Goal: Task Accomplishment & Management: Submit feedback/report problem

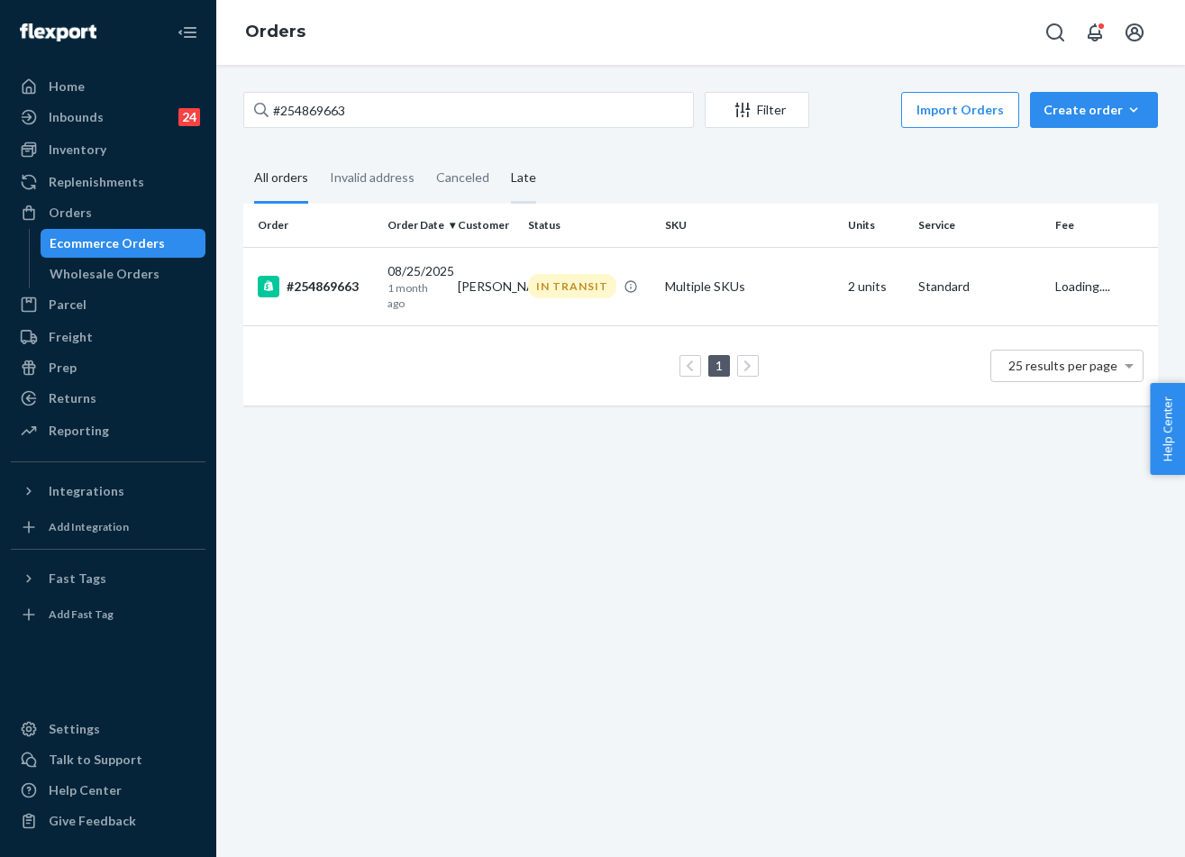
type input "#254869663"
click at [599, 286] on div "IN TRANSIT" at bounding box center [572, 286] width 88 height 24
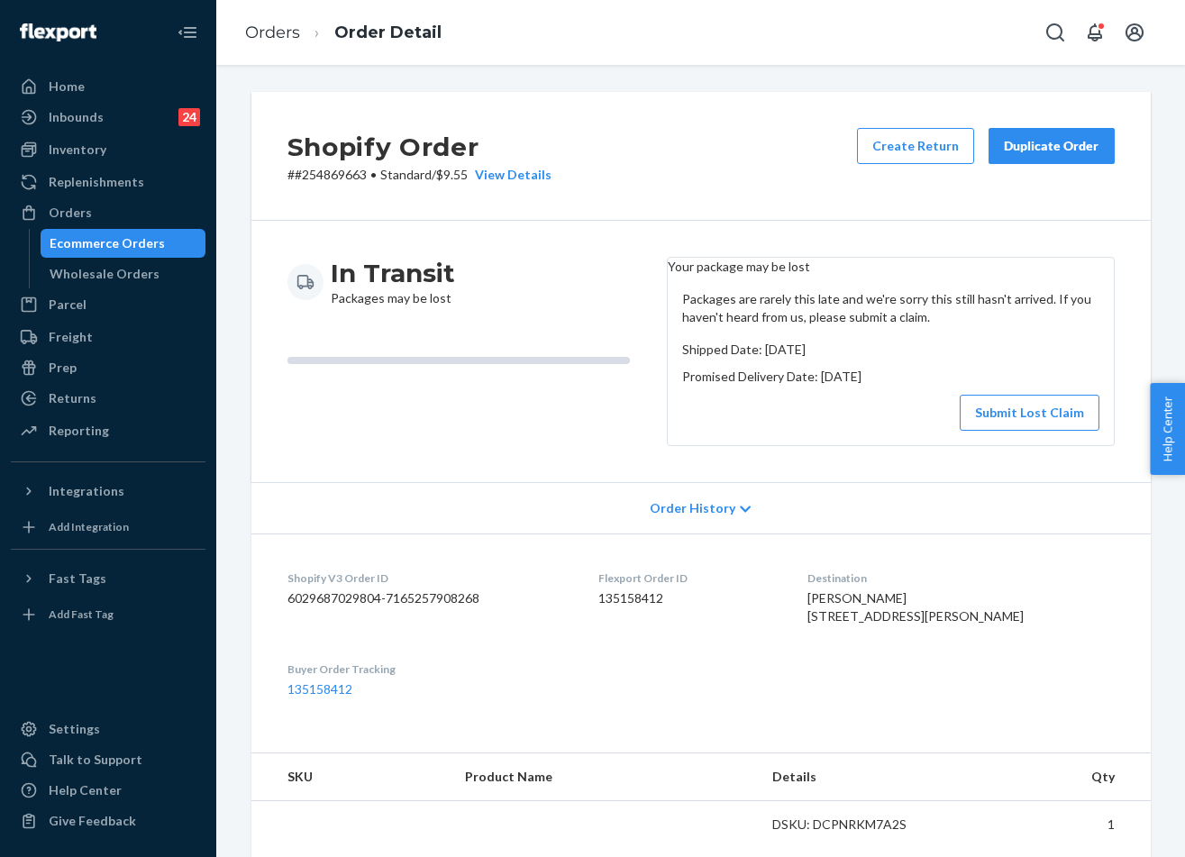
click at [1053, 149] on div "Duplicate Order" at bounding box center [1051, 146] width 95 height 18
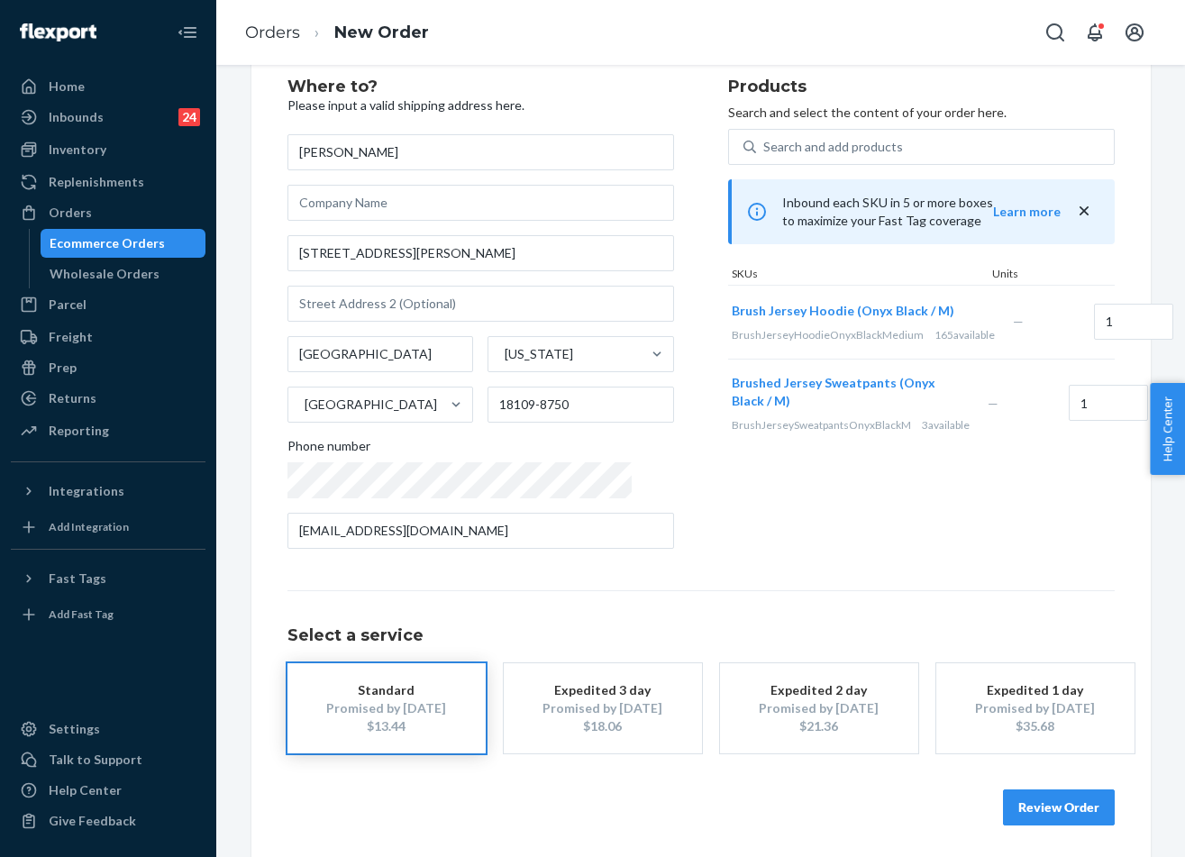
scroll to position [54, 0]
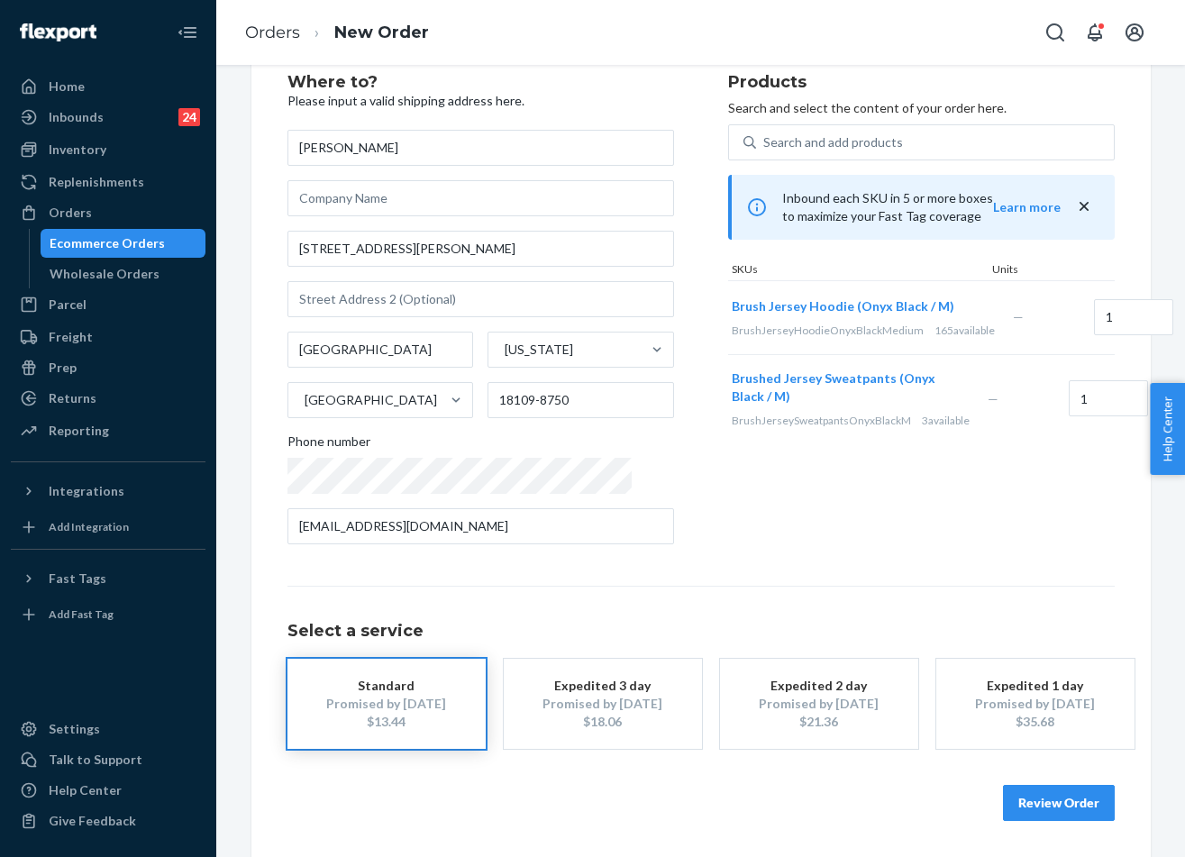
click at [1046, 796] on button "Review Order" at bounding box center [1059, 803] width 112 height 36
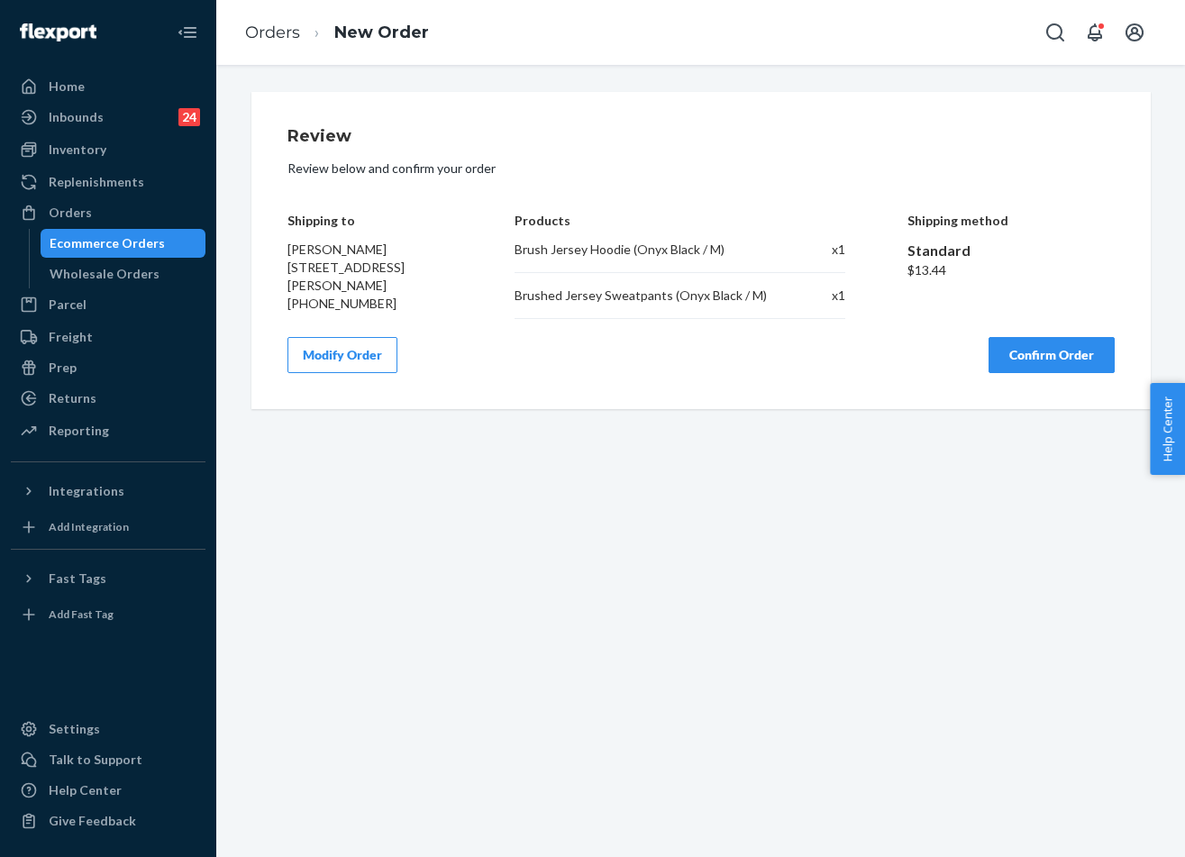
click at [1053, 369] on button "Confirm Order" at bounding box center [1051, 355] width 126 height 36
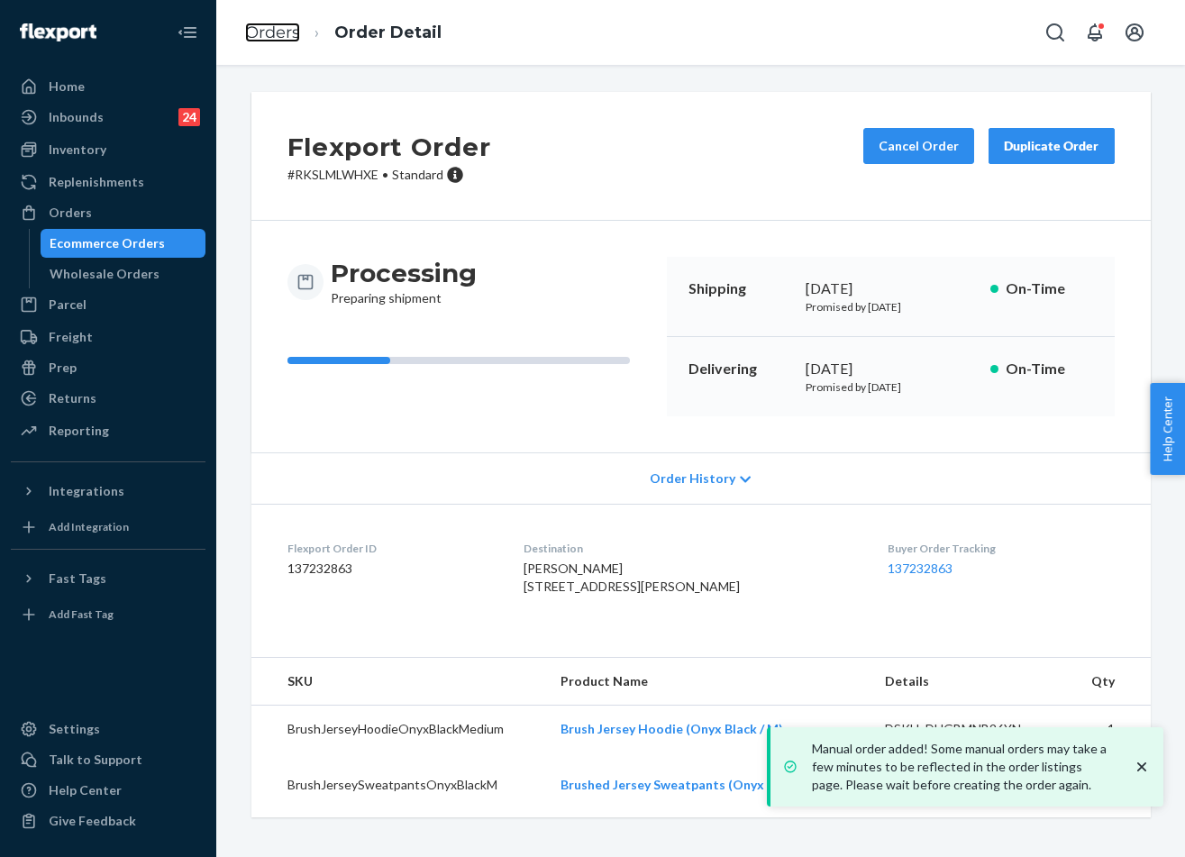
drag, startPoint x: 295, startPoint y: 36, endPoint x: 377, endPoint y: 91, distance: 98.0
click at [295, 36] on link "Orders" at bounding box center [272, 33] width 55 height 20
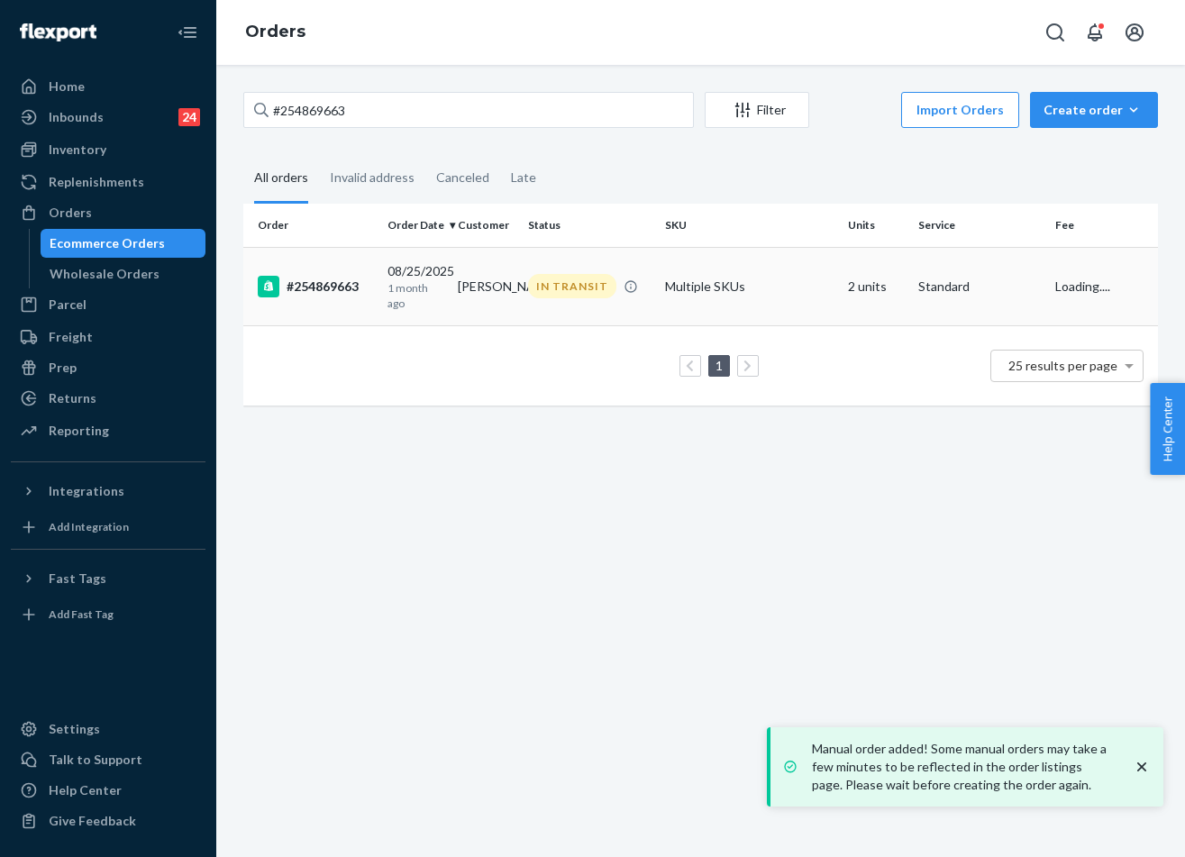
click at [708, 298] on td "Multiple SKUs" at bounding box center [749, 286] width 183 height 78
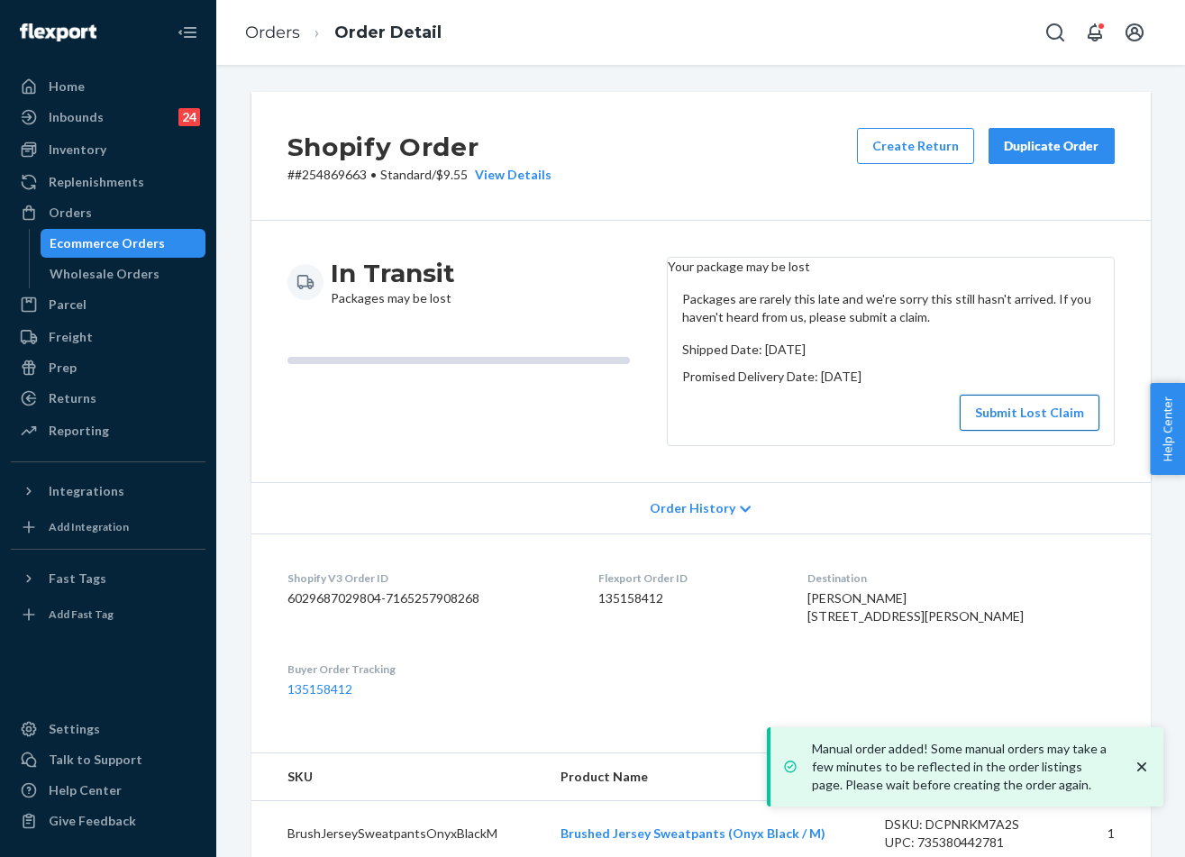
click at [1061, 426] on button "Submit Lost Claim" at bounding box center [1029, 413] width 140 height 36
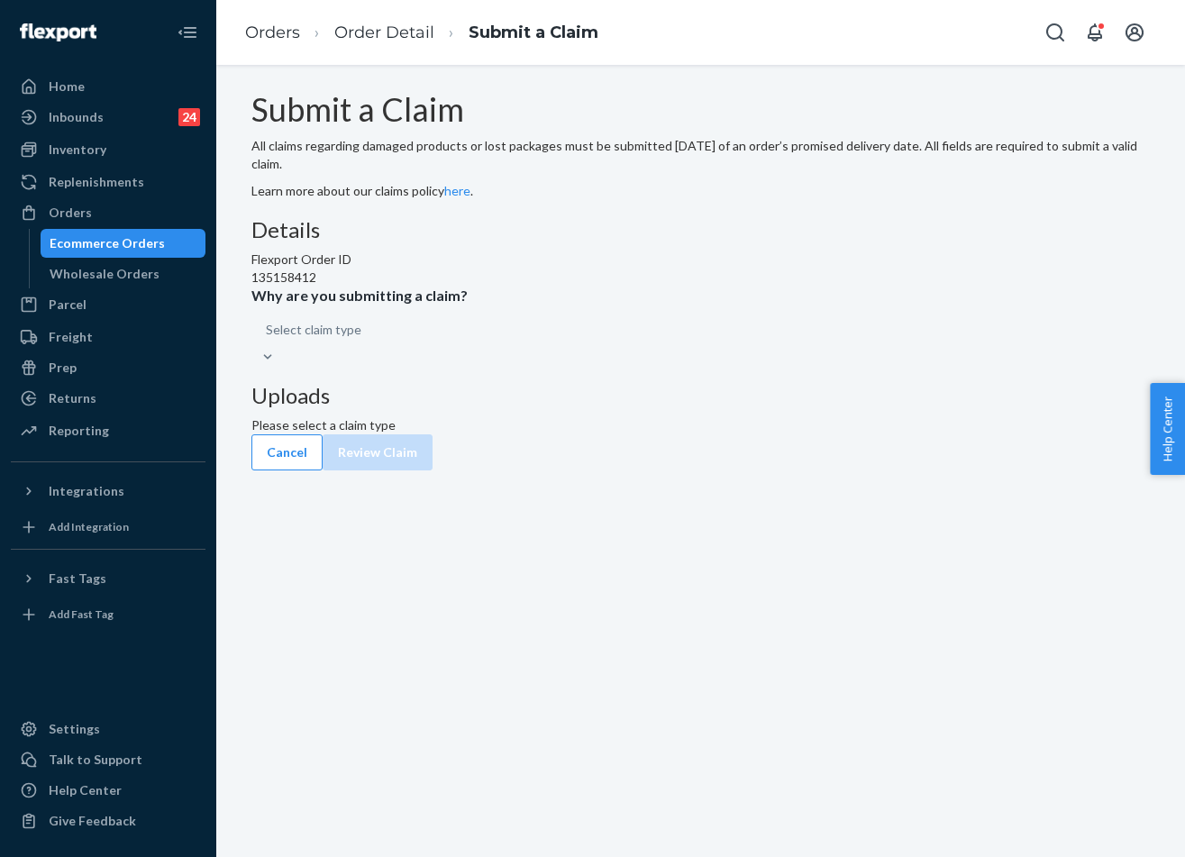
click at [583, 366] on div "Select claim type" at bounding box center [700, 339] width 899 height 54
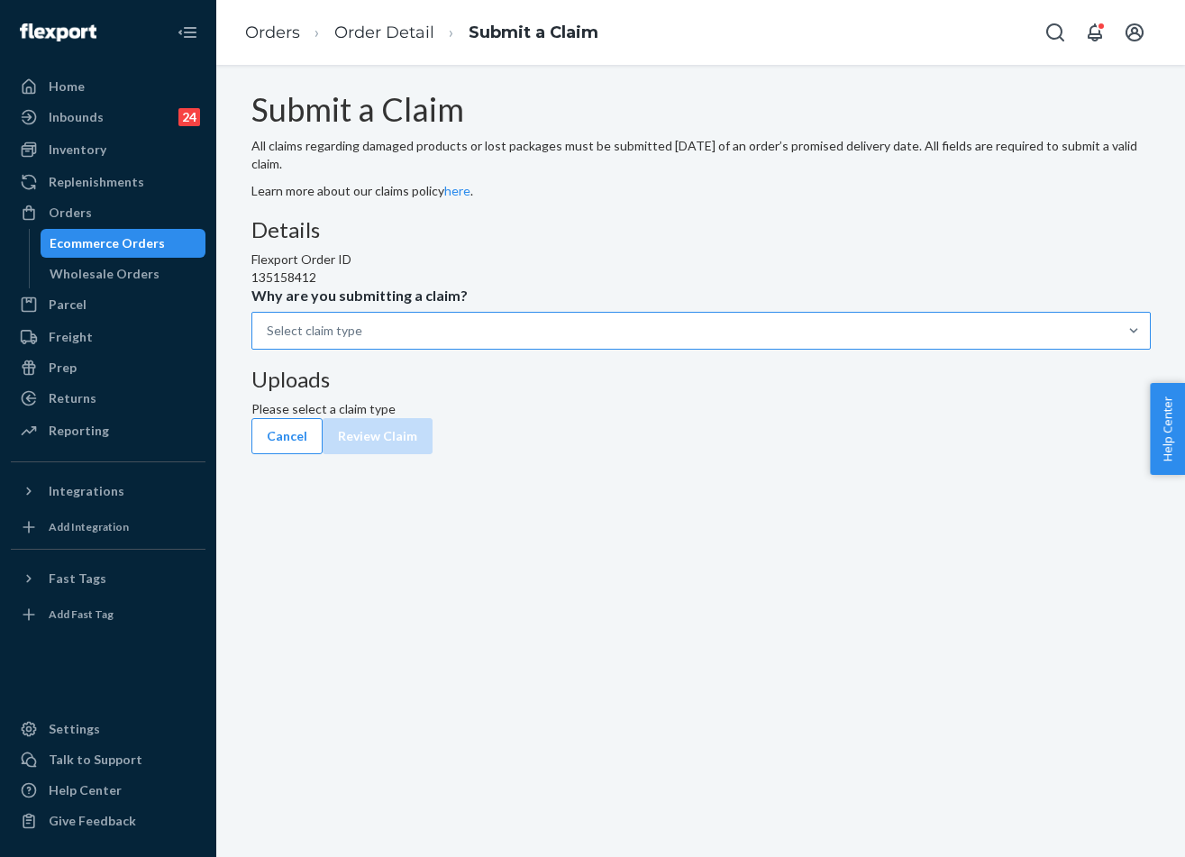
click at [582, 349] on div "Select claim type" at bounding box center [684, 331] width 865 height 36
click at [268, 340] on input "Why are you submitting a claim? Select claim type" at bounding box center [268, 331] width 2 height 18
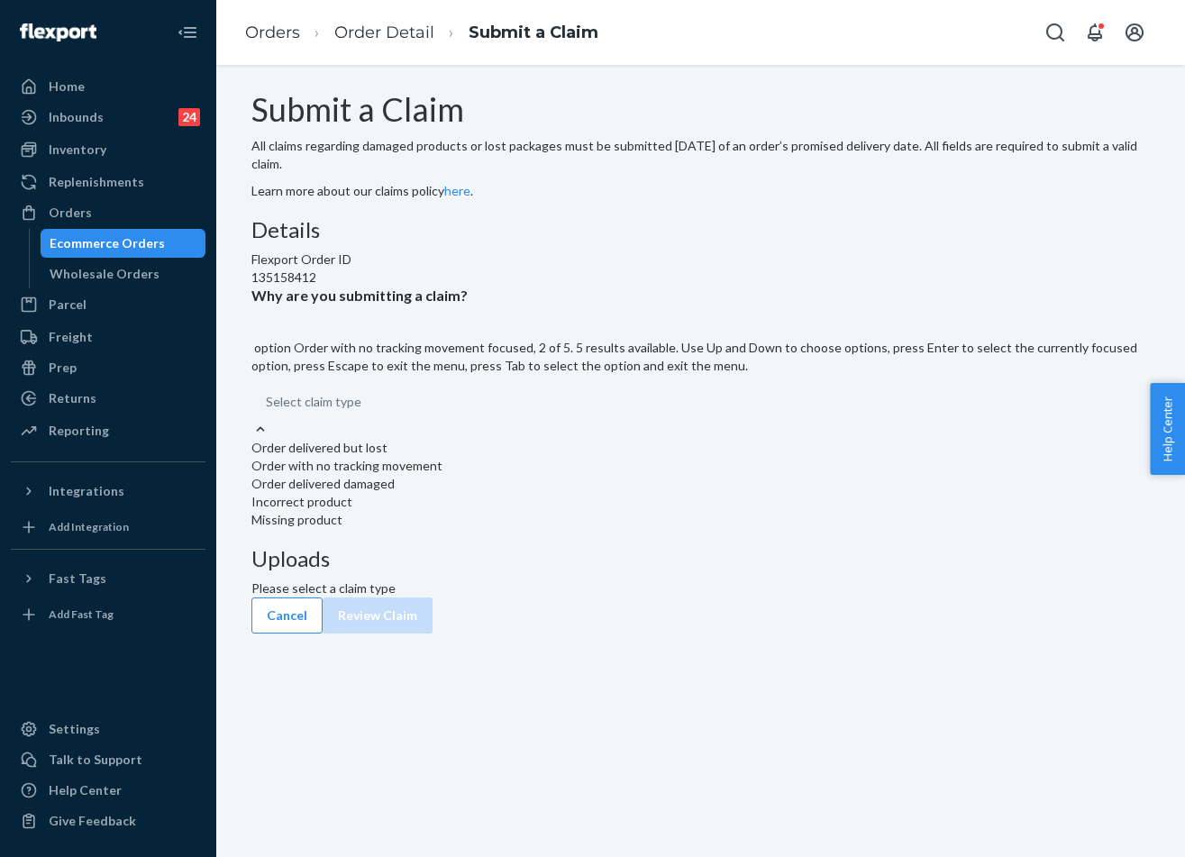
click at [522, 475] on div "Order with no tracking movement" at bounding box center [700, 466] width 899 height 18
click at [268, 411] on input "Why are you submitting a claim? option Order with no tracking movement focused,…" at bounding box center [267, 402] width 2 height 18
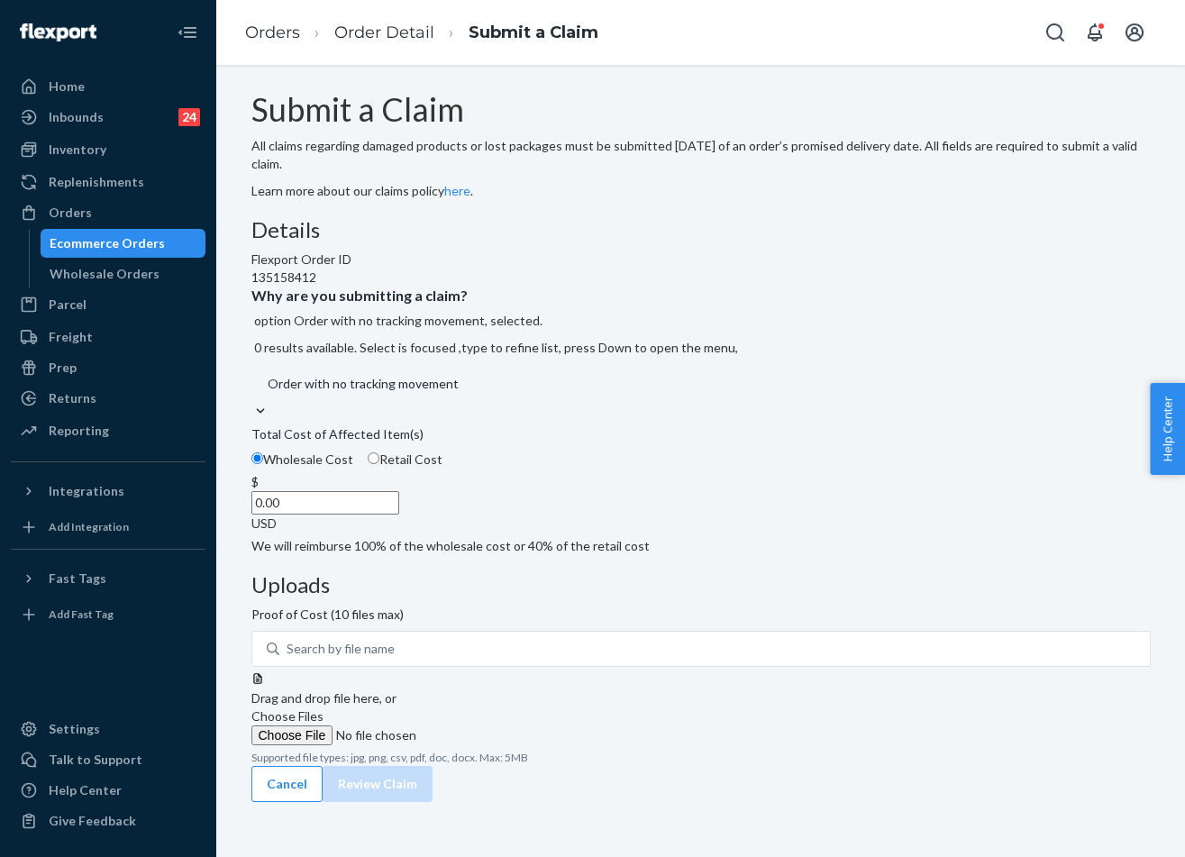
click at [399, 514] on input "0.00" at bounding box center [325, 502] width 148 height 23
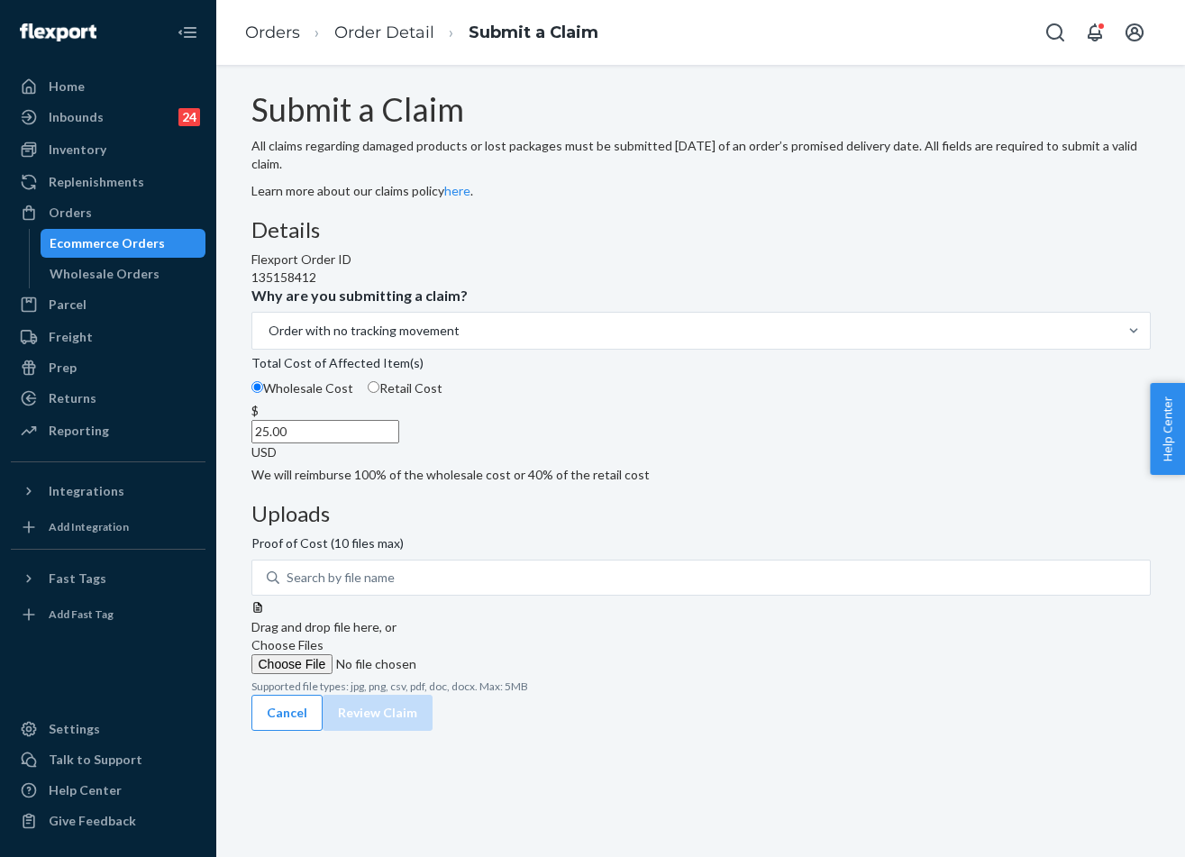
type input "2.00"
type input "50.00"
click at [686, 610] on div "Details Flexport Order ID 135158412 Why are you submitting a claim? Order with …" at bounding box center [700, 456] width 899 height 477
click at [323, 637] on span "Choose Files" at bounding box center [287, 644] width 72 height 15
click at [496, 654] on input "Choose Files" at bounding box center [373, 664] width 245 height 20
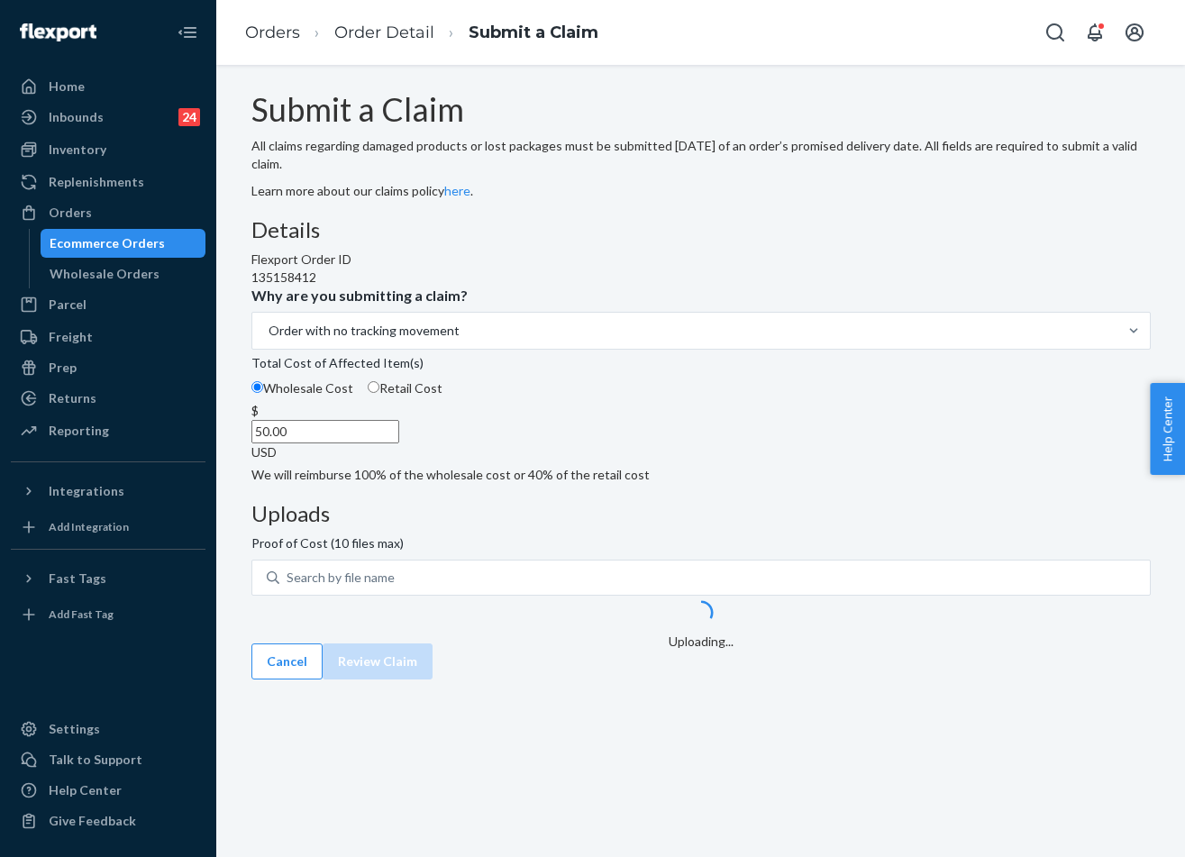
click at [797, 629] on div "Uploads Proof of Cost (10 files max) Search by file name Uploading..." at bounding box center [700, 572] width 899 height 141
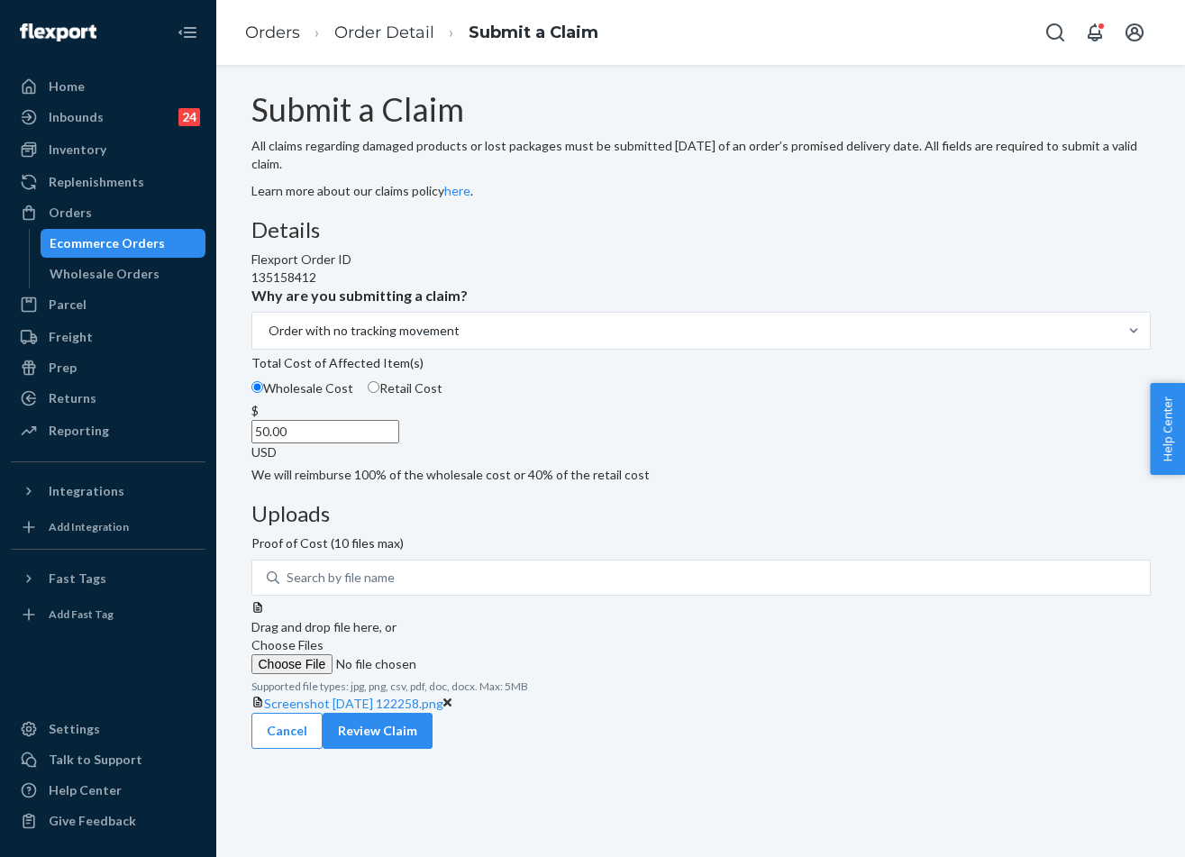
click at [432, 715] on button "Review Claim" at bounding box center [378, 731] width 110 height 36
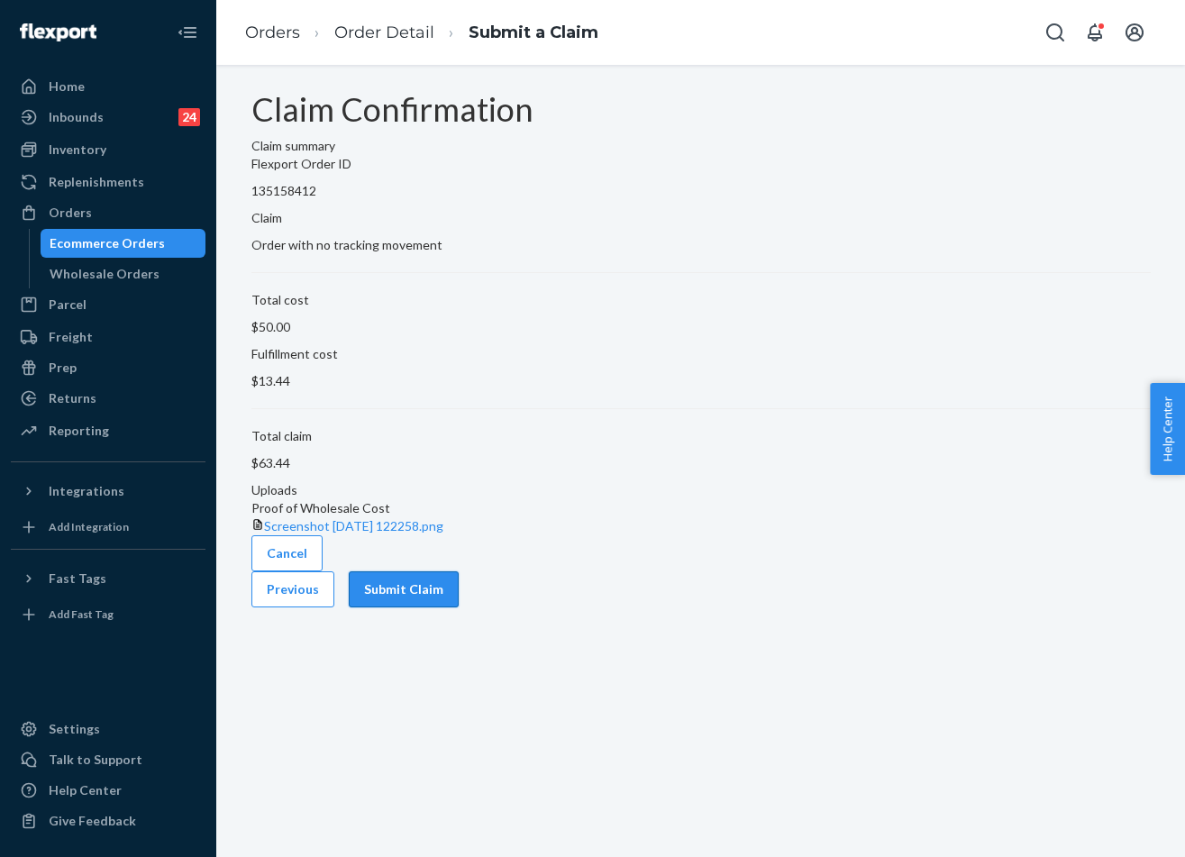
click at [459, 607] on button "Submit Claim" at bounding box center [404, 589] width 110 height 36
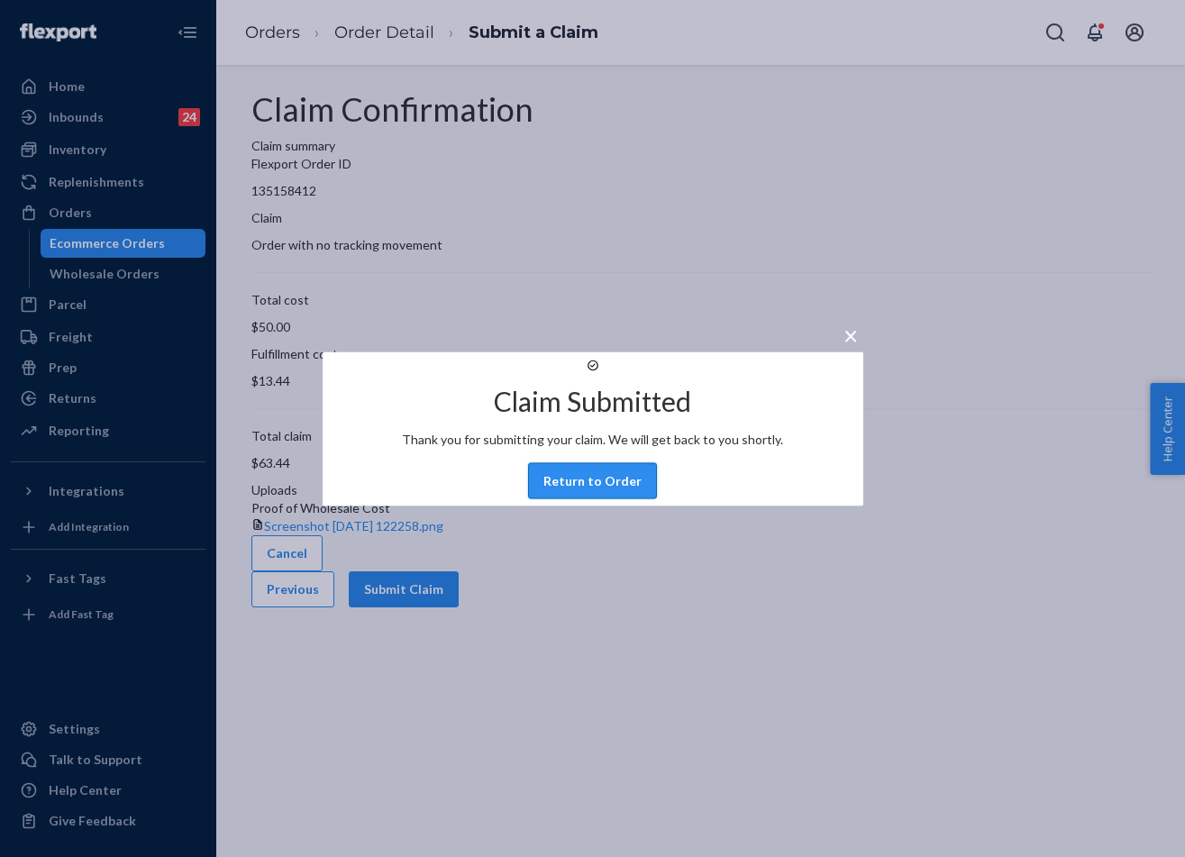
click at [598, 498] on button "Return to Order" at bounding box center [592, 480] width 129 height 36
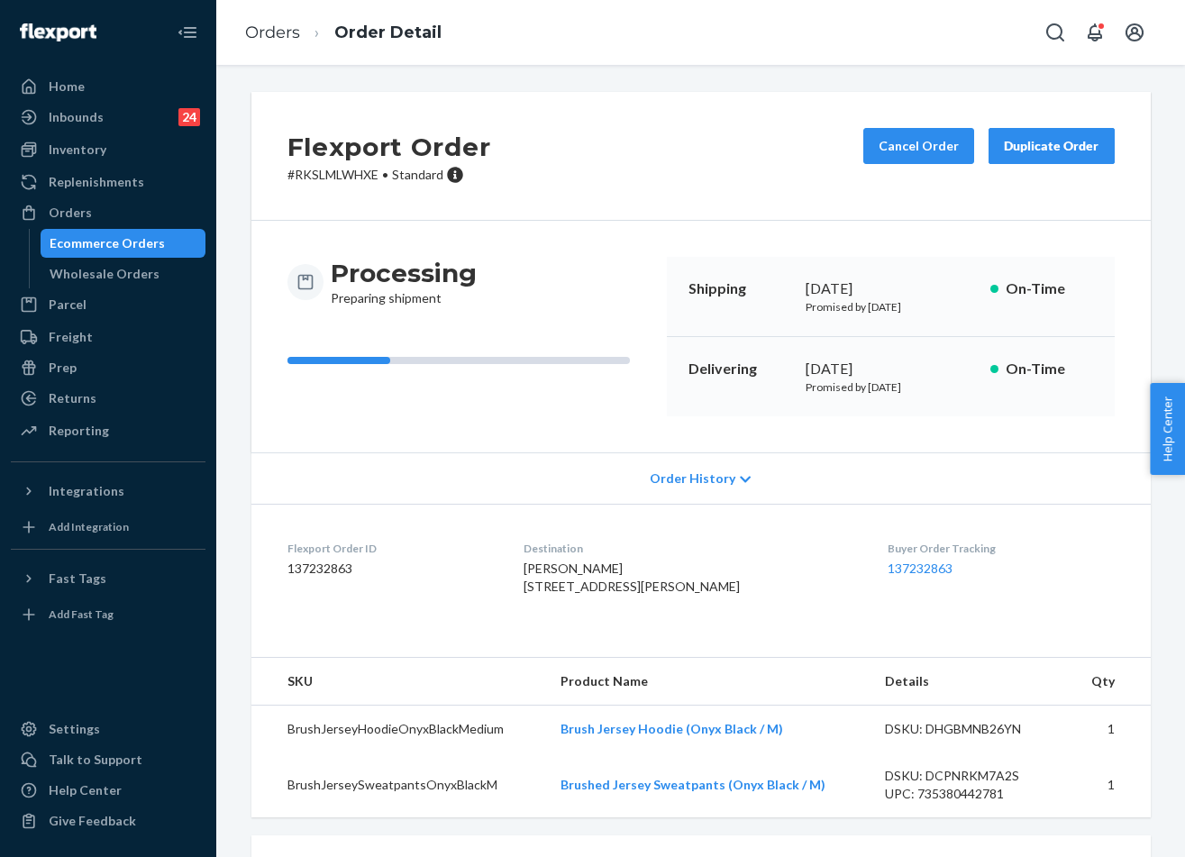
click at [831, 366] on div "October 1, 2025" at bounding box center [890, 369] width 170 height 21
copy div "October 1, 2025"
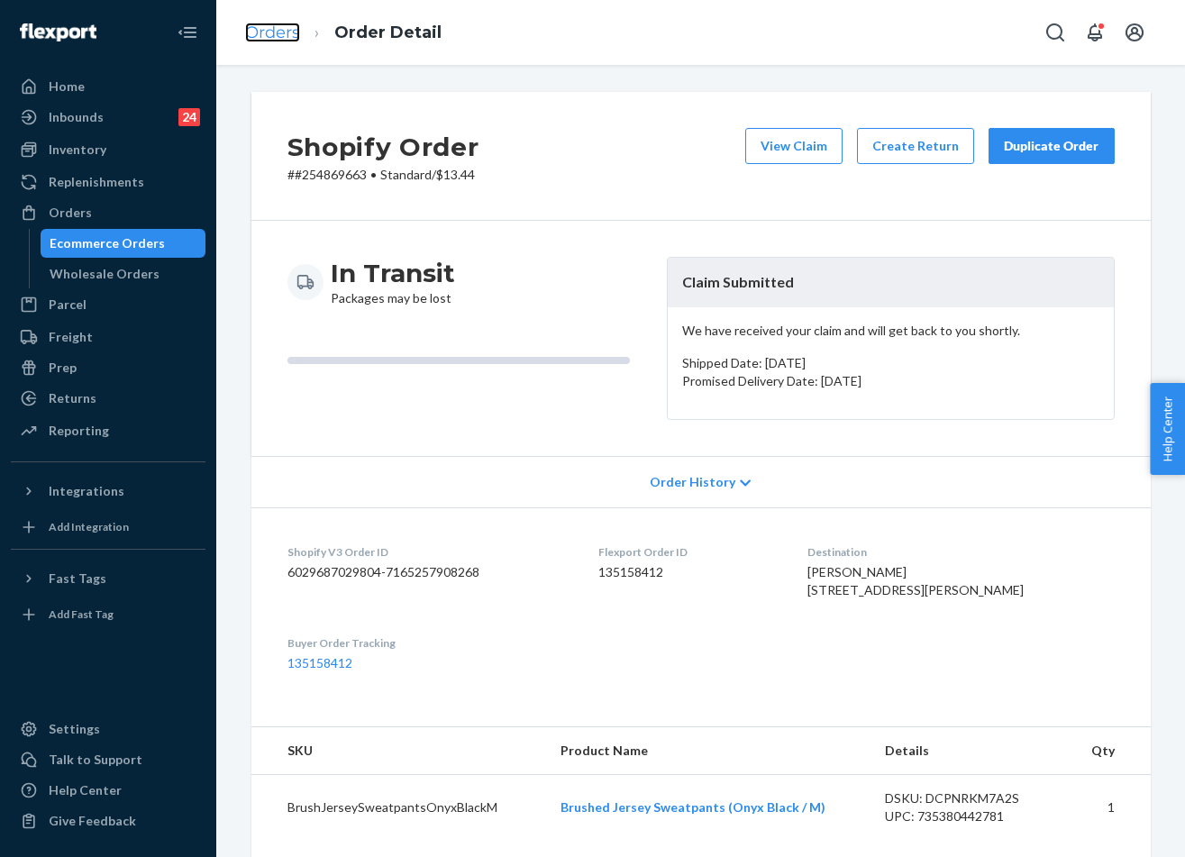
click at [263, 26] on link "Orders" at bounding box center [272, 33] width 55 height 20
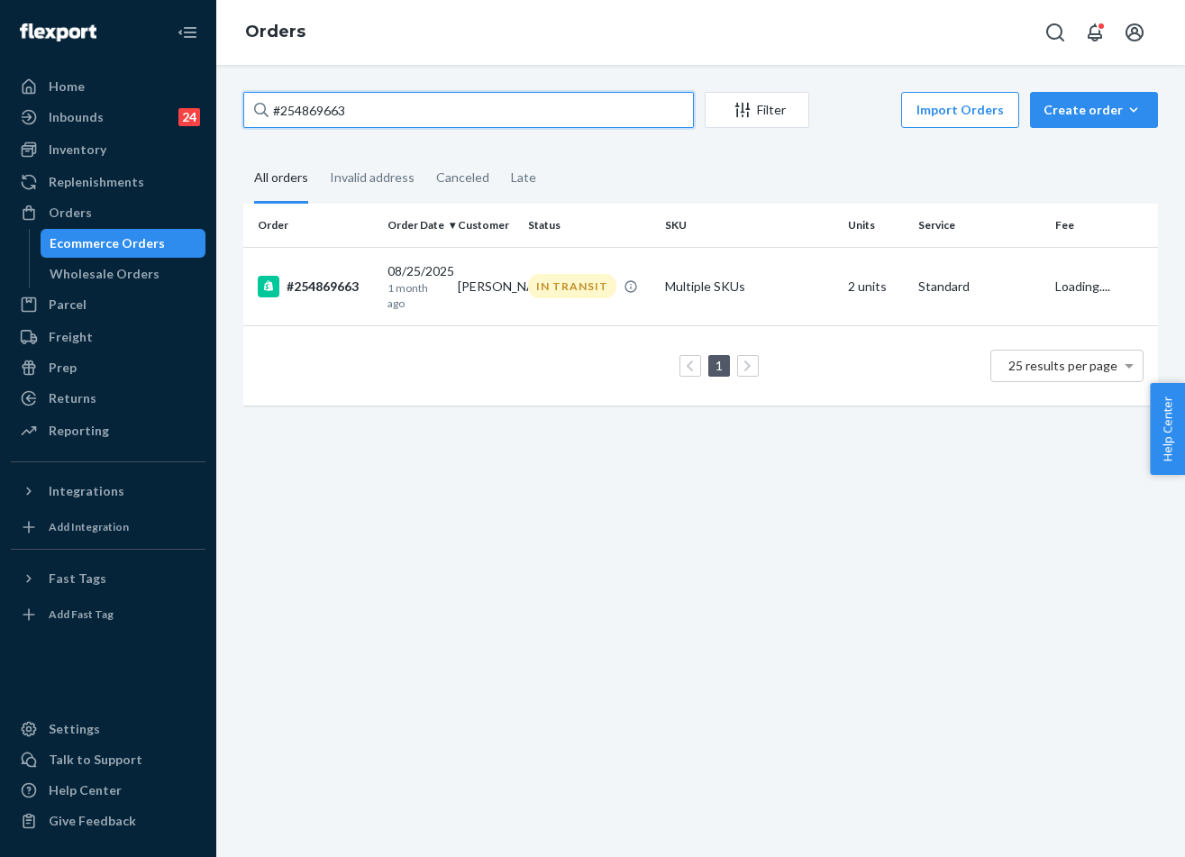
click at [343, 124] on input "#254869663" at bounding box center [468, 110] width 450 height 36
paste input "255168577"
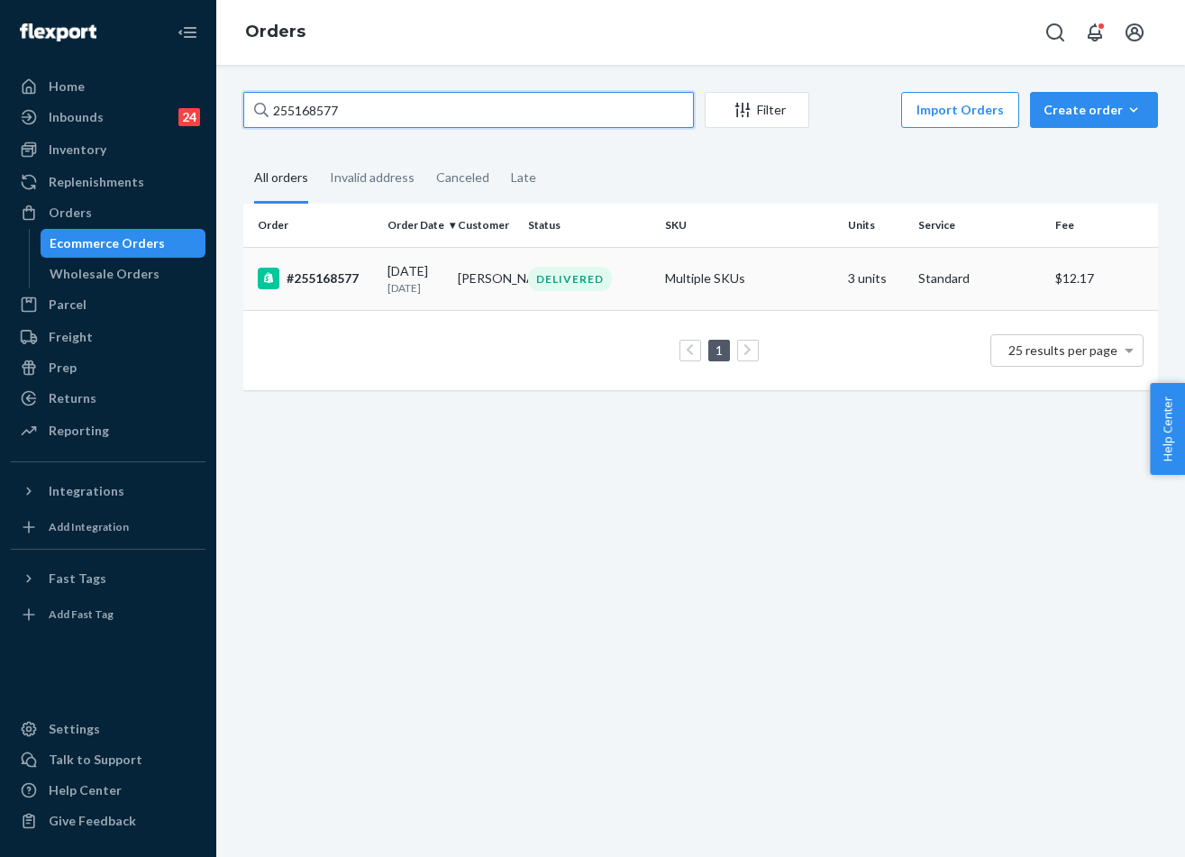
type input "255168577"
click at [486, 304] on td "Jestiny Stevenson" at bounding box center [485, 278] width 70 height 63
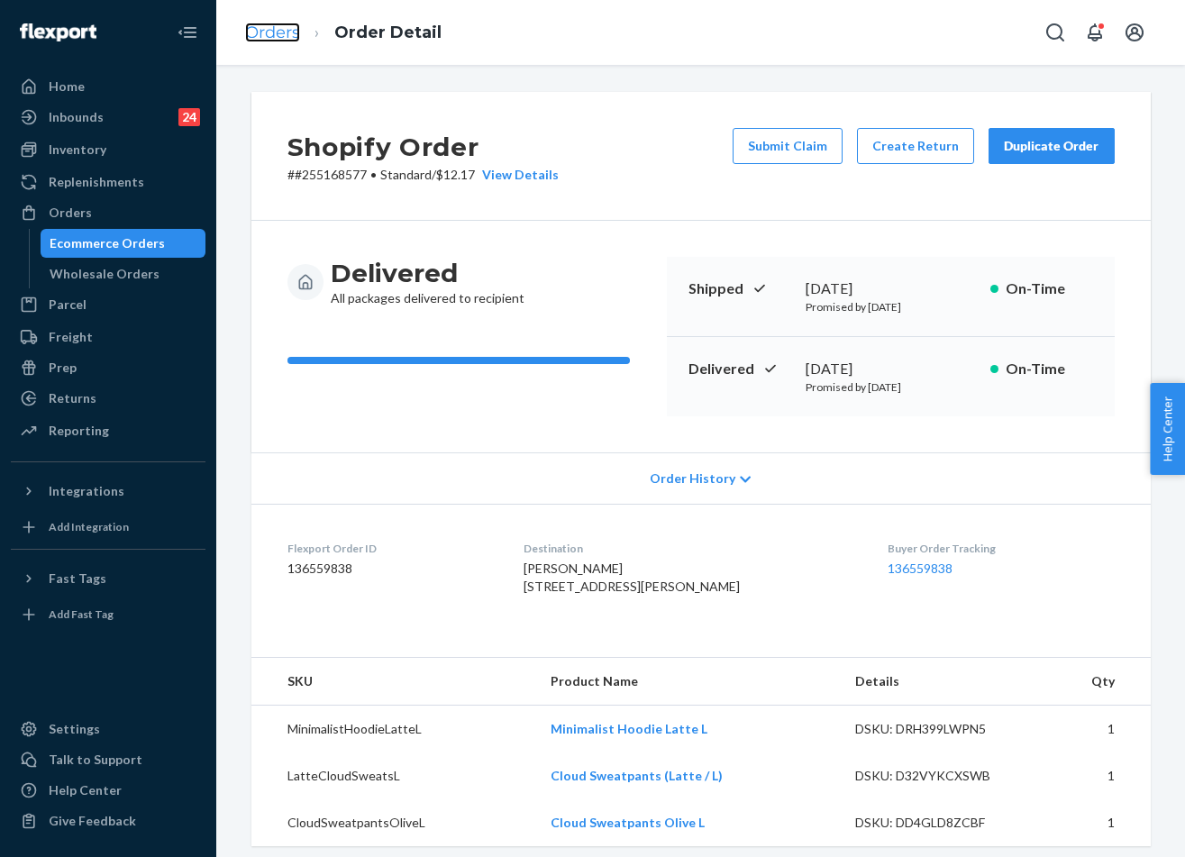
click at [279, 33] on link "Orders" at bounding box center [272, 33] width 55 height 20
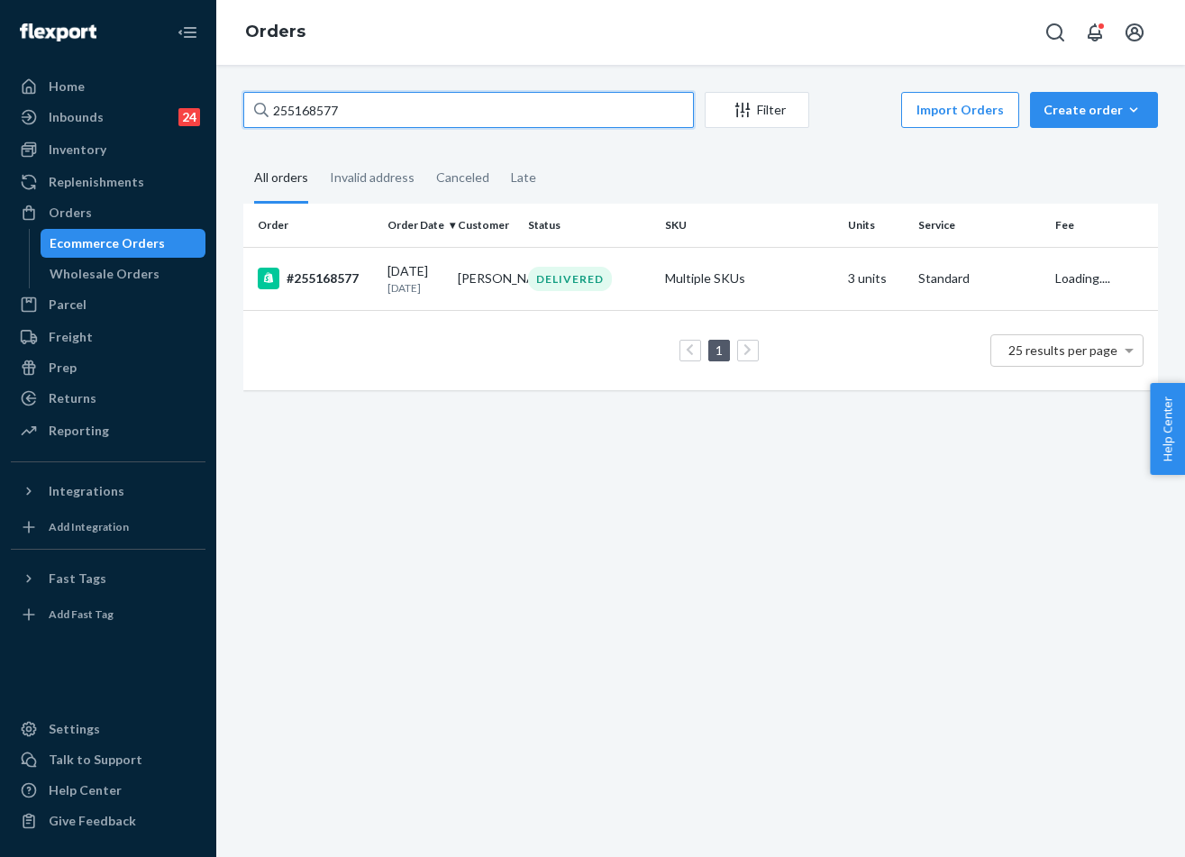
click at [433, 114] on input "255168577" at bounding box center [468, 110] width 450 height 36
paste input "4065460"
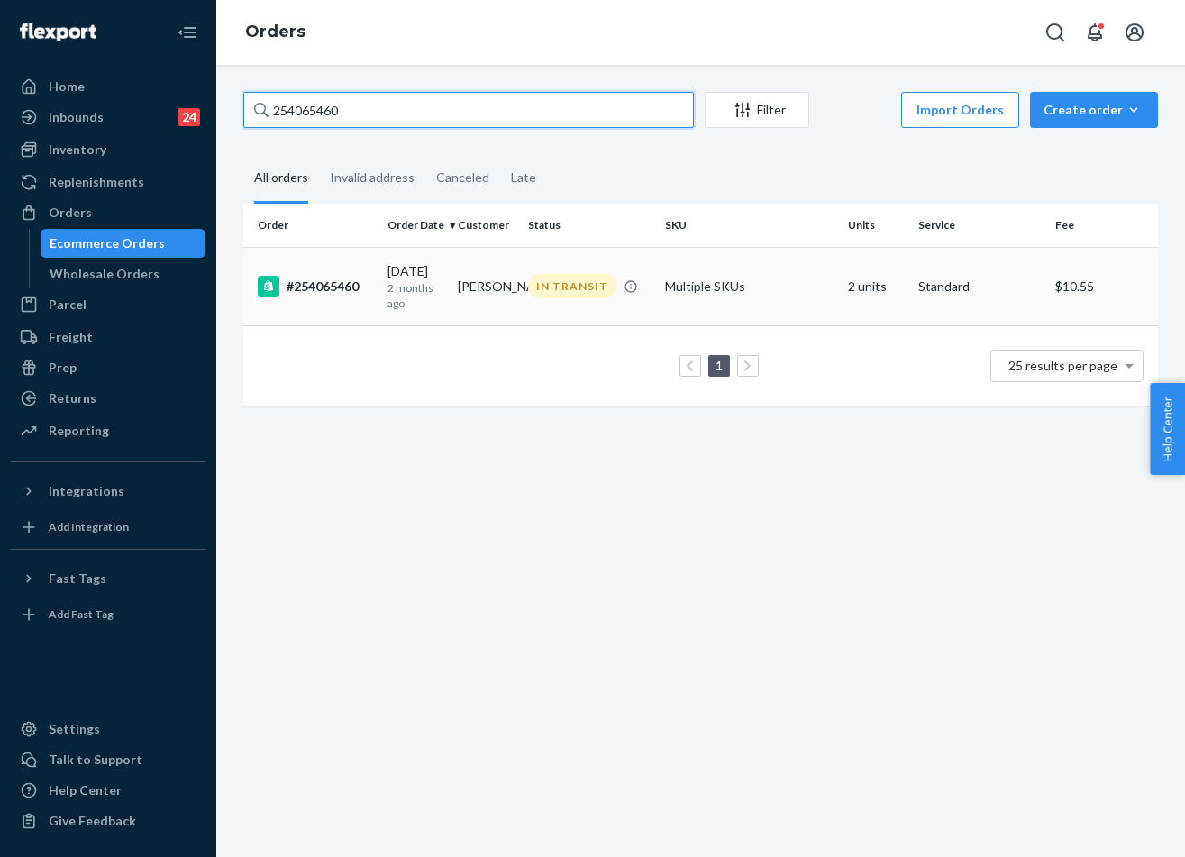
type input "254065460"
click at [678, 295] on td "Multiple SKUs" at bounding box center [749, 286] width 183 height 78
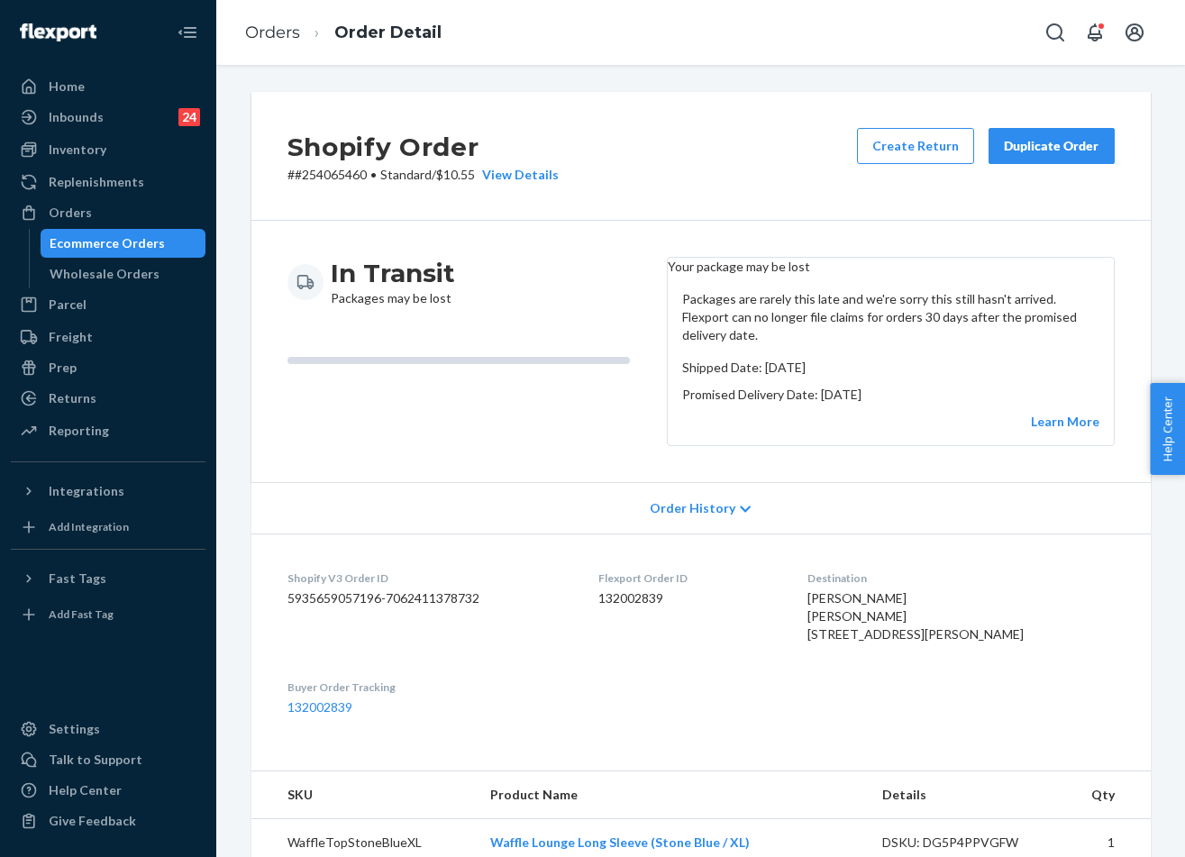
click at [1011, 139] on div "Duplicate Order" at bounding box center [1051, 146] width 95 height 18
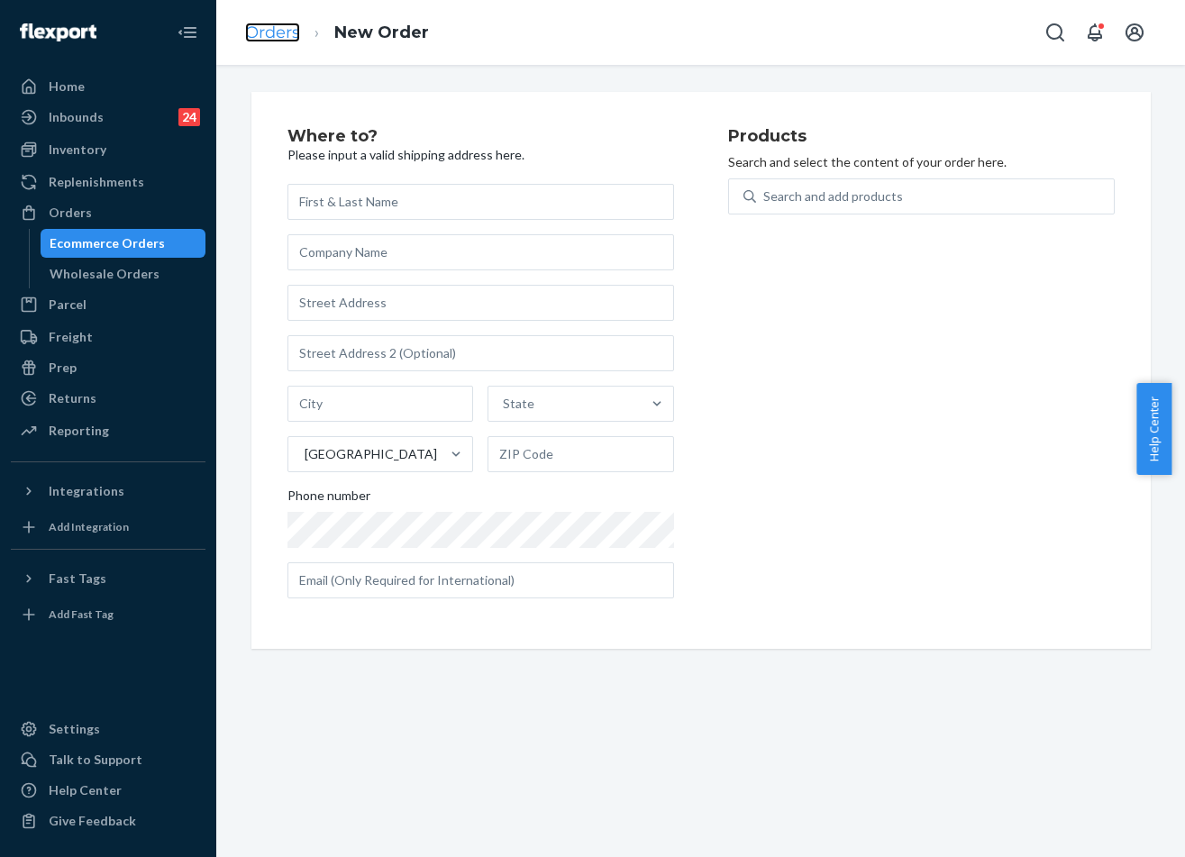
click at [276, 38] on link "Orders" at bounding box center [272, 33] width 55 height 20
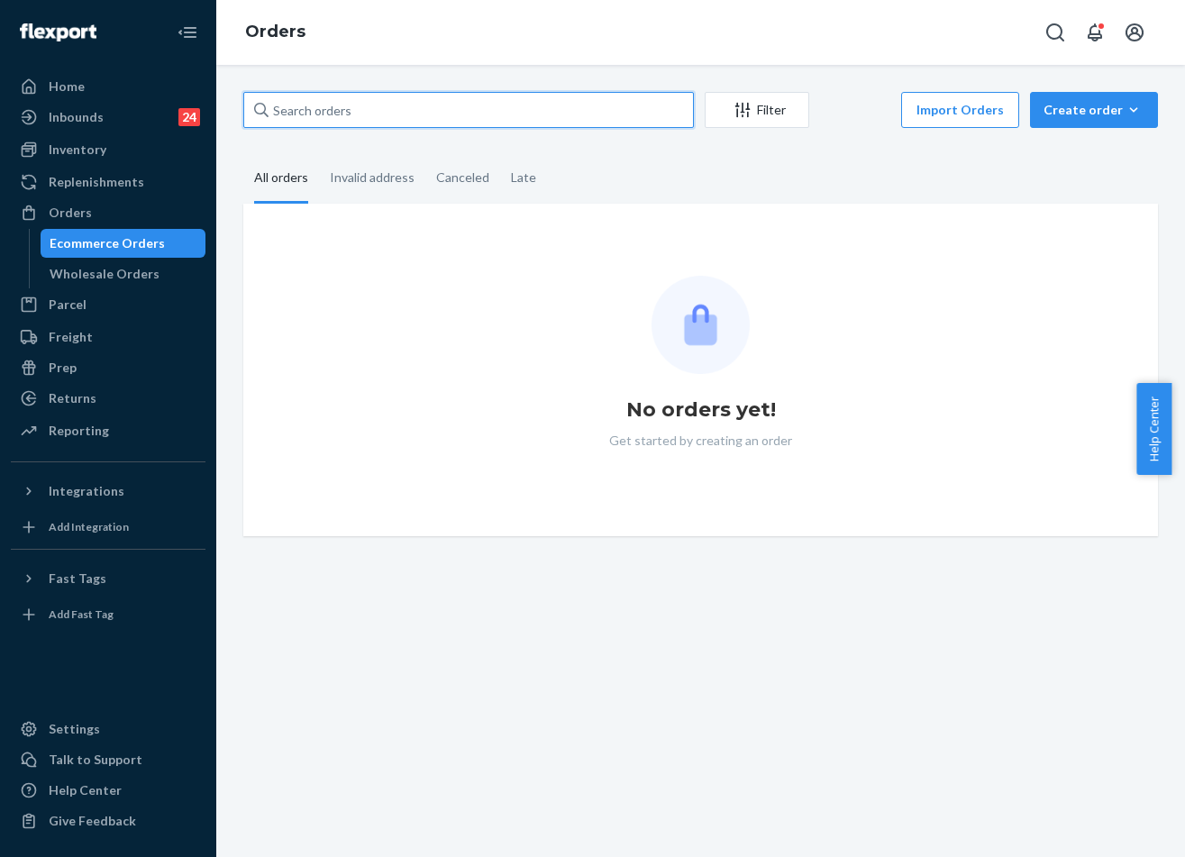
click at [387, 121] on input "text" at bounding box center [468, 110] width 450 height 36
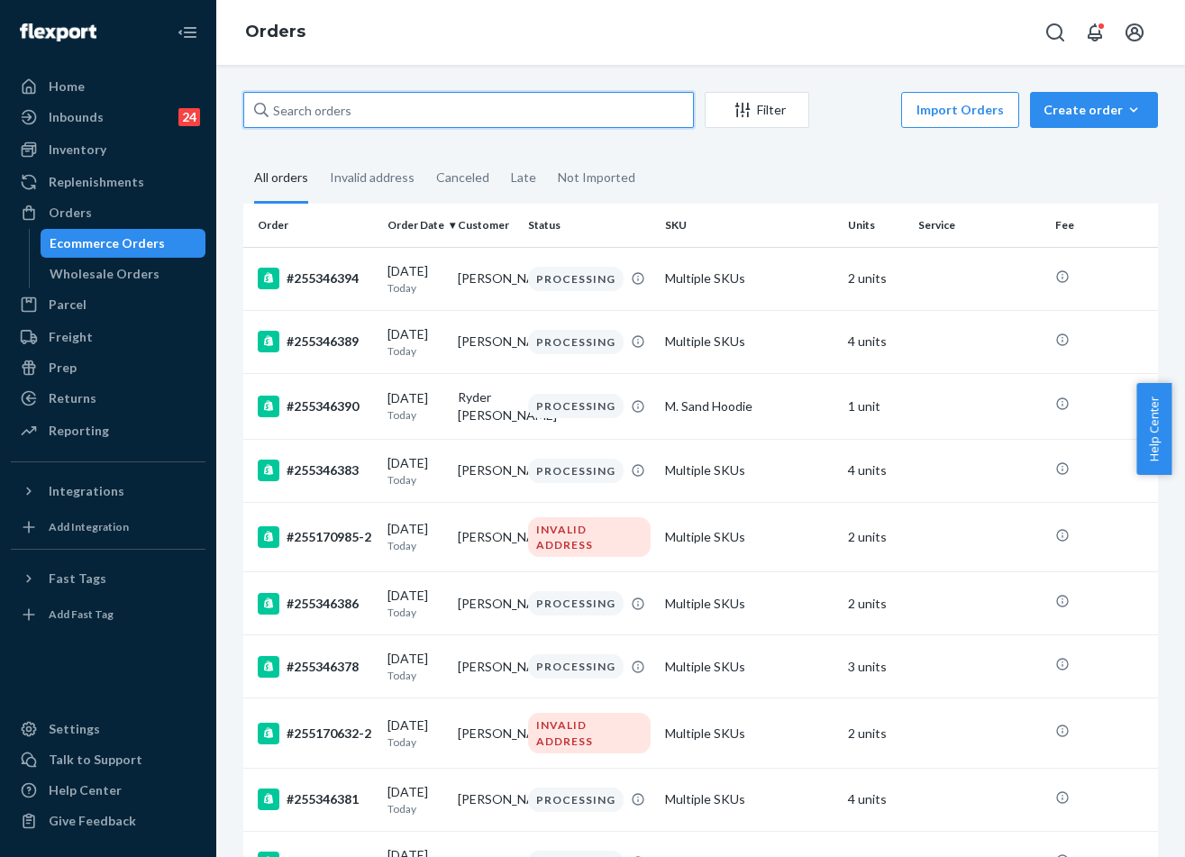
paste input "254065460"
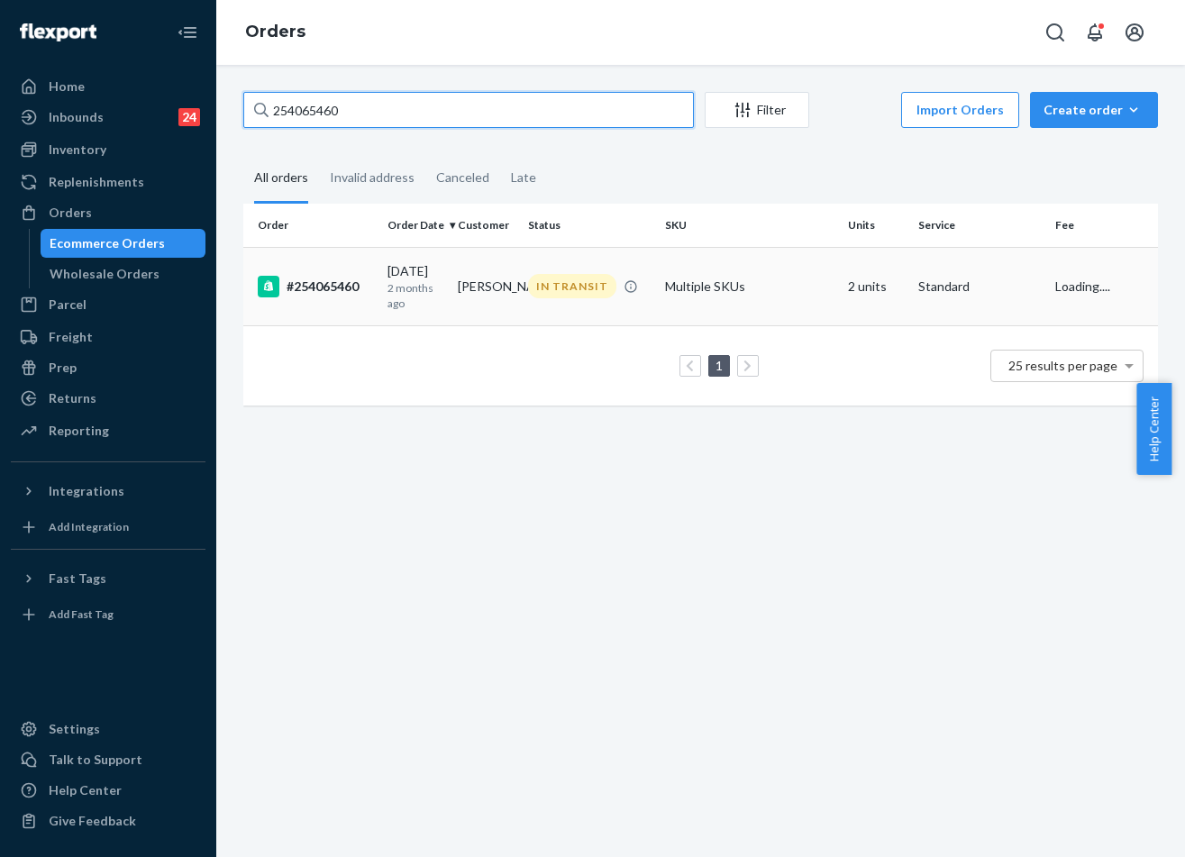
type input "254065460"
click at [538, 265] on td "IN TRANSIT" at bounding box center [589, 286] width 137 height 78
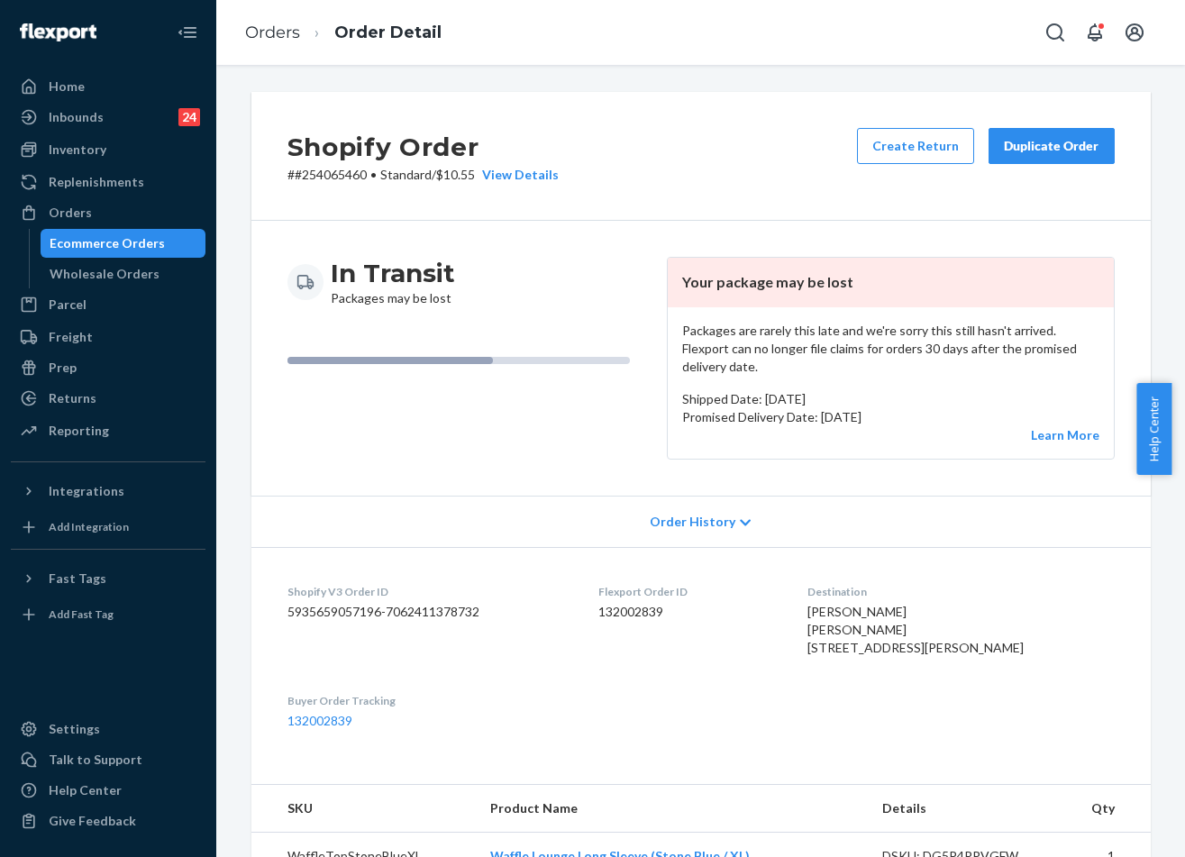
click at [1075, 141] on div "Duplicate Order" at bounding box center [1051, 146] width 95 height 18
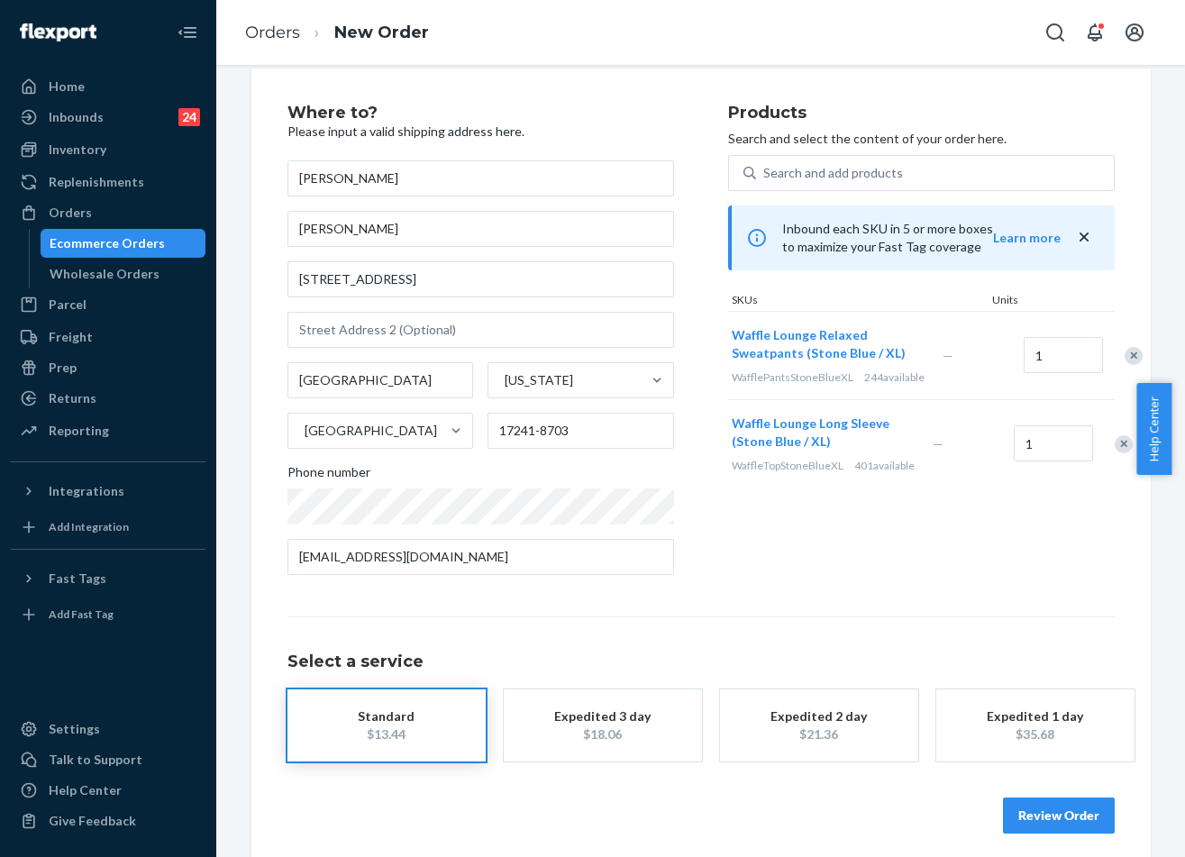
scroll to position [36, 0]
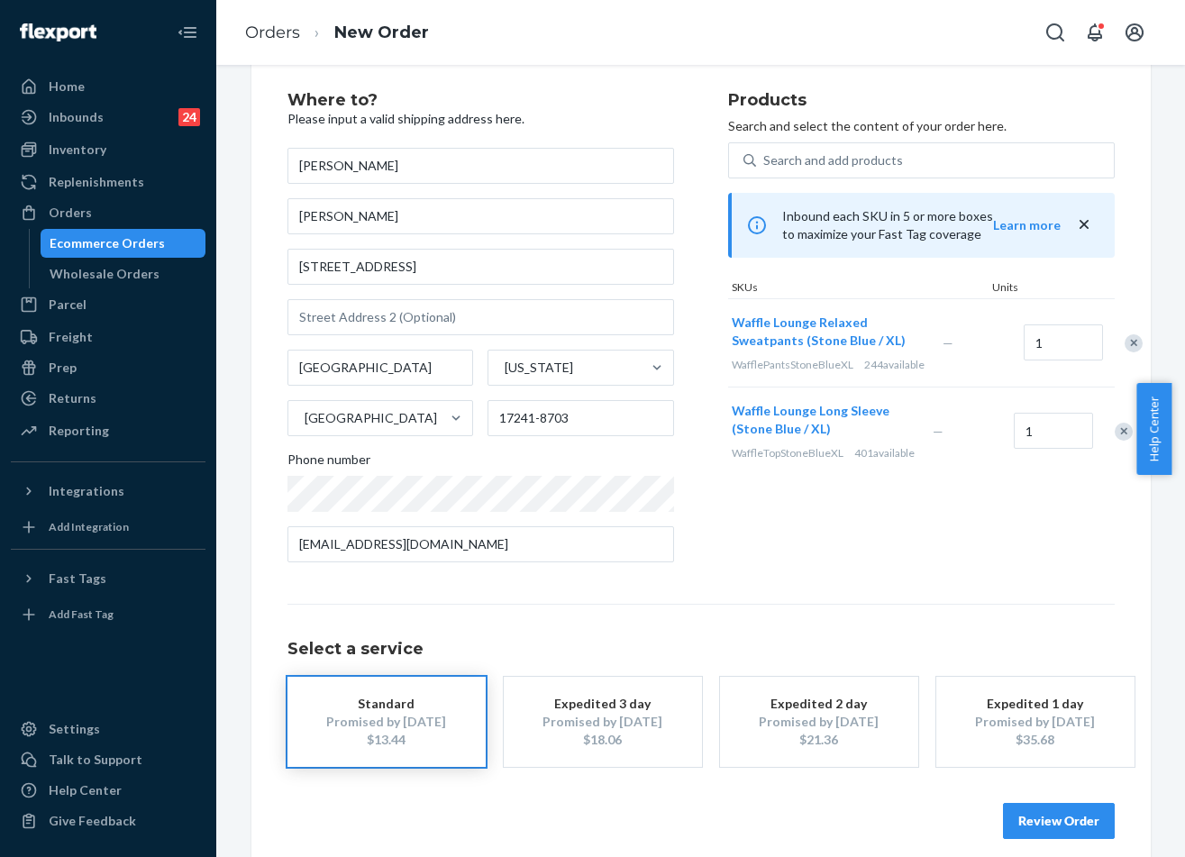
click at [1079, 810] on button "Review Order" at bounding box center [1059, 821] width 112 height 36
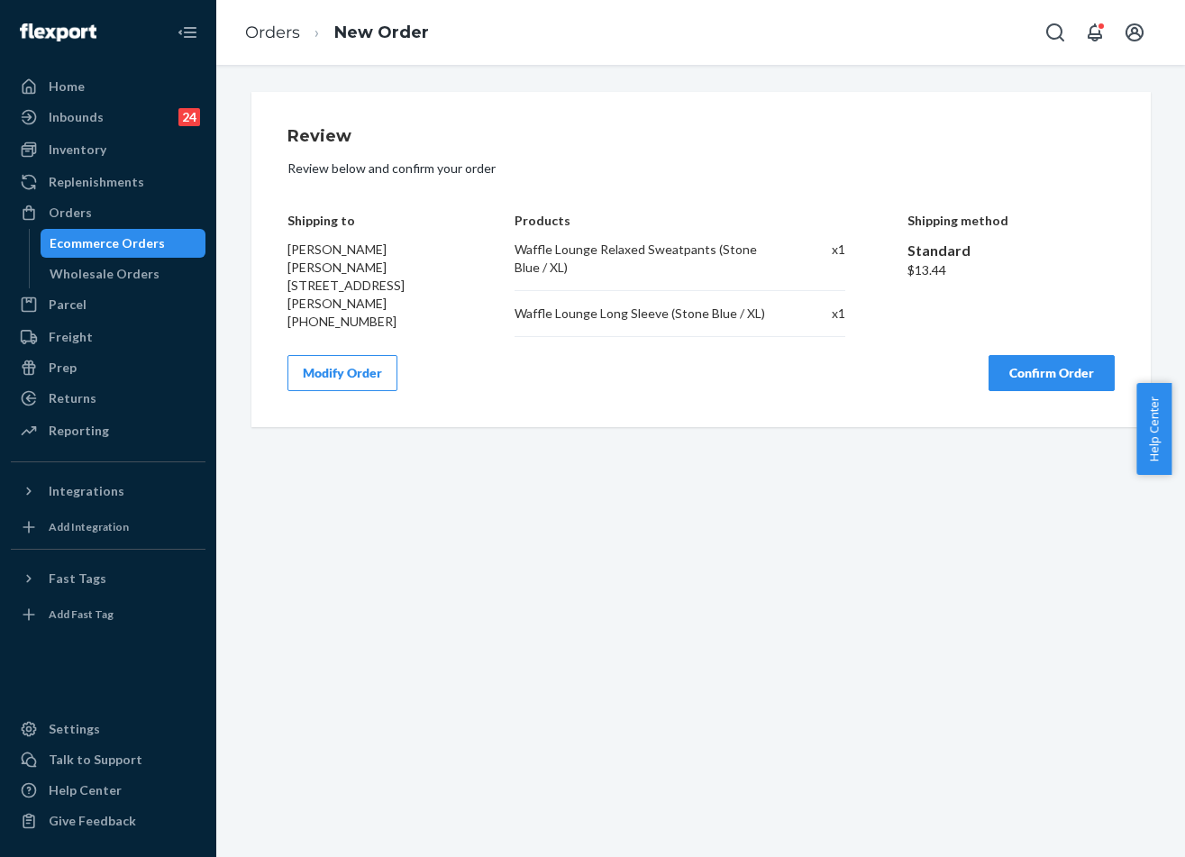
scroll to position [0, 0]
click at [1063, 380] on button "Confirm Order" at bounding box center [1051, 373] width 126 height 36
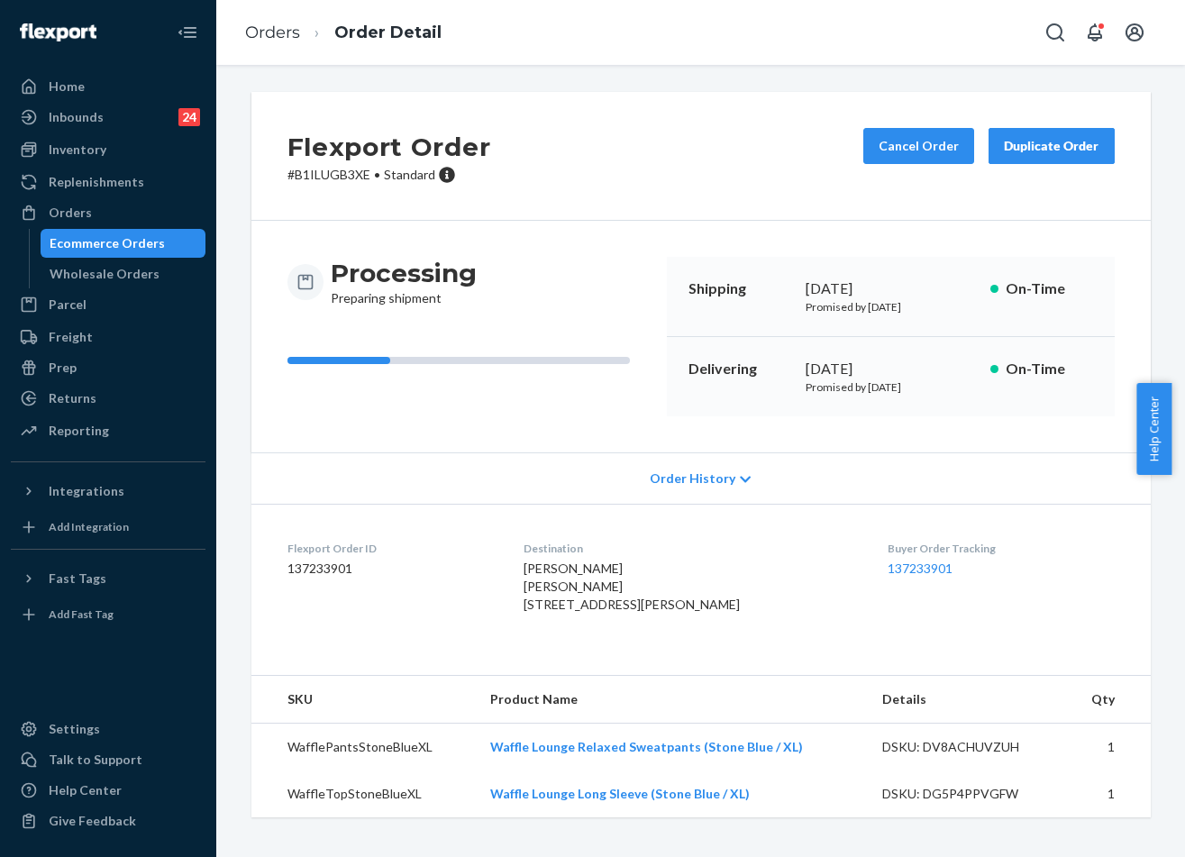
click at [980, 416] on div "Processing Preparing shipment Shipping [DATE] Promised by [DATE] On-Time Delive…" at bounding box center [700, 337] width 899 height 232
click at [881, 362] on div "[DATE]" at bounding box center [890, 369] width 170 height 21
click at [842, 362] on div "[DATE]" at bounding box center [890, 369] width 170 height 21
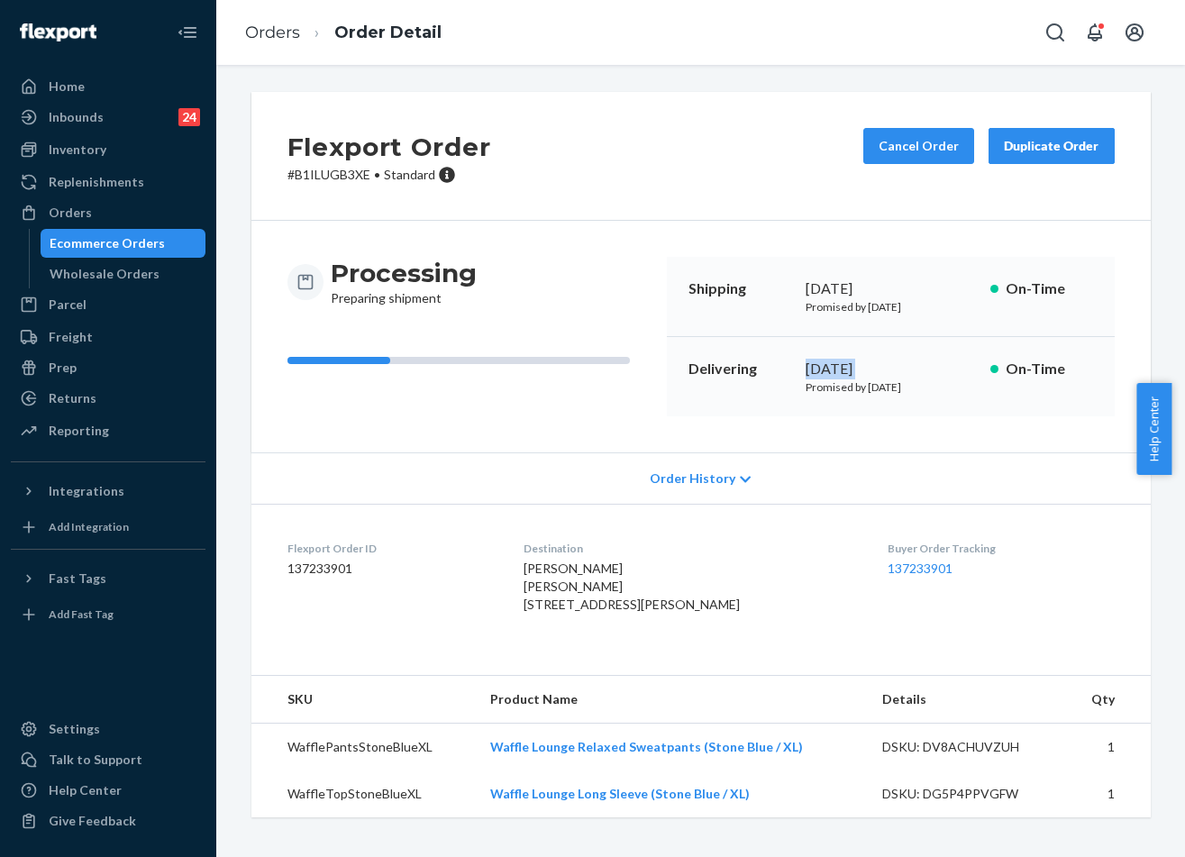
click at [842, 362] on div "[DATE]" at bounding box center [890, 369] width 170 height 21
copy div "[DATE]"
click at [274, 40] on link "Orders" at bounding box center [272, 33] width 55 height 20
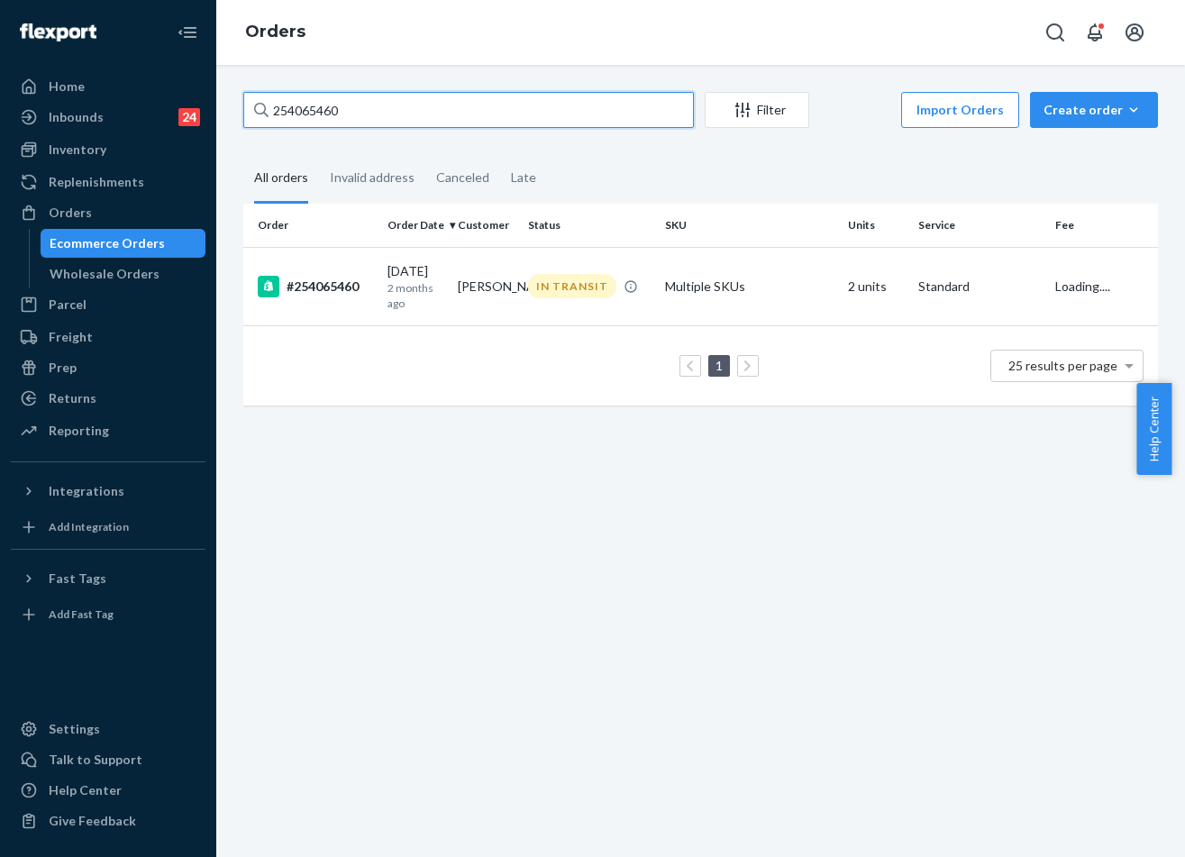
click at [373, 116] on input "254065460" at bounding box center [468, 110] width 450 height 36
paste input "#255302815"
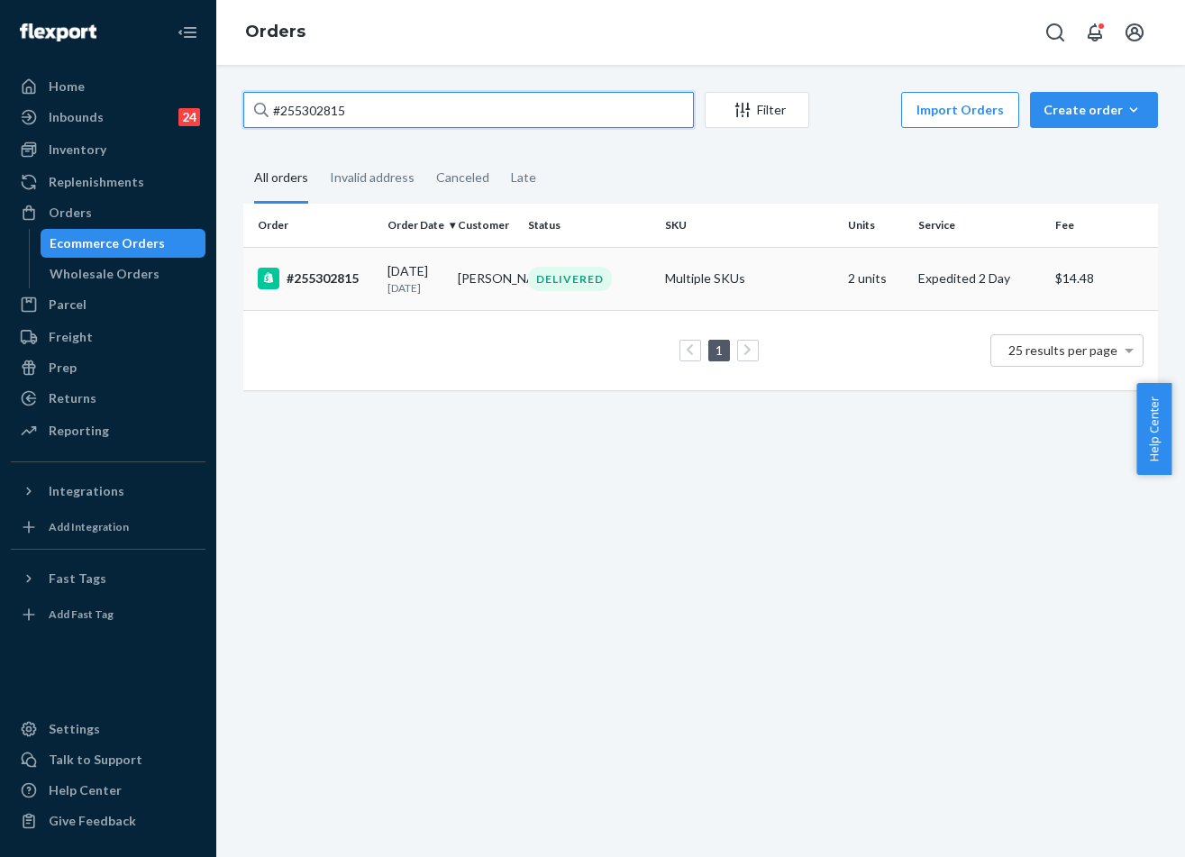
type input "#255302815"
click at [696, 307] on td "Multiple SKUs" at bounding box center [749, 278] width 183 height 63
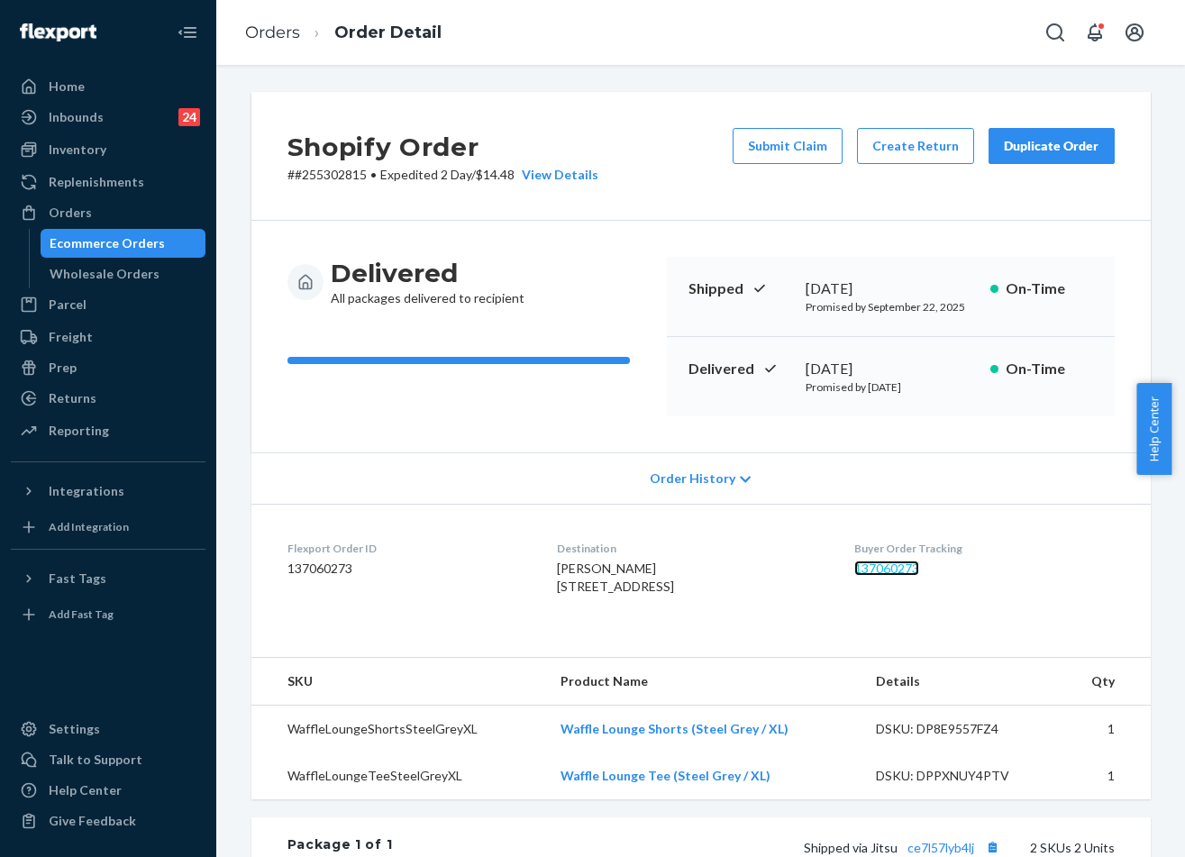
click at [905, 574] on link "137060273" at bounding box center [886, 567] width 65 height 15
click at [296, 33] on link "Orders" at bounding box center [272, 33] width 55 height 20
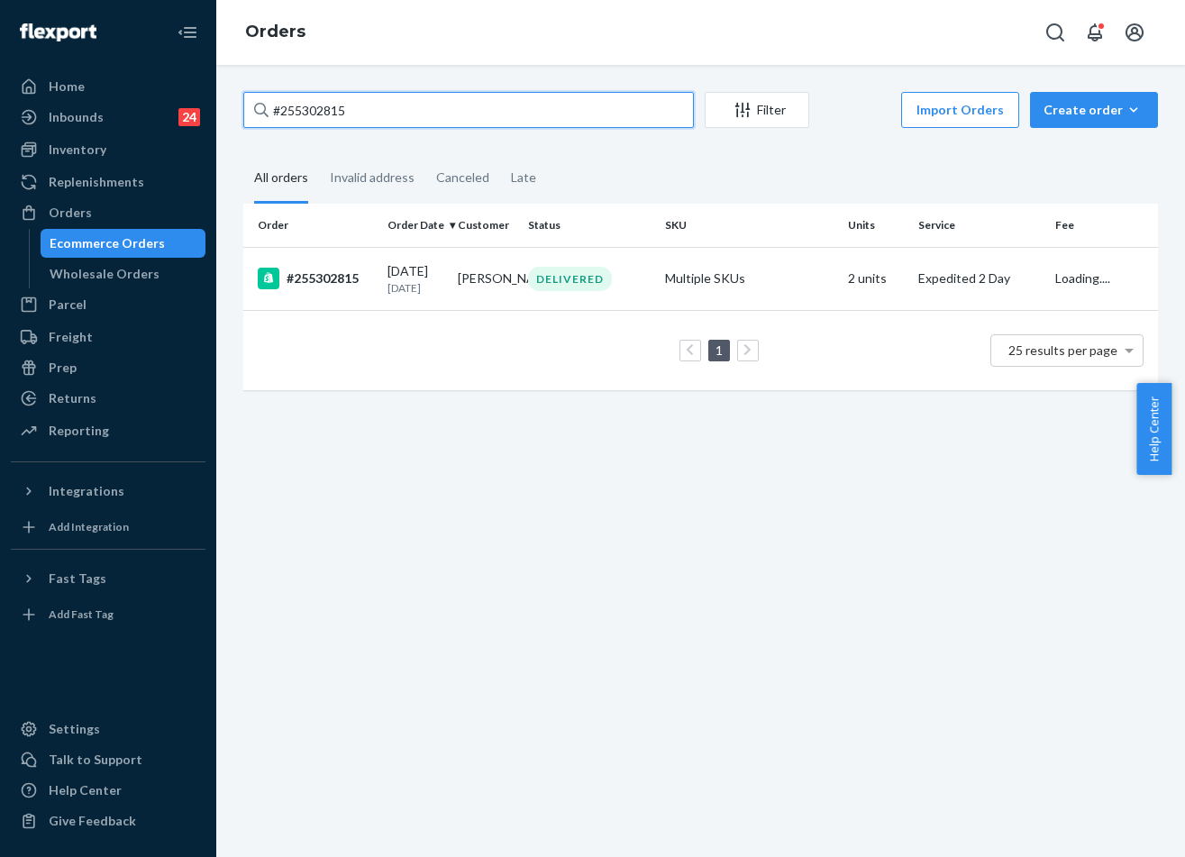
click at [368, 109] on input "#255302815" at bounding box center [468, 110] width 450 height 36
paste input "106774"
type input "#255106774"
click at [714, 310] on td "Multiple SKUs" at bounding box center [749, 278] width 183 height 63
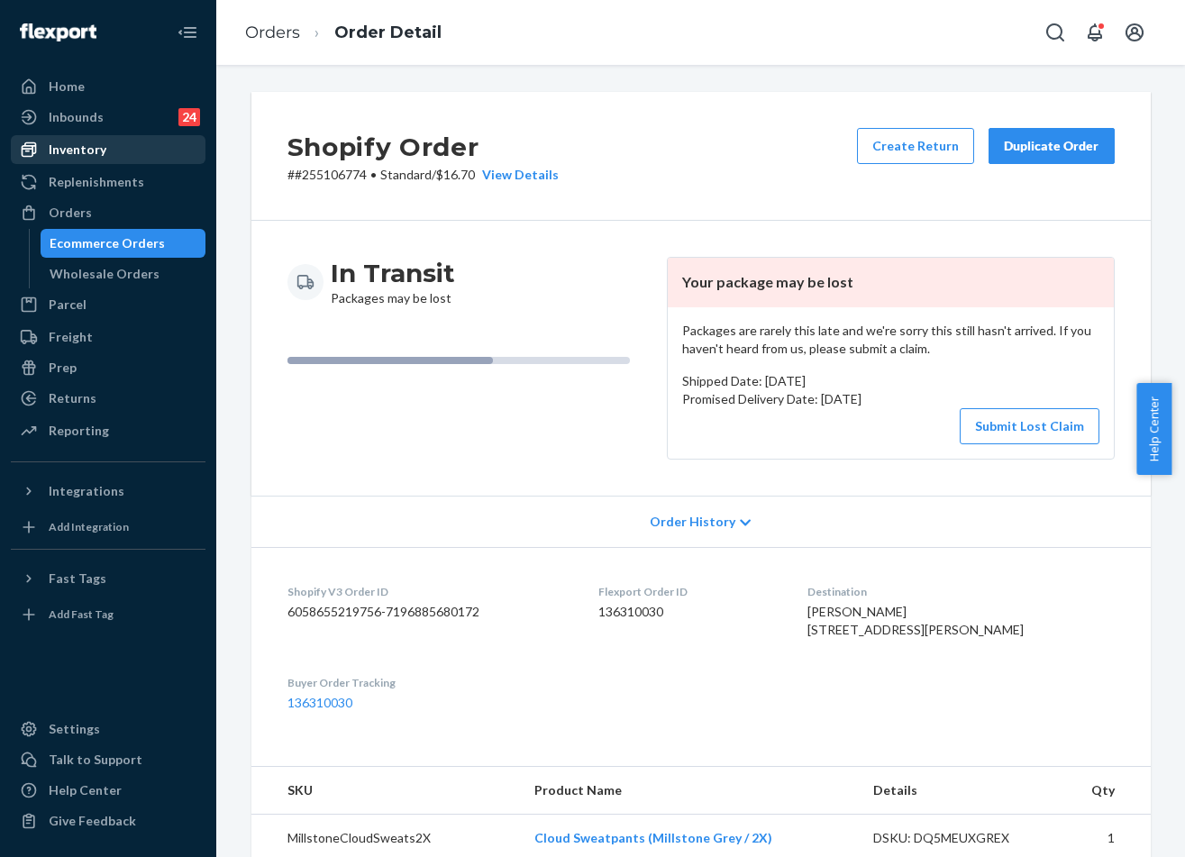
click at [109, 145] on div "Inventory" at bounding box center [108, 149] width 191 height 25
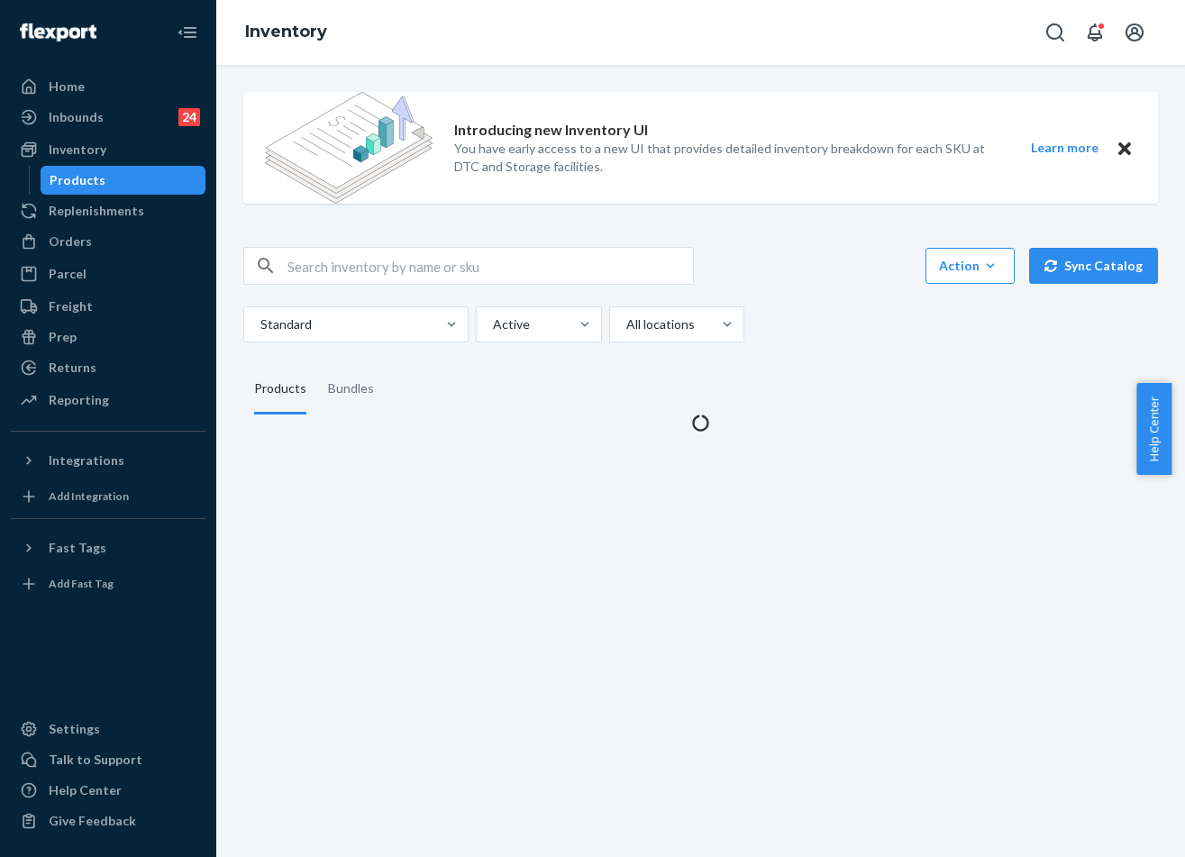
drag, startPoint x: 379, startPoint y: 232, endPoint x: 381, endPoint y: 260, distance: 28.0
click at [379, 233] on div "Introducing new Inventory UI You have early access to a new UI that provides de…" at bounding box center [700, 254] width 941 height 354
click at [381, 260] on input "text" at bounding box center [489, 266] width 405 height 36
paste input "Cloud Lounge Tee Bubblegum / 2X"
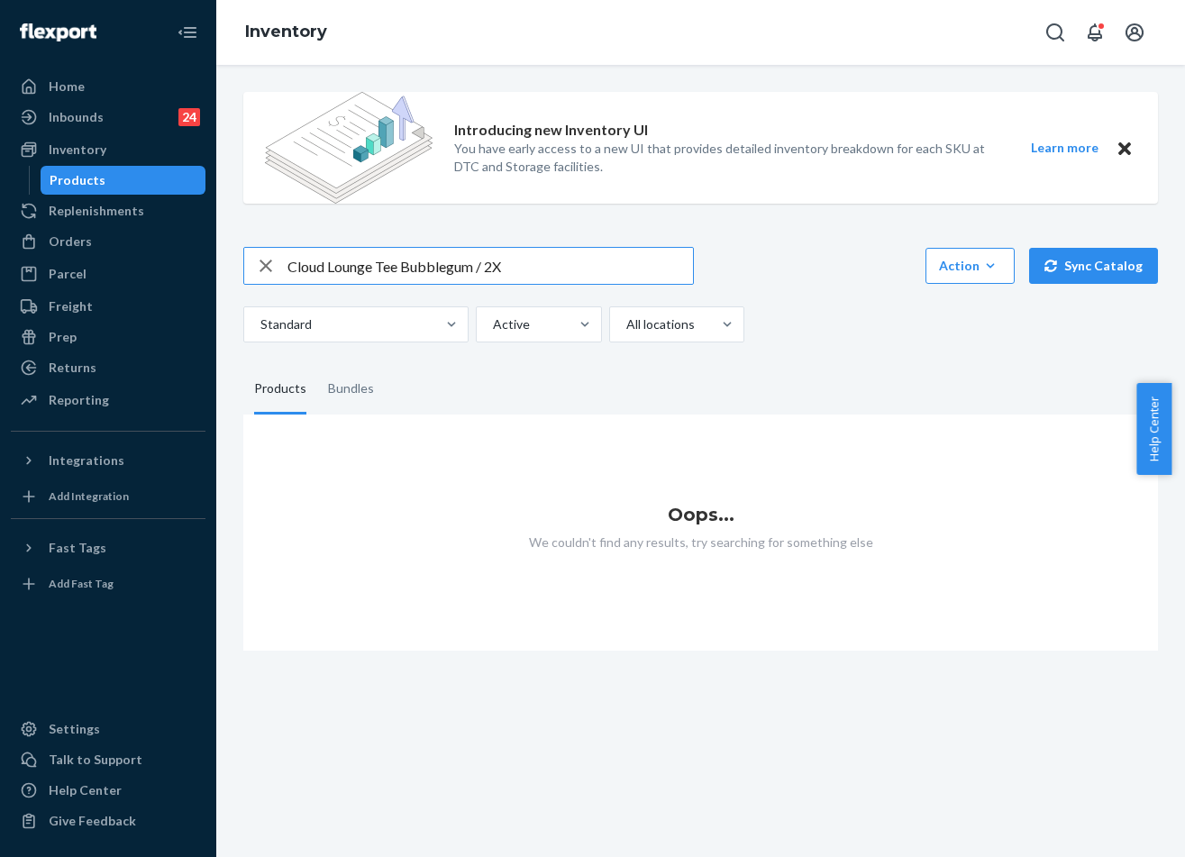
click at [400, 260] on input "Cloud Lounge Tee Bubblegum / 2X" at bounding box center [489, 266] width 405 height 36
paste input "Bubblegum Cloud Tee"
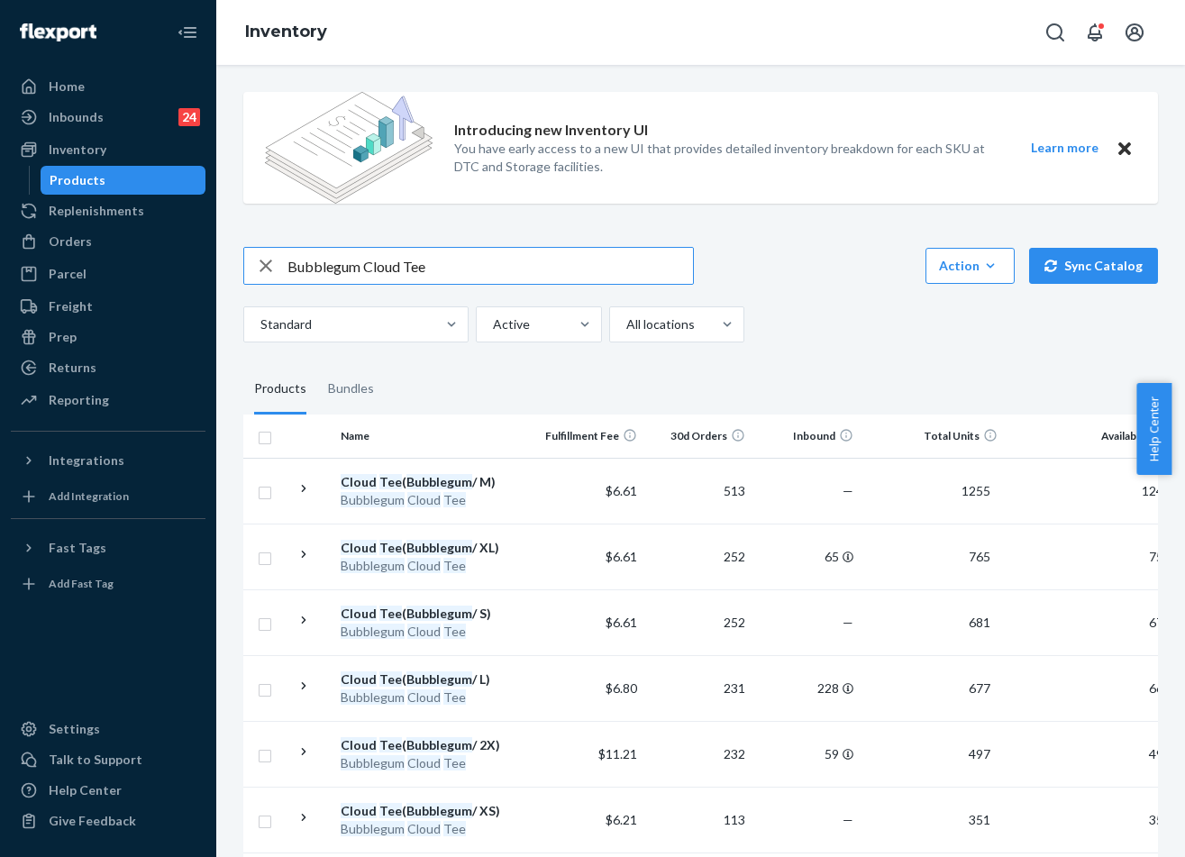
click at [484, 279] on input "Bubblegum Cloud Tee" at bounding box center [489, 266] width 405 height 36
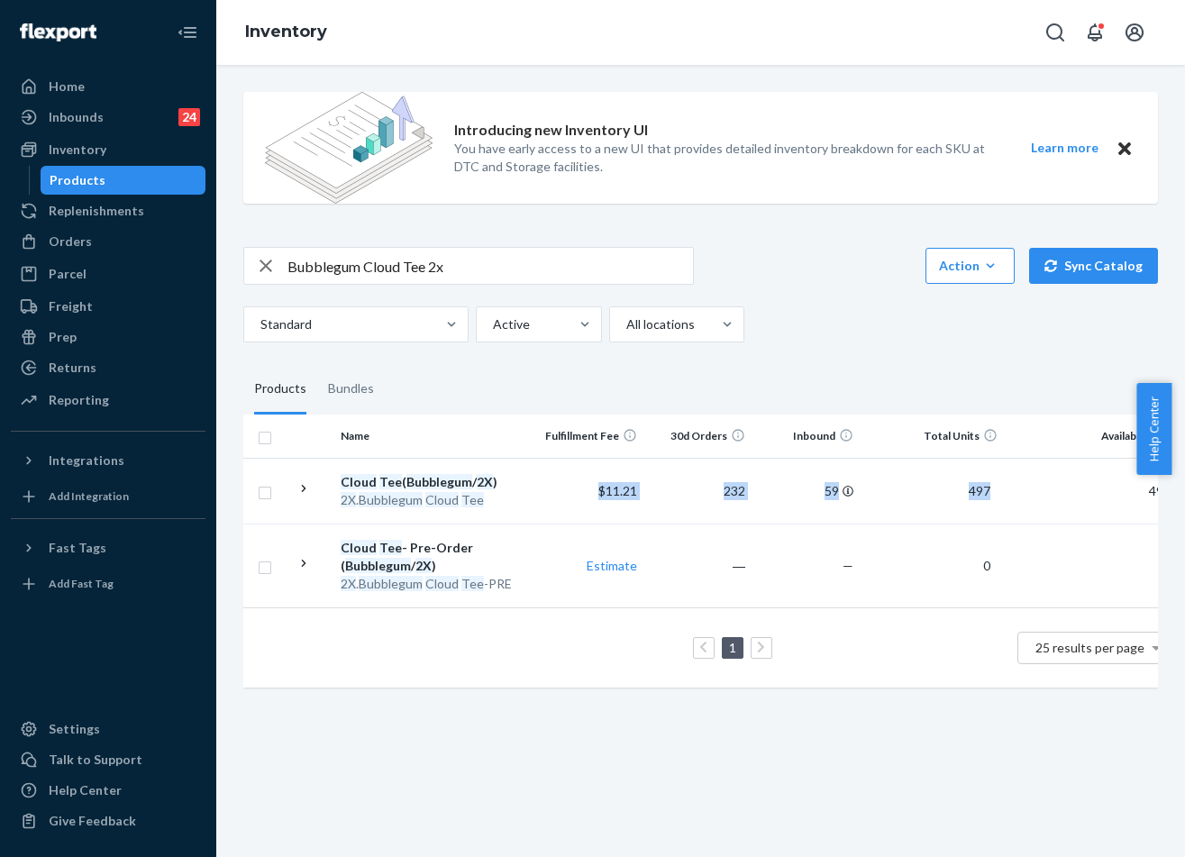
scroll to position [0, 266]
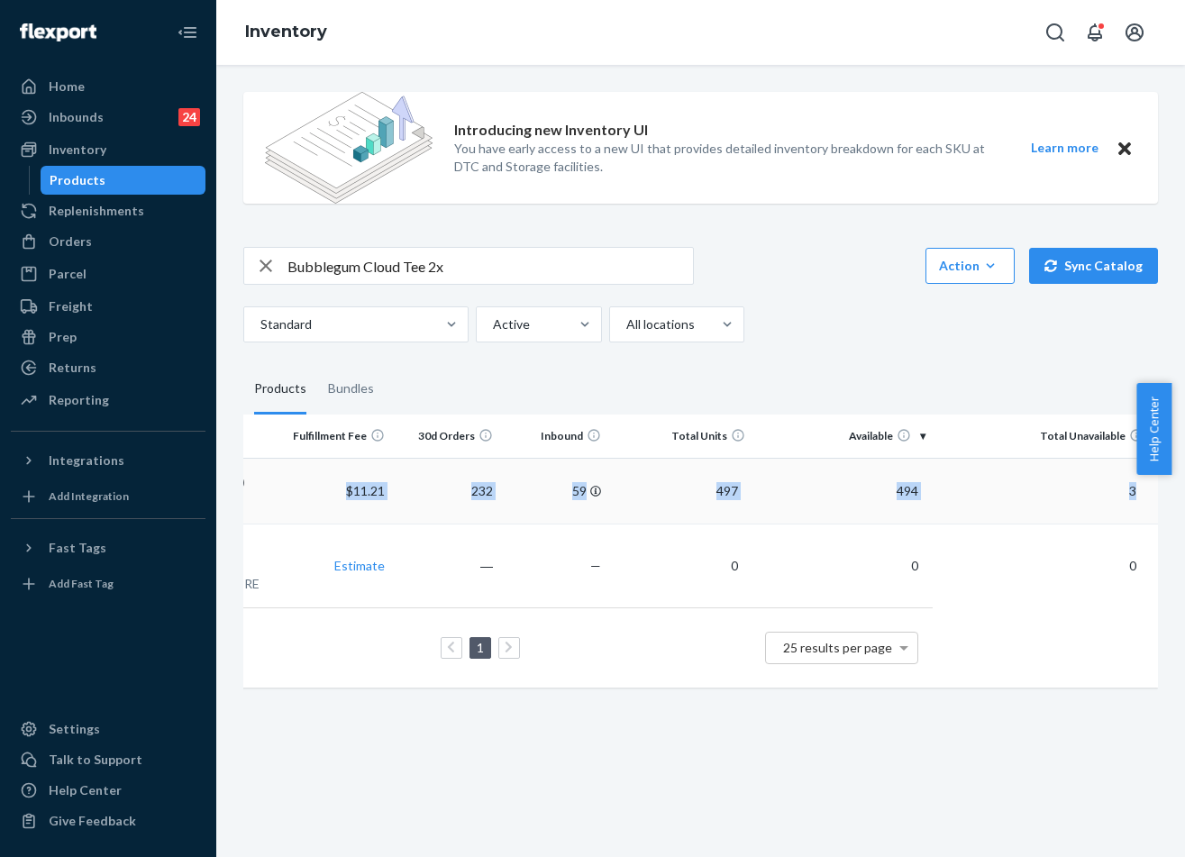
drag, startPoint x: 550, startPoint y: 483, endPoint x: 1104, endPoint y: 495, distance: 553.3
click at [1115, 497] on tr "Cloud Tee ( Bubblegum / 2X ) 2X . Bubblegum Cloud Tee $11.21 232 59 497 494 3" at bounding box center [574, 491] width 1167 height 66
drag, startPoint x: 420, startPoint y: 271, endPoint x: 406, endPoint y: 268, distance: 14.0
click at [406, 268] on input "Bubblegum Cloud Tee 2x" at bounding box center [489, 266] width 405 height 36
drag, startPoint x: 424, startPoint y: 269, endPoint x: 401, endPoint y: 268, distance: 23.5
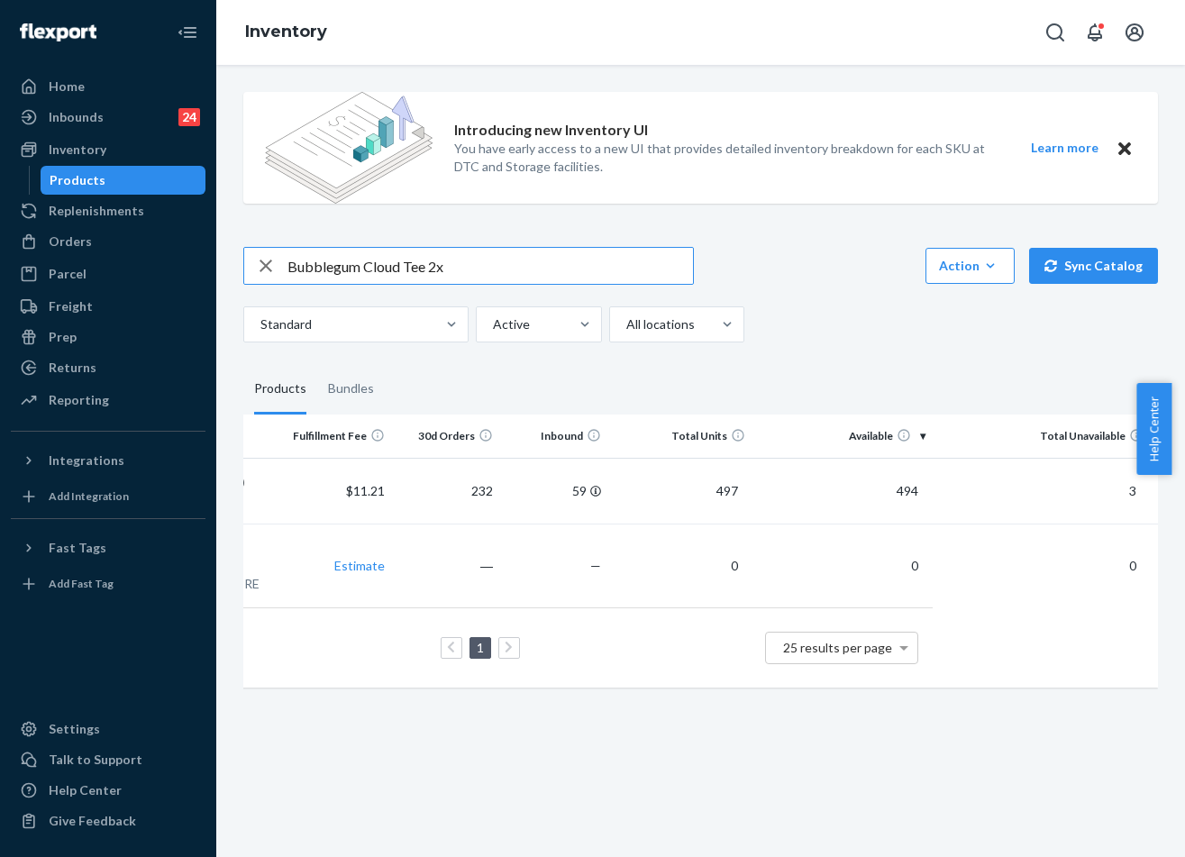
click at [401, 268] on input "Bubblegum Cloud Tee 2x" at bounding box center [489, 266] width 405 height 36
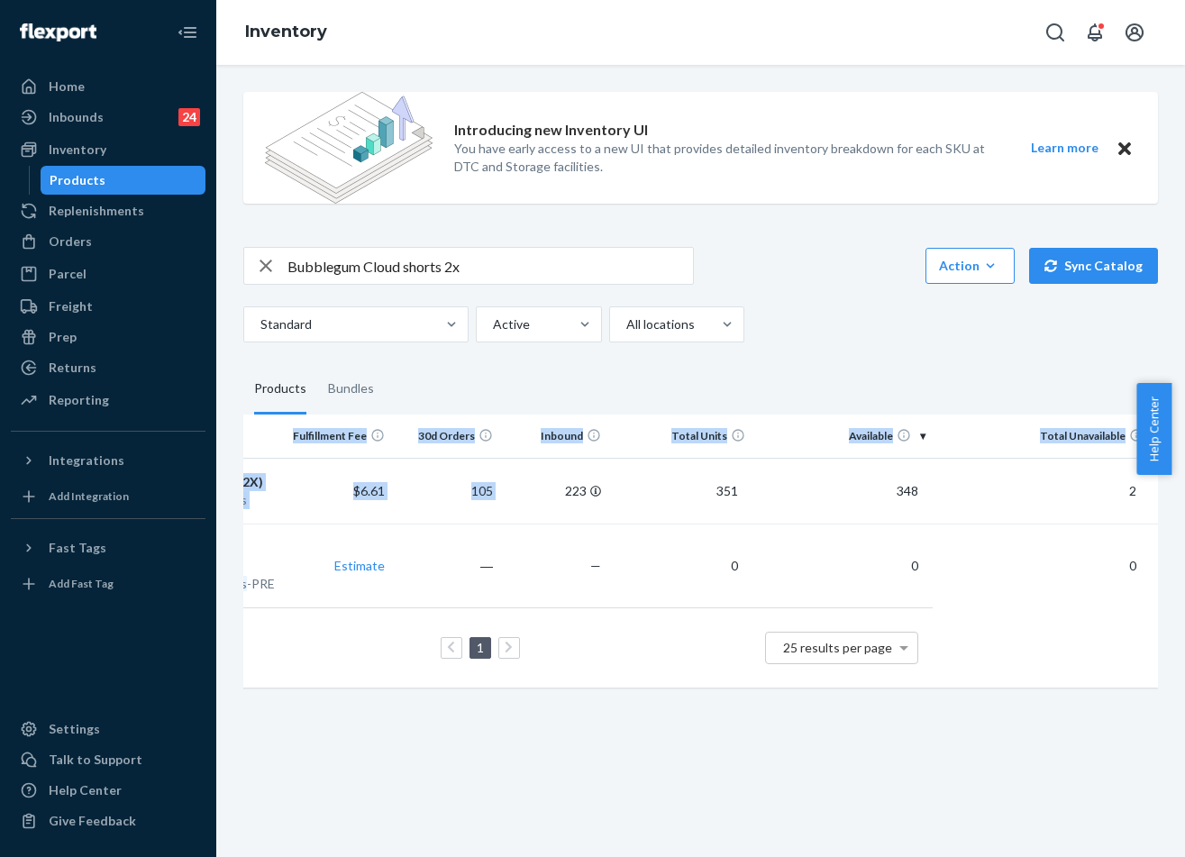
drag, startPoint x: 892, startPoint y: 486, endPoint x: 1168, endPoint y: 493, distance: 276.7
click at [1168, 493] on div "Introducing new Inventory UI You have early access to a new UI that provides de…" at bounding box center [700, 461] width 968 height 792
click at [900, 384] on fieldset "Products Bundles" at bounding box center [700, 389] width 914 height 50
drag, startPoint x: 467, startPoint y: 273, endPoint x: 476, endPoint y: 282, distance: 12.7
click at [468, 274] on input "Bubblegum Cloud shorts 2x" at bounding box center [489, 266] width 405 height 36
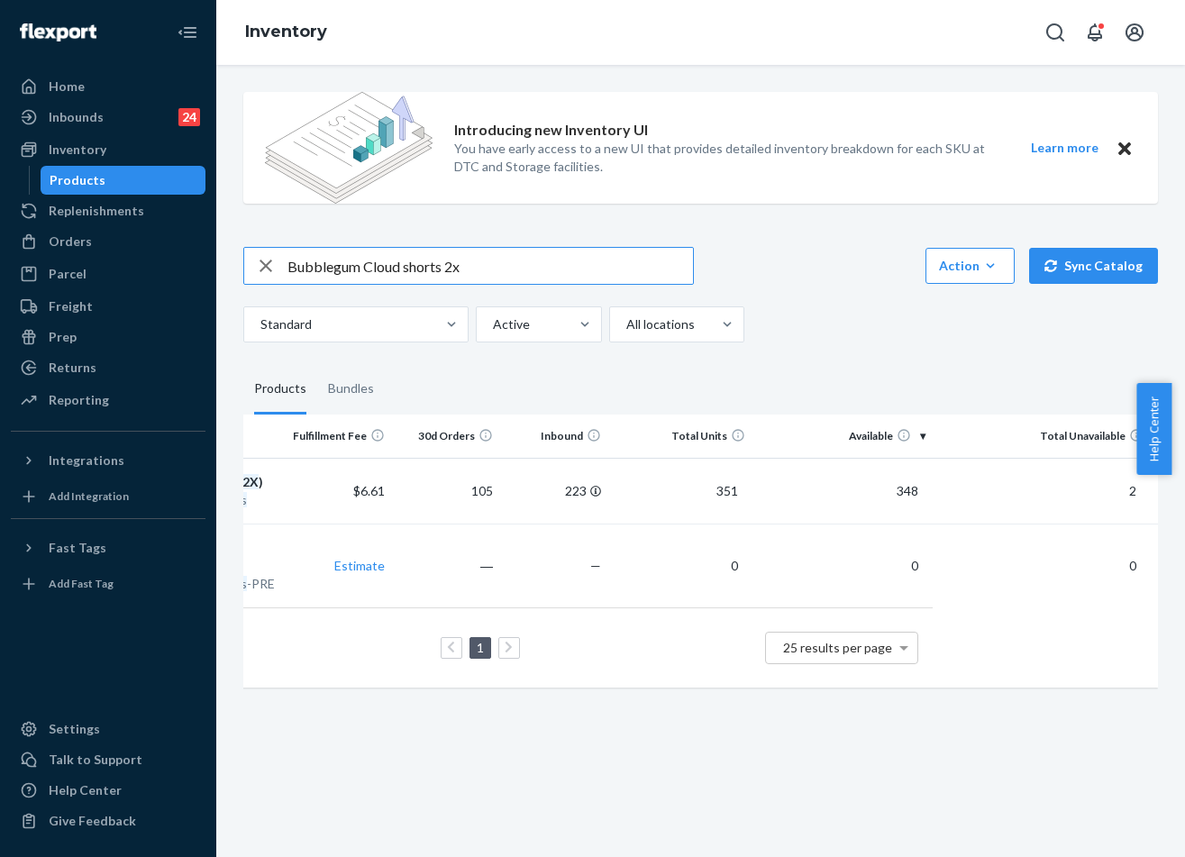
paste input "Cloud Zip Hoodie Millstone Green / 2X"
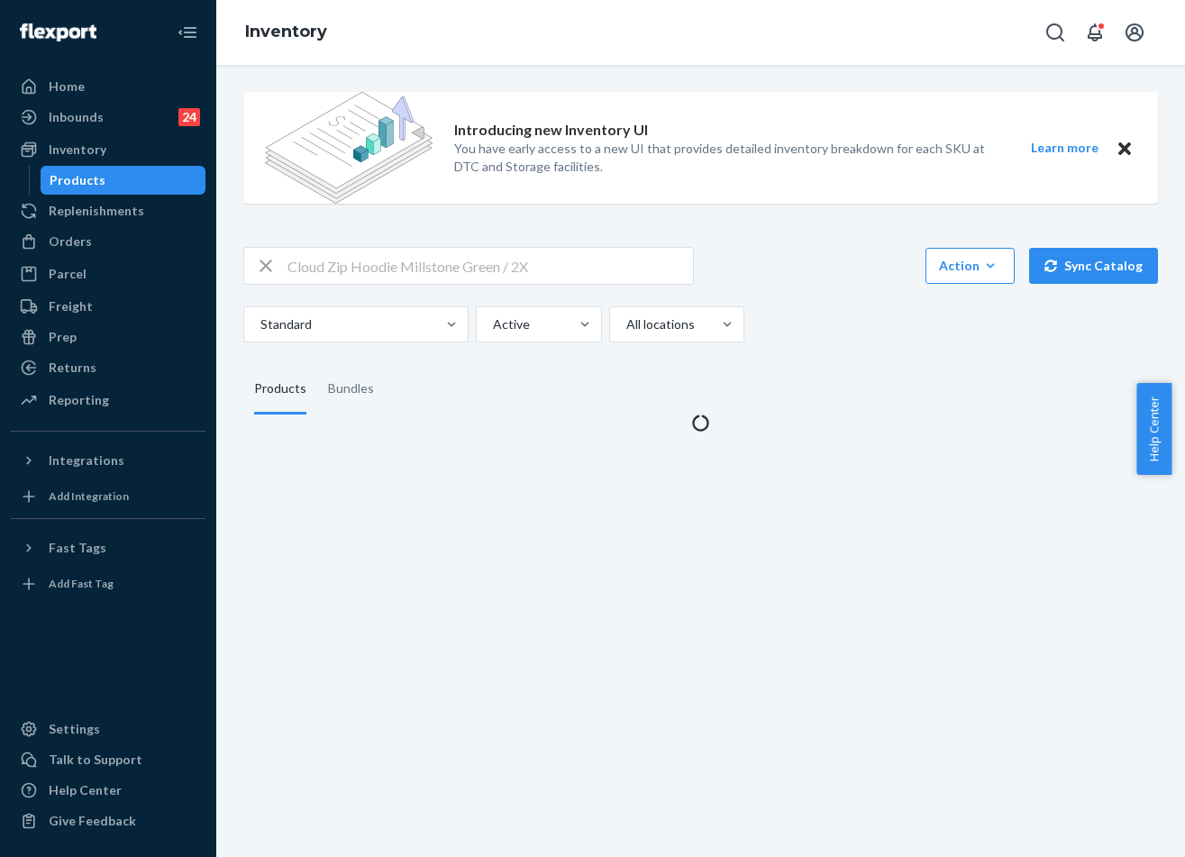
scroll to position [0, 0]
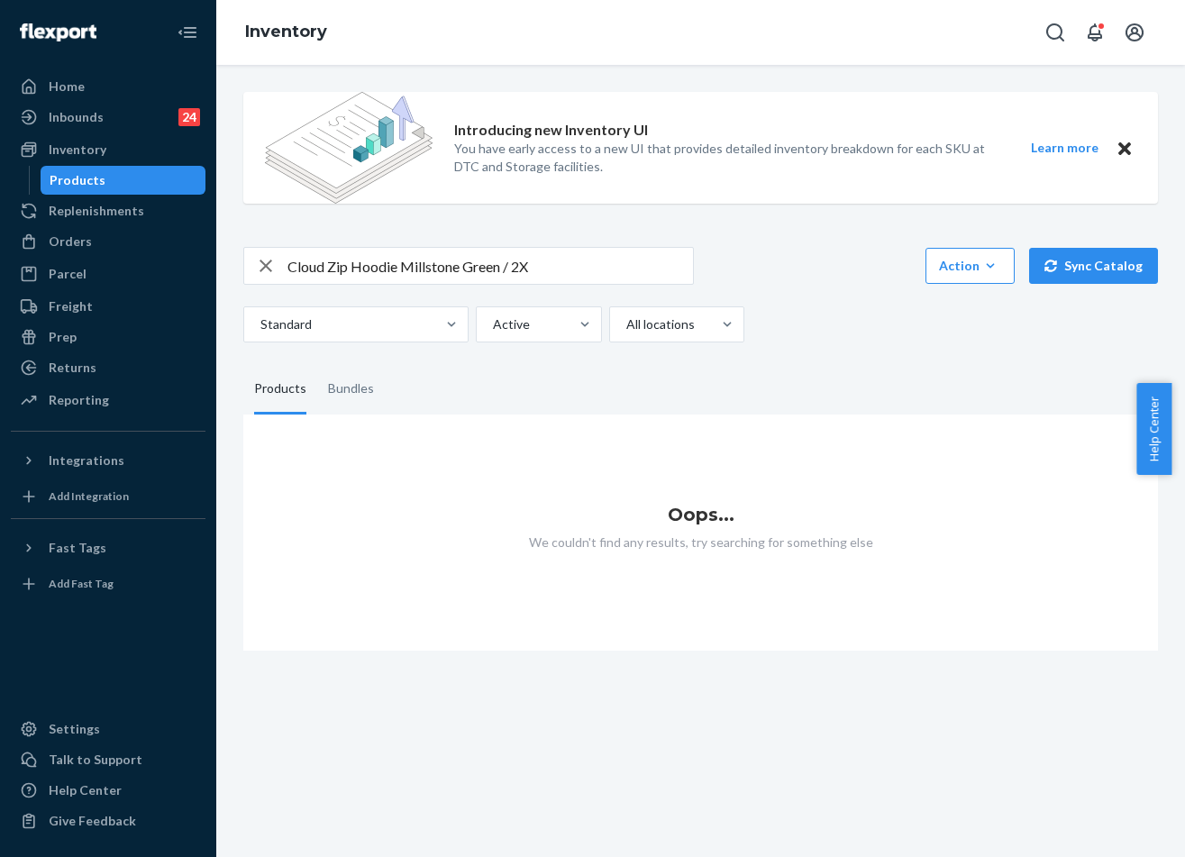
click at [477, 250] on input "Cloud Zip Hoodie Millstone Green / 2X" at bounding box center [489, 266] width 405 height 36
paste input "MillstoneCloudZipHoodie"
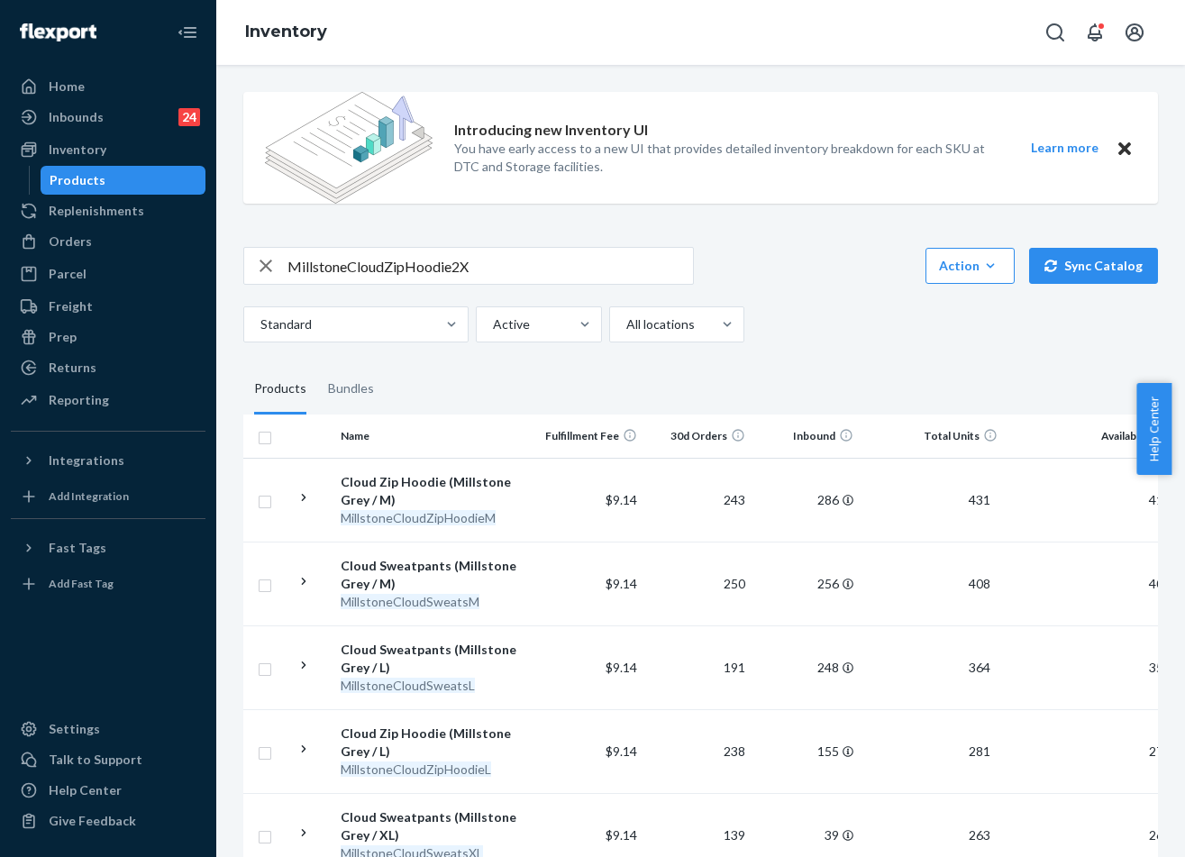
click at [455, 266] on input "MillstoneCloudZipHoodie2X" at bounding box center [489, 266] width 405 height 36
click at [403, 267] on input "MillstoneCloudZipHoodie 2X" at bounding box center [489, 266] width 405 height 36
click at [350, 268] on input "MillstoneCloudZip Hoodie 2X" at bounding box center [489, 266] width 405 height 36
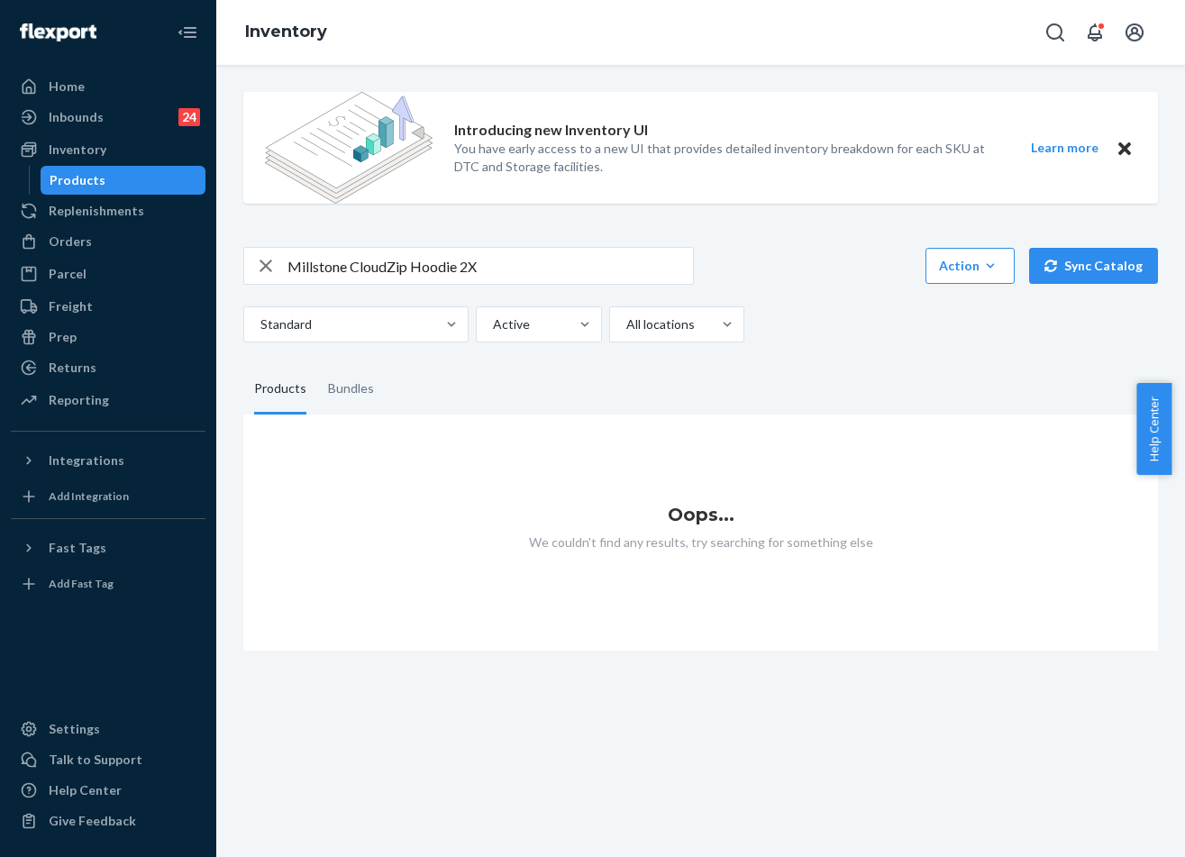
click at [379, 268] on input "Millstone CloudZip Hoodie 2X" at bounding box center [489, 266] width 405 height 36
click at [386, 265] on input "Millstone CloudZip Hoodie 2X" at bounding box center [489, 266] width 405 height 36
drag, startPoint x: 487, startPoint y: 268, endPoint x: 473, endPoint y: 268, distance: 14.4
click at [473, 268] on input "Millstone Cloud Zip Hoodie 2X" at bounding box center [489, 266] width 405 height 36
drag, startPoint x: 343, startPoint y: 264, endPoint x: 266, endPoint y: 261, distance: 77.5
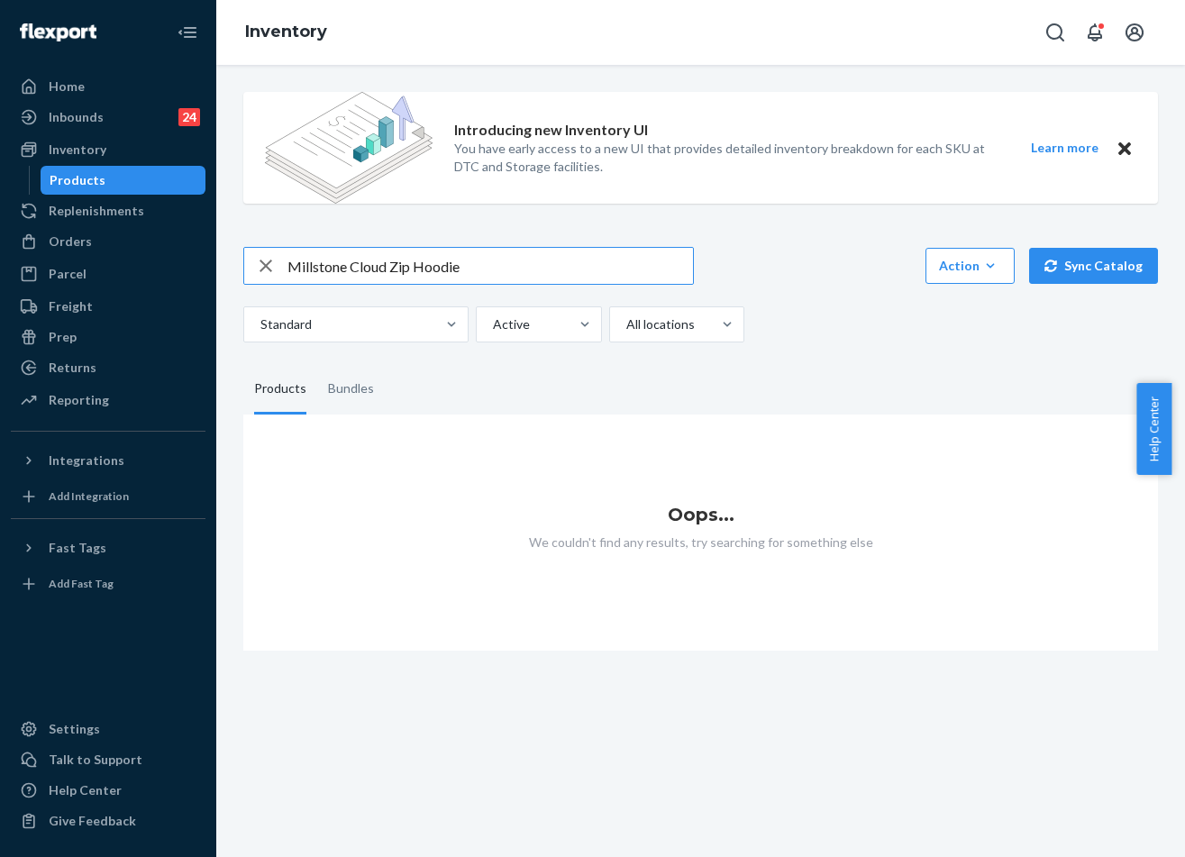
click at [266, 261] on div "Millstone Cloud Zip Hoodie" at bounding box center [468, 266] width 449 height 36
click at [462, 271] on input "Cloud Zip Hoodie" at bounding box center [489, 266] width 405 height 36
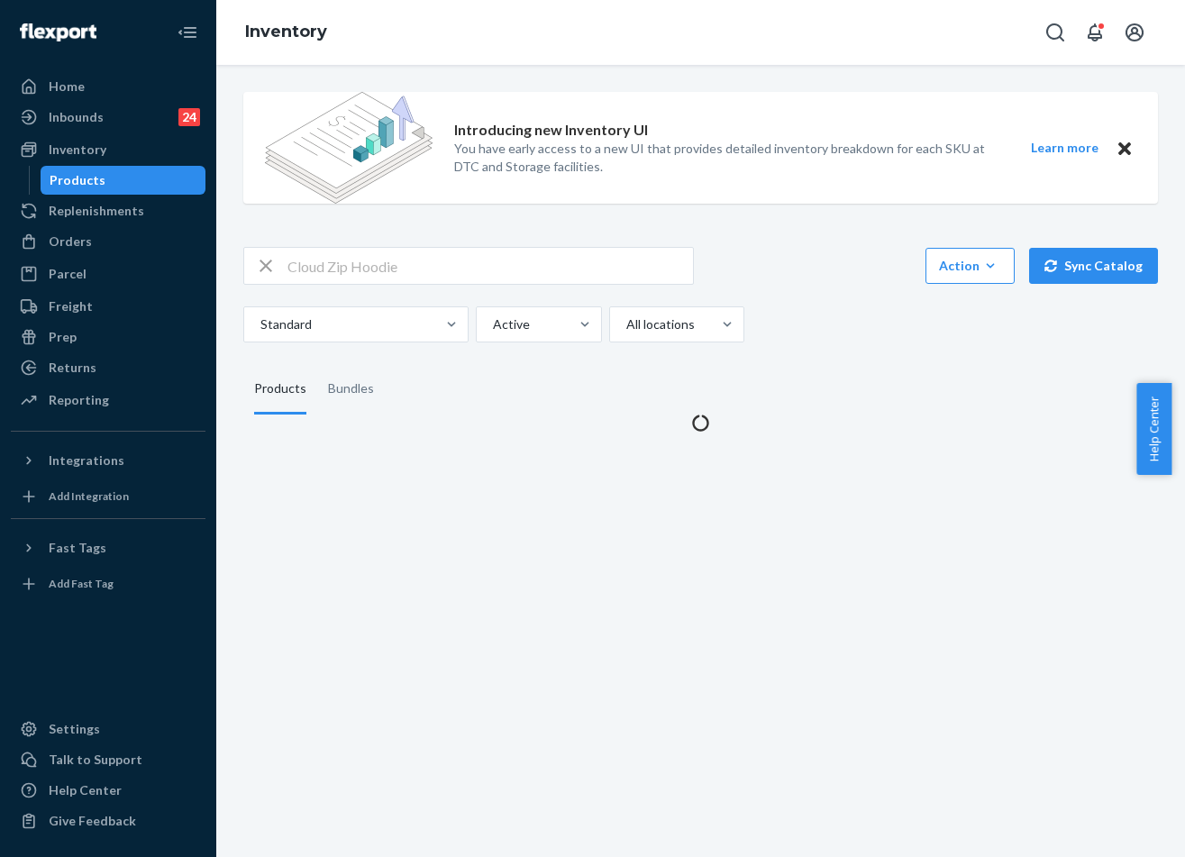
click at [470, 277] on input "Cloud Zip Hoodie" at bounding box center [489, 266] width 405 height 36
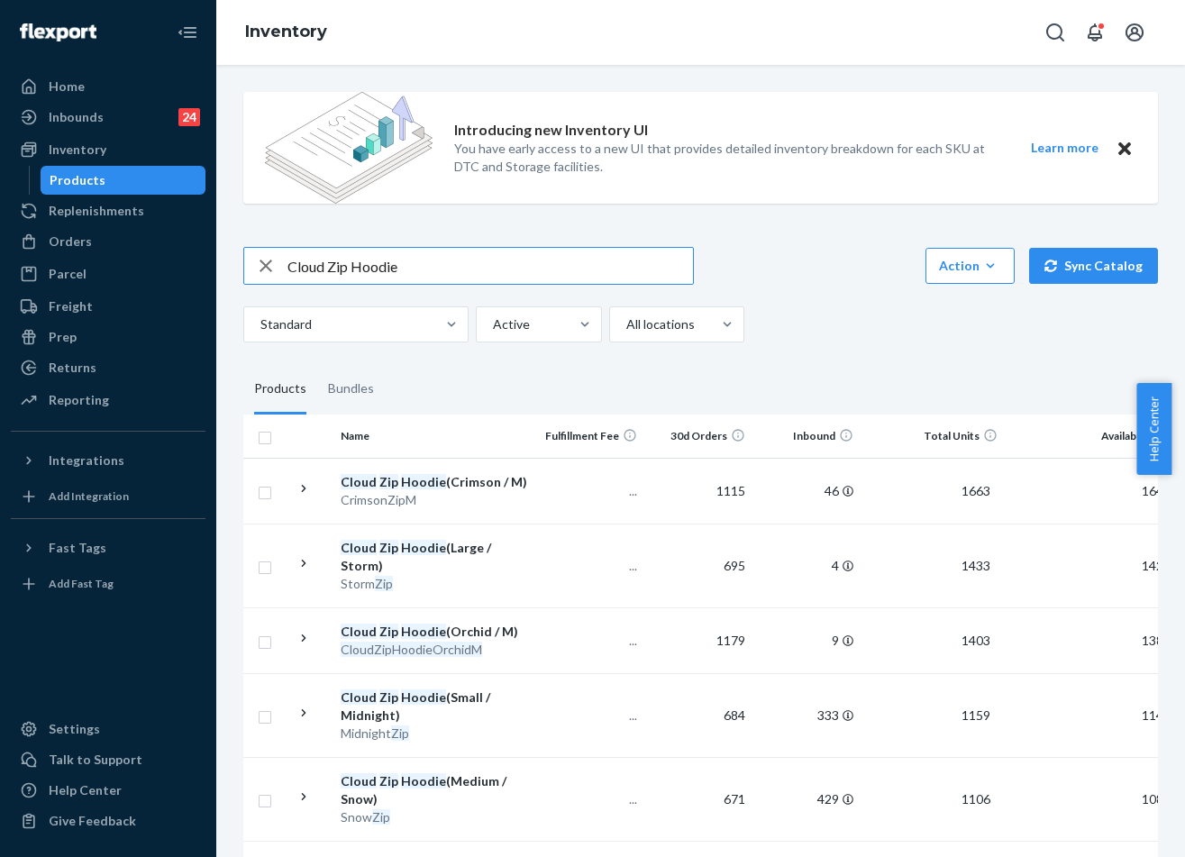
click at [471, 277] on input "Cloud Zip Hoodie" at bounding box center [489, 266] width 405 height 36
paste input "Millstone"
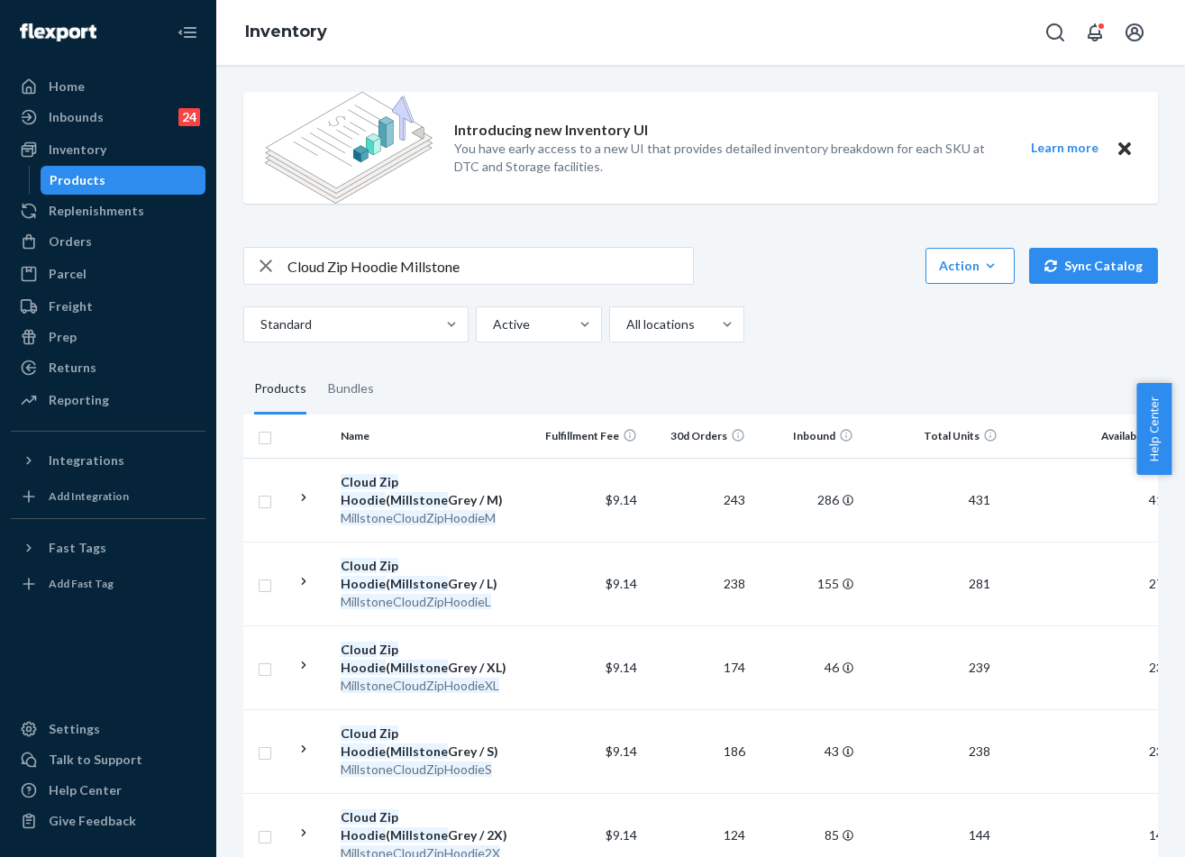
click at [537, 259] on input "Cloud Zip Hoodie Millstone" at bounding box center [489, 266] width 405 height 36
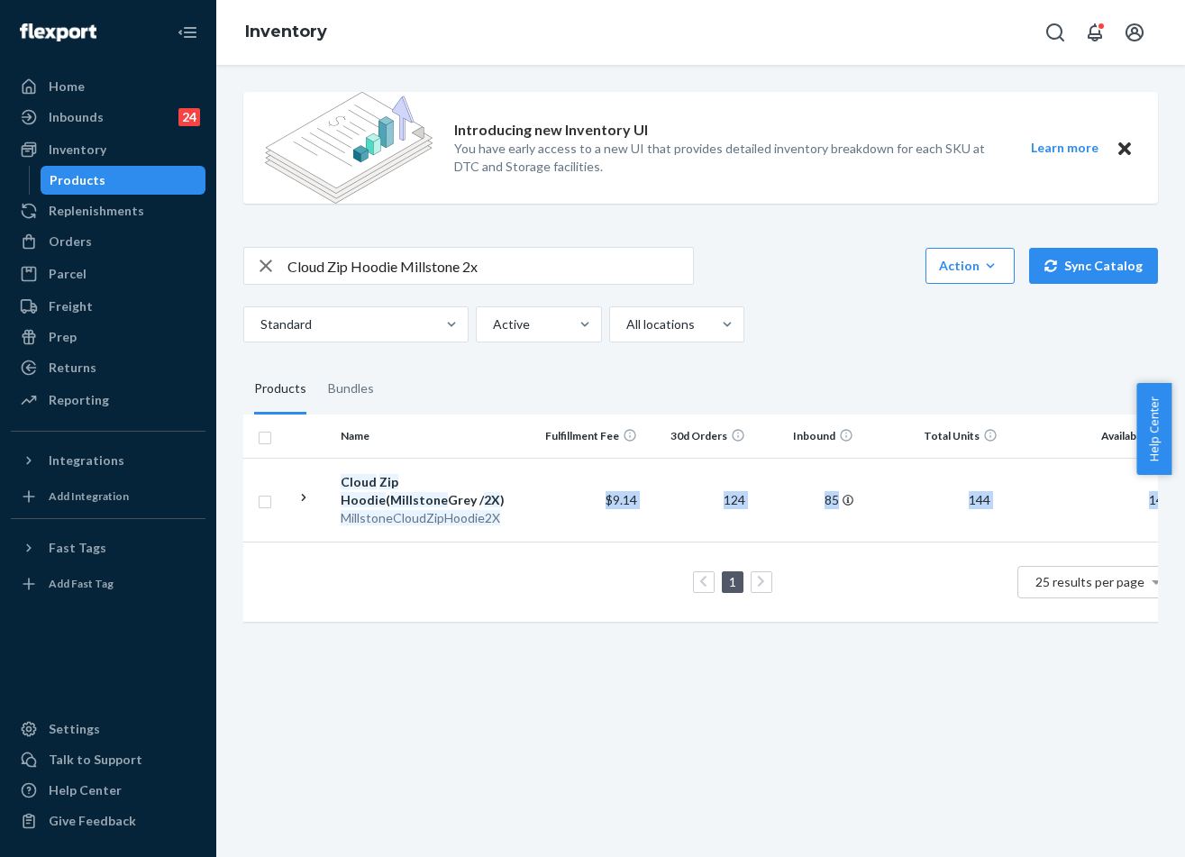
scroll to position [0, 266]
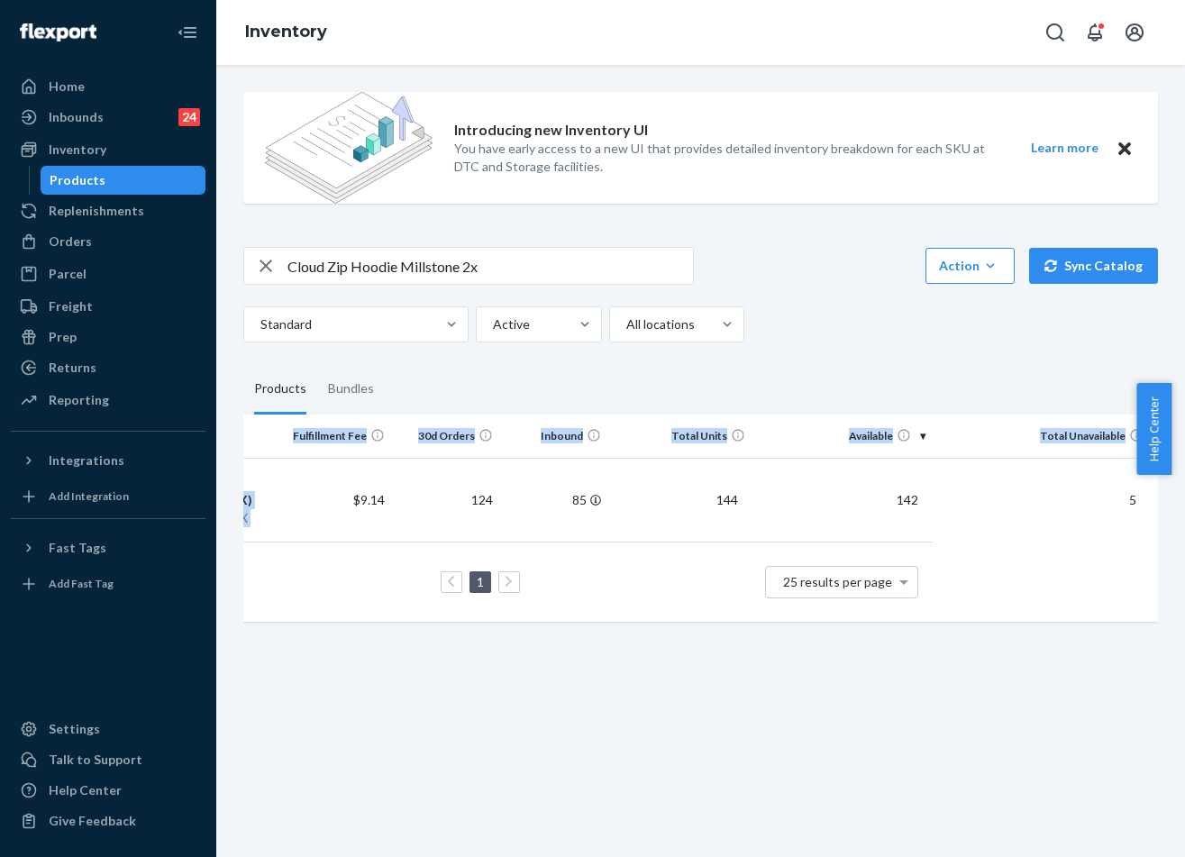
drag, startPoint x: 792, startPoint y: 496, endPoint x: 1152, endPoint y: 492, distance: 360.4
click at [1170, 495] on div "Introducing new Inventory UI You have early access to a new UI that provides de…" at bounding box center [700, 461] width 968 height 792
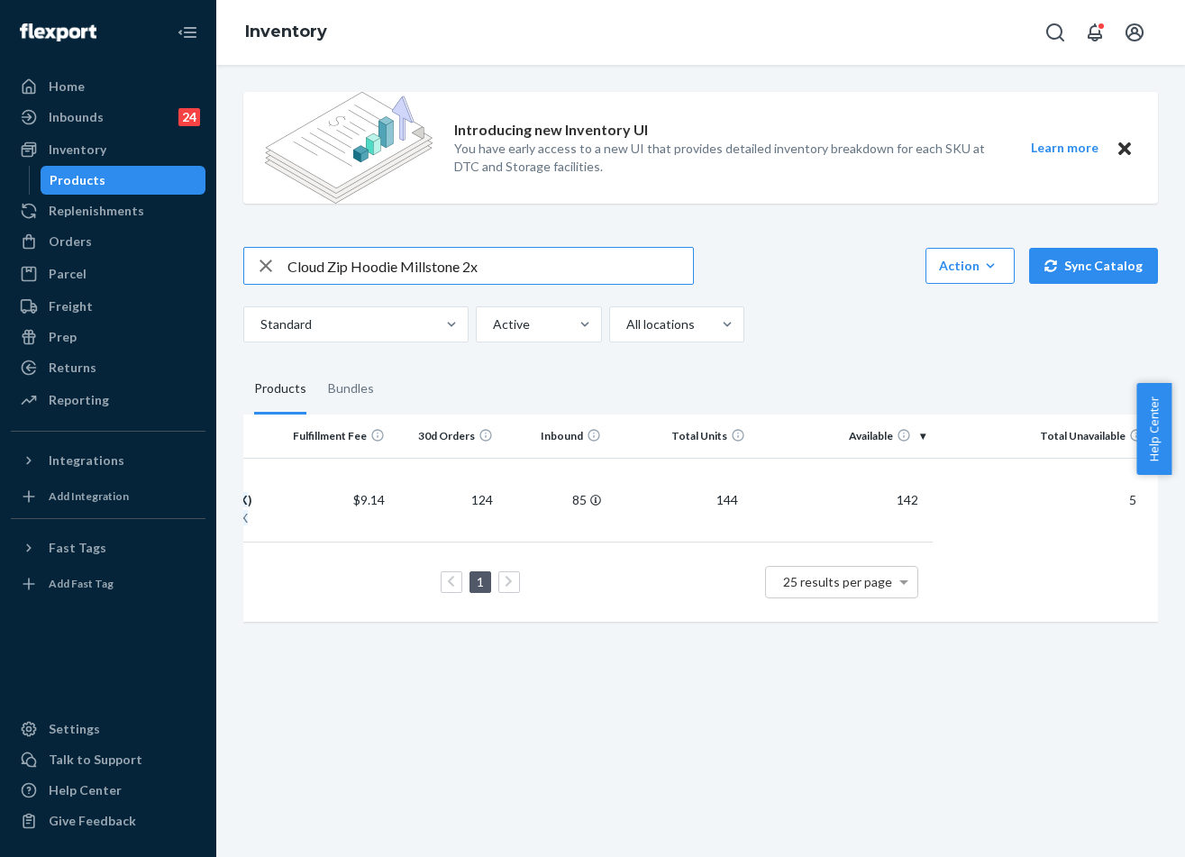
drag, startPoint x: 400, startPoint y: 268, endPoint x: 354, endPoint y: 263, distance: 46.3
click at [354, 263] on input "Cloud Zip Hoodie Millstone 2x" at bounding box center [489, 266] width 405 height 36
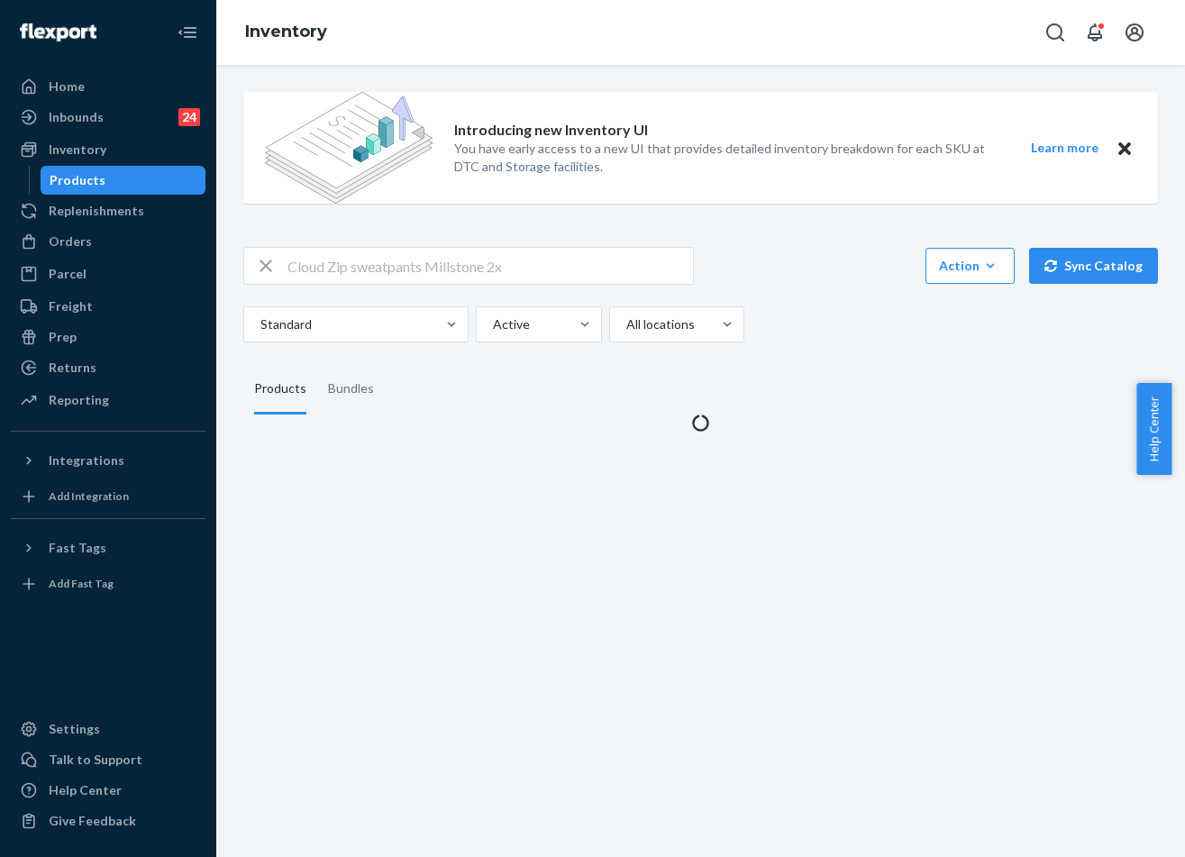
scroll to position [0, 0]
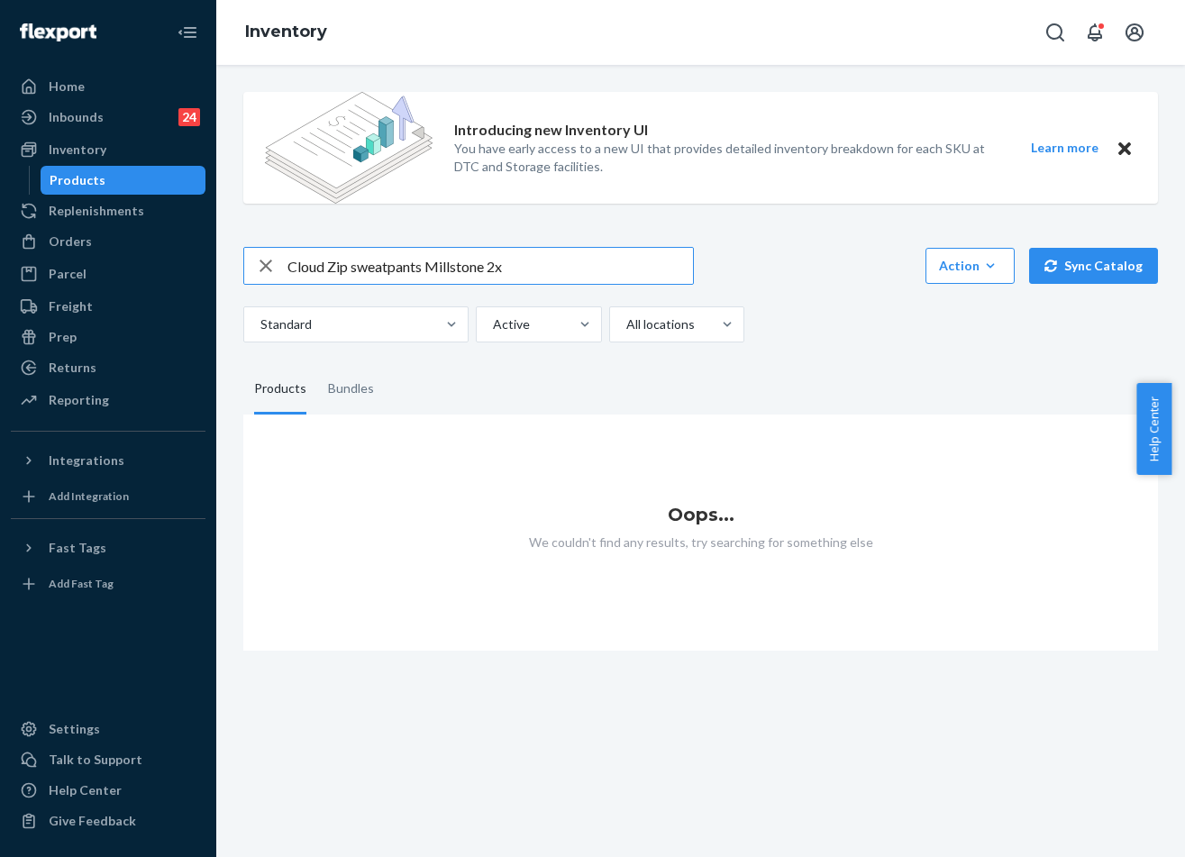
drag, startPoint x: 522, startPoint y: 268, endPoint x: 497, endPoint y: 268, distance: 24.3
click at [497, 268] on input "Cloud Zip sweatpants Millstone 2x" at bounding box center [489, 266] width 405 height 36
click at [423, 261] on input "Cloud Zip sweatpants Millstone" at bounding box center [489, 266] width 405 height 36
click at [430, 265] on input "Cloud Zip sweatpants Millstone" at bounding box center [489, 266] width 405 height 36
click at [554, 274] on input "Cloud Zip sweats Millstone" at bounding box center [489, 266] width 405 height 36
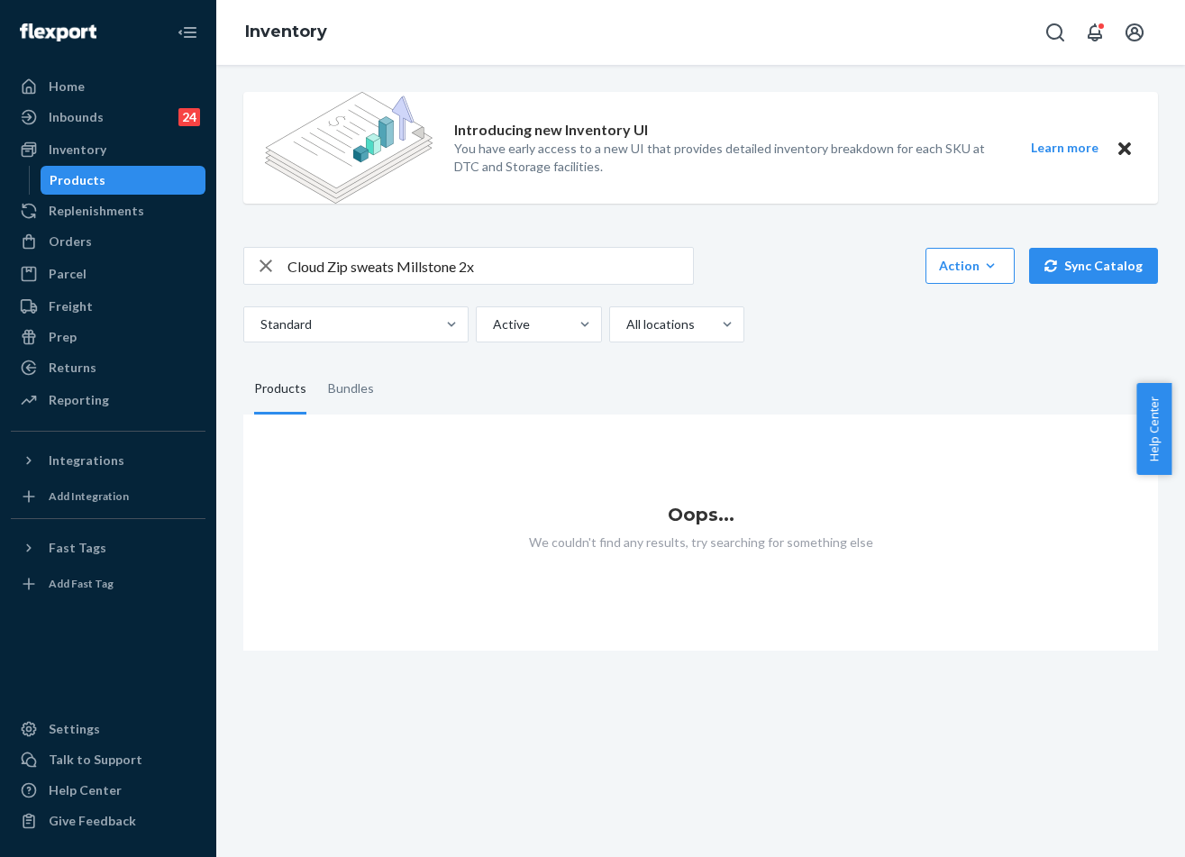
click at [519, 262] on input "Cloud Zip sweats Millstone 2x" at bounding box center [489, 266] width 405 height 36
click at [468, 273] on input "Cloud Zip sweats Millstone" at bounding box center [489, 266] width 405 height 36
paste input "SKU MillstoneCloudSweats2X"
drag, startPoint x: 318, startPoint y: 268, endPoint x: 269, endPoint y: 267, distance: 48.7
click at [269, 267] on div "SKU MillstoneCloudSweats2X" at bounding box center [468, 266] width 449 height 36
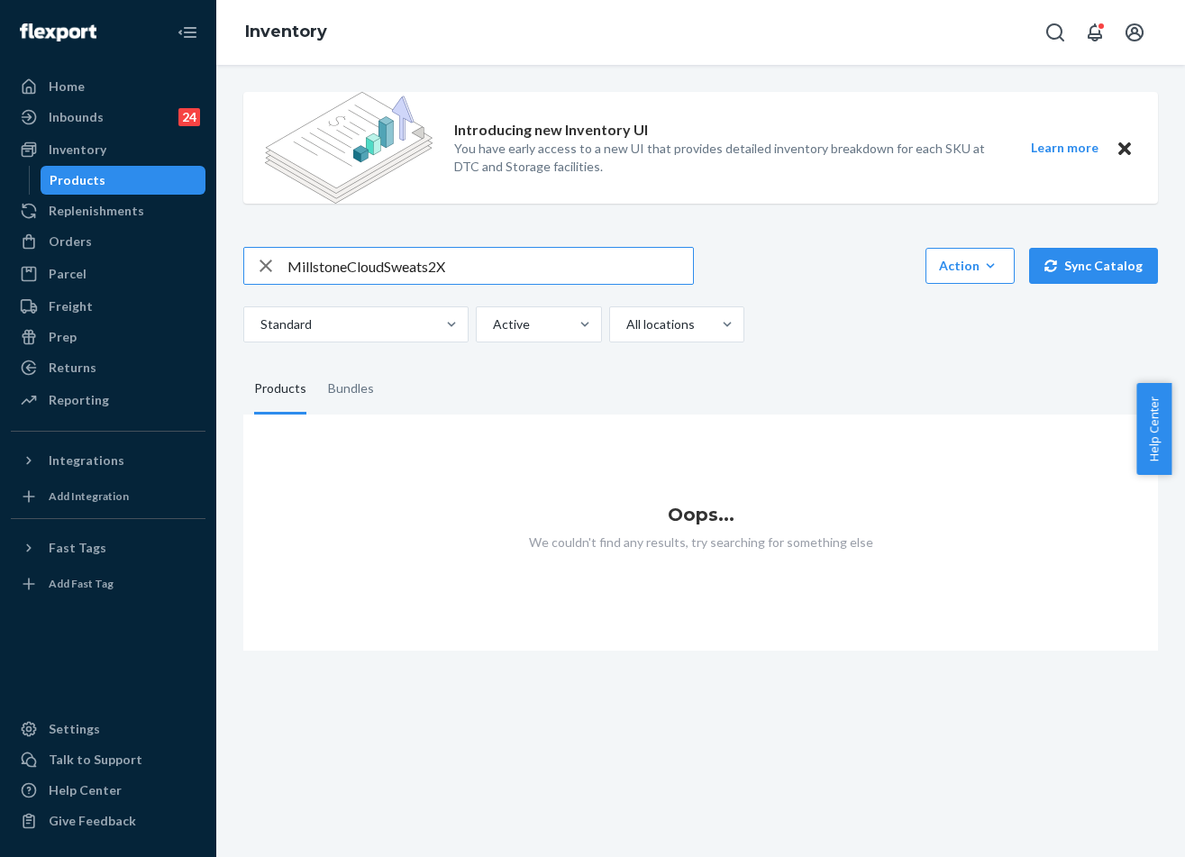
type input "MillstoneCloudSweats2X"
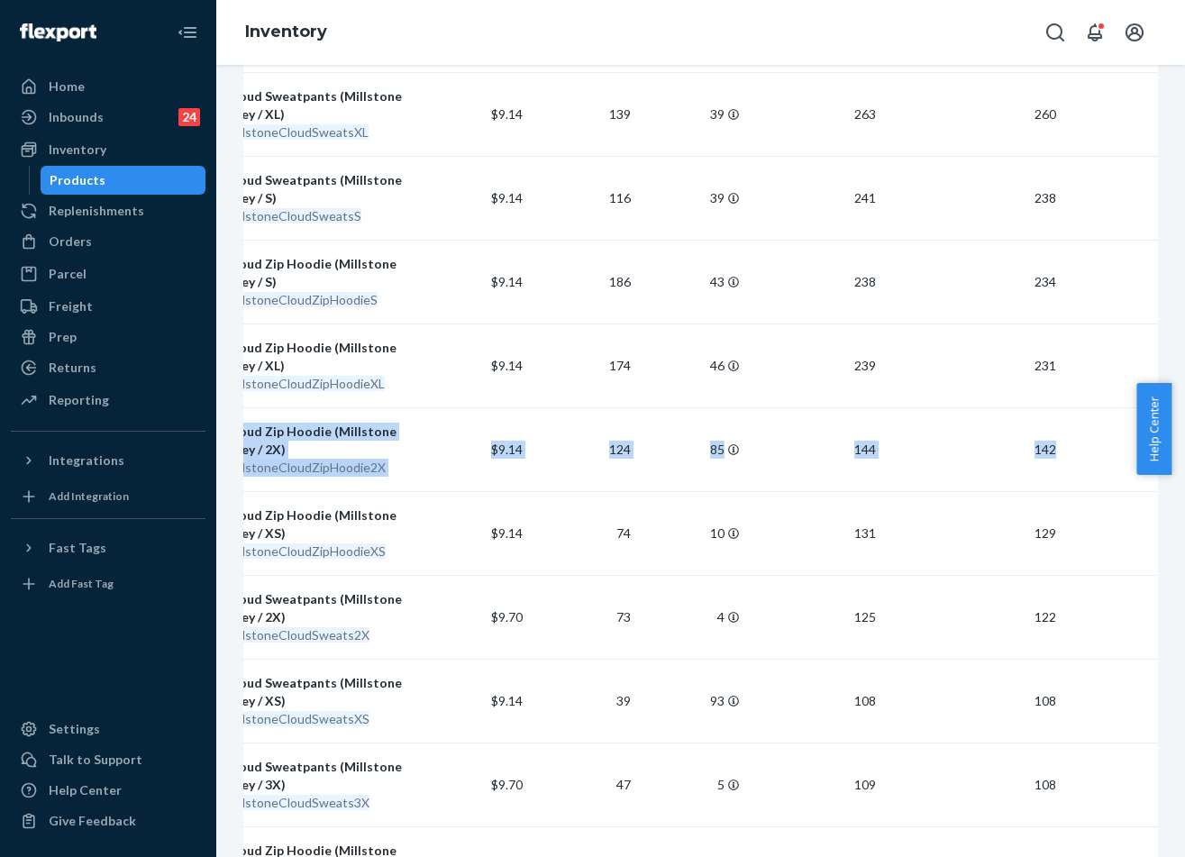
scroll to position [0, 266]
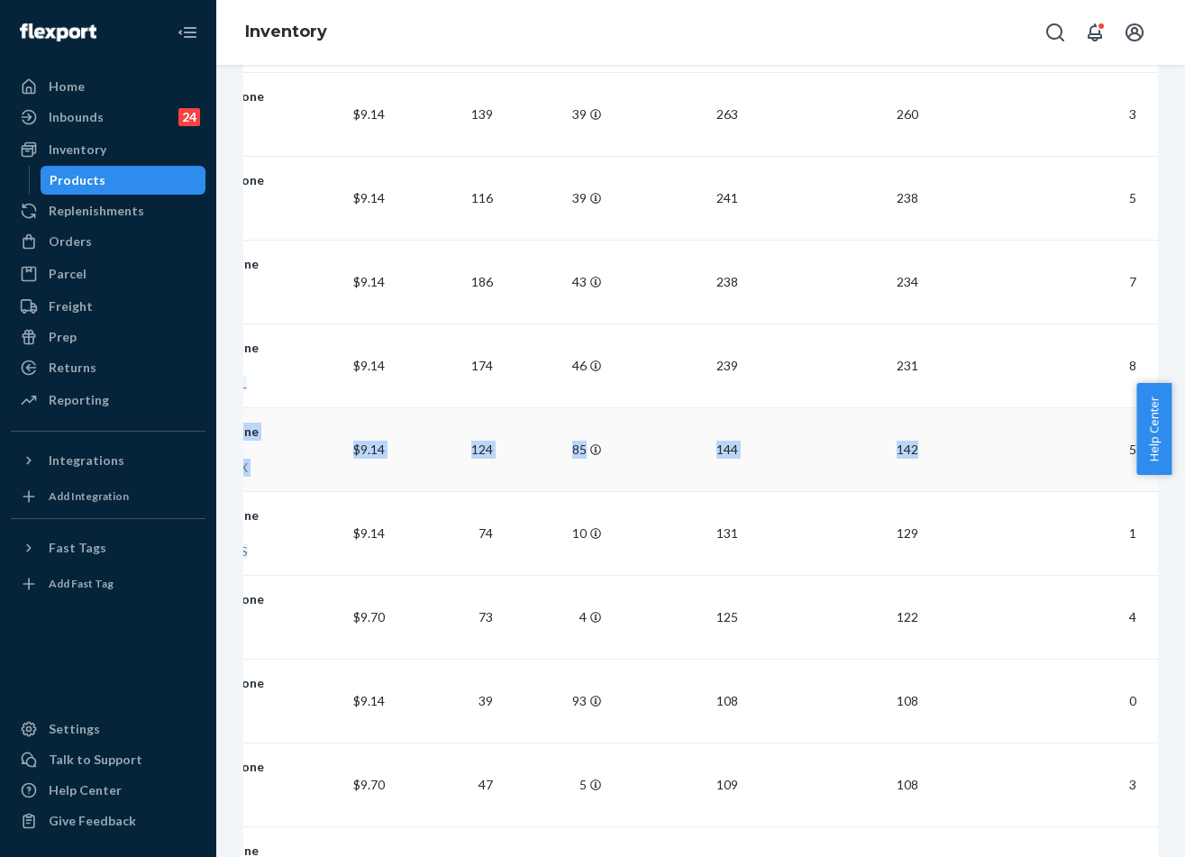
drag, startPoint x: 342, startPoint y: 433, endPoint x: 1049, endPoint y: 466, distance: 707.1
click at [1077, 473] on tr "Cloud Zip Hoodie (Millstone Grey / 2X) MillstoneCloudZipHoodie2X $9.14 124 85 1…" at bounding box center [574, 449] width 1167 height 84
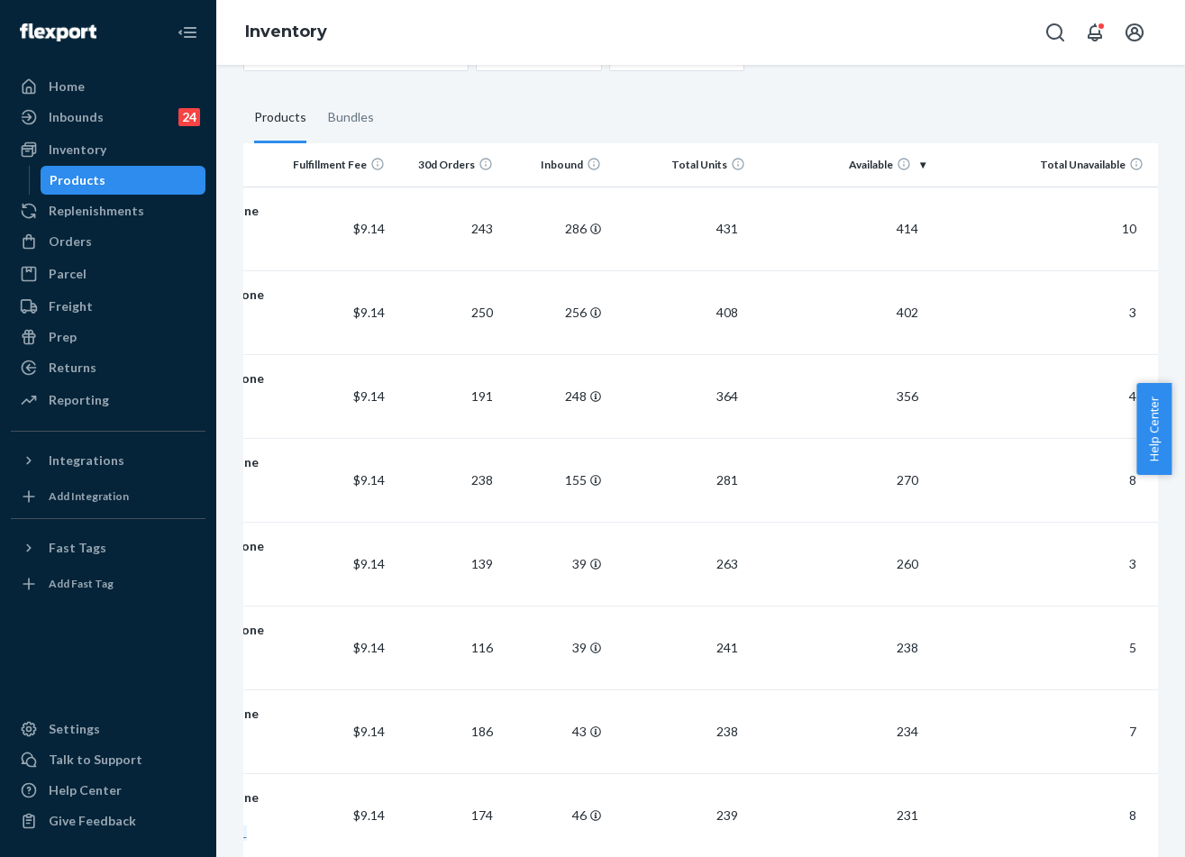
scroll to position [270, 0]
click at [78, 241] on div "Orders" at bounding box center [70, 241] width 43 height 18
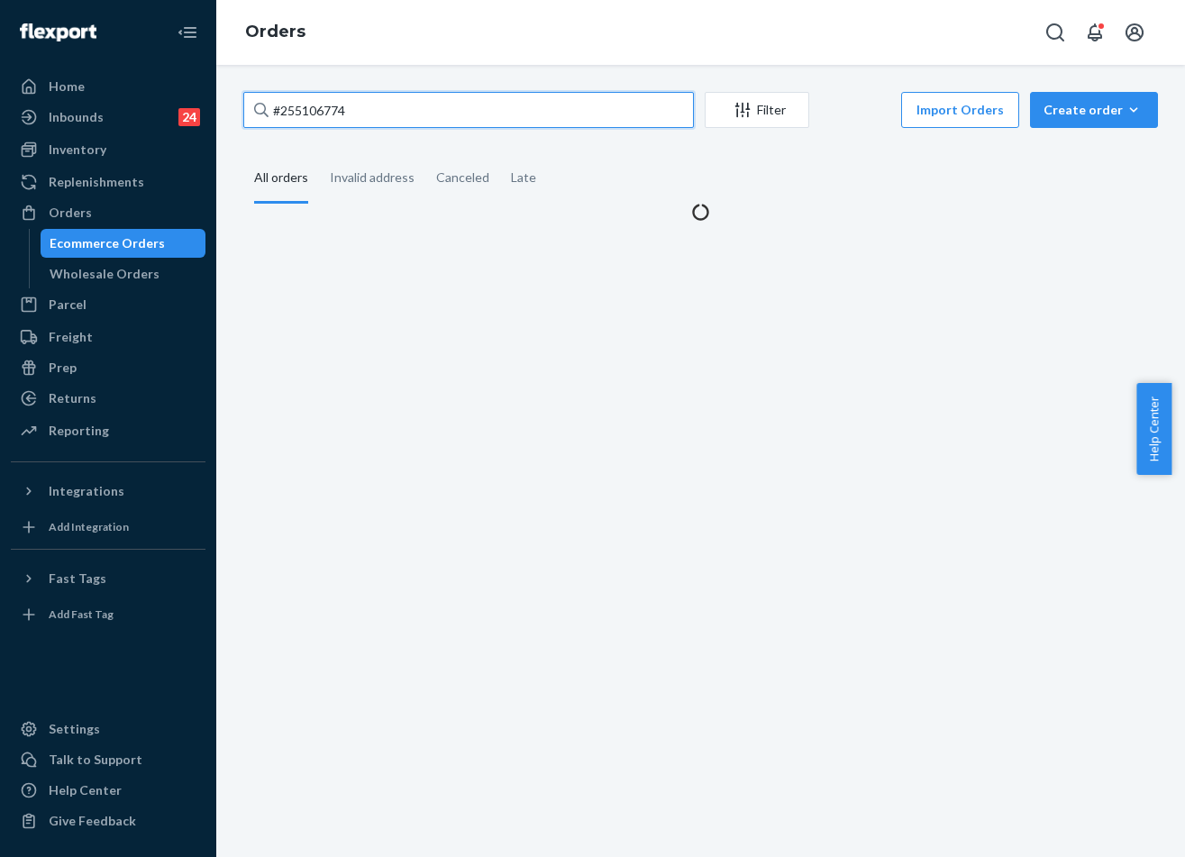
click at [324, 117] on input "#255106774" at bounding box center [468, 110] width 450 height 36
paste input "248237"
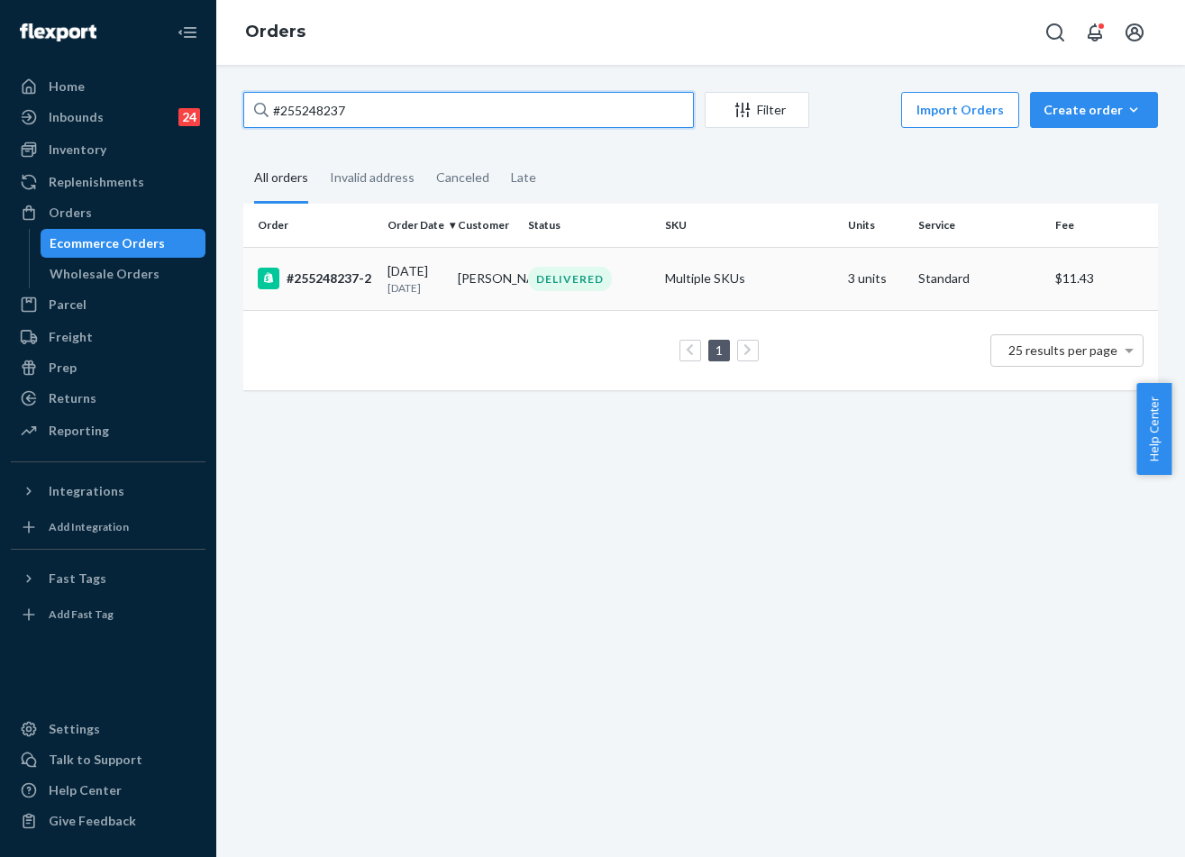
type input "#255248237"
click at [611, 281] on div "DELIVERED" at bounding box center [589, 279] width 130 height 24
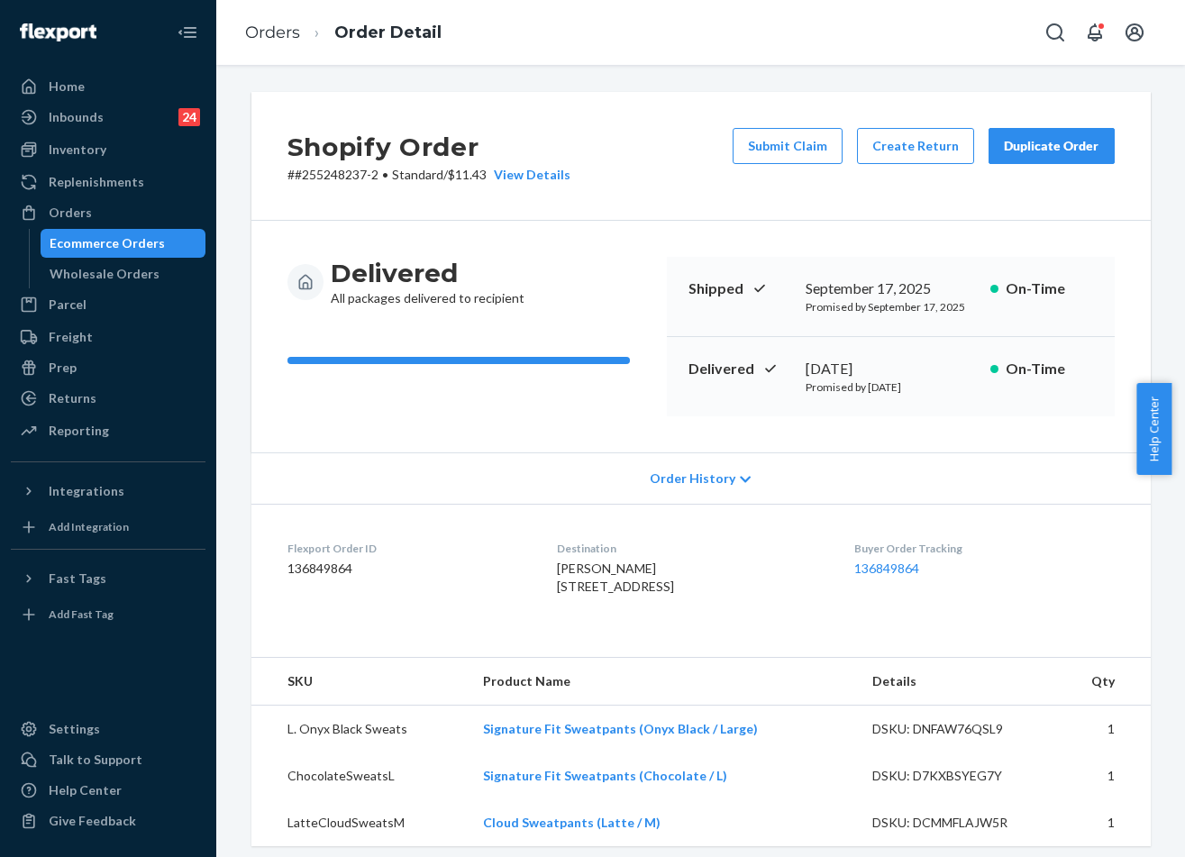
click at [889, 577] on dd "136849864" at bounding box center [983, 568] width 259 height 18
click at [906, 568] on link "136849864" at bounding box center [886, 567] width 65 height 15
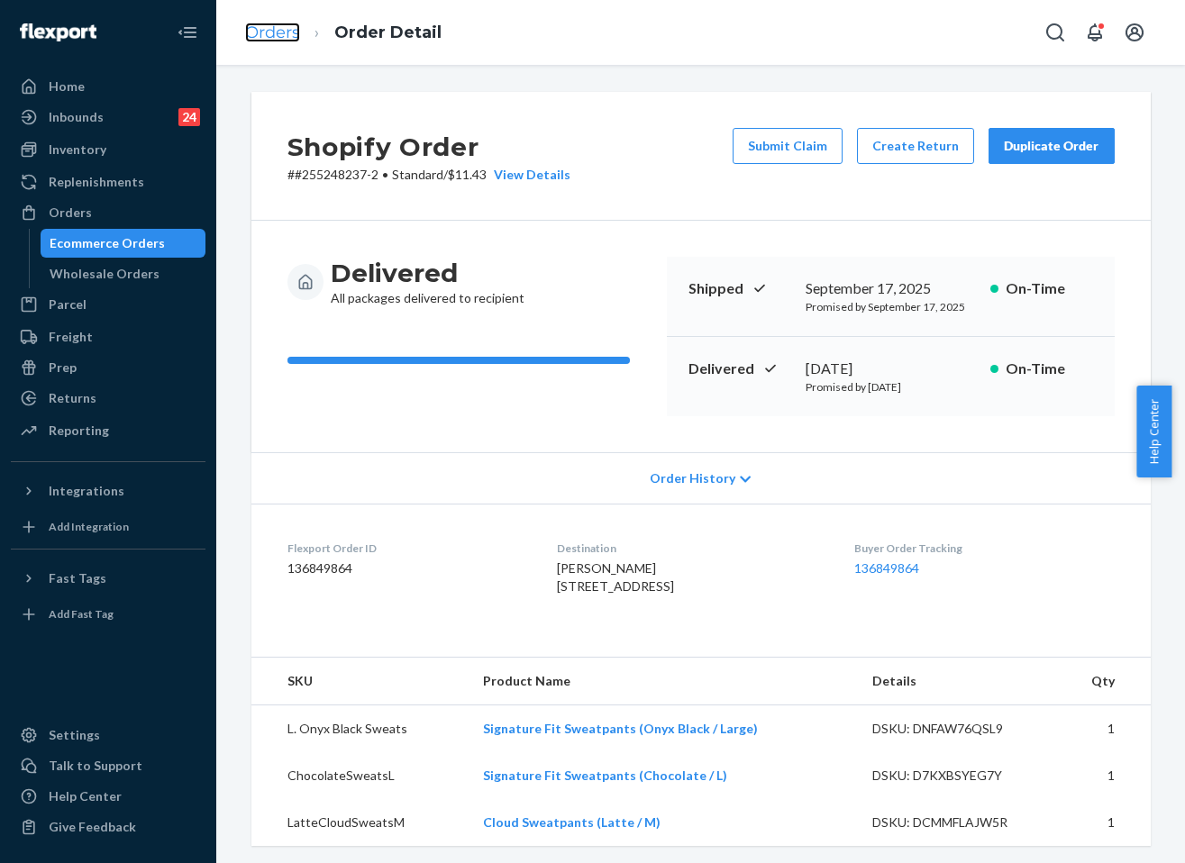
click at [268, 41] on link "Orders" at bounding box center [272, 33] width 55 height 20
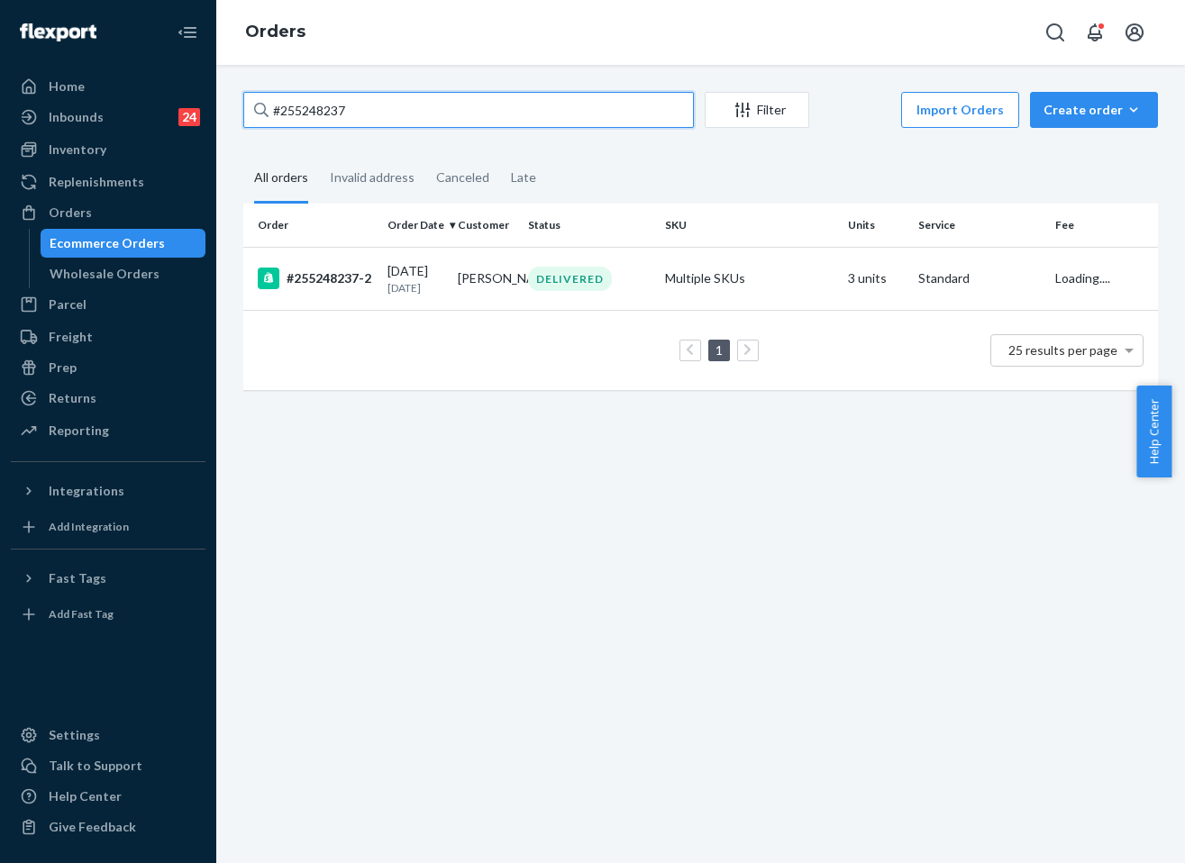
click at [361, 123] on input "#255248237" at bounding box center [468, 110] width 450 height 36
paste input "126753"
type input "#255126753"
click at [658, 281] on td "Multiple SKUs" at bounding box center [749, 278] width 183 height 63
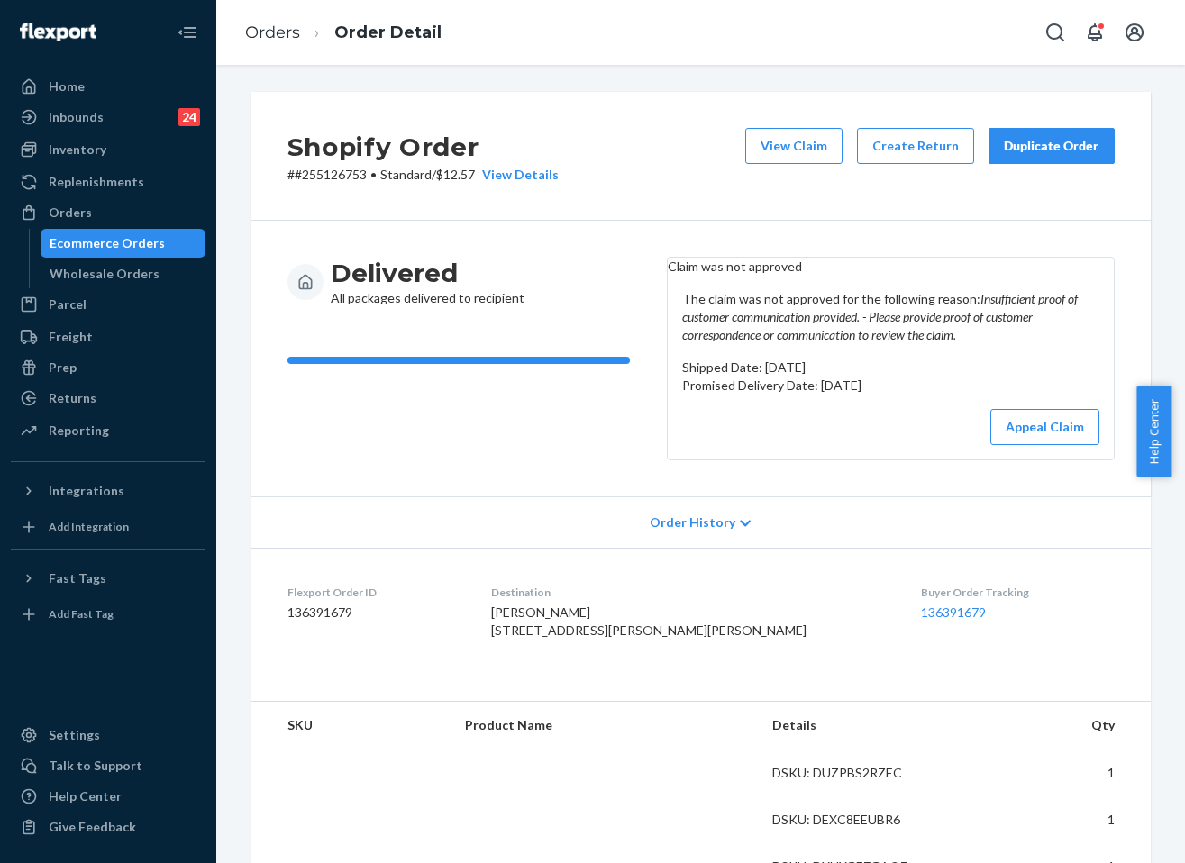
click at [1049, 155] on button "Duplicate Order" at bounding box center [1051, 146] width 126 height 36
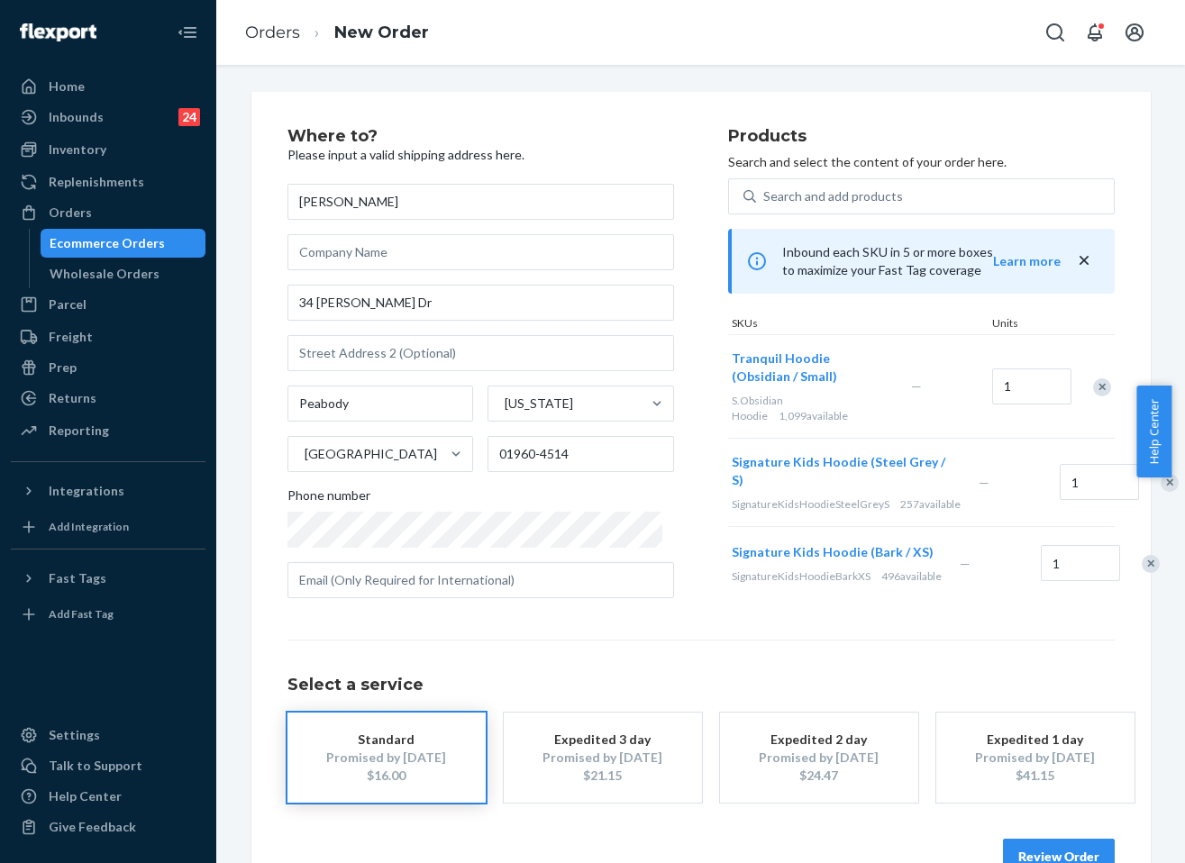
click at [1093, 378] on div "Remove Item" at bounding box center [1102, 387] width 18 height 18
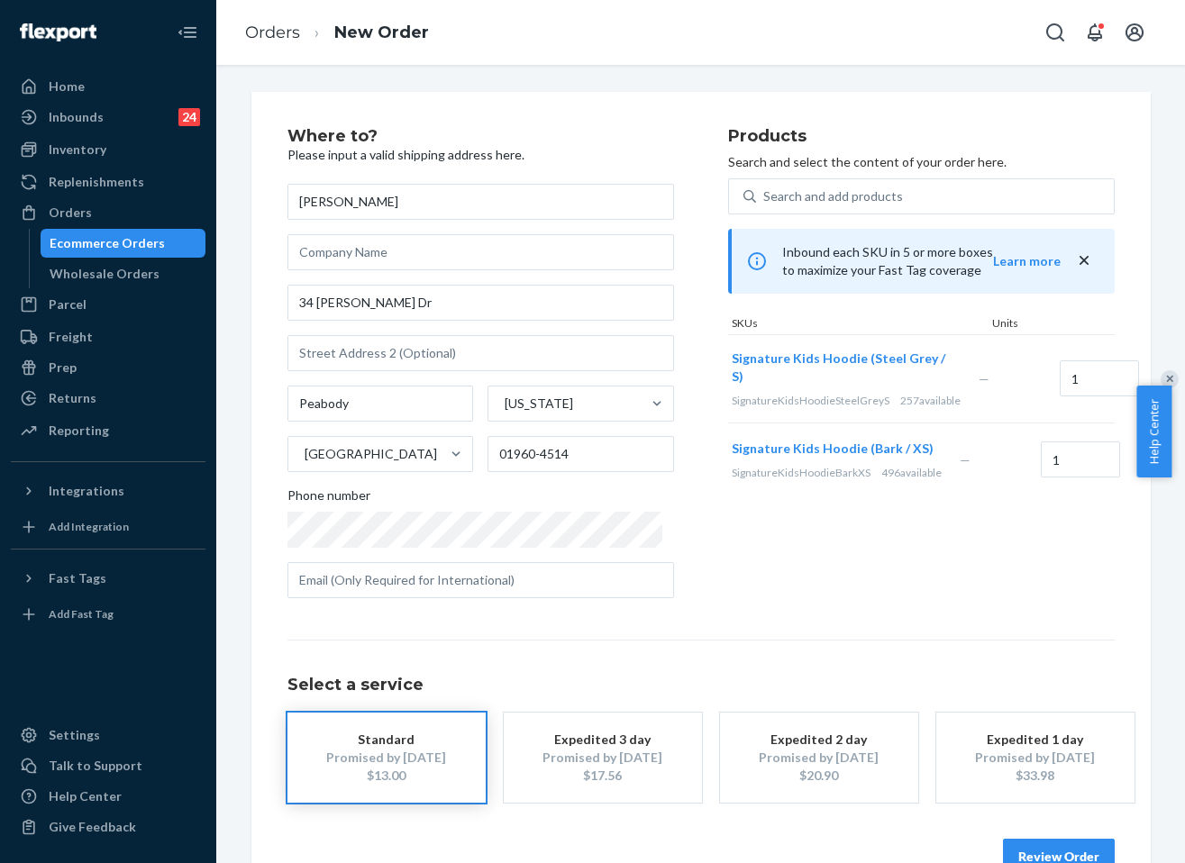
click at [1160, 388] on div "Remove Item" at bounding box center [1169, 379] width 18 height 18
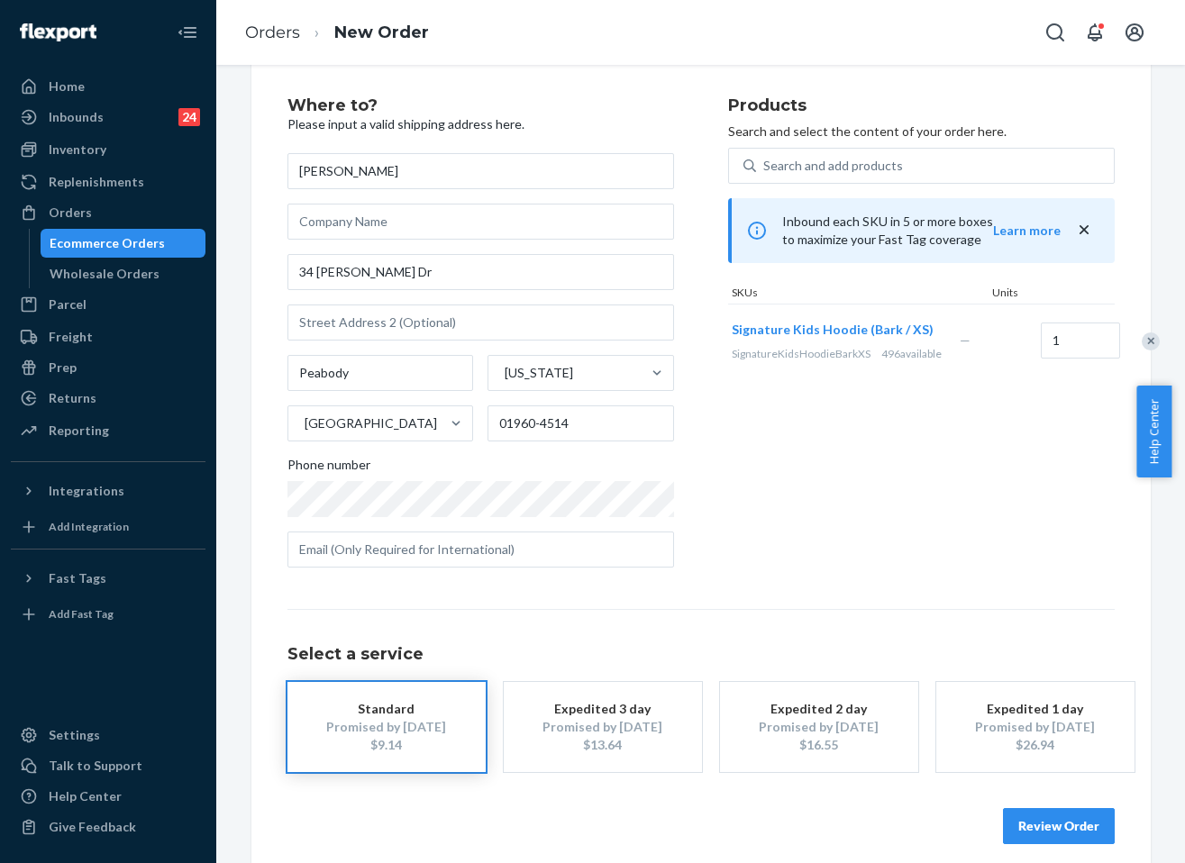
scroll to position [48, 0]
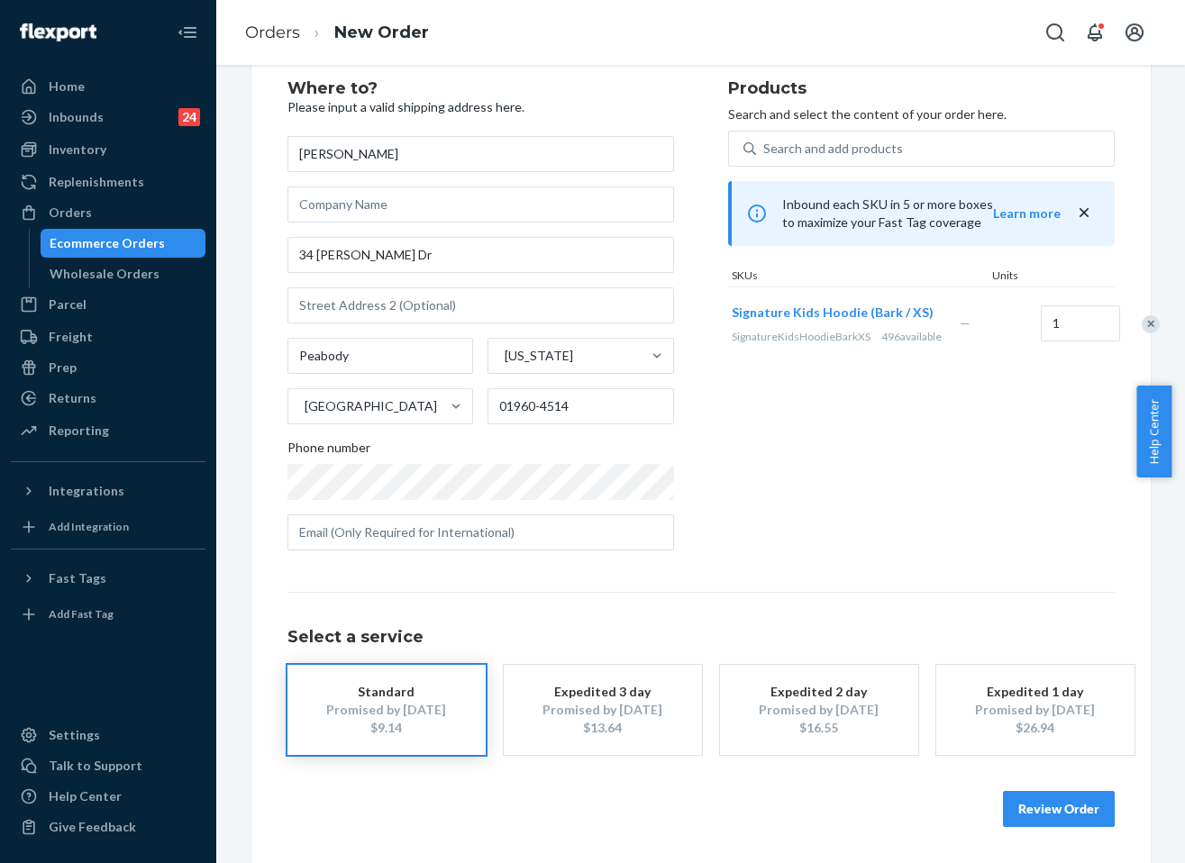
click at [1074, 811] on button "Review Order" at bounding box center [1059, 809] width 112 height 36
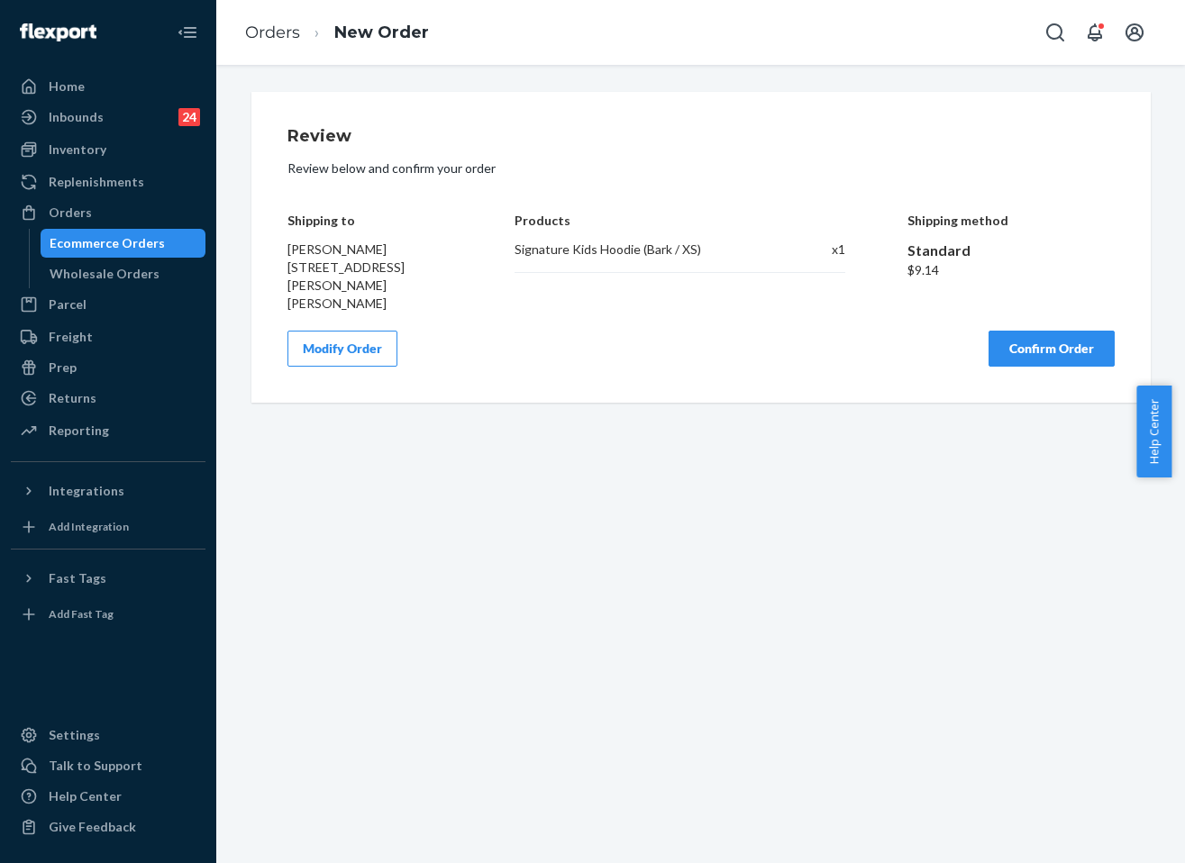
click at [1050, 331] on button "Confirm Order" at bounding box center [1051, 349] width 126 height 36
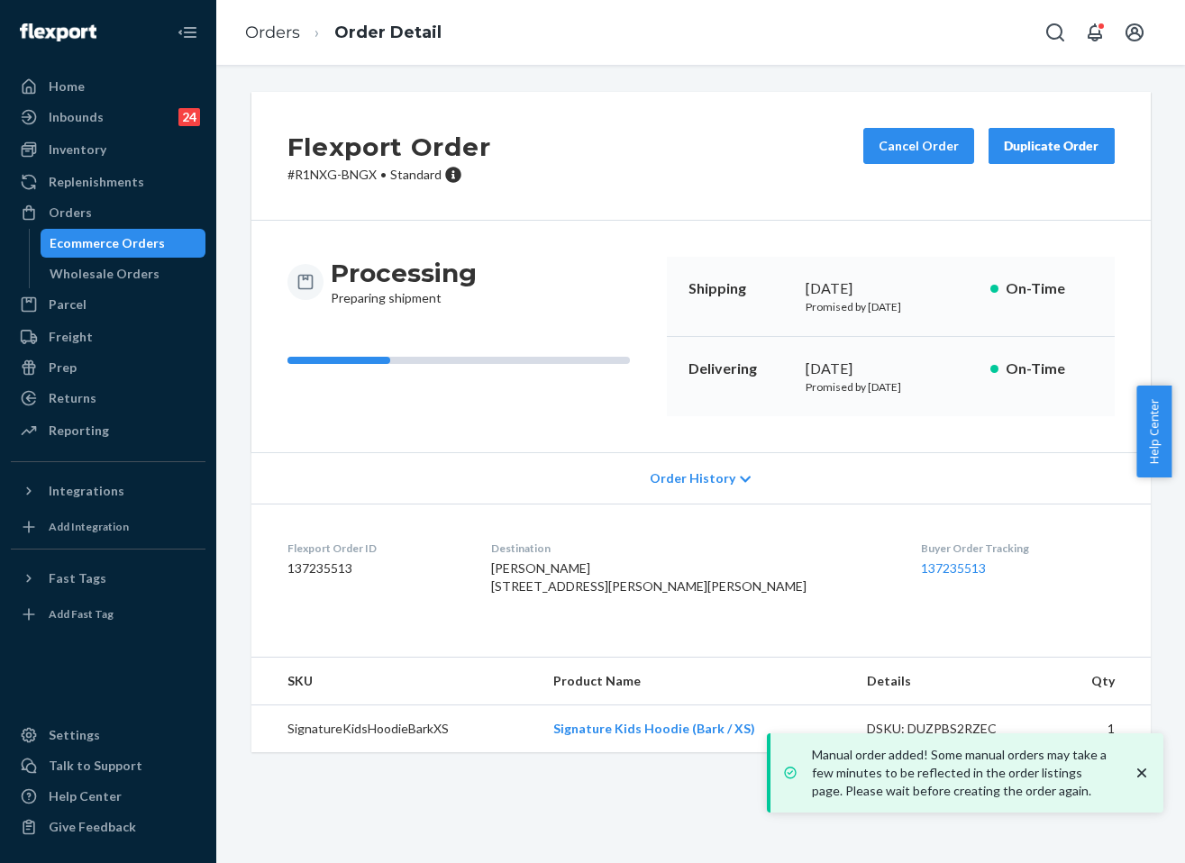
click at [850, 364] on div "[DATE]" at bounding box center [890, 369] width 170 height 21
copy div "[DATE]"
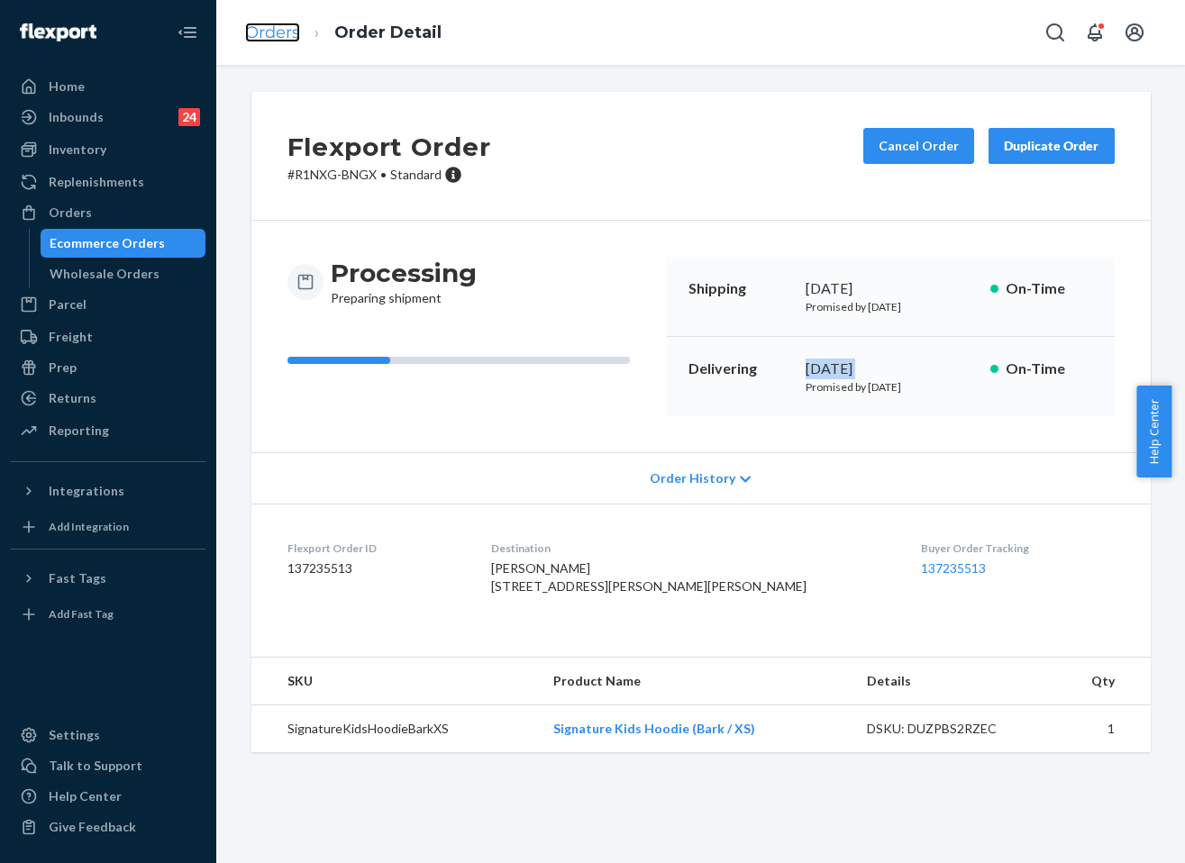
click at [269, 34] on link "Orders" at bounding box center [272, 33] width 55 height 20
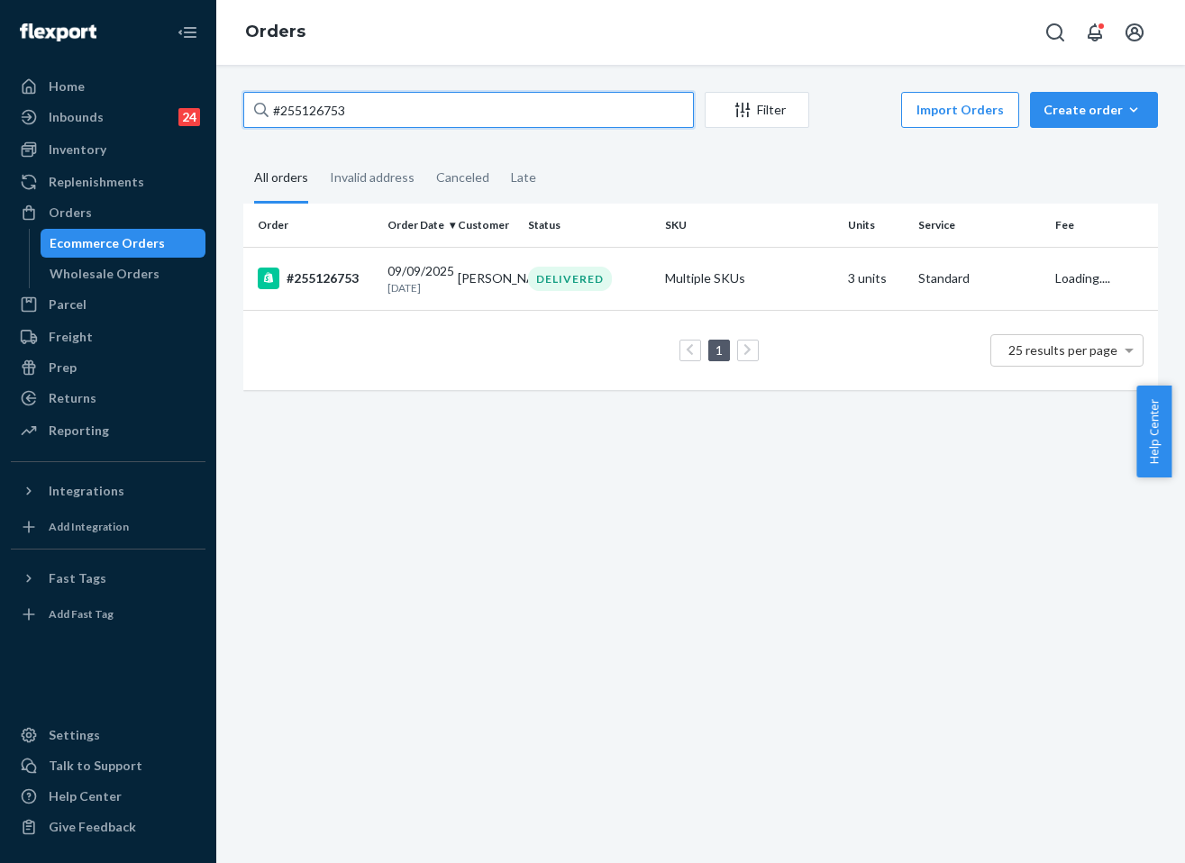
click at [432, 114] on input "#255126753" at bounding box center [468, 110] width 450 height 36
paste input "#253698946"
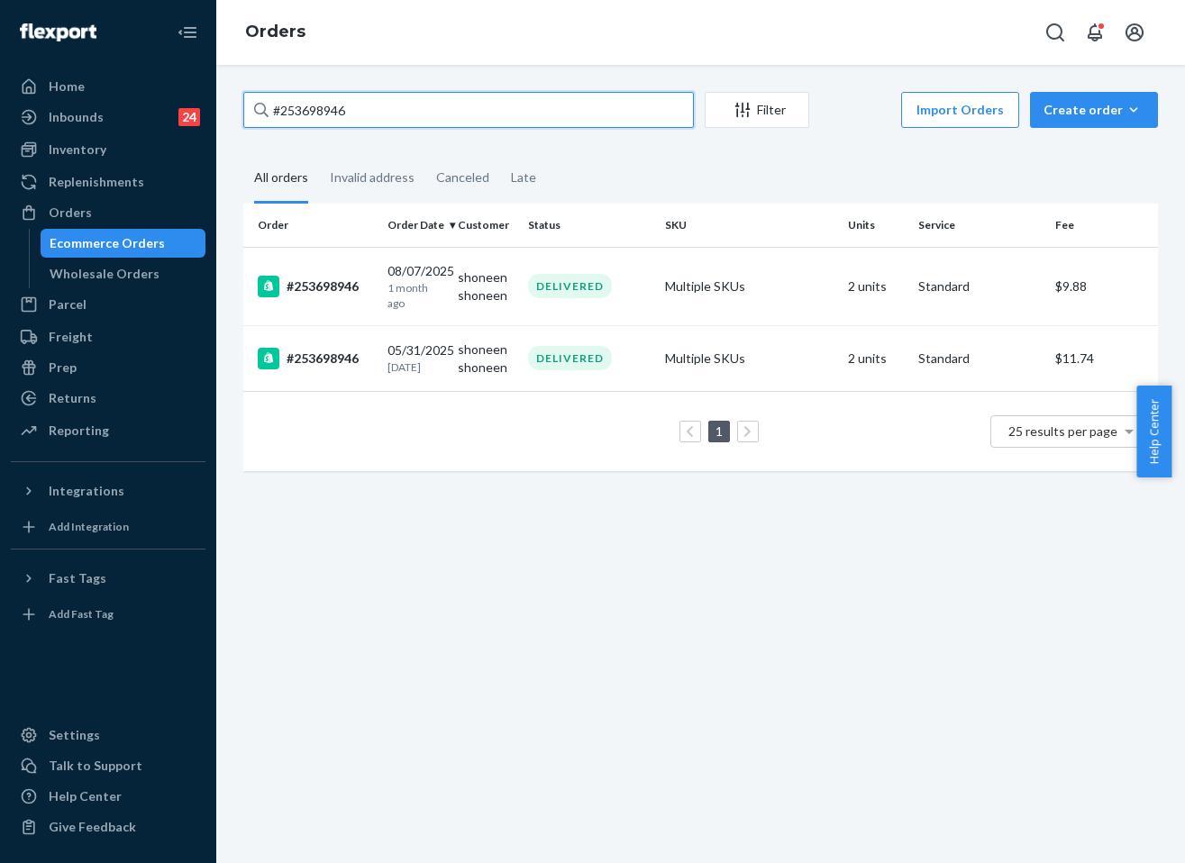
type input "#253698946"
click at [557, 297] on div "DELIVERED" at bounding box center [570, 286] width 84 height 24
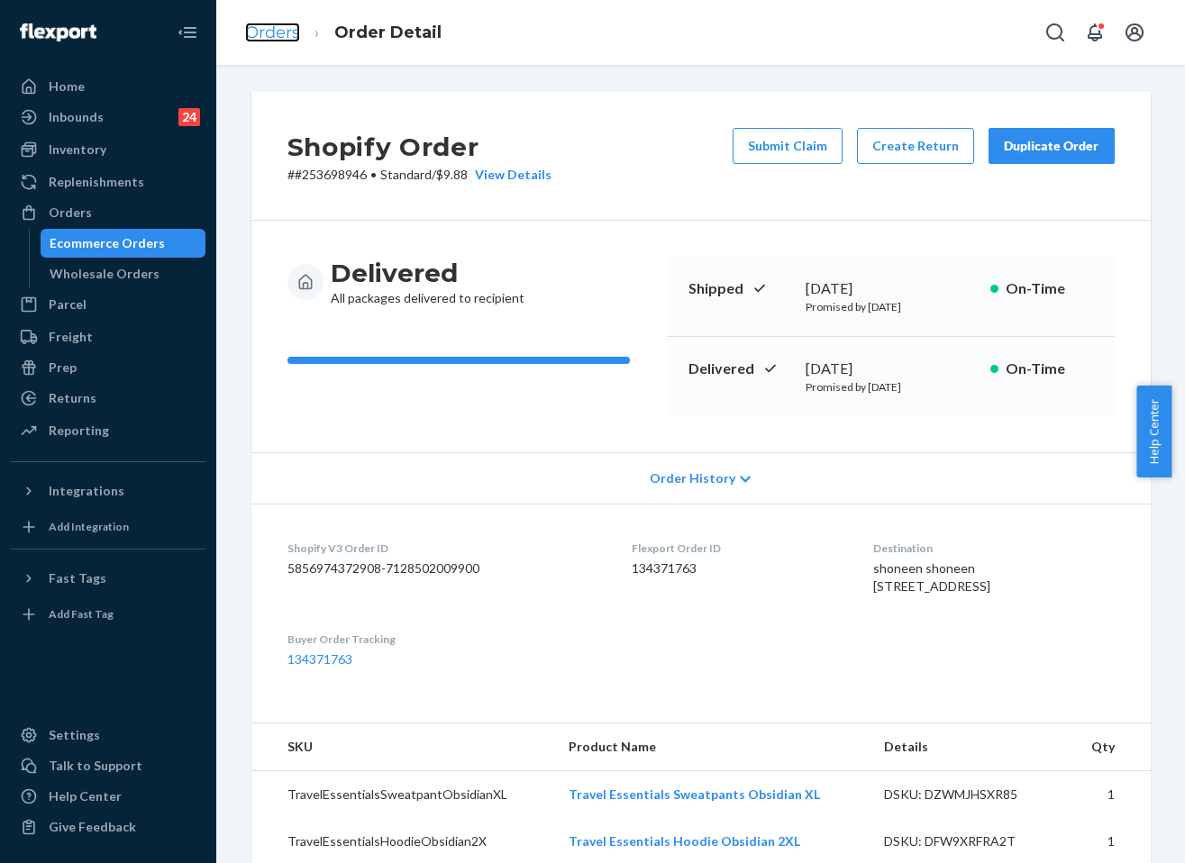
click at [264, 36] on link "Orders" at bounding box center [272, 33] width 55 height 20
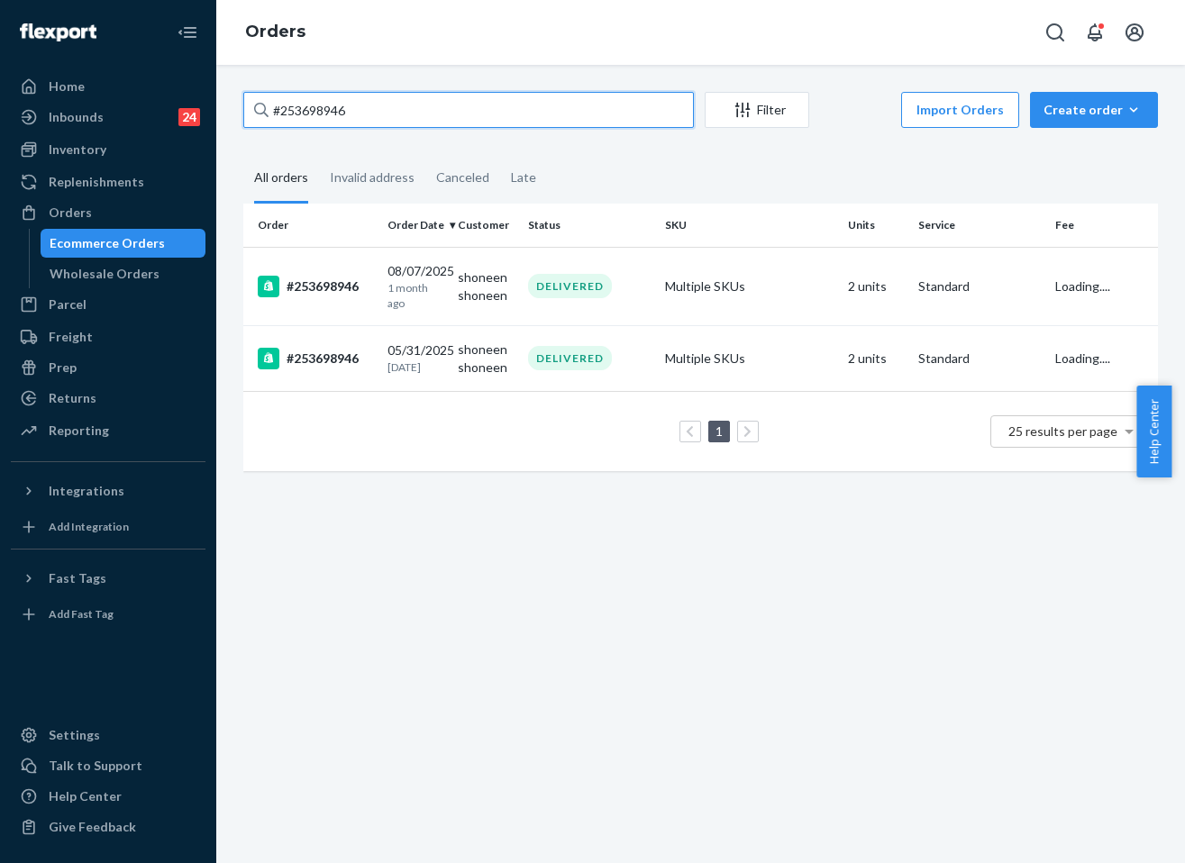
click at [359, 120] on input "#253698946" at bounding box center [468, 110] width 450 height 36
paste input "255007001"
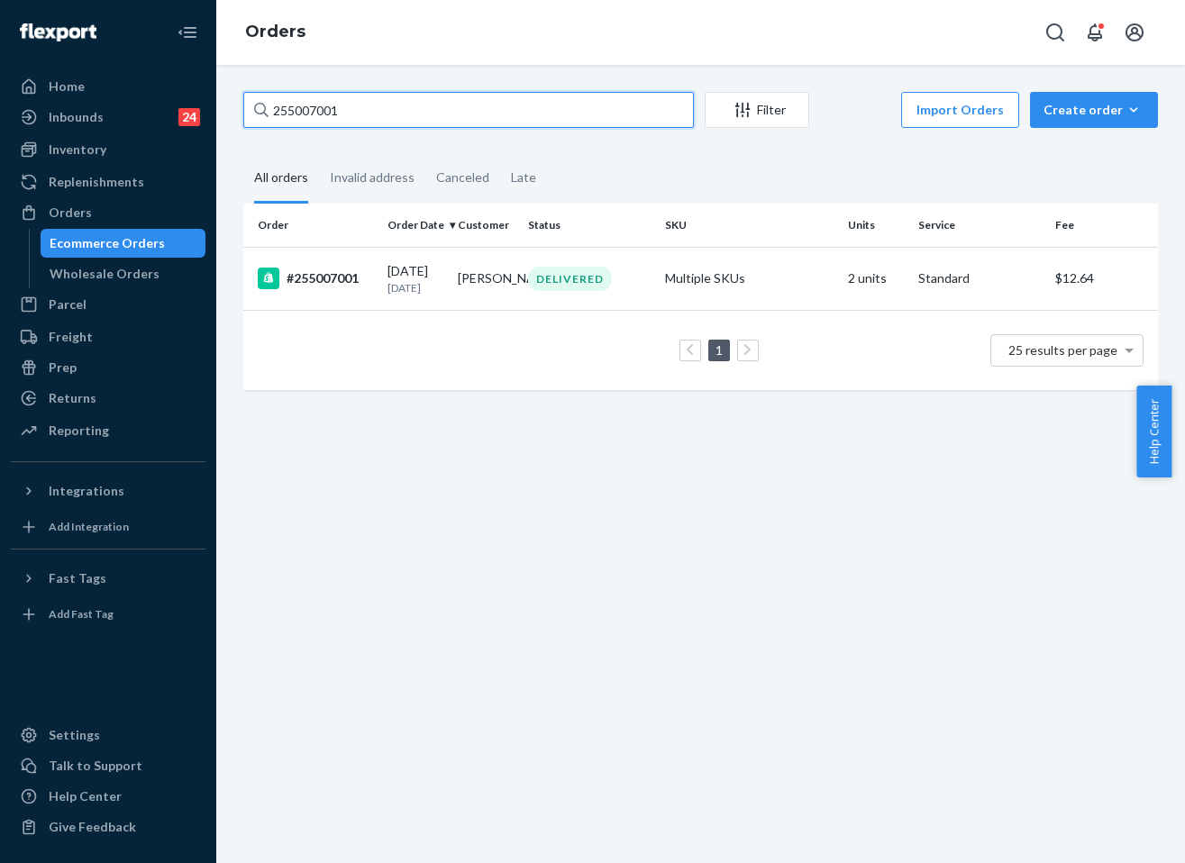
click at [416, 114] on input "255007001" at bounding box center [468, 110] width 450 height 36
paste input "#255267517"
type input "#255267517"
click at [551, 295] on td "DELIVERED" at bounding box center [589, 278] width 137 height 63
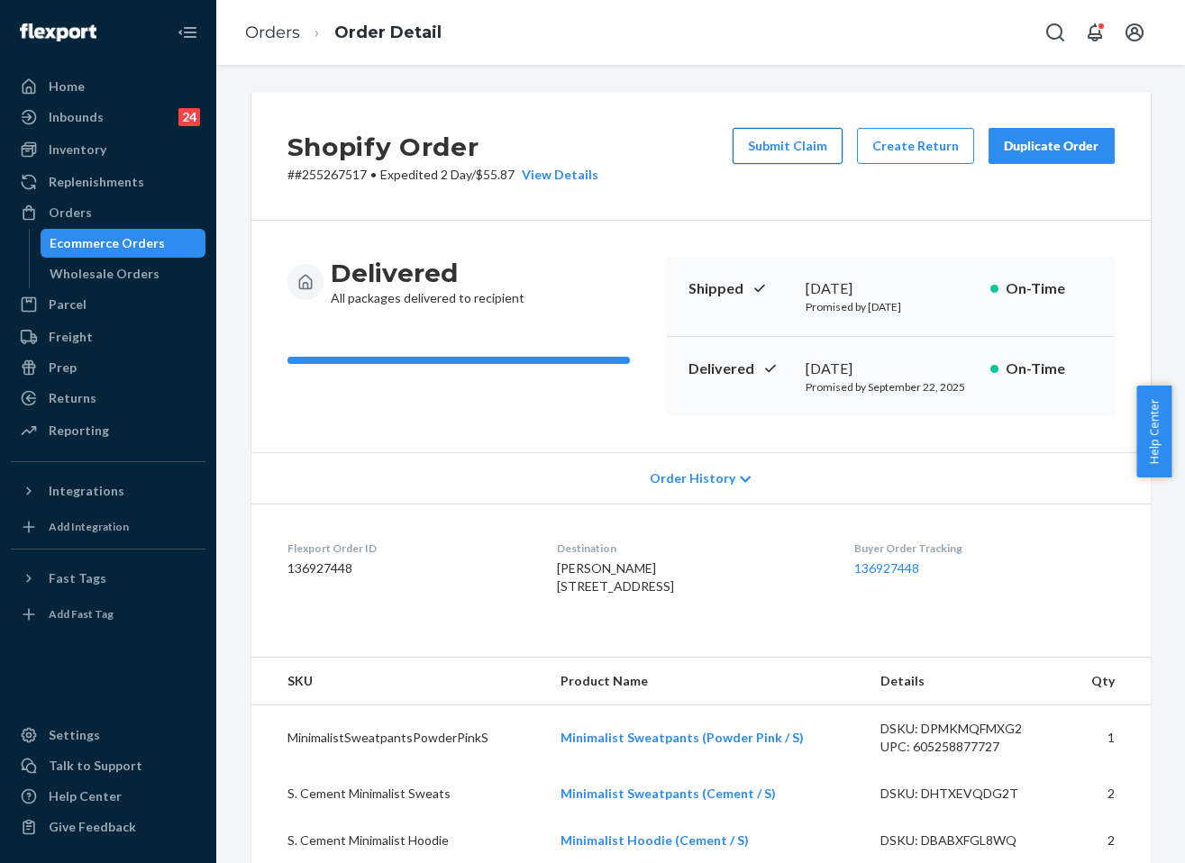
click at [795, 150] on button "Submit Claim" at bounding box center [787, 146] width 110 height 36
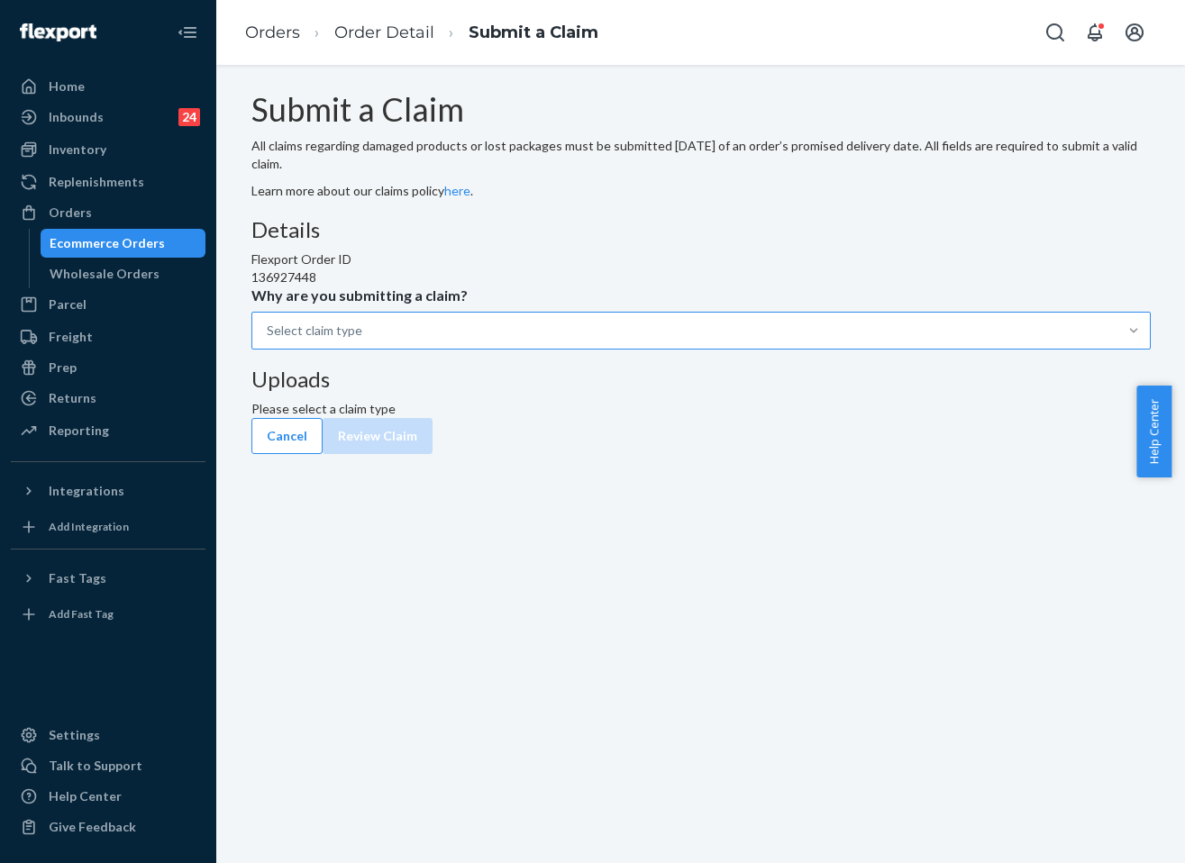
click at [621, 350] on div "Details Flexport Order ID 136927448 Why are you submitting a claim? Select clai…" at bounding box center [700, 284] width 899 height 132
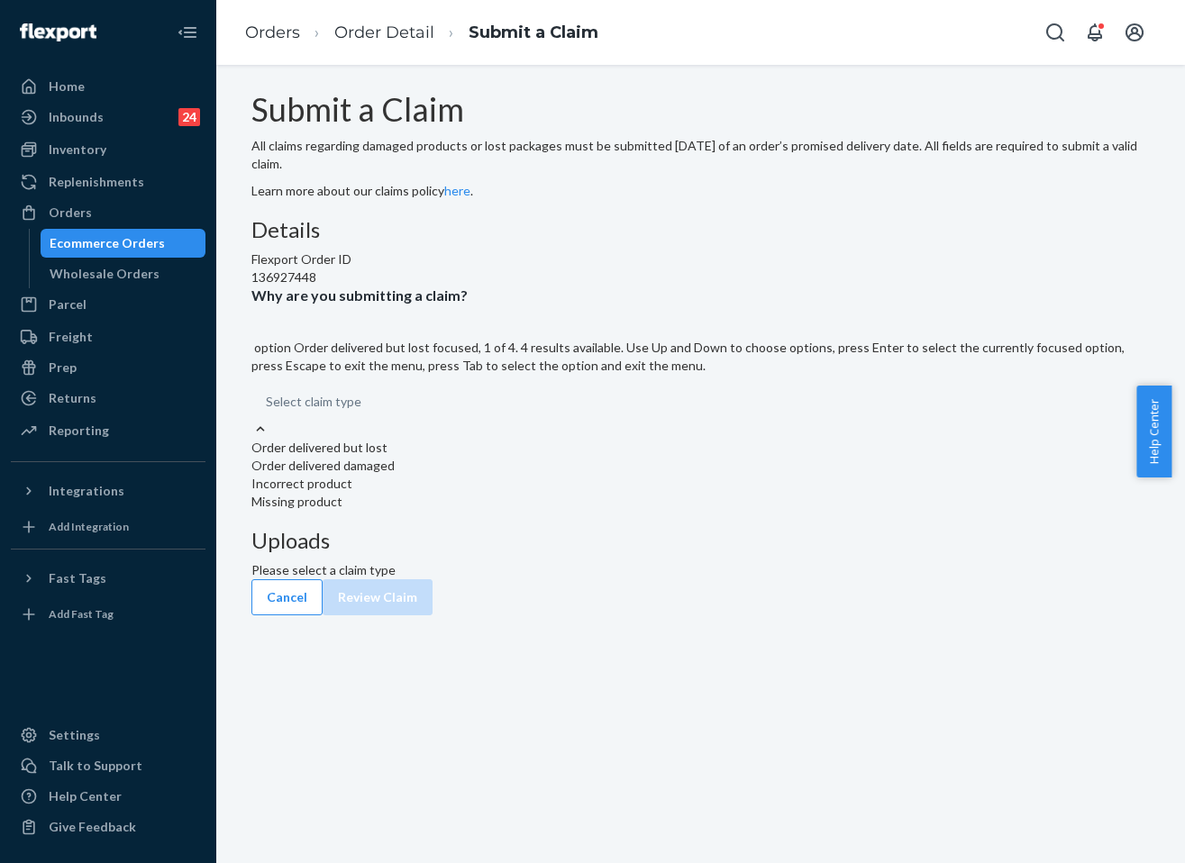
click at [269, 439] on div at bounding box center [260, 429] width 18 height 19
click at [268, 411] on input "Why are you submitting a claim? option Order delivered but lost focused, 1 of 4…" at bounding box center [267, 402] width 2 height 18
click at [504, 511] on div "Missing product" at bounding box center [700, 502] width 899 height 18
click at [268, 411] on input "Why are you submitting a claim? option Missing product focused, 0 of 4. 4 resul…" at bounding box center [267, 402] width 2 height 18
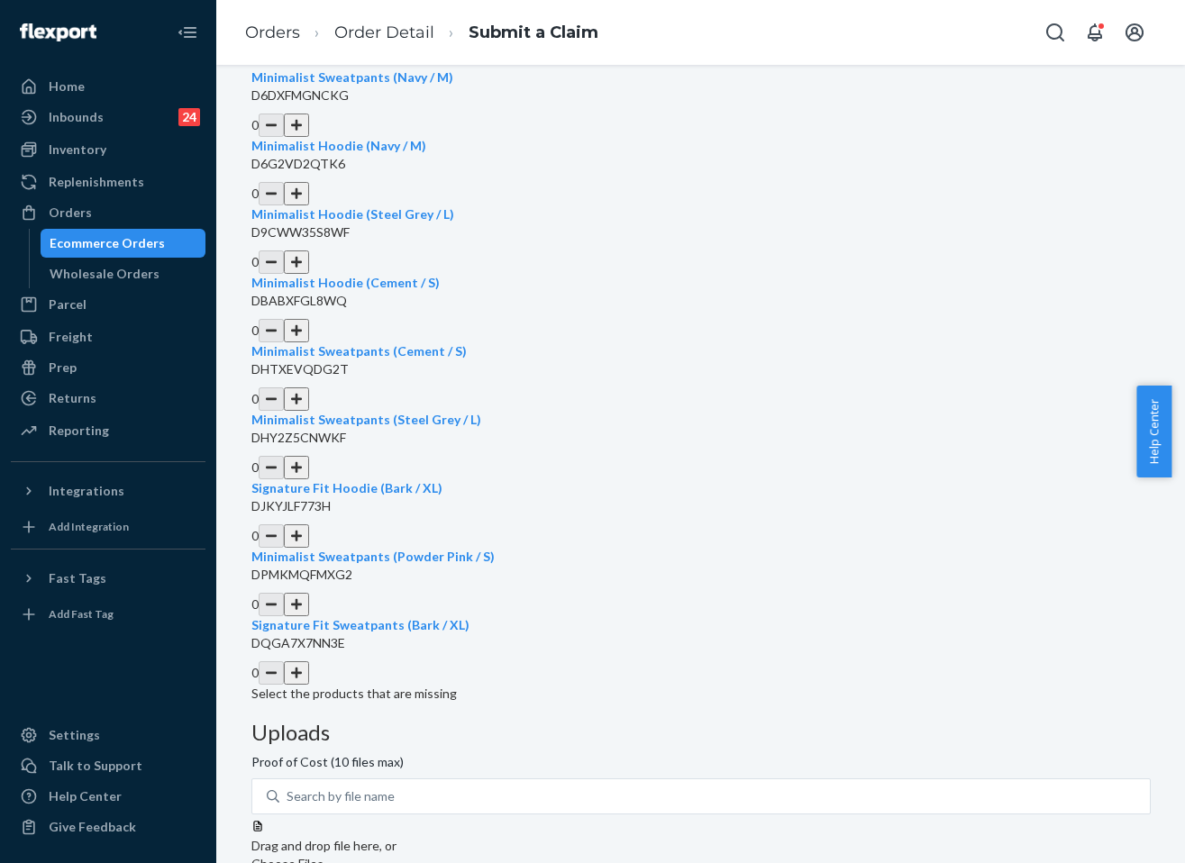
scroll to position [452, 0]
click at [91, 136] on link "Inventory" at bounding box center [108, 149] width 195 height 29
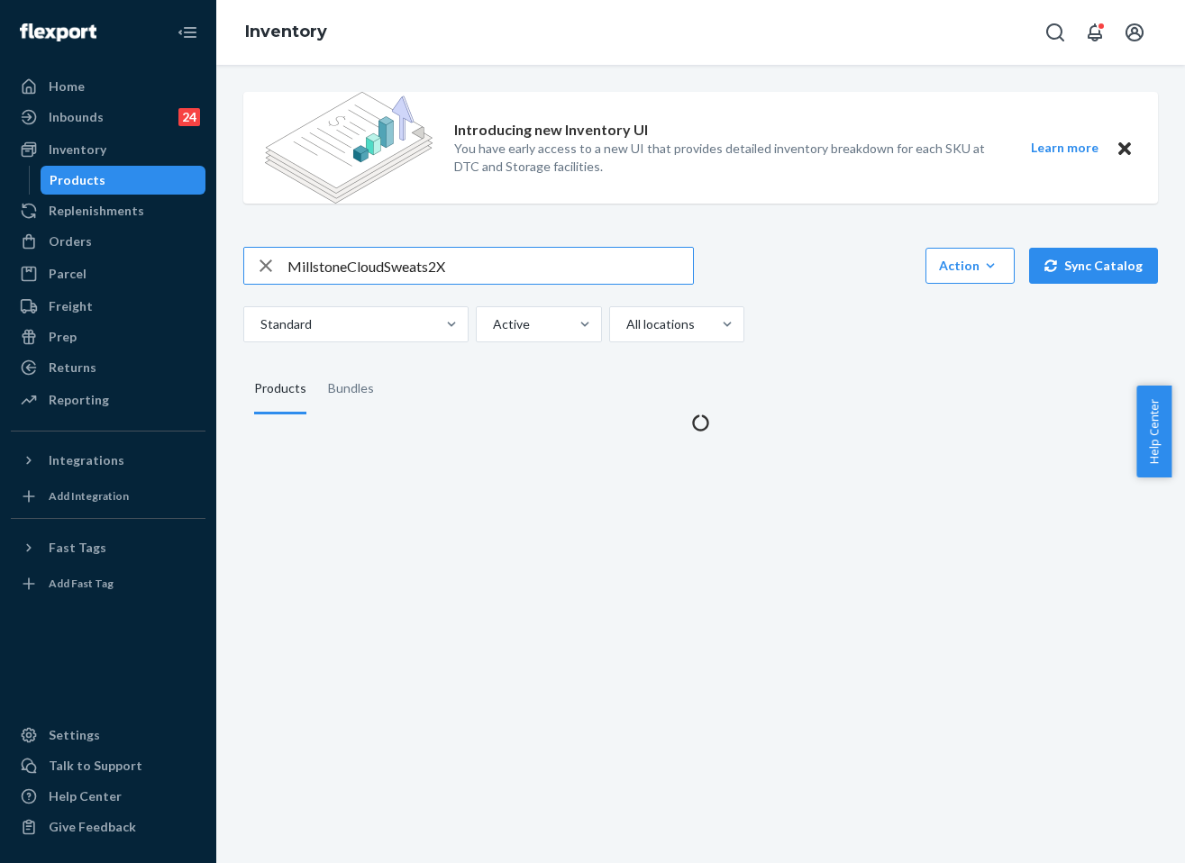
click at [382, 279] on input "MillstoneCloudSweats2X" at bounding box center [489, 266] width 405 height 36
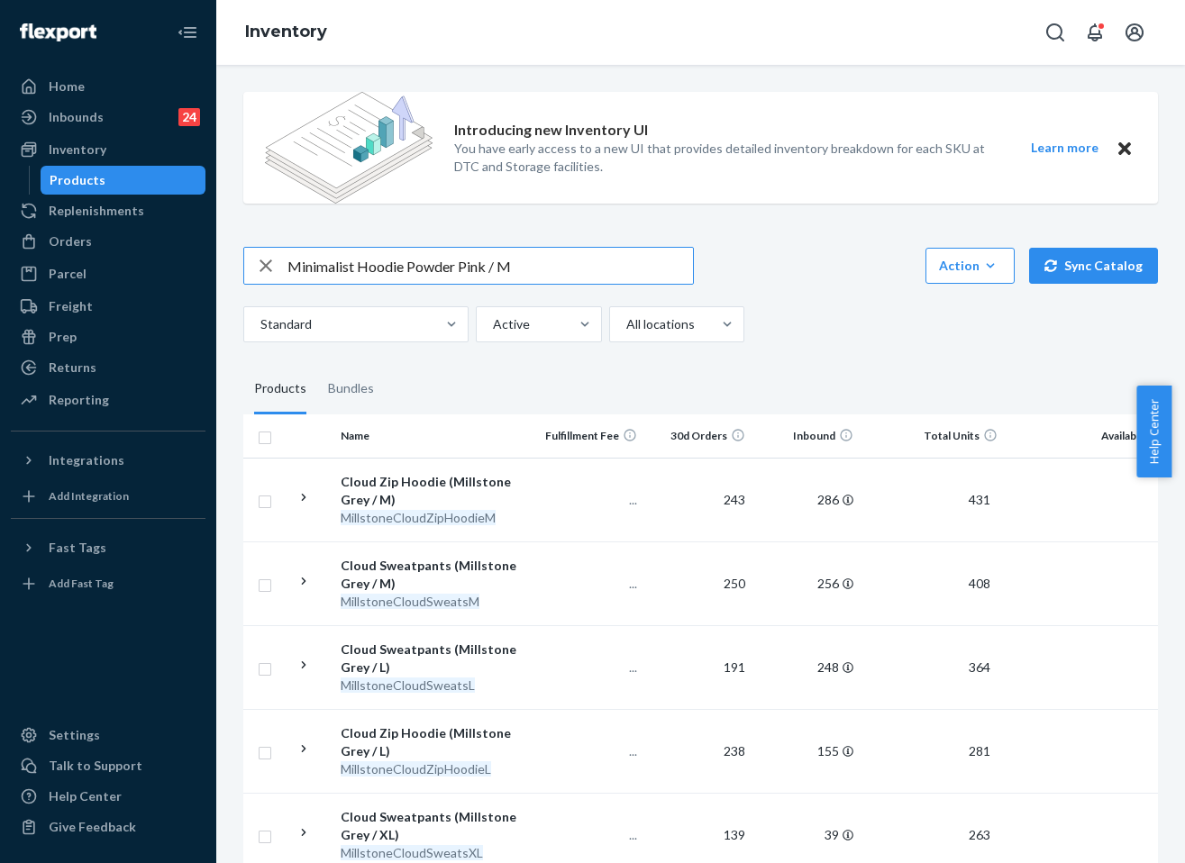
type input "Minimalist Hoodie Powder Pink / M"
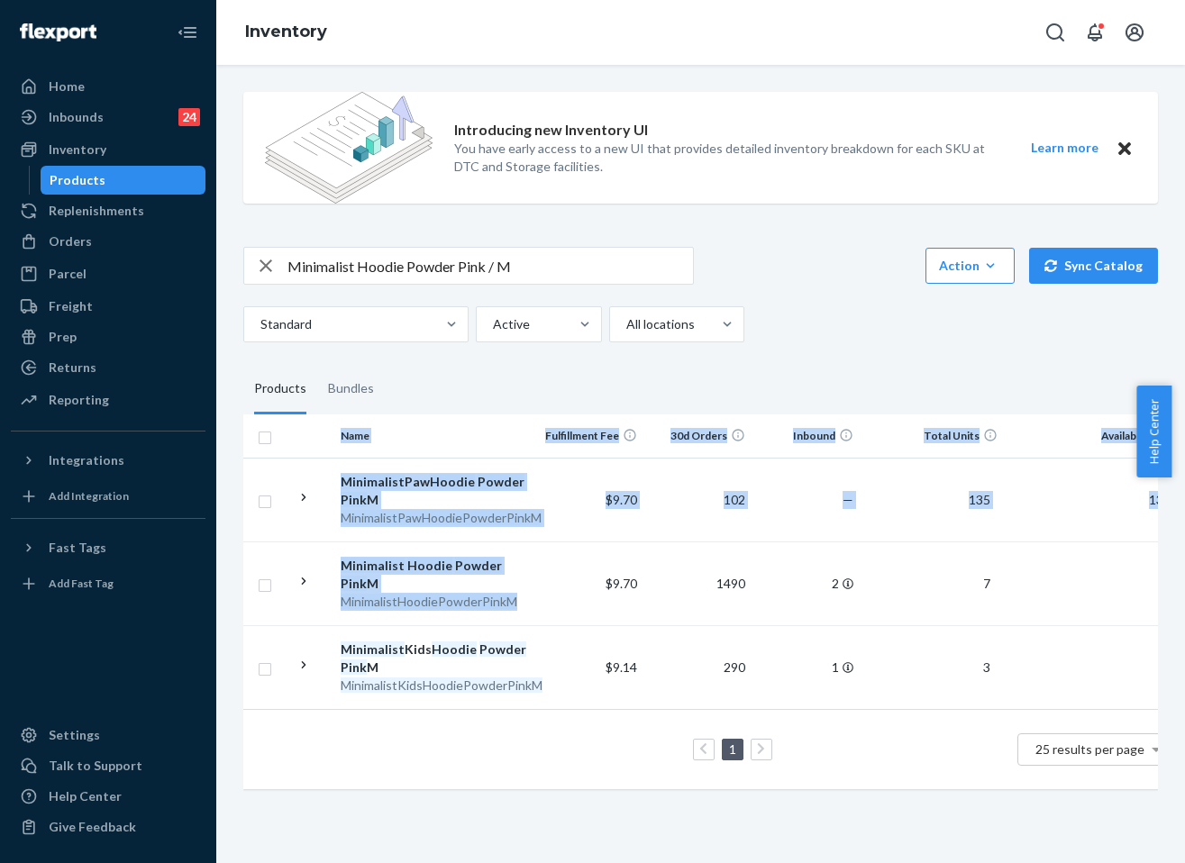
drag, startPoint x: 559, startPoint y: 572, endPoint x: 241, endPoint y: 593, distance: 319.6
click at [236, 595] on div "Introducing new Inventory UI You have early access to a new UI that provides de…" at bounding box center [700, 442] width 941 height 730
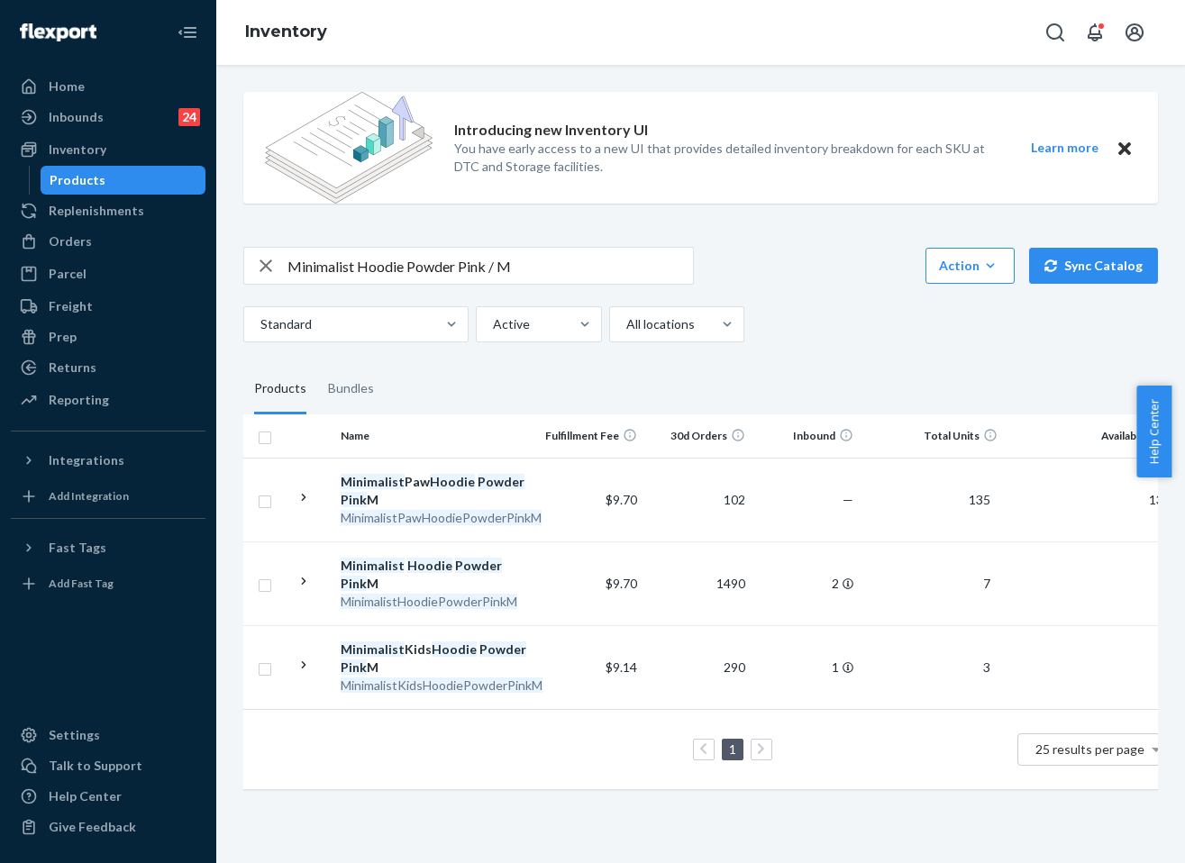
click at [508, 381] on fieldset "Products Bundles" at bounding box center [700, 389] width 914 height 50
click at [105, 253] on link "Orders" at bounding box center [108, 241] width 195 height 29
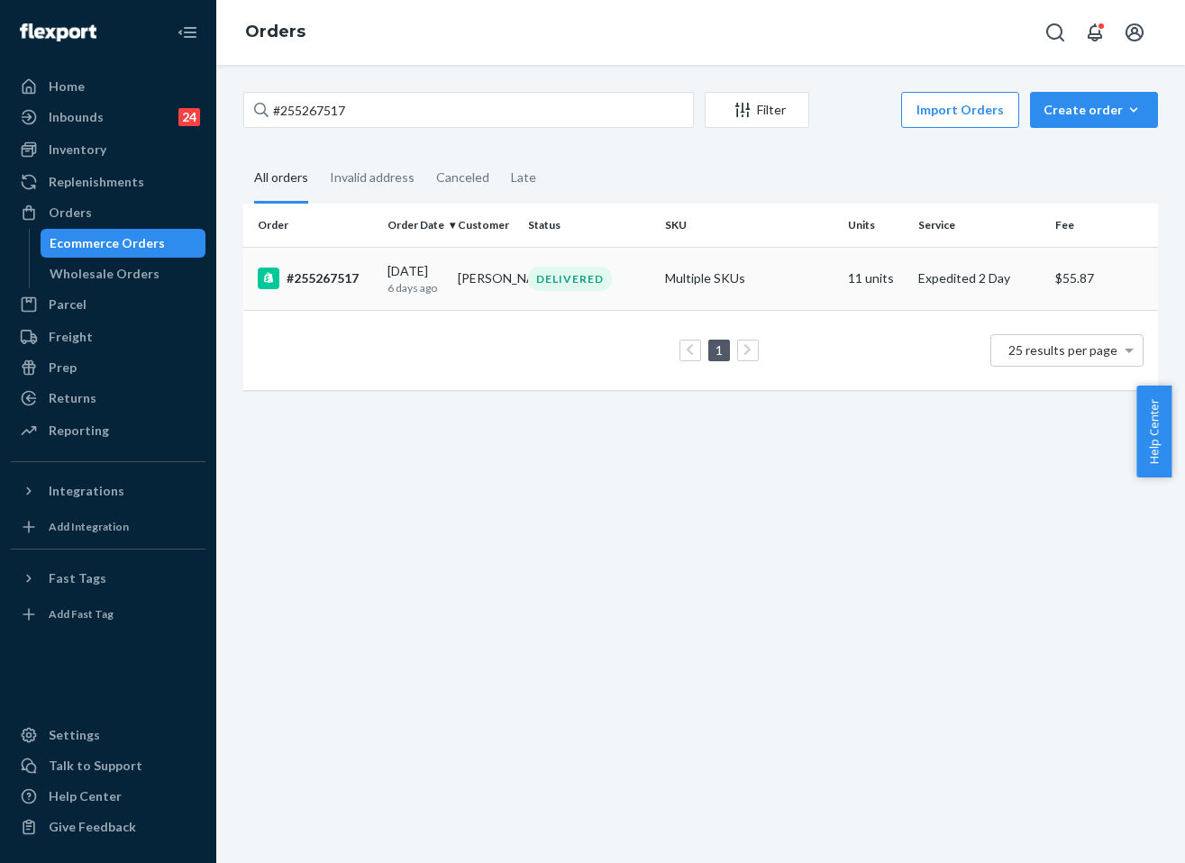
click at [705, 275] on td "Multiple SKUs" at bounding box center [749, 278] width 183 height 63
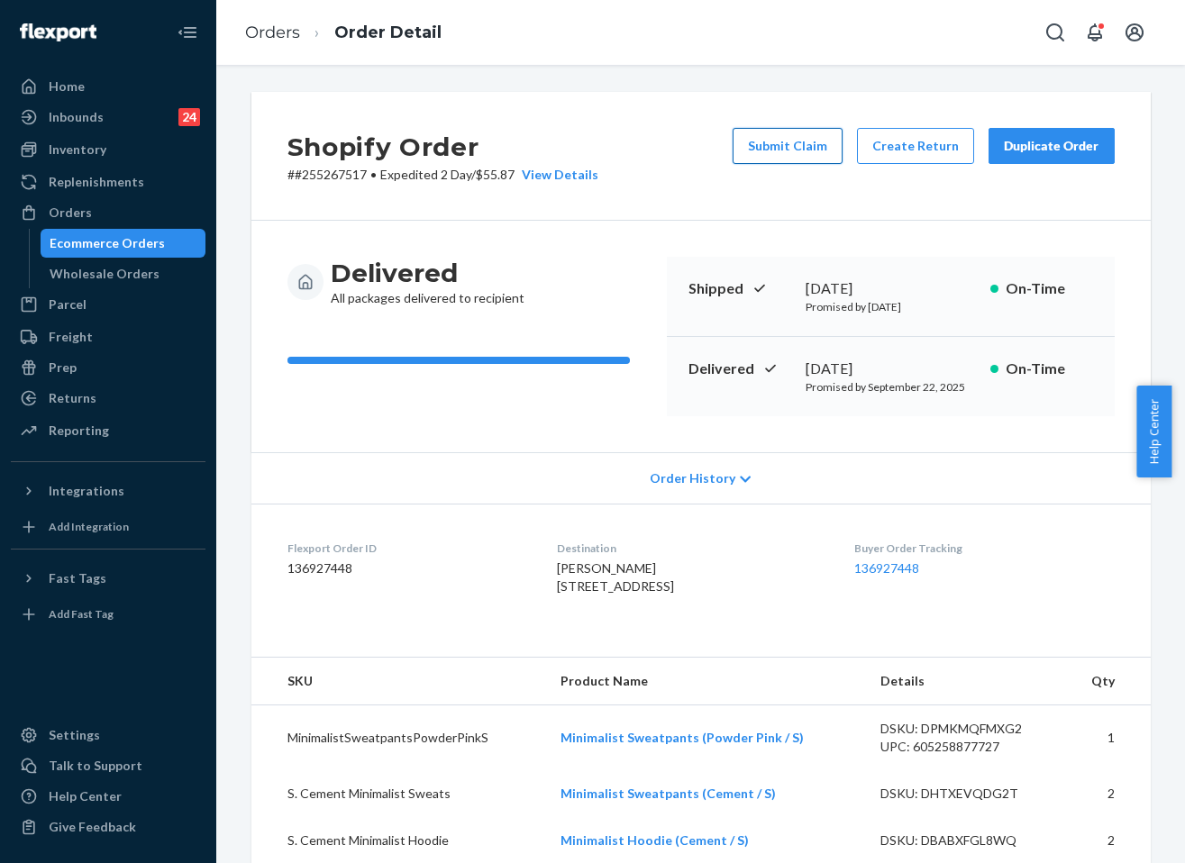
click at [805, 150] on button "Submit Claim" at bounding box center [787, 146] width 110 height 36
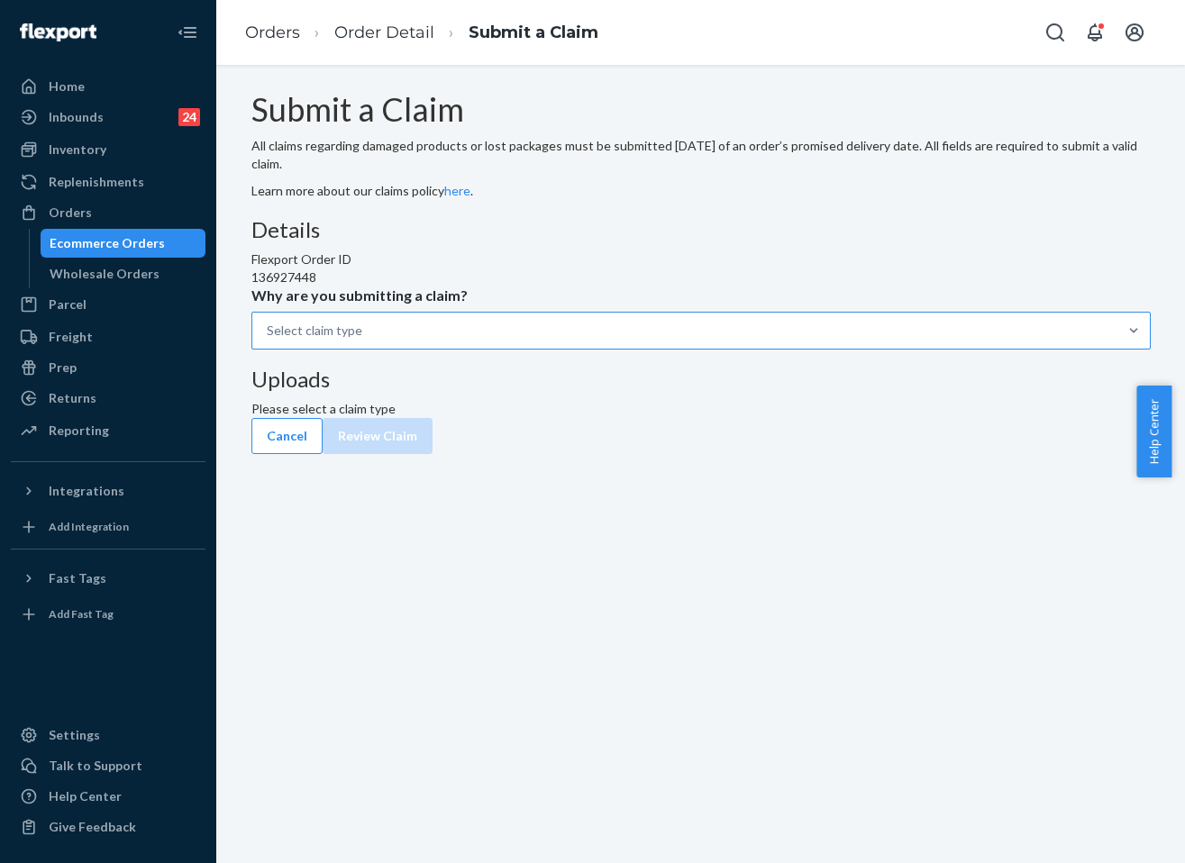
click at [538, 349] on div "Select claim type" at bounding box center [684, 331] width 865 height 36
click at [268, 340] on input "Why are you submitting a claim? Select claim type" at bounding box center [268, 331] width 2 height 18
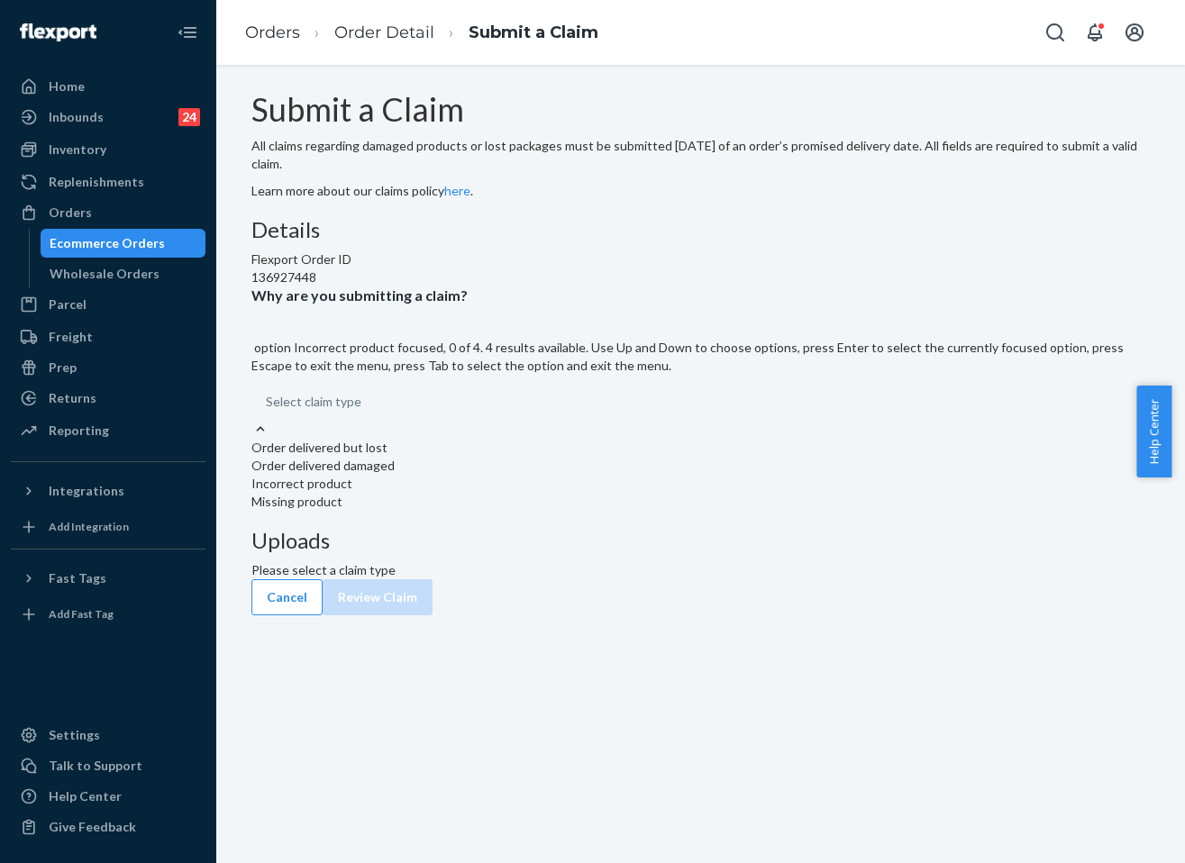
click at [511, 493] on div "Incorrect product" at bounding box center [700, 484] width 899 height 18
click at [268, 411] on input "Why are you submitting a claim? option Incorrect product focused, 0 of 4. 4 res…" at bounding box center [267, 402] width 2 height 18
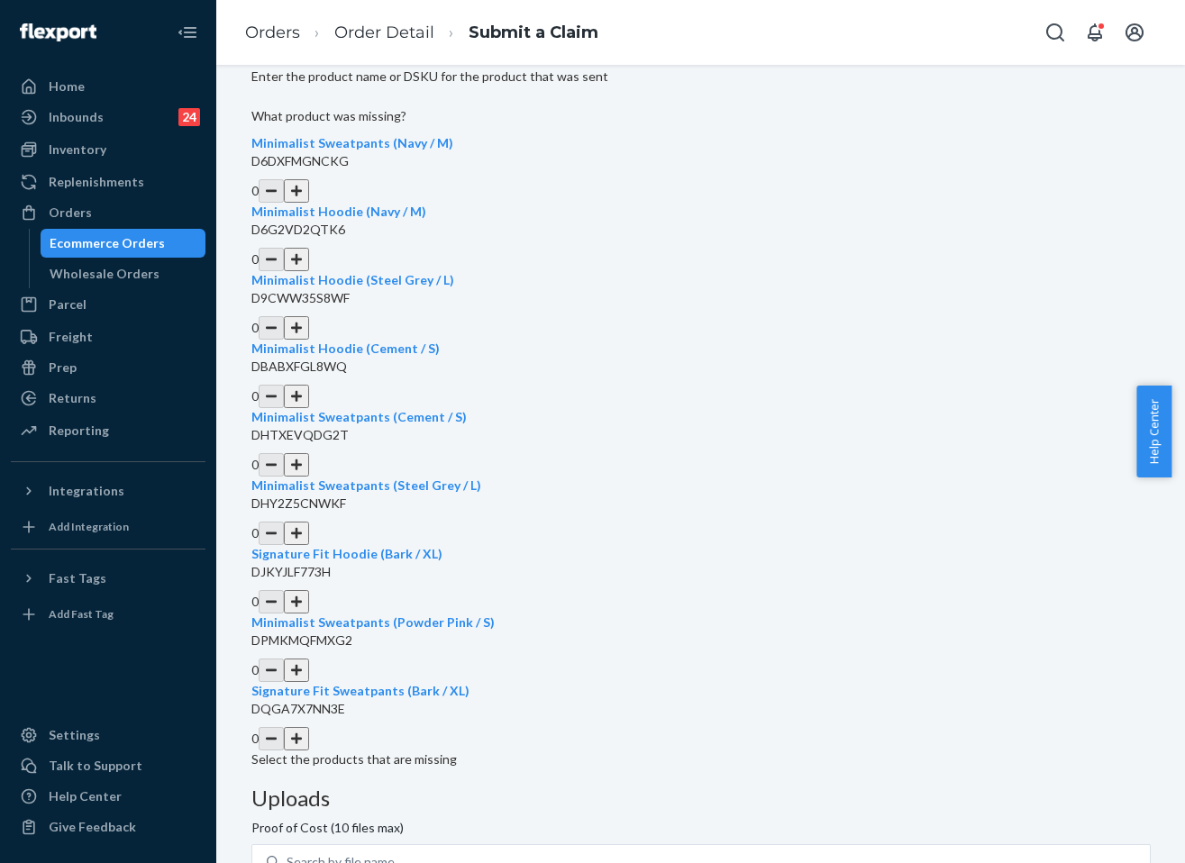
scroll to position [602, 0]
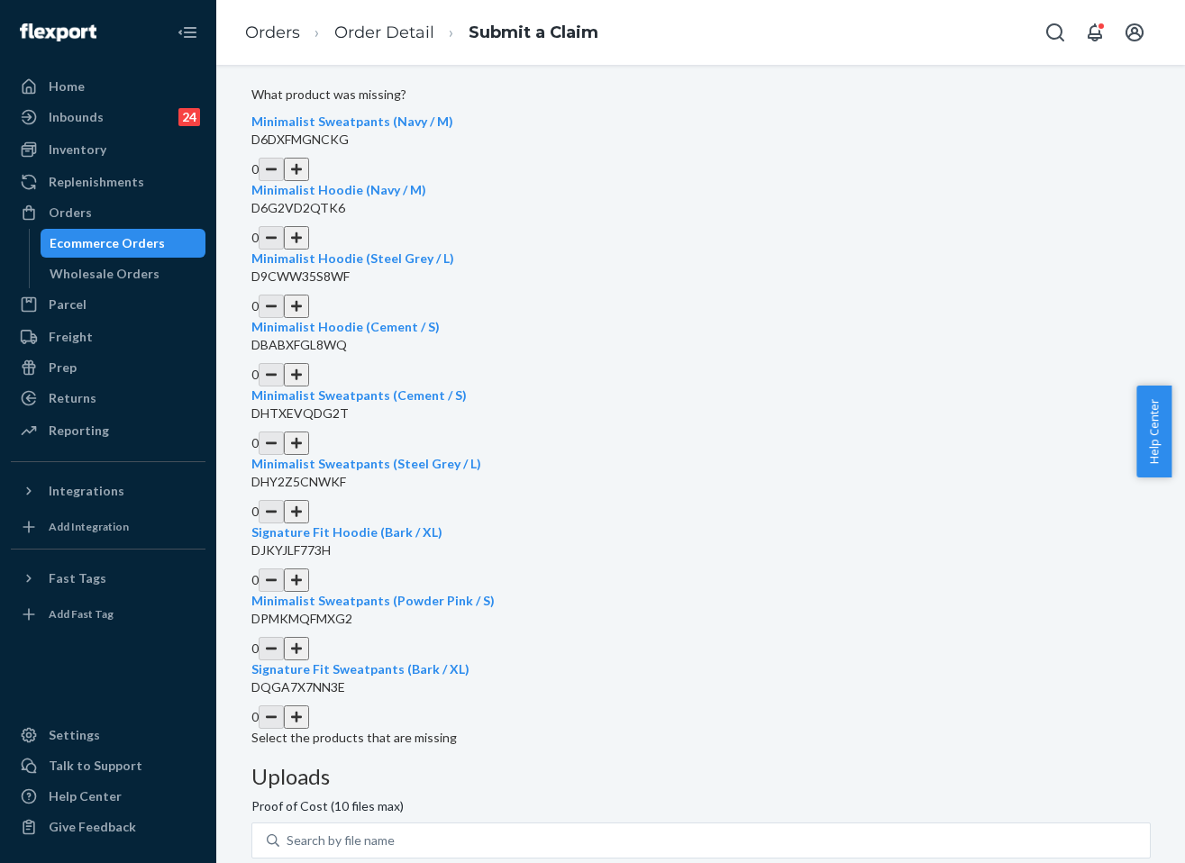
click at [415, 747] on div "Details Flexport Order ID 136927448 Why are you submitting a claim? option Inco…" at bounding box center [700, 181] width 899 height 1131
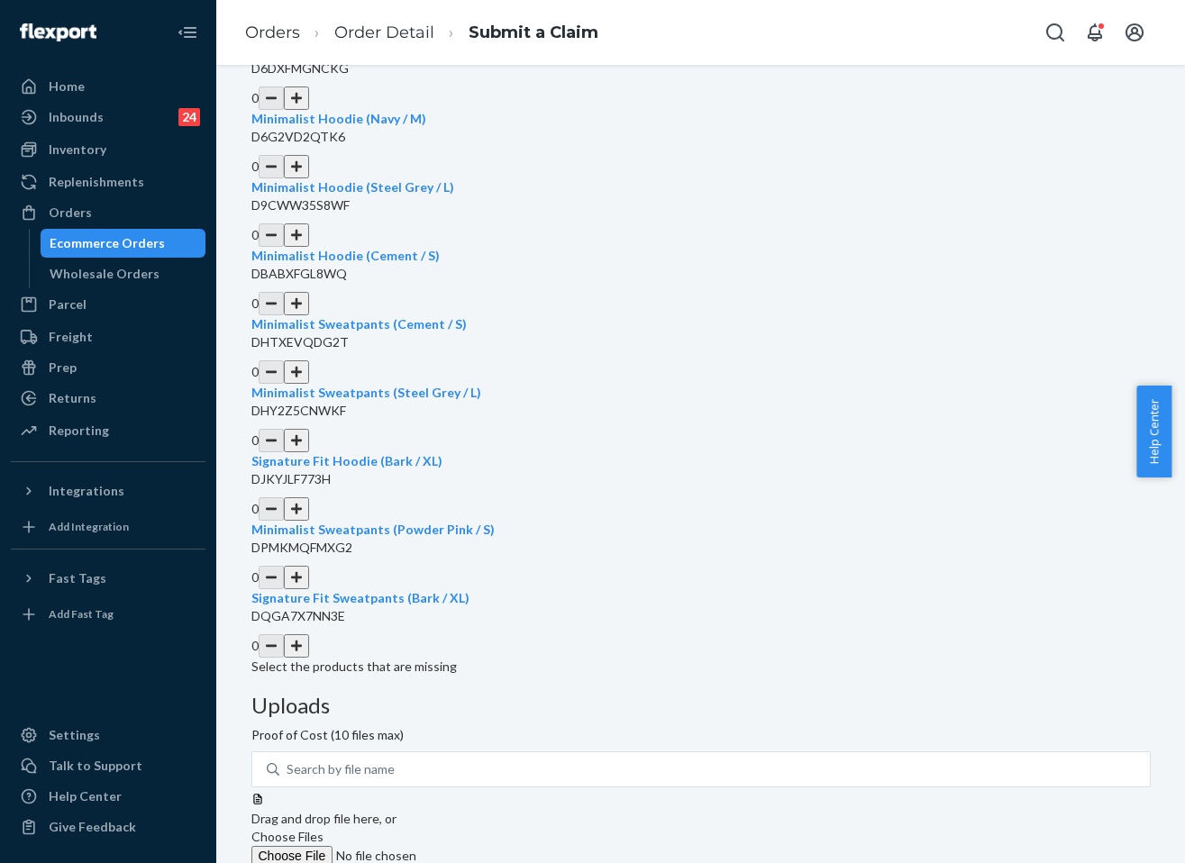
click at [425, 676] on p "Select the products that are missing" at bounding box center [700, 667] width 899 height 18
click at [427, 676] on p "Select the products that are missing" at bounding box center [700, 667] width 899 height 18
click at [891, 727] on div "Uploads Proof of Cost (10 files max) Search by file name Drag and drop file her…" at bounding box center [700, 850] width 899 height 312
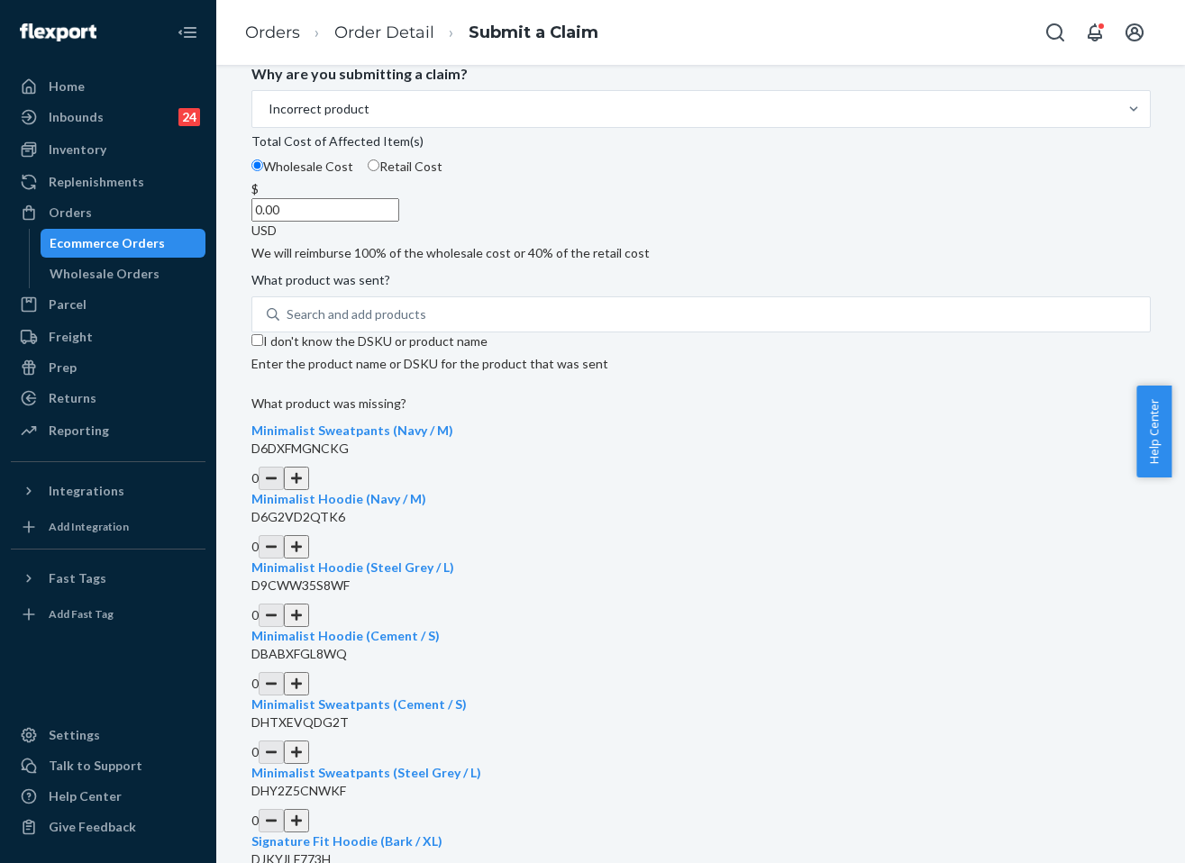
scroll to position [332, 0]
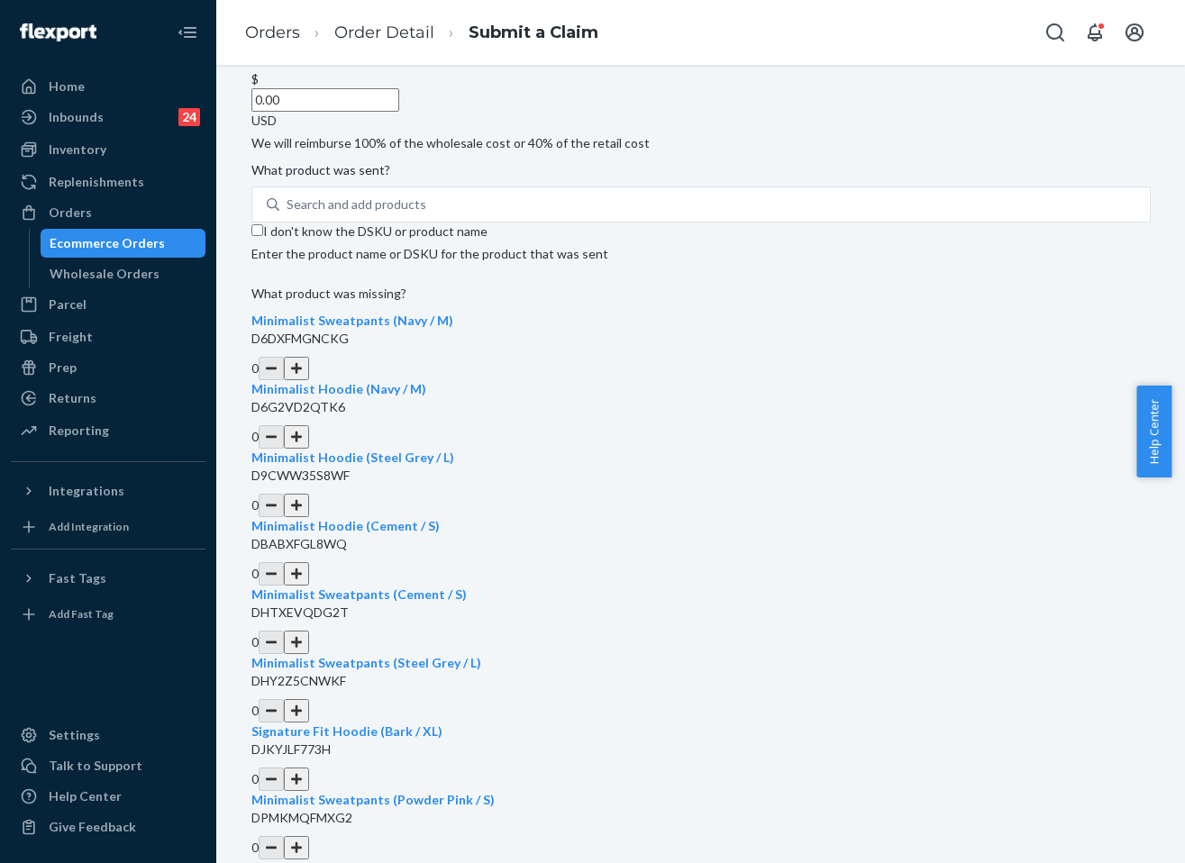
click at [688, 470] on div "Details Flexport Order ID 136927448 Why are you submitting a claim? Incorrect p…" at bounding box center [700, 580] width 899 height 1389
click at [263, 236] on input "I don't know the DSKU or product name" at bounding box center [257, 230] width 12 height 12
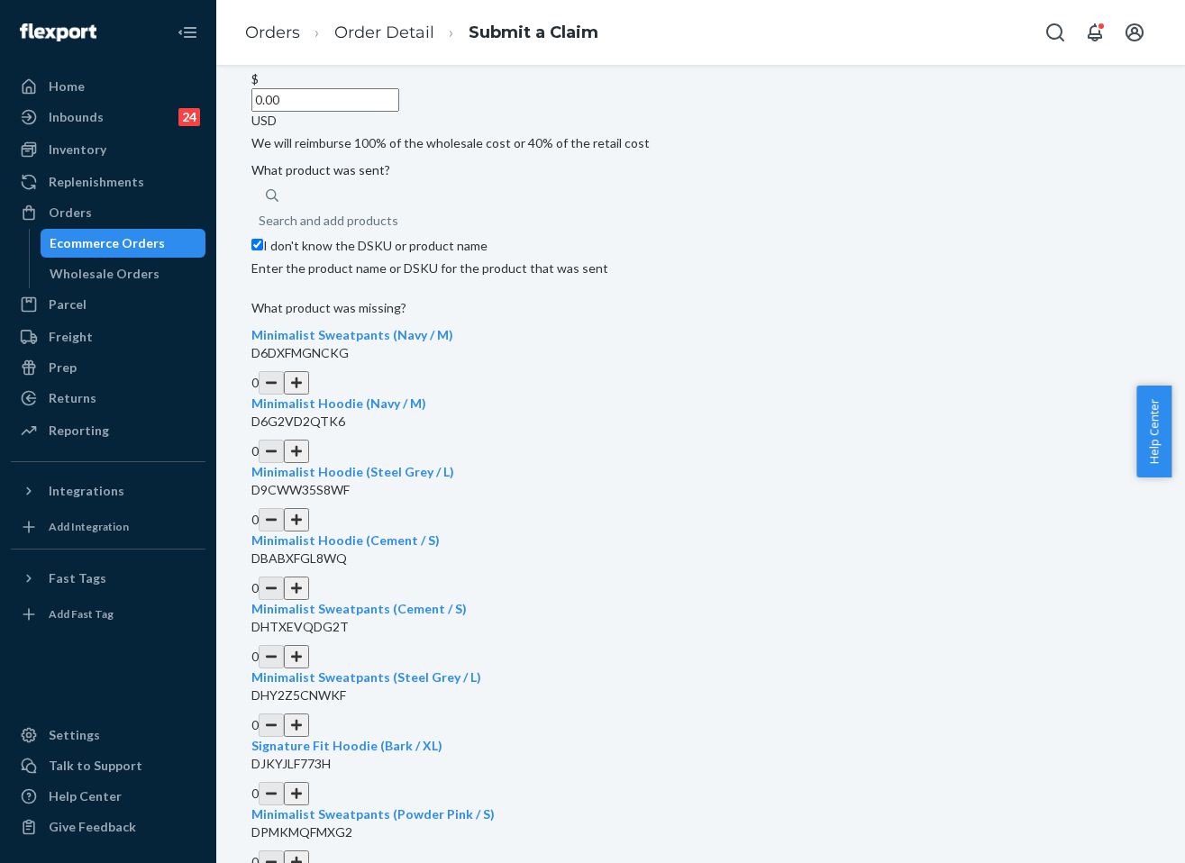
click at [263, 250] on input "I don't know the DSKU or product name" at bounding box center [257, 245] width 12 height 12
checkbox input "false"
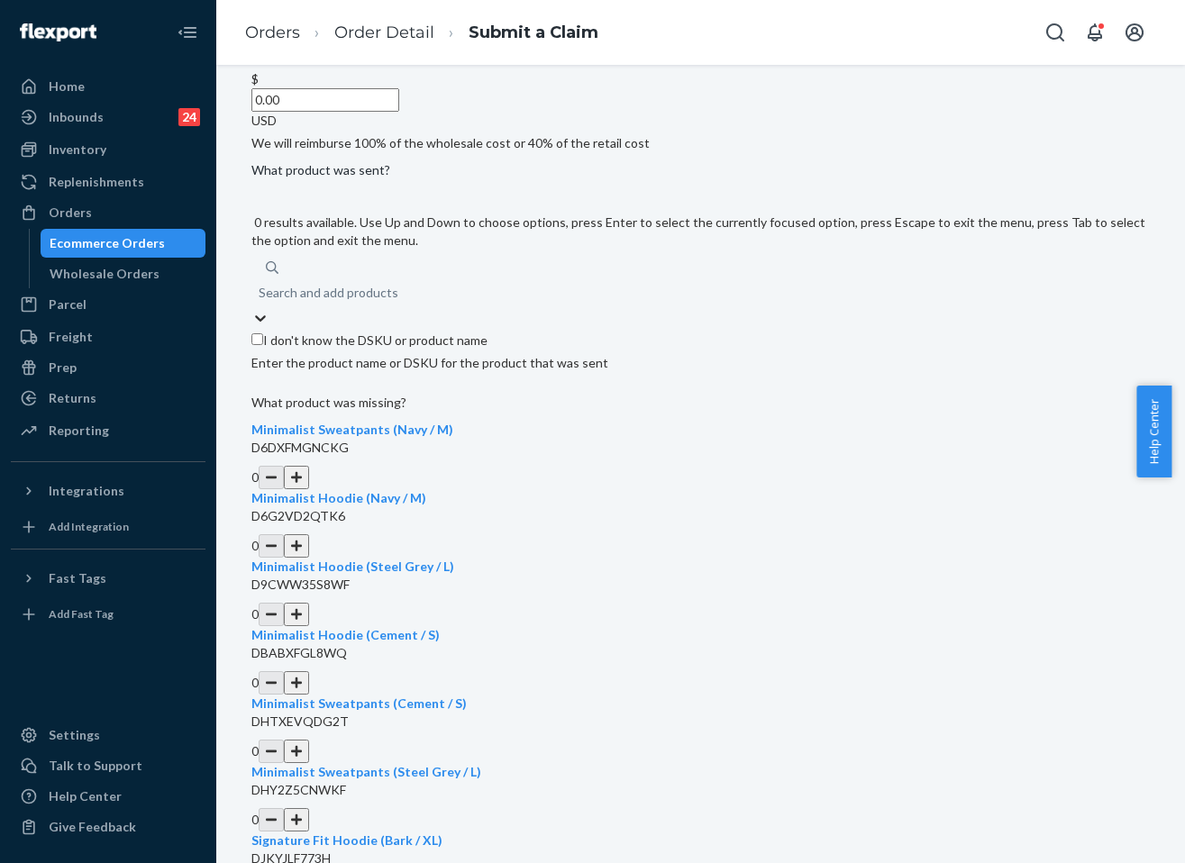
click at [430, 309] on div "Search and add products" at bounding box center [700, 293] width 899 height 32
click at [260, 302] on input "0 results available. Use Up and Down to choose options, press Enter to select t…" at bounding box center [260, 293] width 2 height 18
paste input "MinimalistHoodiePowderPinkM"
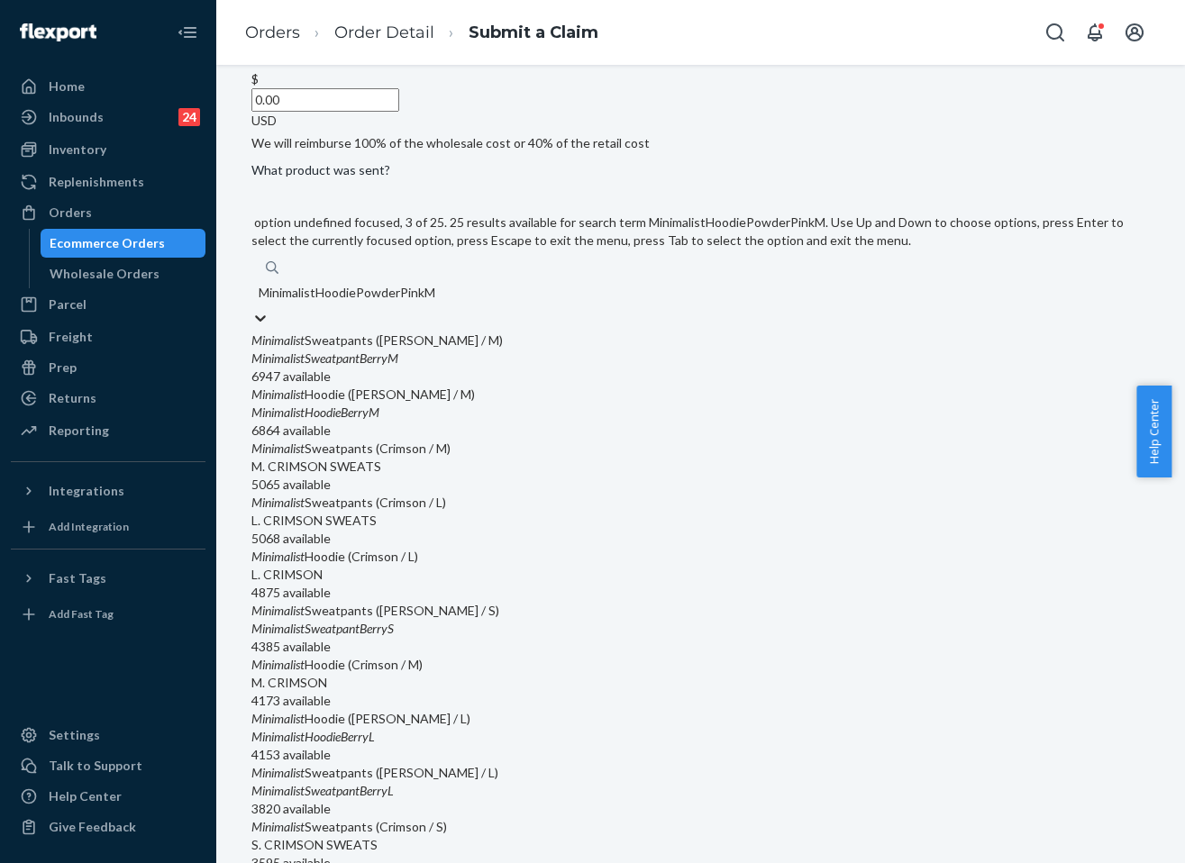
scroll to position [0, 0]
click at [439, 302] on input "MinimalistHoodiePowderPinkM" at bounding box center [349, 293] width 180 height 18
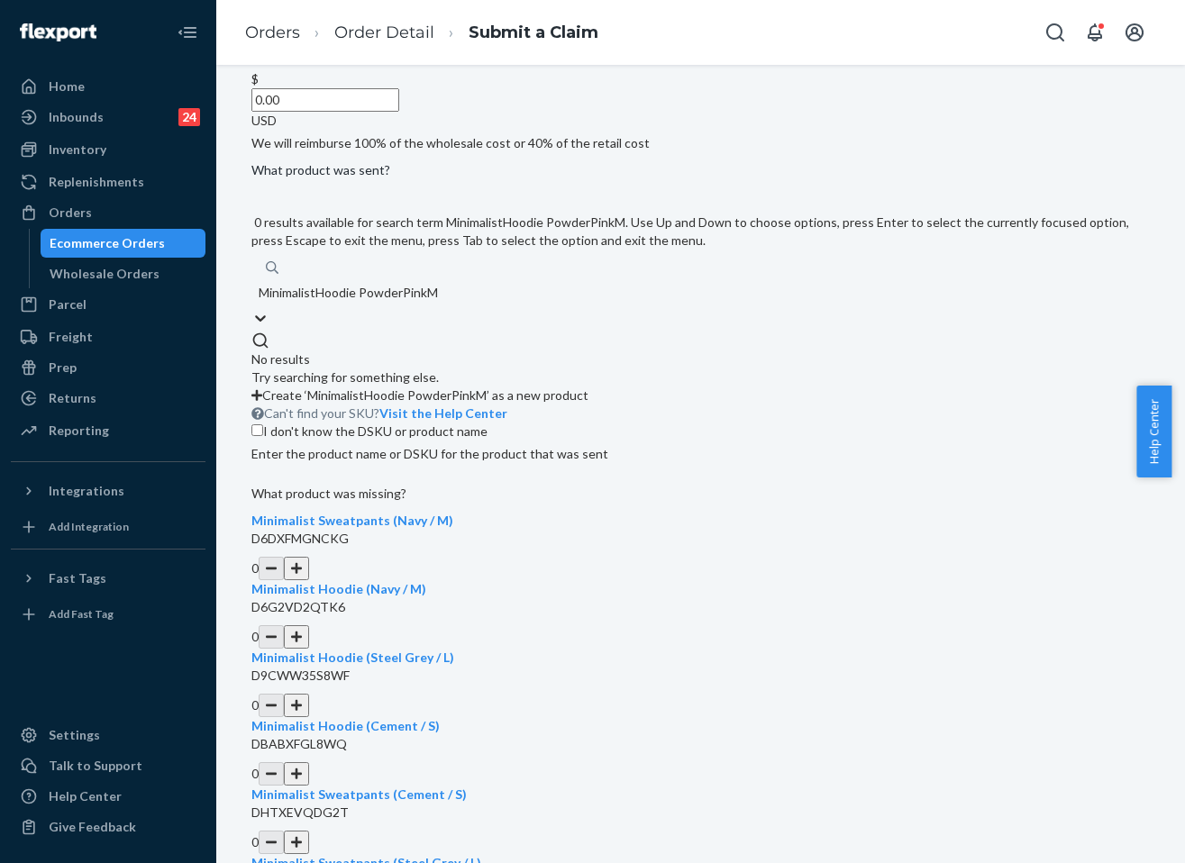
click at [441, 302] on input "MinimalistHoodie PowderPinkM" at bounding box center [350, 293] width 182 height 18
type input "MinimalistHoodie PowderPink M"
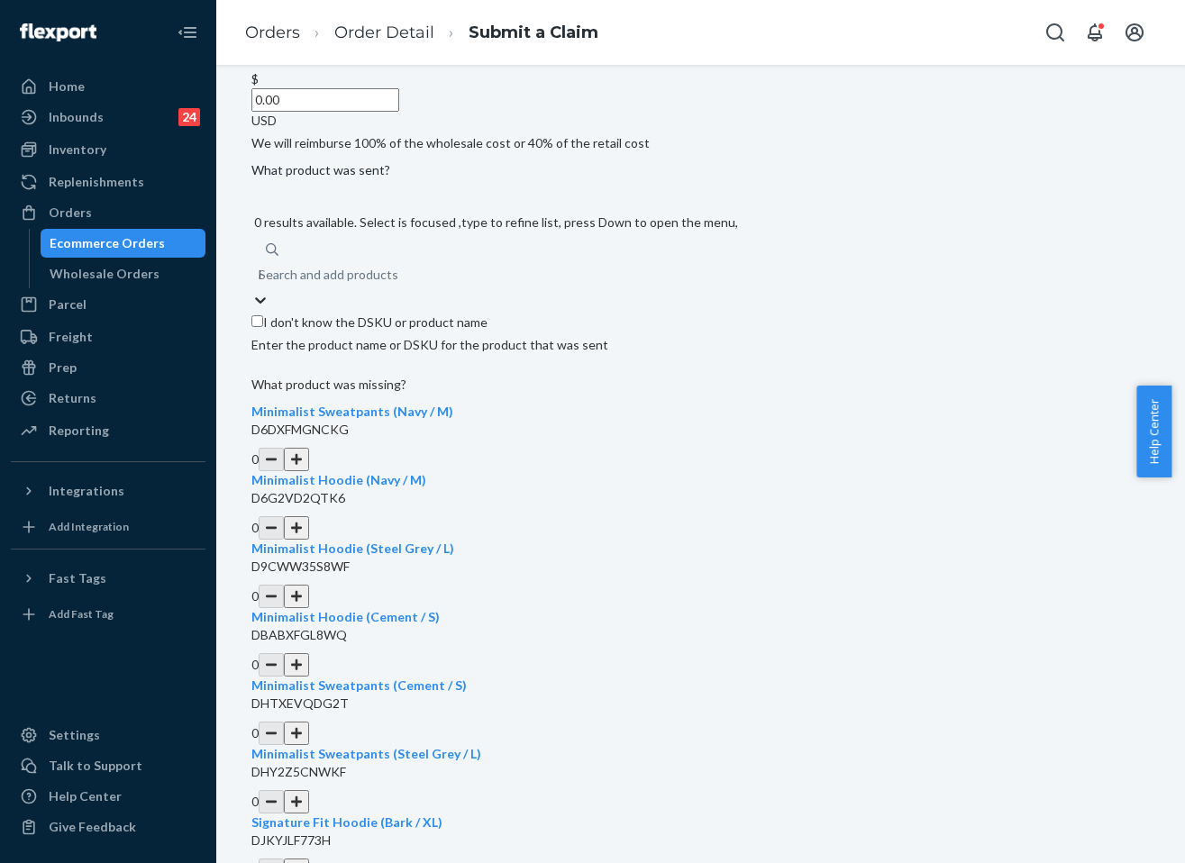
drag, startPoint x: 569, startPoint y: 350, endPoint x: 459, endPoint y: 355, distance: 110.9
click at [459, 291] on div "Search and add products MinimalistHoodie PowderPink M" at bounding box center [700, 275] width 899 height 32
click at [260, 284] on input "MinimalistHoodie PowderPink M" at bounding box center [260, 275] width 2 height 18
paste input "MinimalistHoodiePowderPinkM"
type input "MinimalistHoodiePowderPinkM"
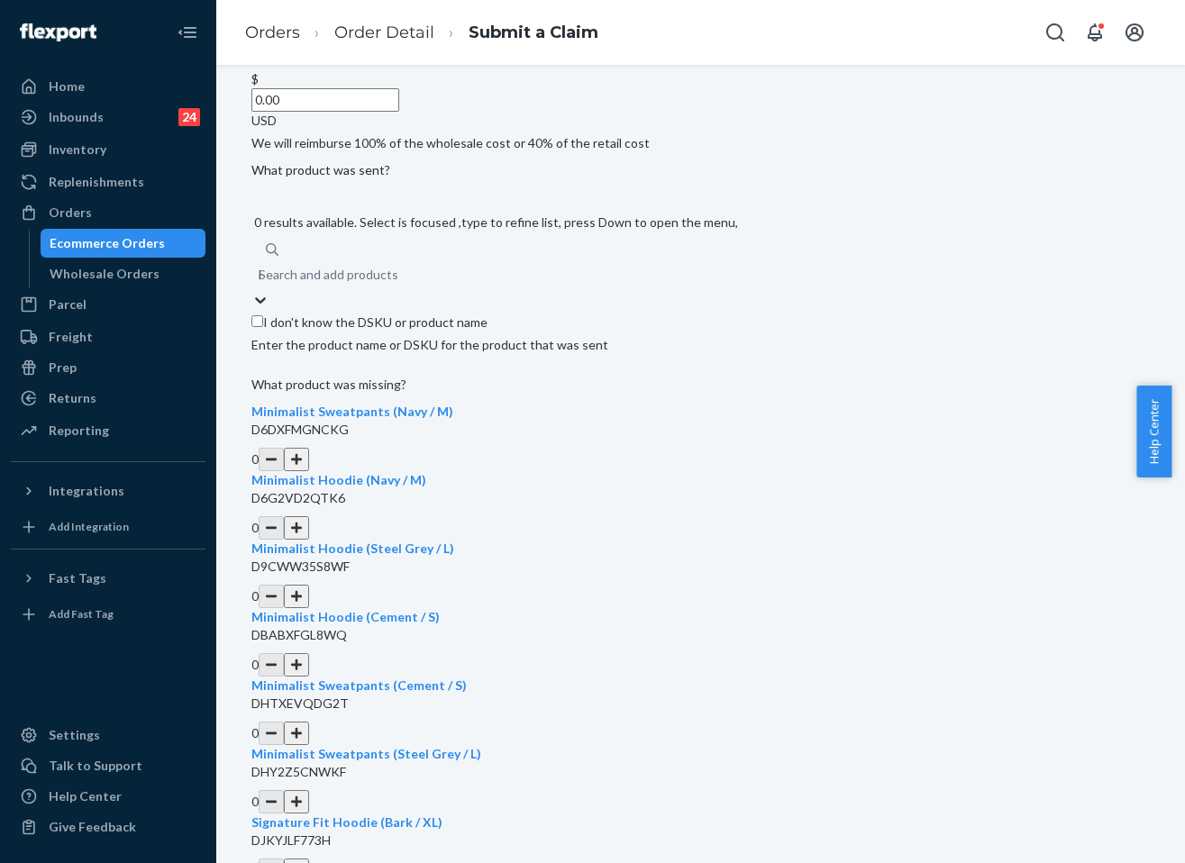
drag, startPoint x: 546, startPoint y: 354, endPoint x: 494, endPoint y: 355, distance: 52.3
click at [494, 291] on div "Search and add products MinimalistHoodiePowderPinkM" at bounding box center [700, 275] width 899 height 32
click at [260, 284] on input "MinimalistHoodiePowderPinkM" at bounding box center [260, 275] width 2 height 18
paste input "MinimalistHoodiePowderPinkM"
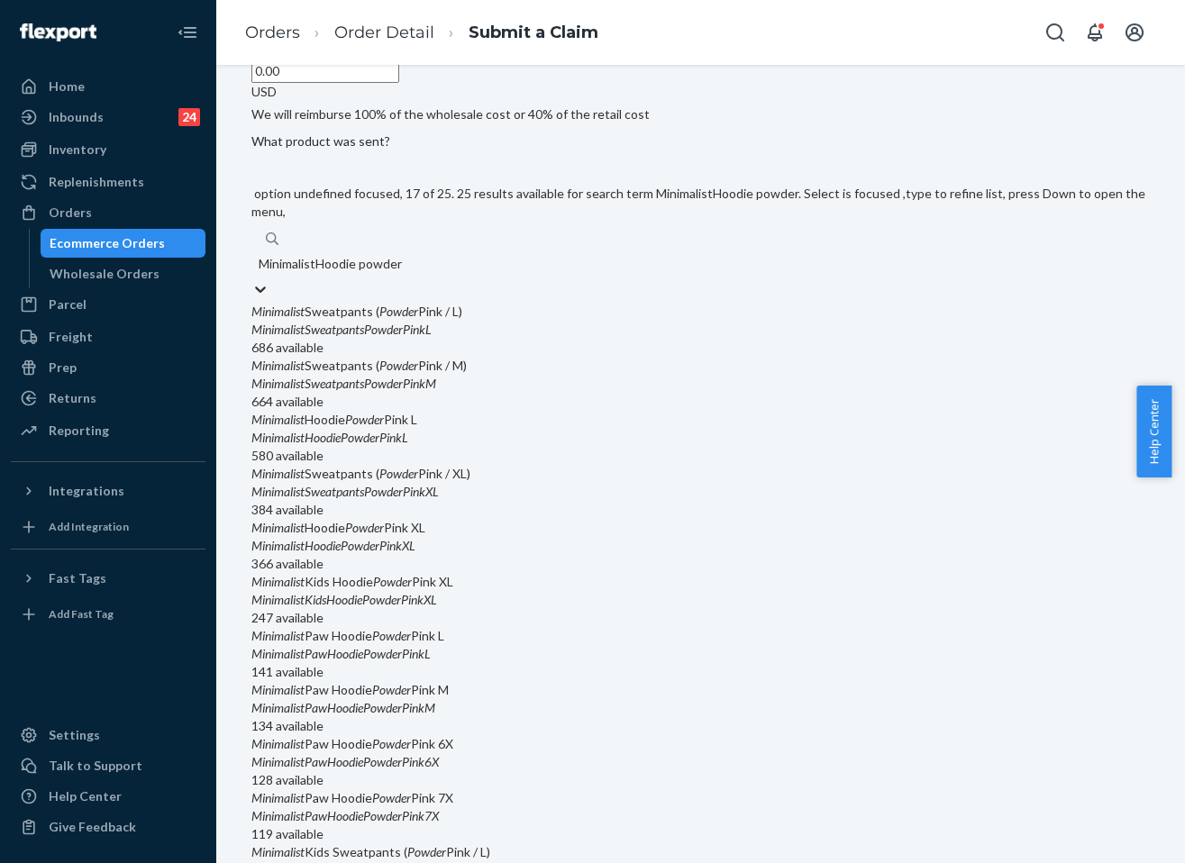
scroll to position [863, 0]
click at [405, 273] on input "MinimalistHoodie powder" at bounding box center [332, 264] width 146 height 18
type input "Minimalist Hoodie powder"
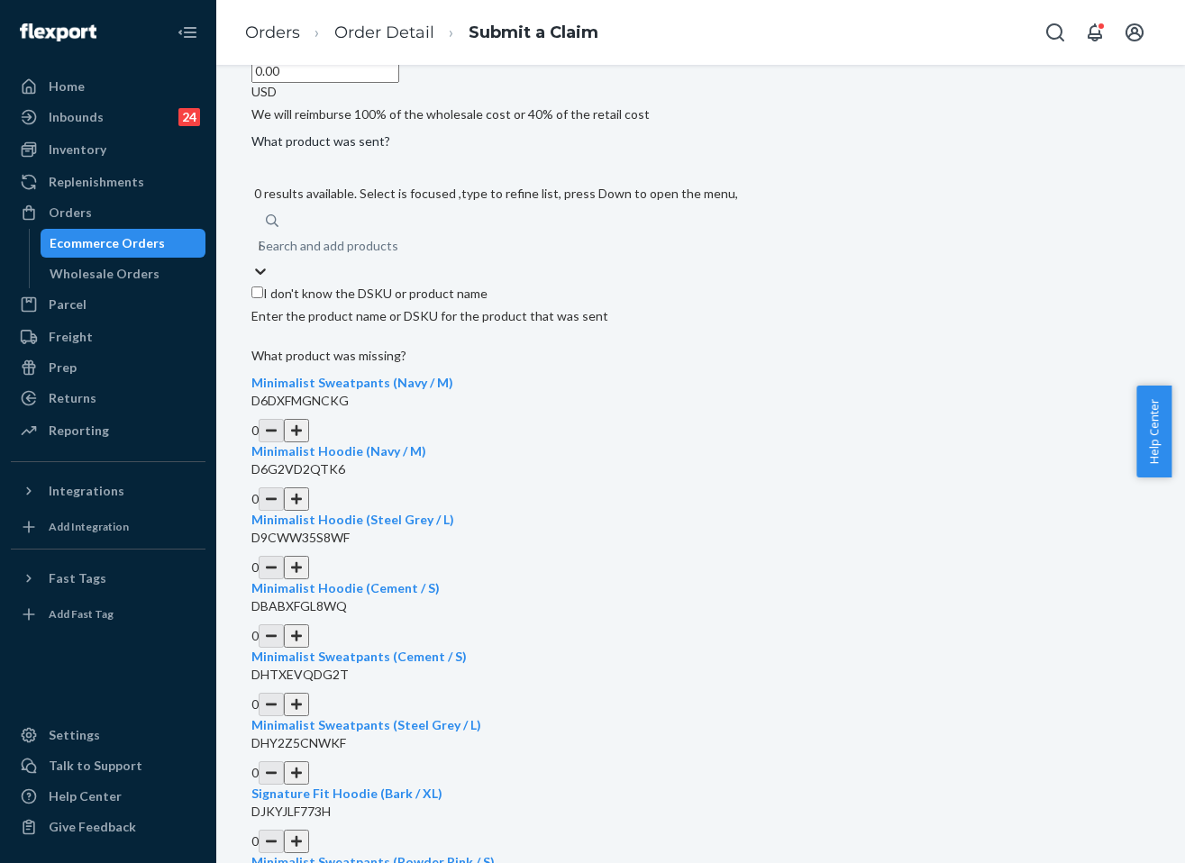
click at [525, 262] on div "Search and add products Minimalist Hoodie powder" at bounding box center [700, 246] width 899 height 32
click at [260, 255] on input "Minimalist Hoodie powder" at bounding box center [260, 246] width 2 height 18
click at [486, 262] on div "Search and add products Minimalist Hoodie powder" at bounding box center [700, 246] width 899 height 32
click at [260, 255] on input "Minimalist Hoodie powder" at bounding box center [260, 246] width 2 height 18
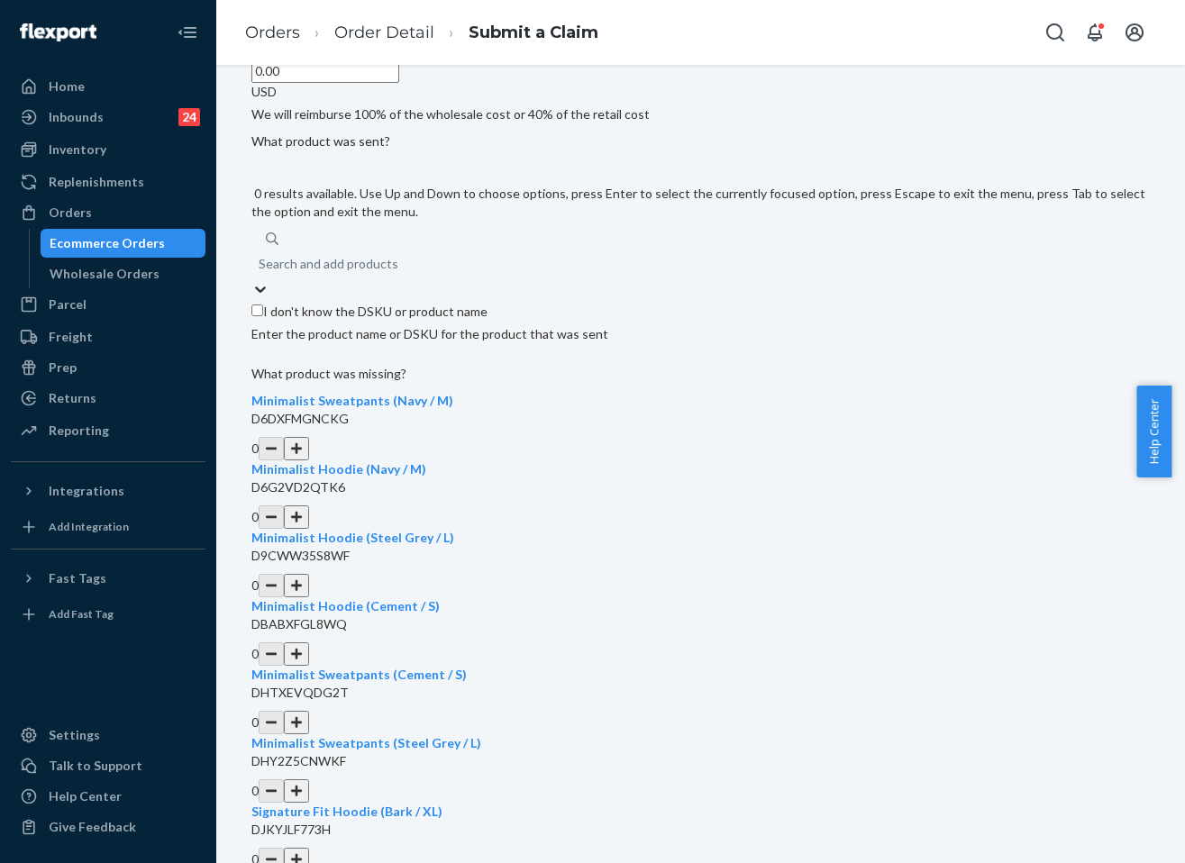
click at [398, 273] on div "Search and add products" at bounding box center [329, 264] width 140 height 18
click at [260, 273] on input "0 results available. Use Up and Down to choose options, press Enter to select t…" at bounding box center [260, 264] width 2 height 18
paste input "MinimalistHoodiePowderPinkM"
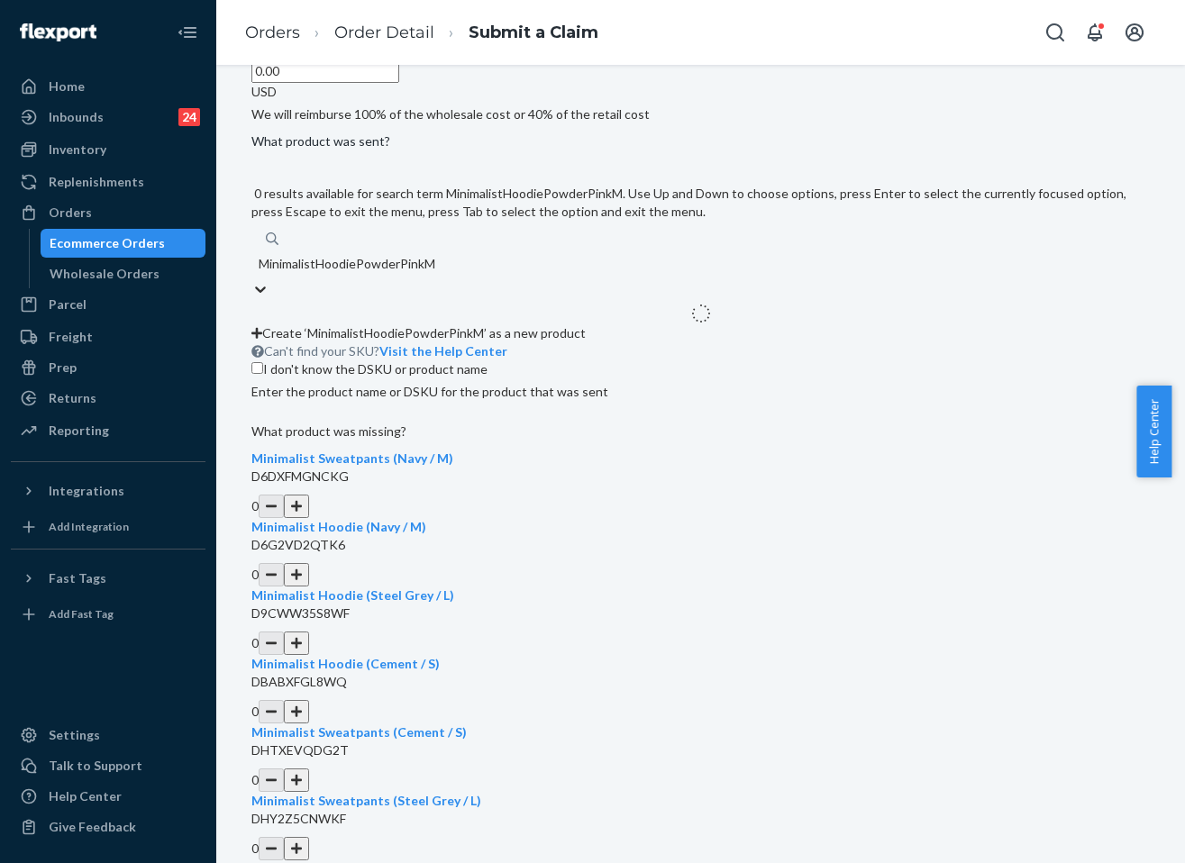
click at [413, 273] on input "MinimalistHoodiePowderPinkM" at bounding box center [349, 264] width 180 height 18
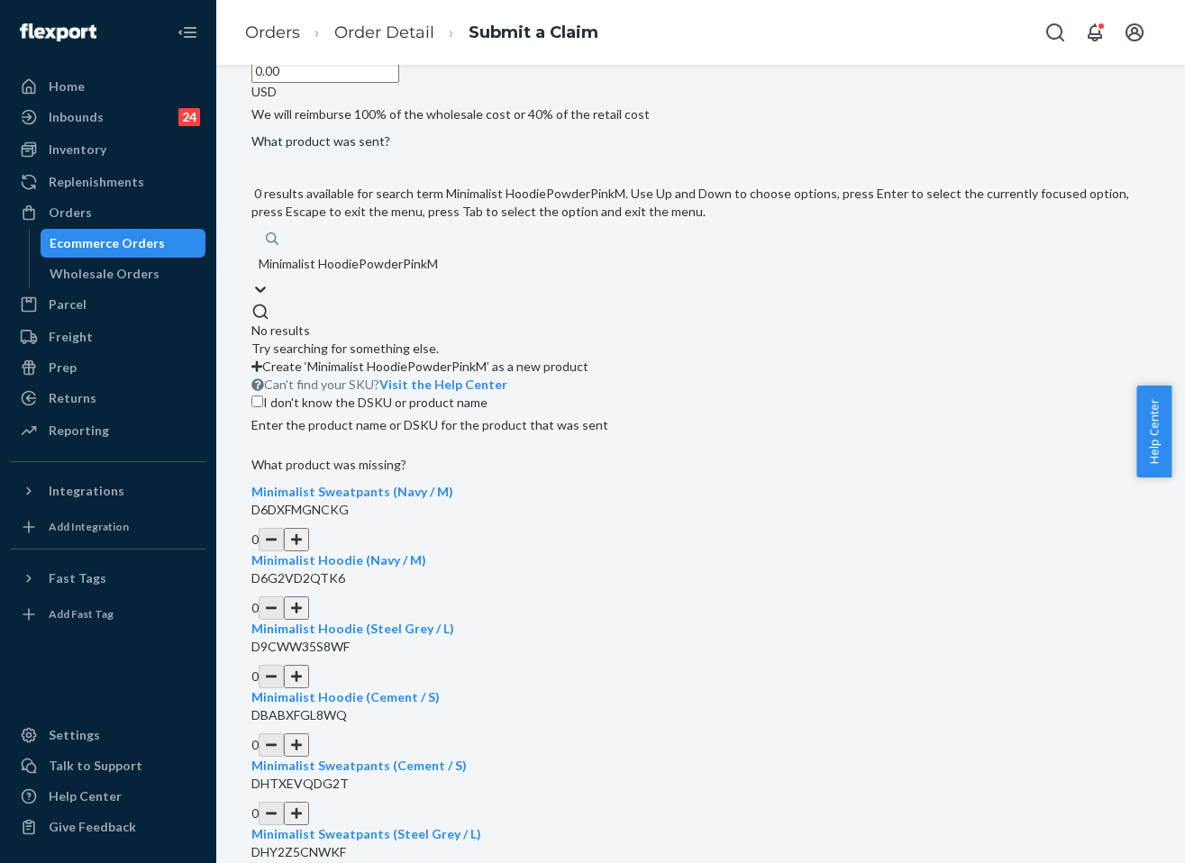
click at [441, 273] on input "Minimalist HoodiePowderPinkM" at bounding box center [350, 264] width 182 height 18
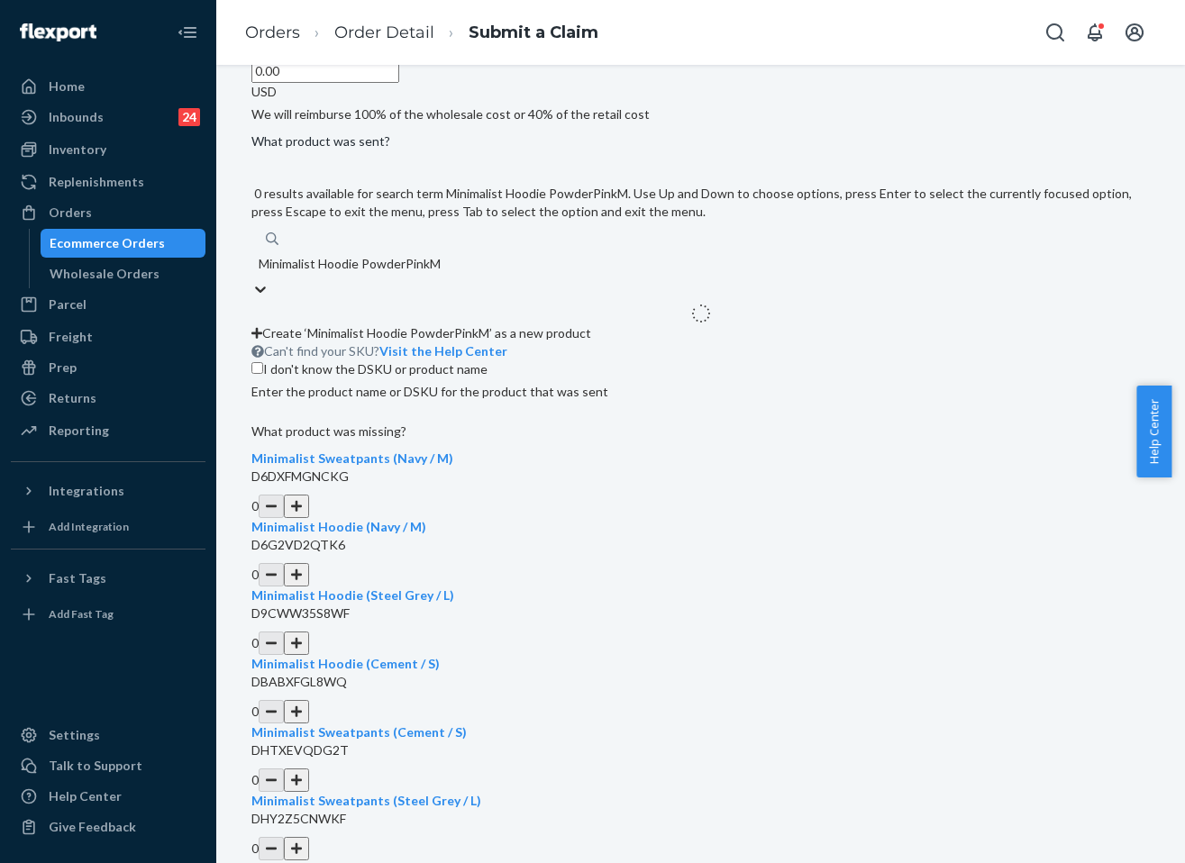
click at [443, 273] on input "Minimalist Hoodie PowderPinkM" at bounding box center [351, 264] width 185 height 18
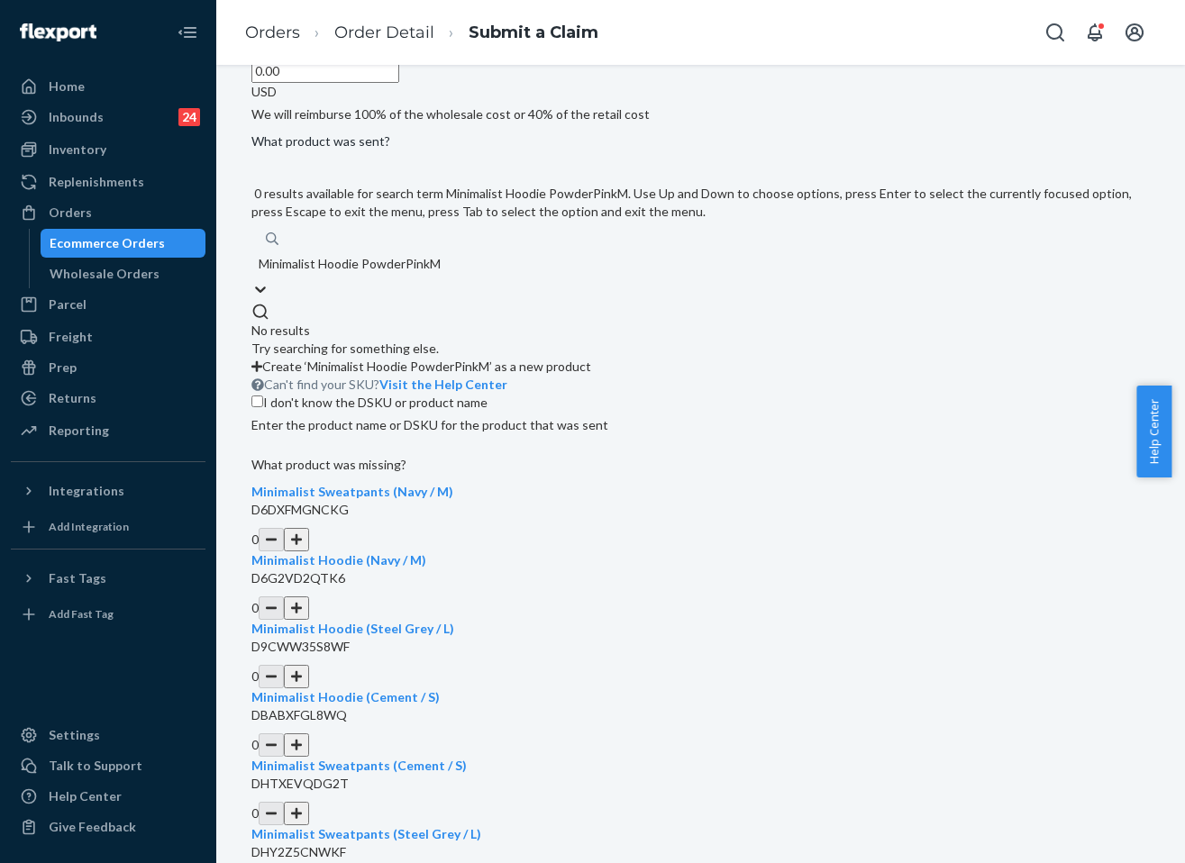
type input "Minimalist Hoodie Powder PinkM"
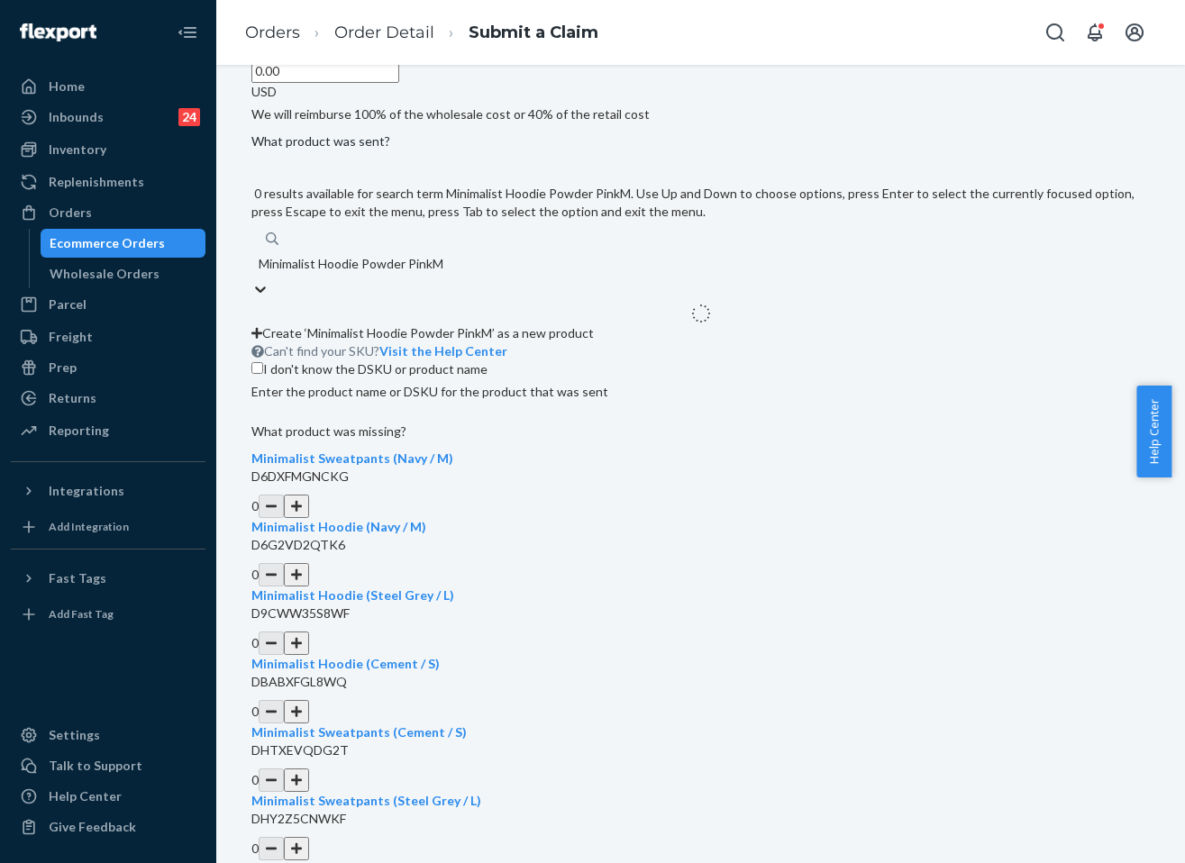
click at [544, 280] on div "Minimalist Hoodie Powder PinkM Minimalist Hoodie Powder PinkM" at bounding box center [700, 264] width 899 height 32
click at [446, 273] on input "Minimalist Hoodie Powder PinkM" at bounding box center [352, 264] width 187 height 18
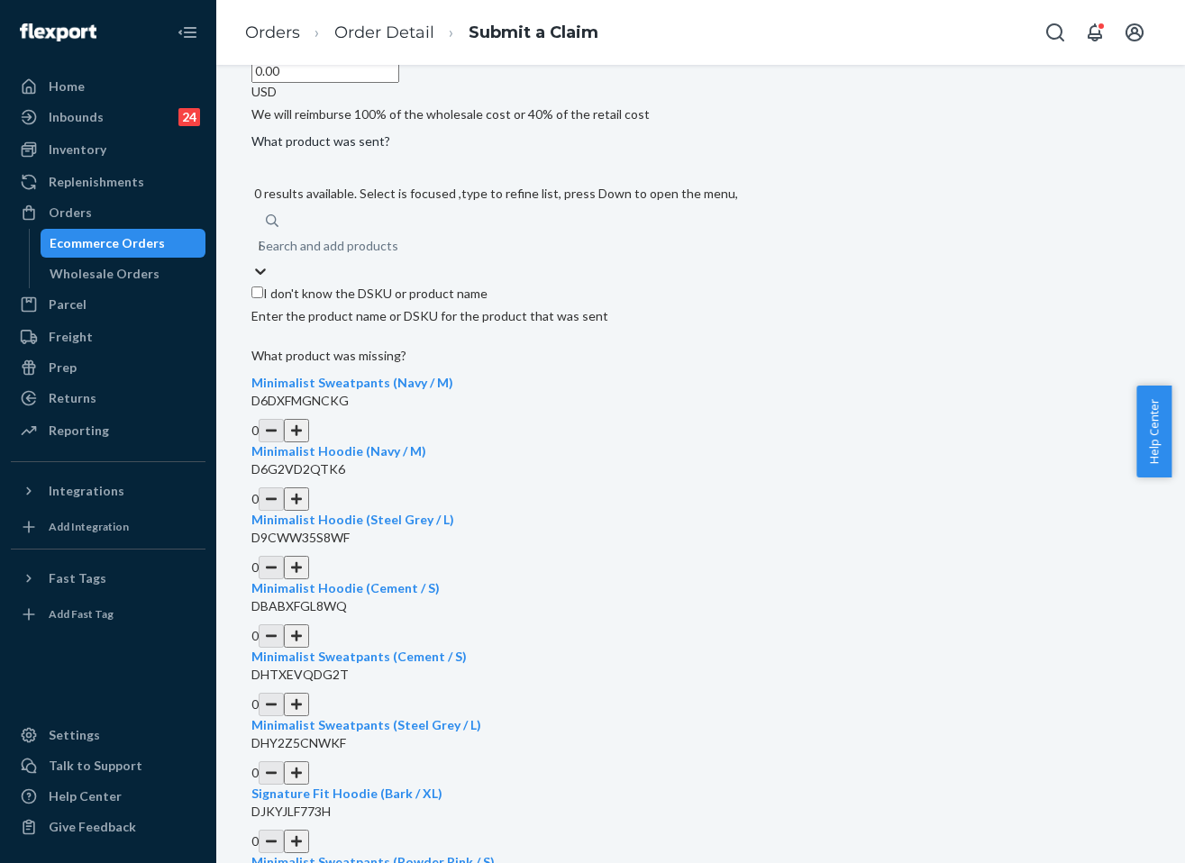
click at [398, 255] on div "Search and add products" at bounding box center [329, 246] width 140 height 18
click at [260, 255] on input "Minimalist Hoodie Powder PinkM" at bounding box center [260, 246] width 2 height 18
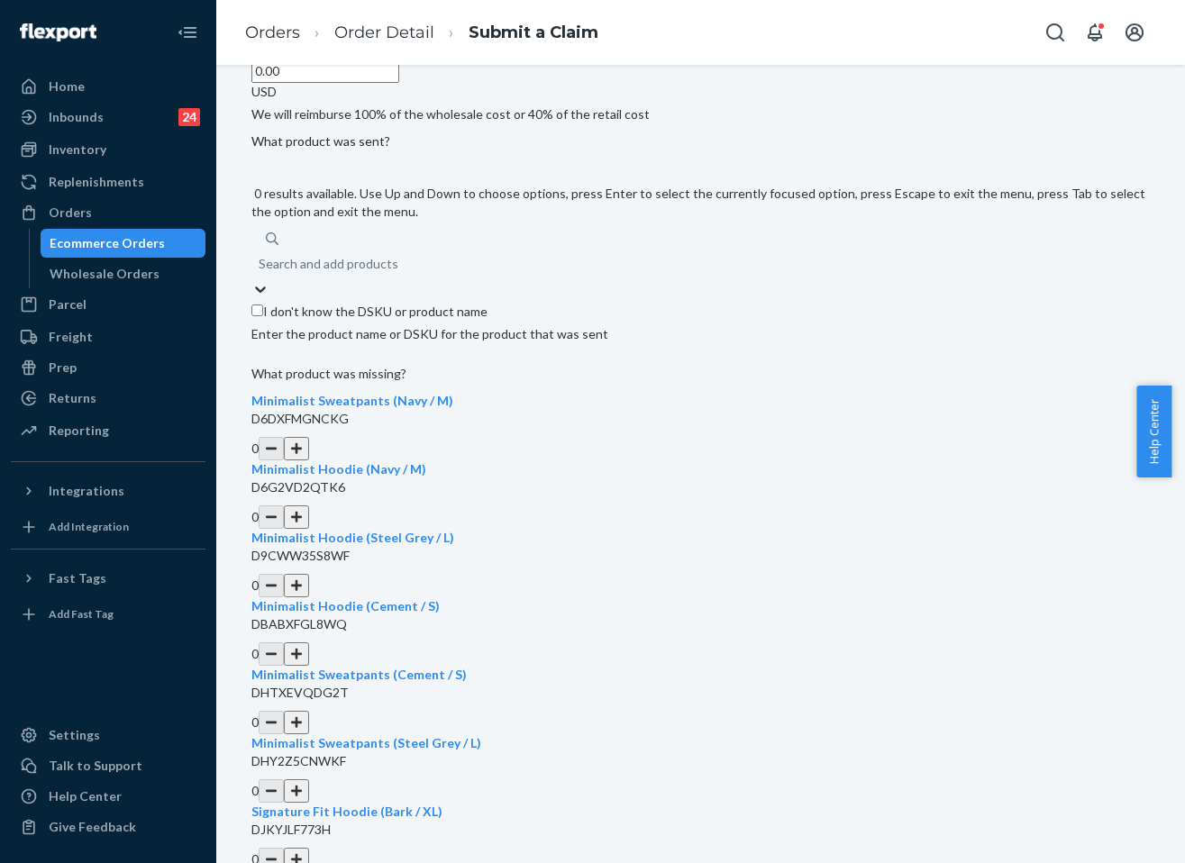
paste input "MinimalistHoodiePowderPinkM"
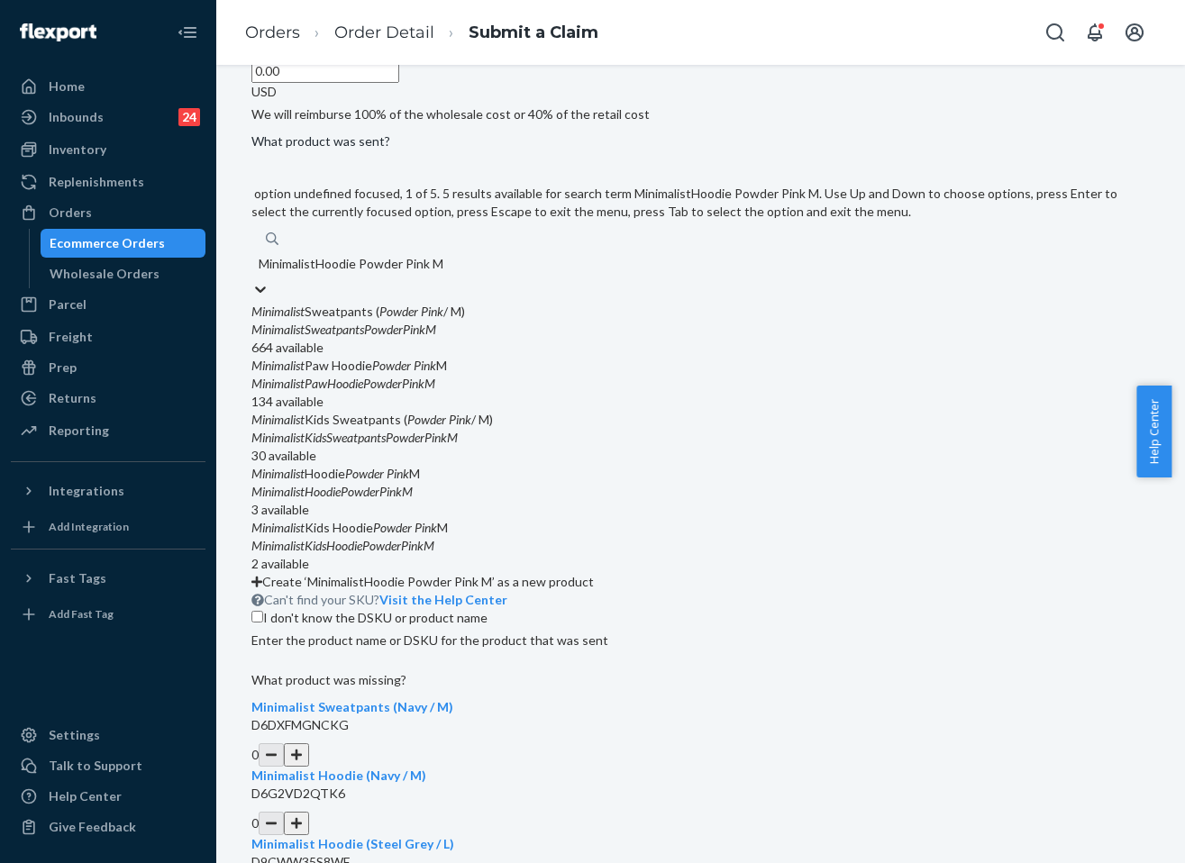
type input "Minimalist Hoodie Powder Pink M"
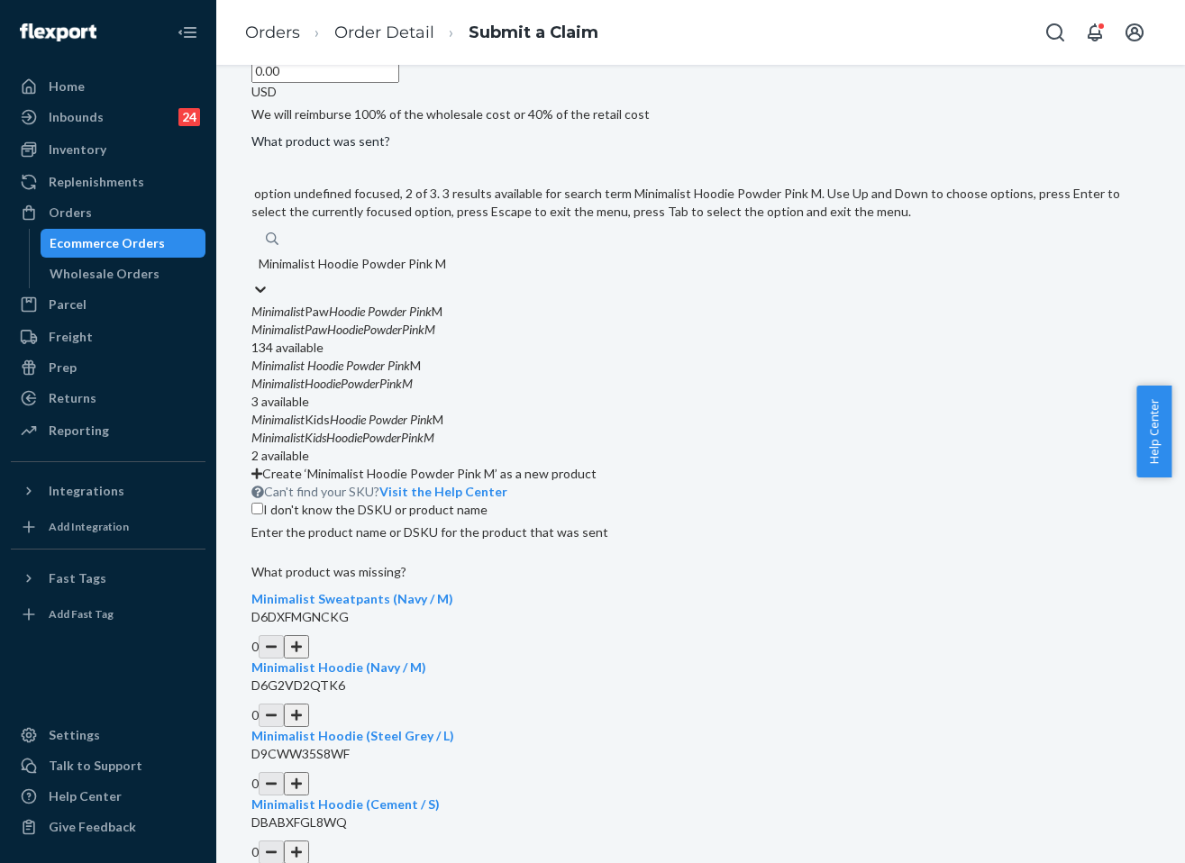
click at [385, 373] on em "Powder" at bounding box center [365, 365] width 39 height 15
click at [448, 273] on input "Minimalist Hoodie Powder Pink M" at bounding box center [353, 264] width 189 height 18
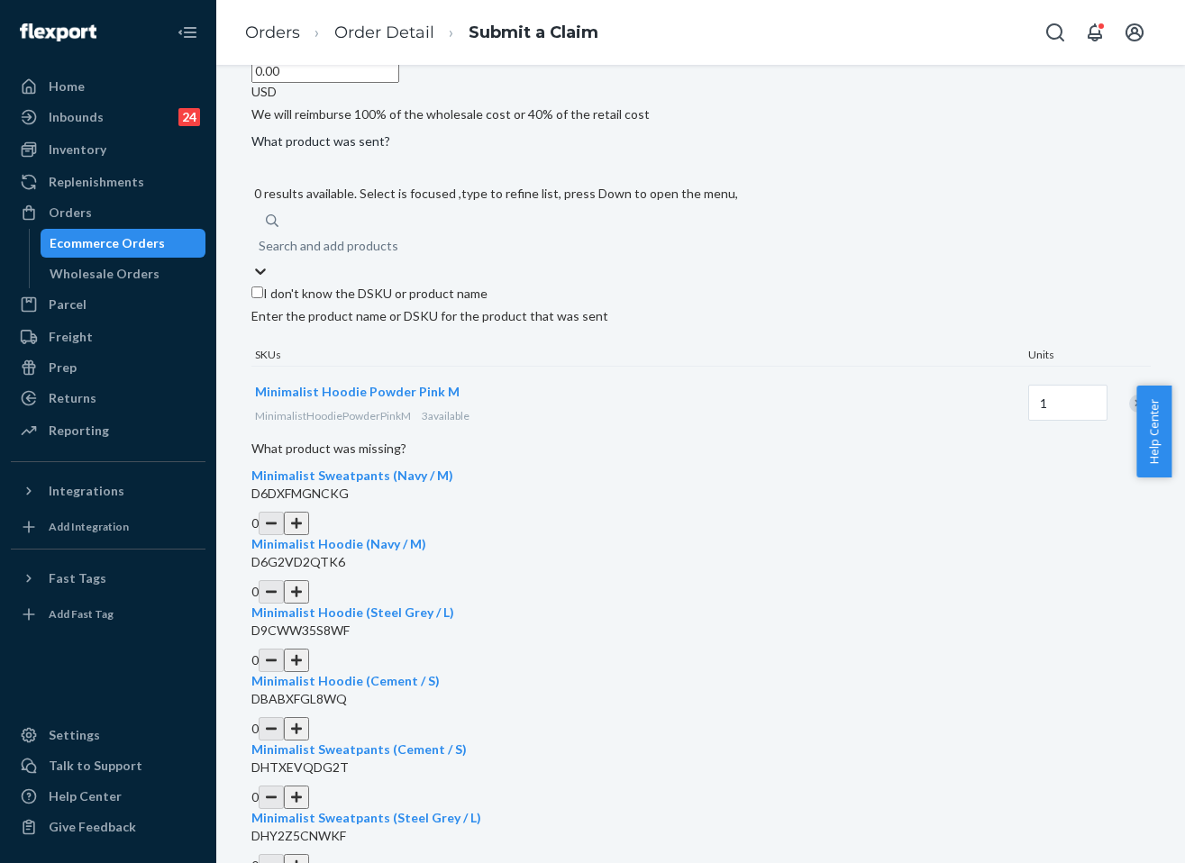
click at [1129, 413] on div "Remove Item" at bounding box center [1138, 404] width 18 height 18
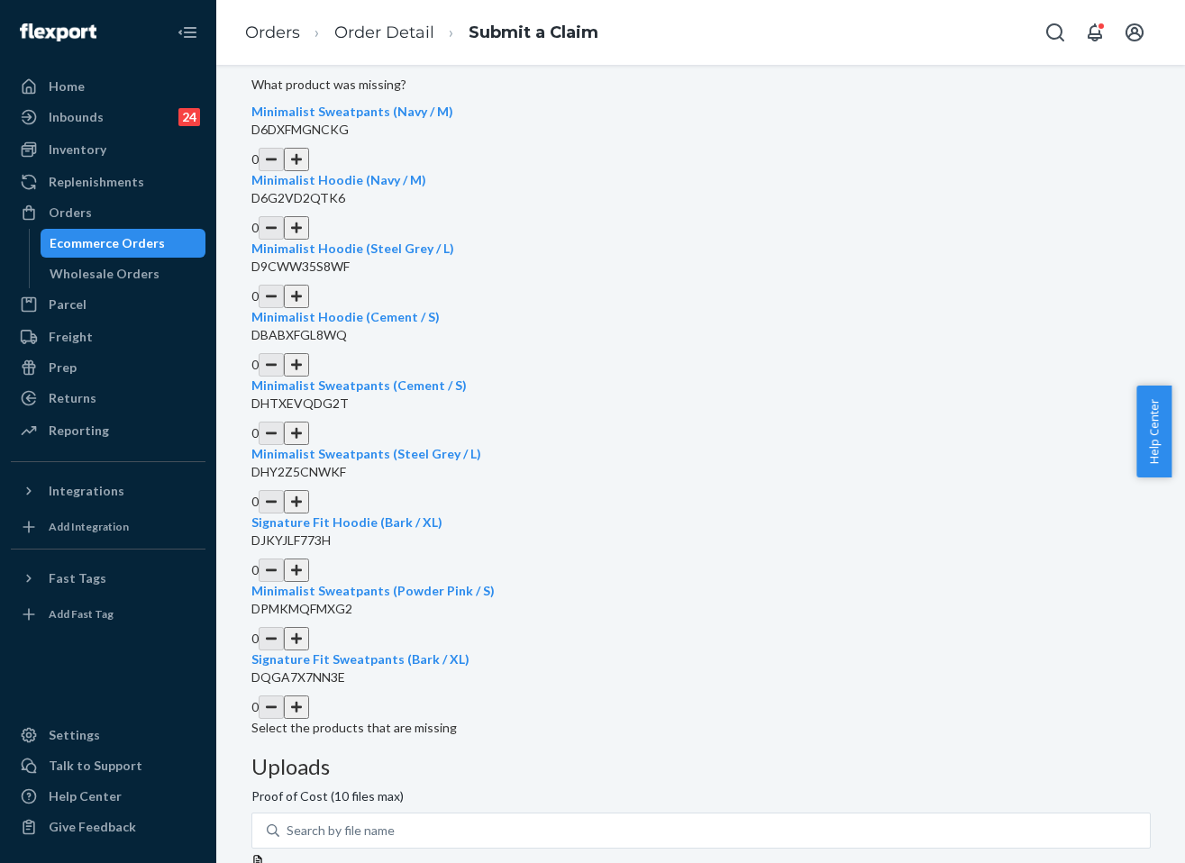
scroll to position [180, 0]
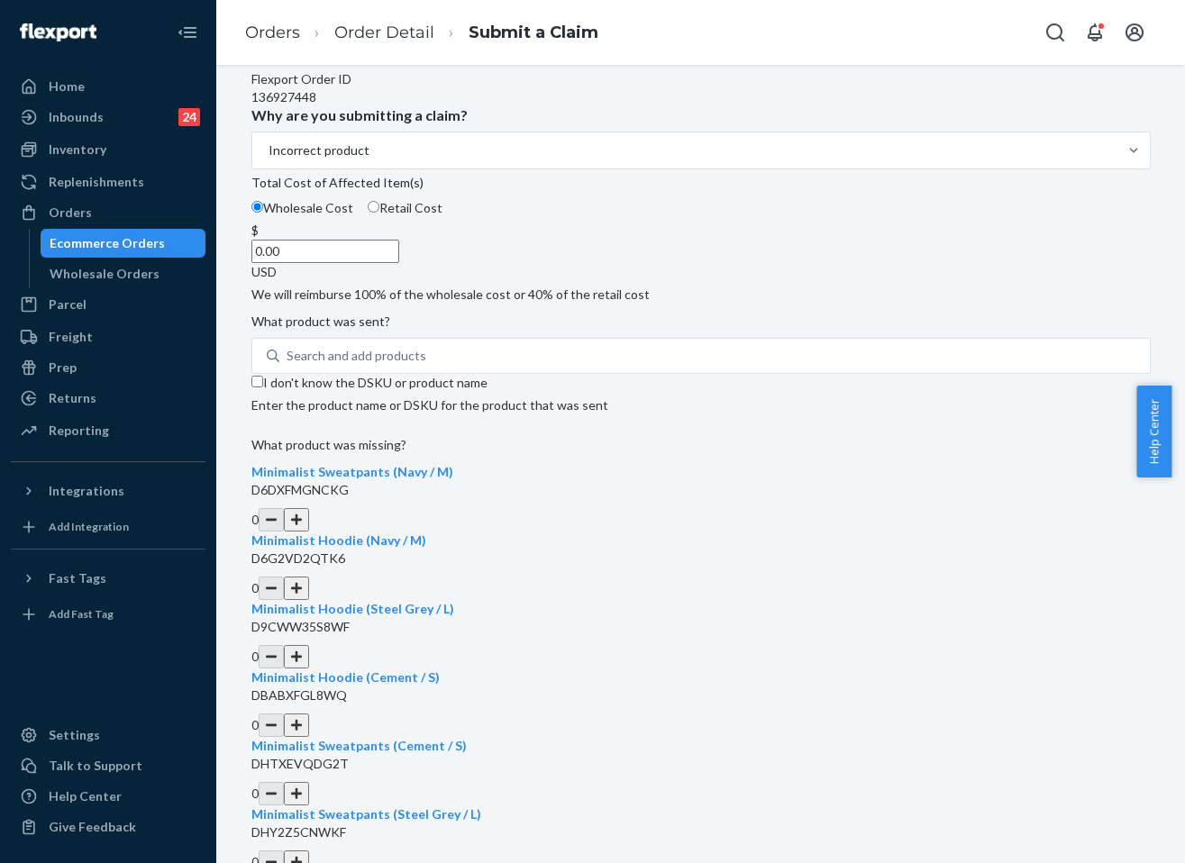
click at [263, 387] on input "I don't know the DSKU or product name" at bounding box center [257, 382] width 12 height 12
checkbox input "true"
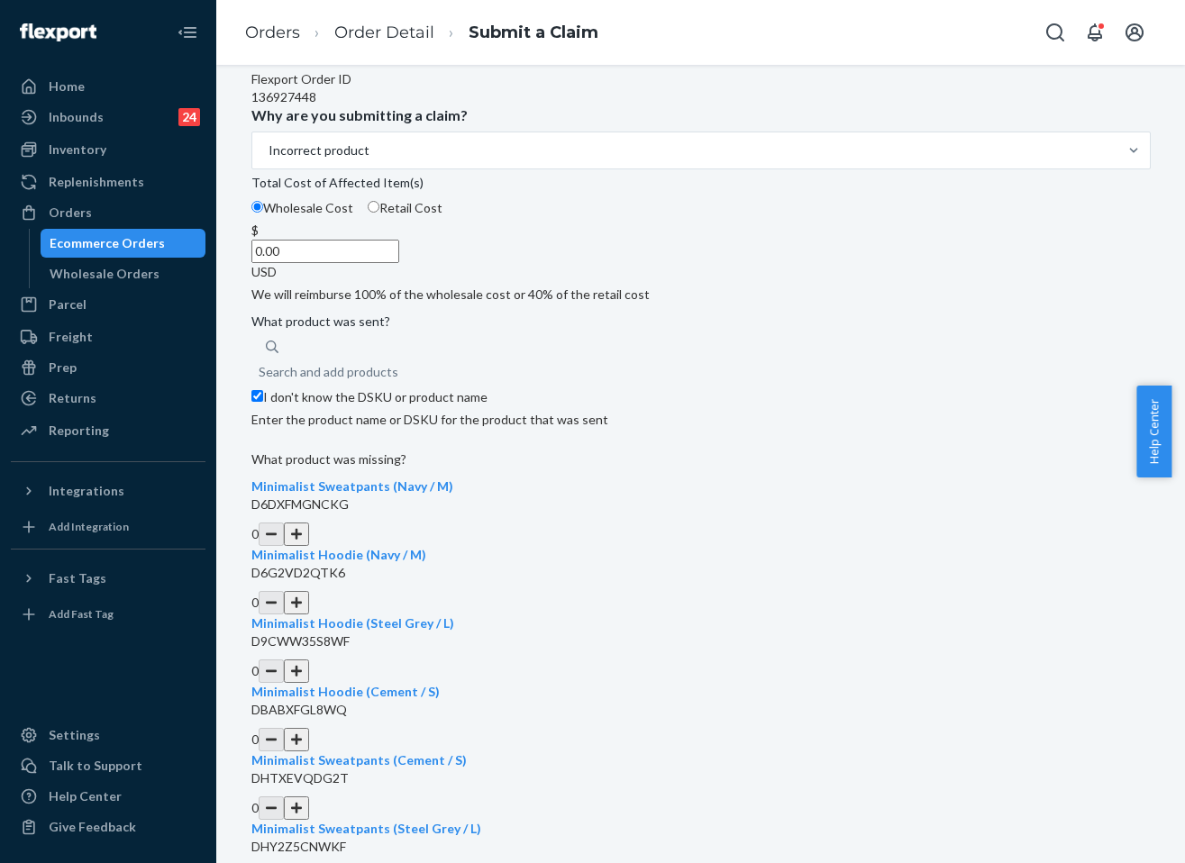
click at [399, 263] on input "0.00" at bounding box center [325, 251] width 148 height 23
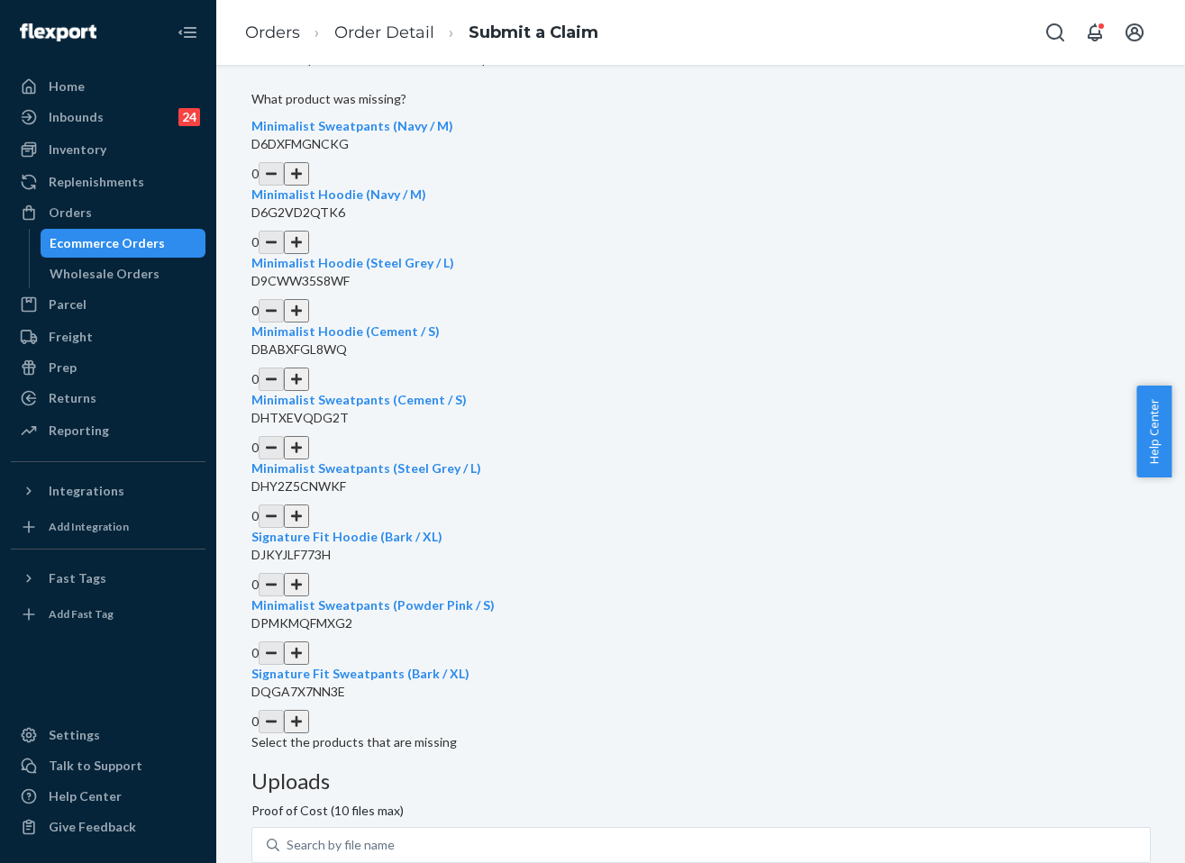
scroll to position [602, 0]
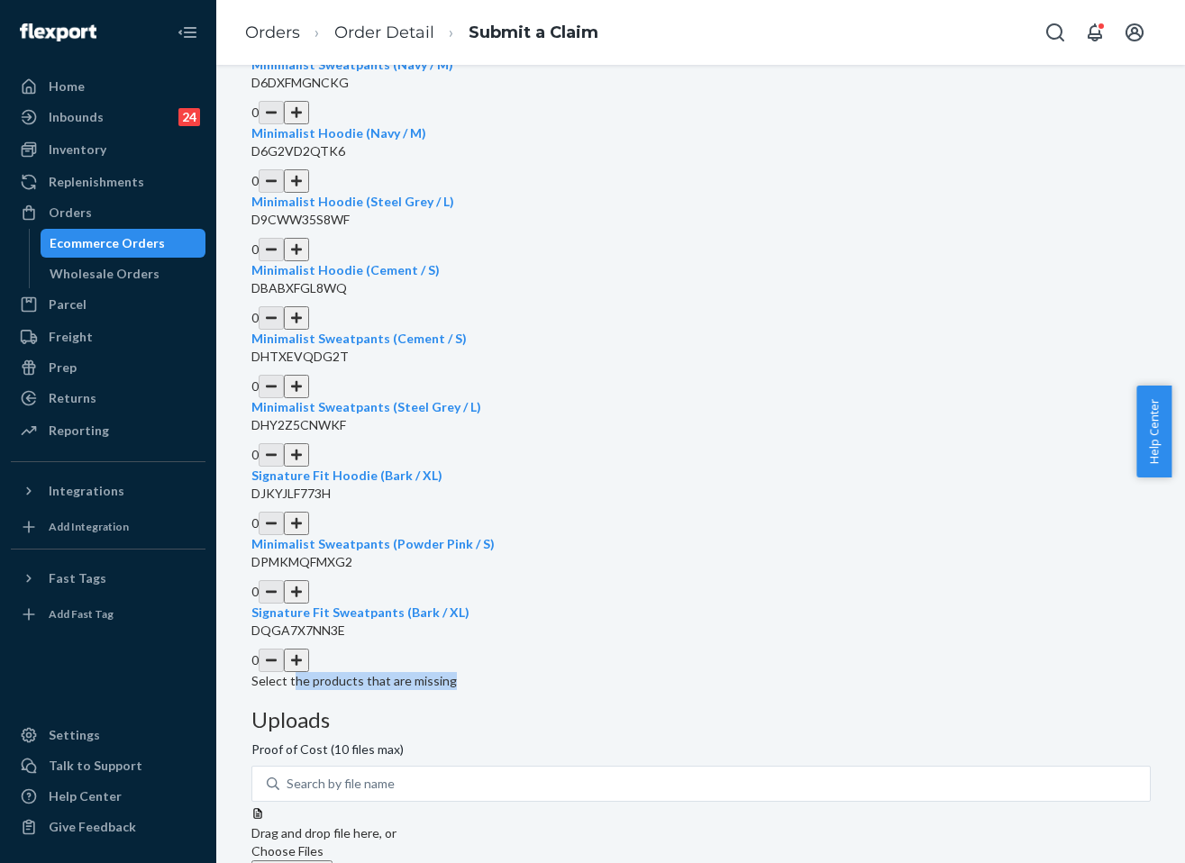
drag, startPoint x: 496, startPoint y: 758, endPoint x: 350, endPoint y: 746, distance: 145.5
click at [350, 690] on p "Select the products that are missing" at bounding box center [700, 681] width 899 height 18
click at [694, 754] on div "Details Flexport Order ID 136927448 Why are you submitting a claim? Incorrect p…" at bounding box center [700, 336] width 899 height 1440
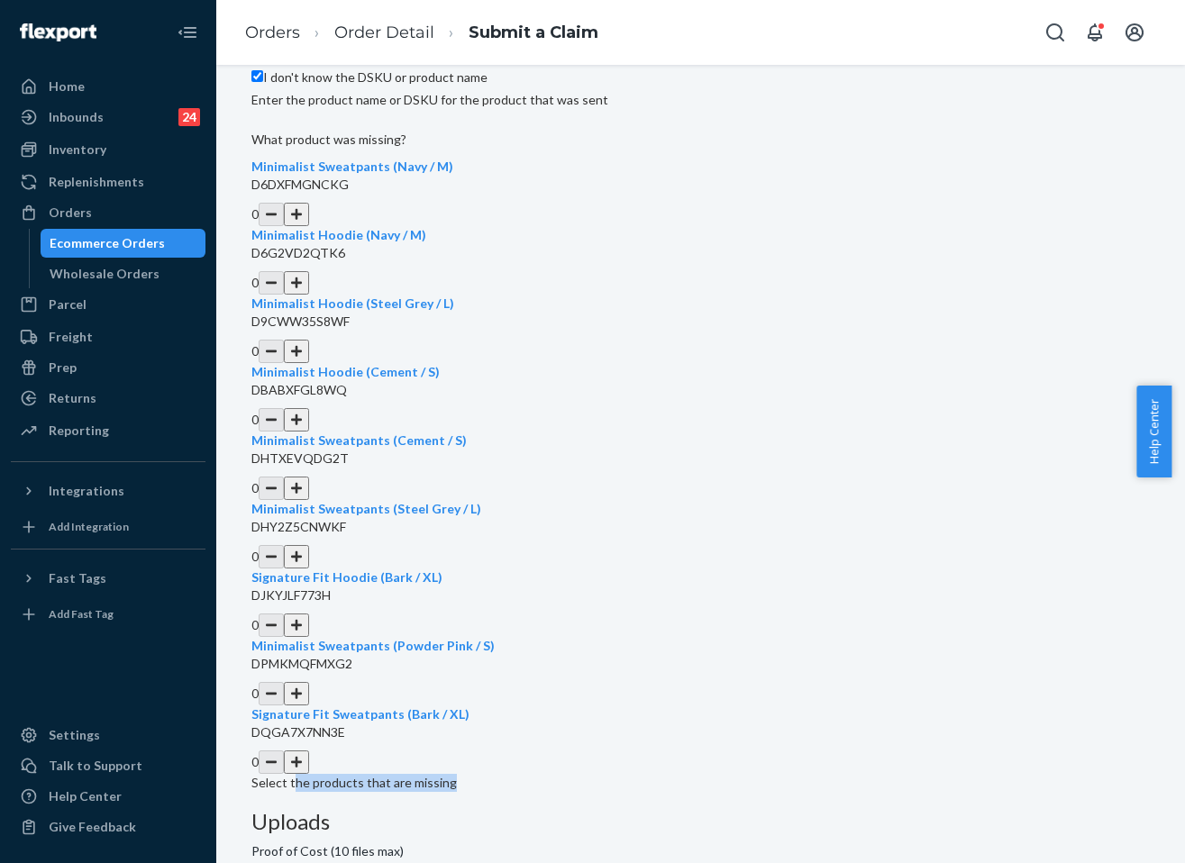
scroll to position [151, 0]
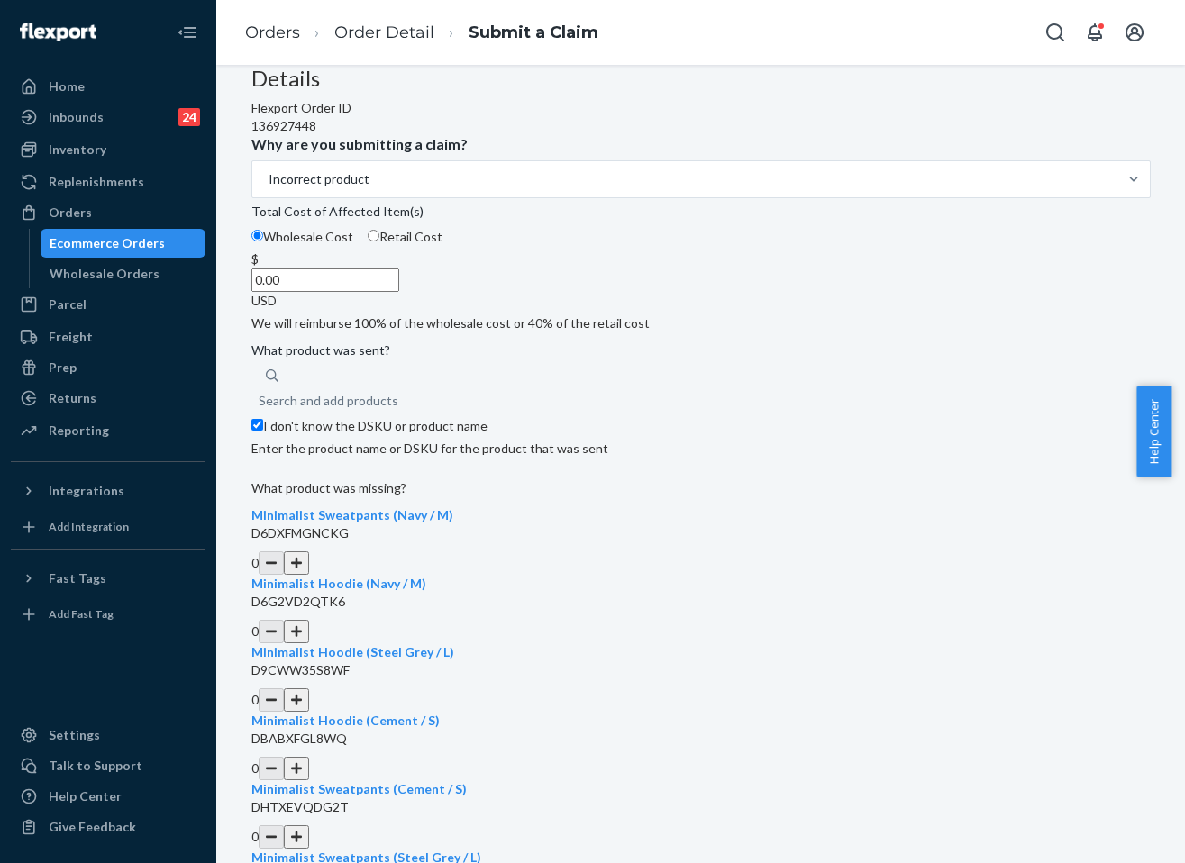
click at [399, 292] on input "0.00" at bounding box center [325, 279] width 148 height 23
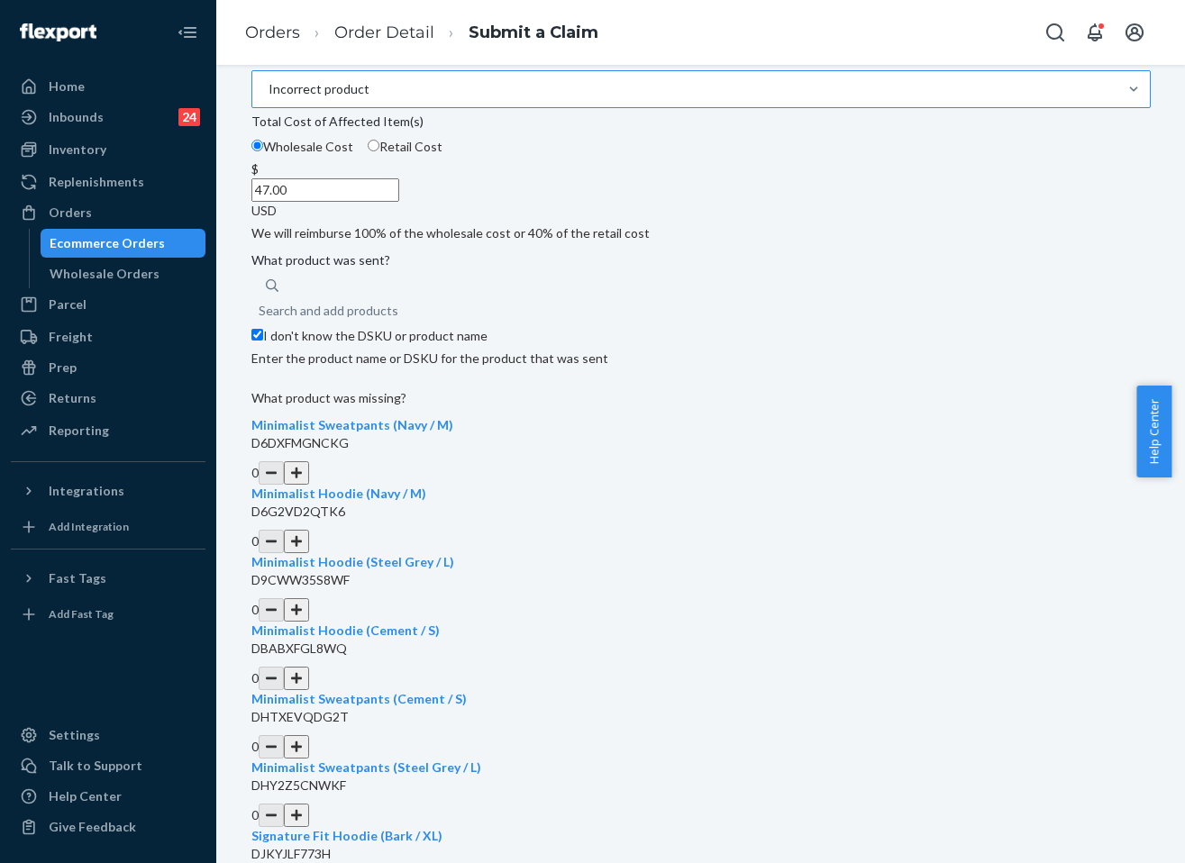
click at [548, 107] on div "Incorrect product" at bounding box center [684, 89] width 865 height 36
click at [268, 98] on input "Why are you submitting a claim? Incorrect product" at bounding box center [268, 89] width 2 height 18
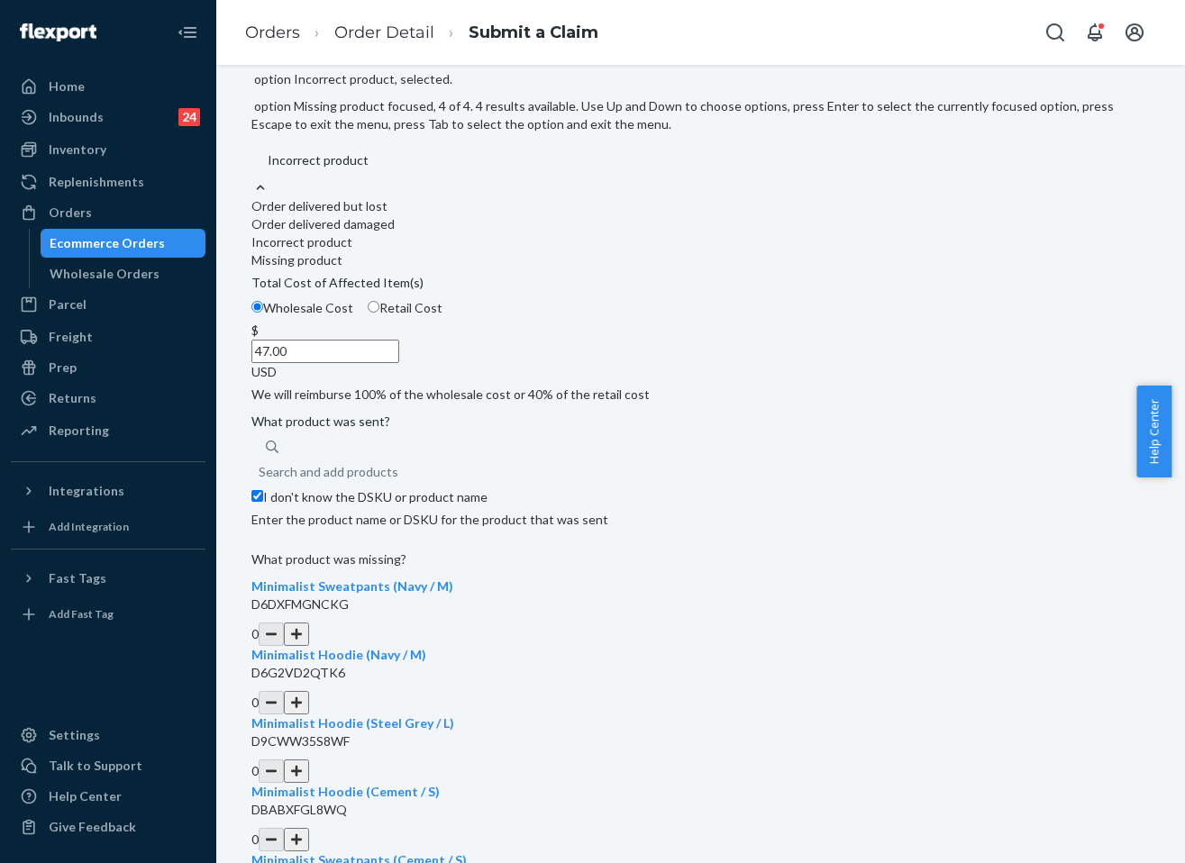
click at [440, 269] on div "Missing product" at bounding box center [700, 260] width 899 height 18
click at [268, 169] on input "Why are you submitting a claim? option Incorrect product, selected. option Miss…" at bounding box center [267, 160] width 2 height 18
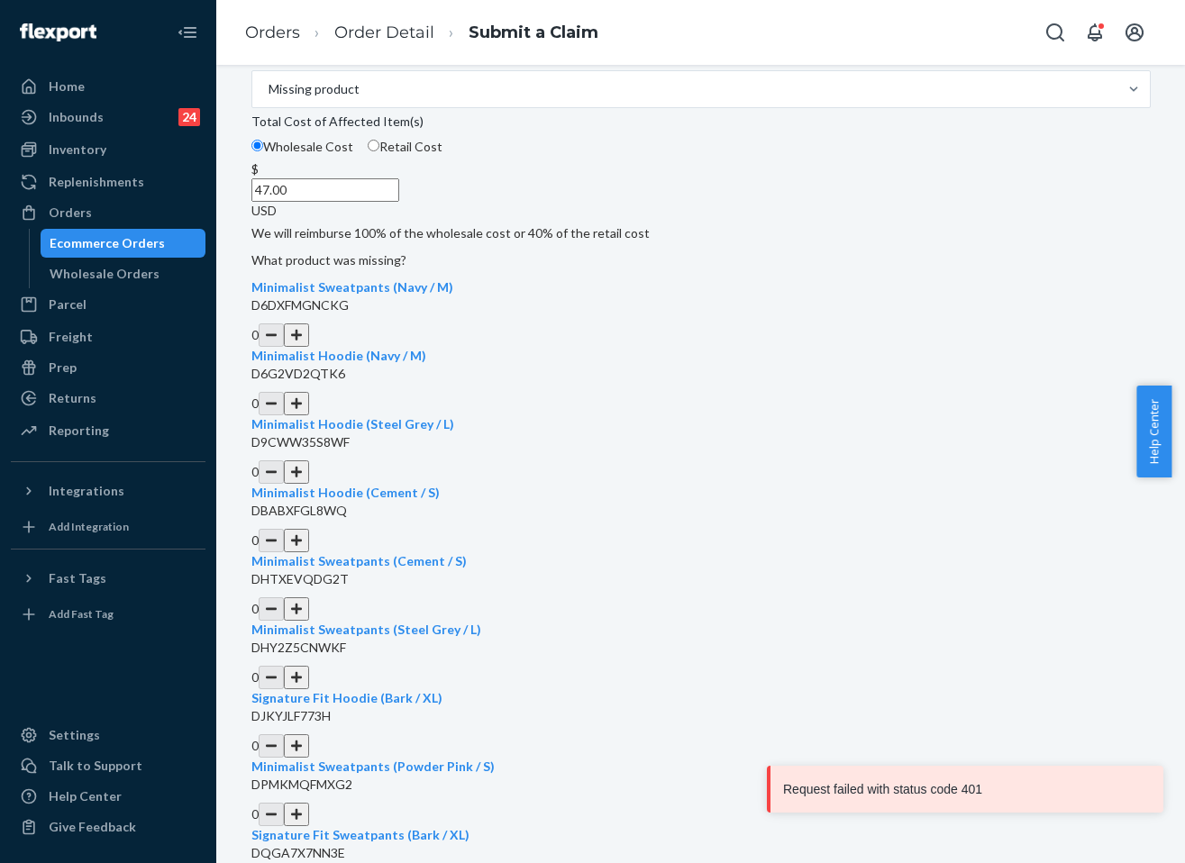
click at [399, 202] on input "47.00" at bounding box center [325, 189] width 148 height 23
type input "47.00"
click at [652, 423] on div "Details Flexport Order ID 136927448 Why are you submitting a claim? Missing pro…" at bounding box center [700, 445] width 899 height 936
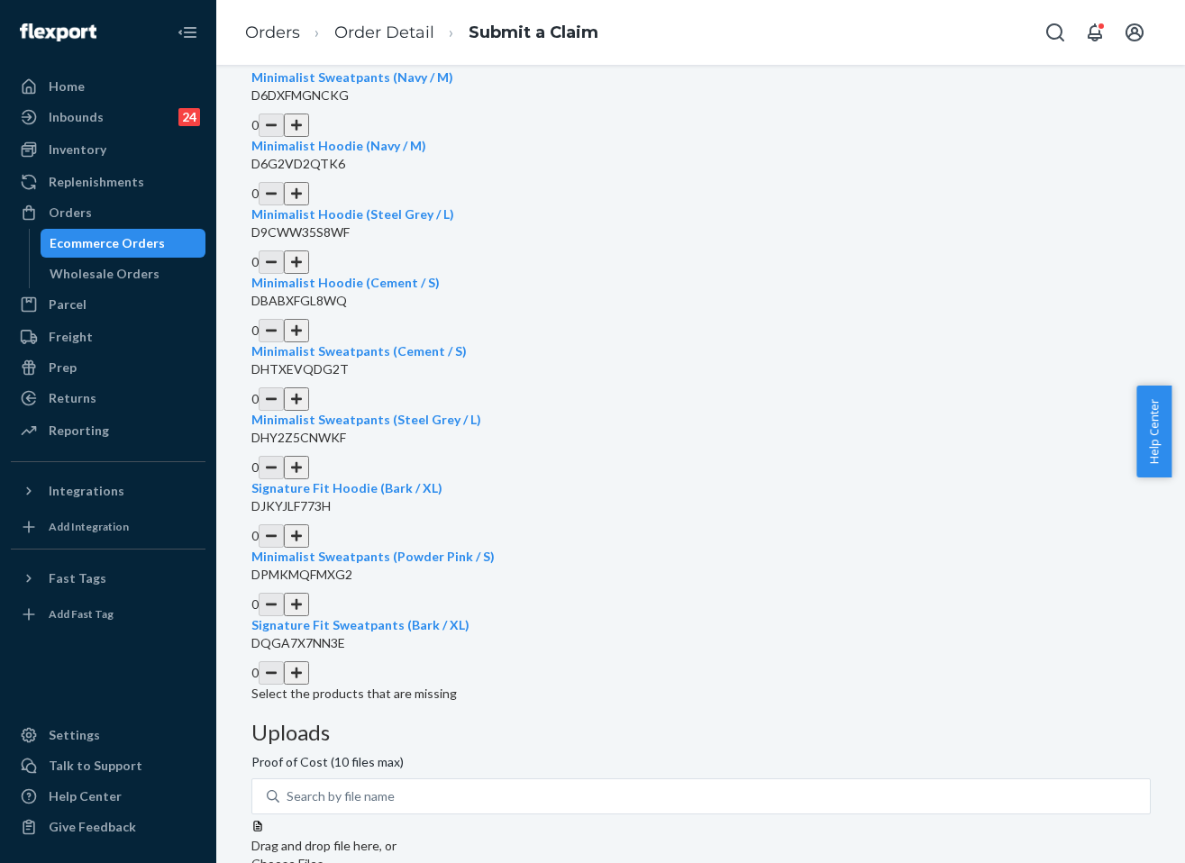
scroll to position [452, 0]
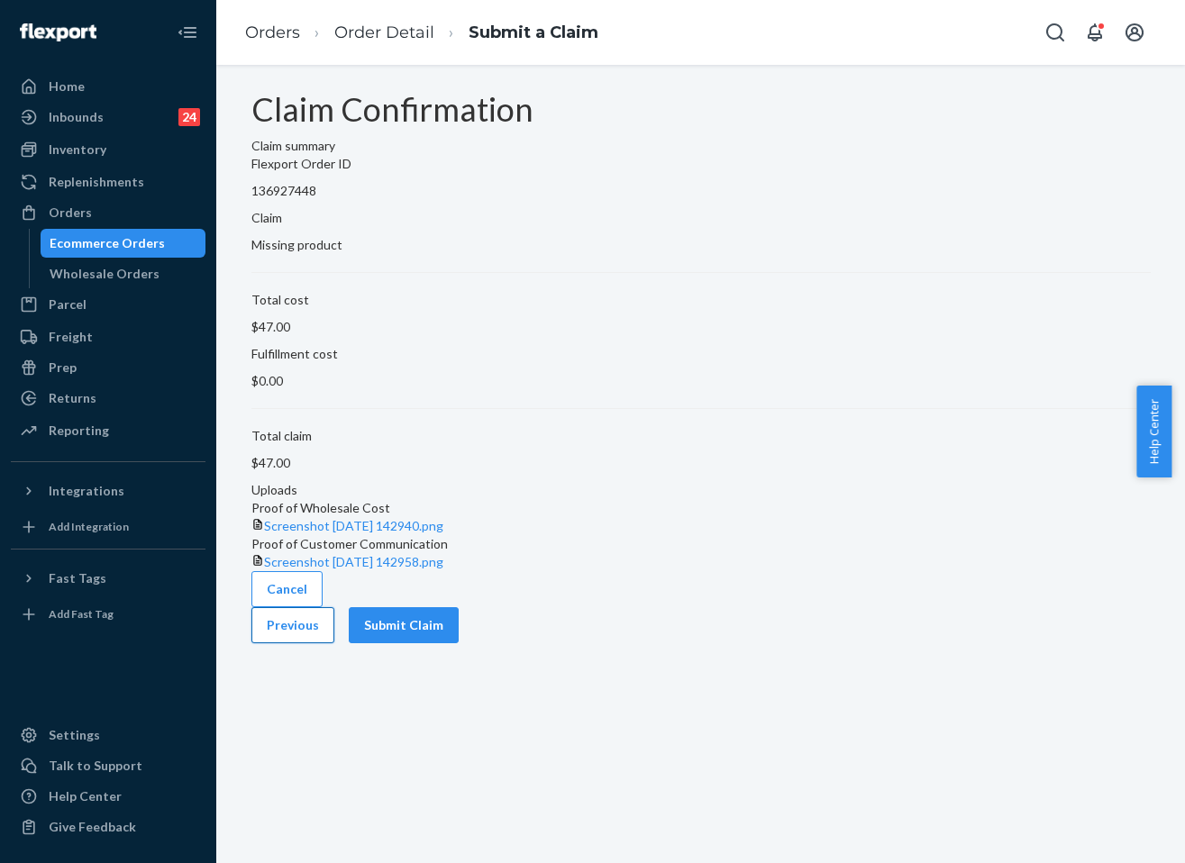
click at [334, 643] on button "Previous" at bounding box center [292, 625] width 83 height 36
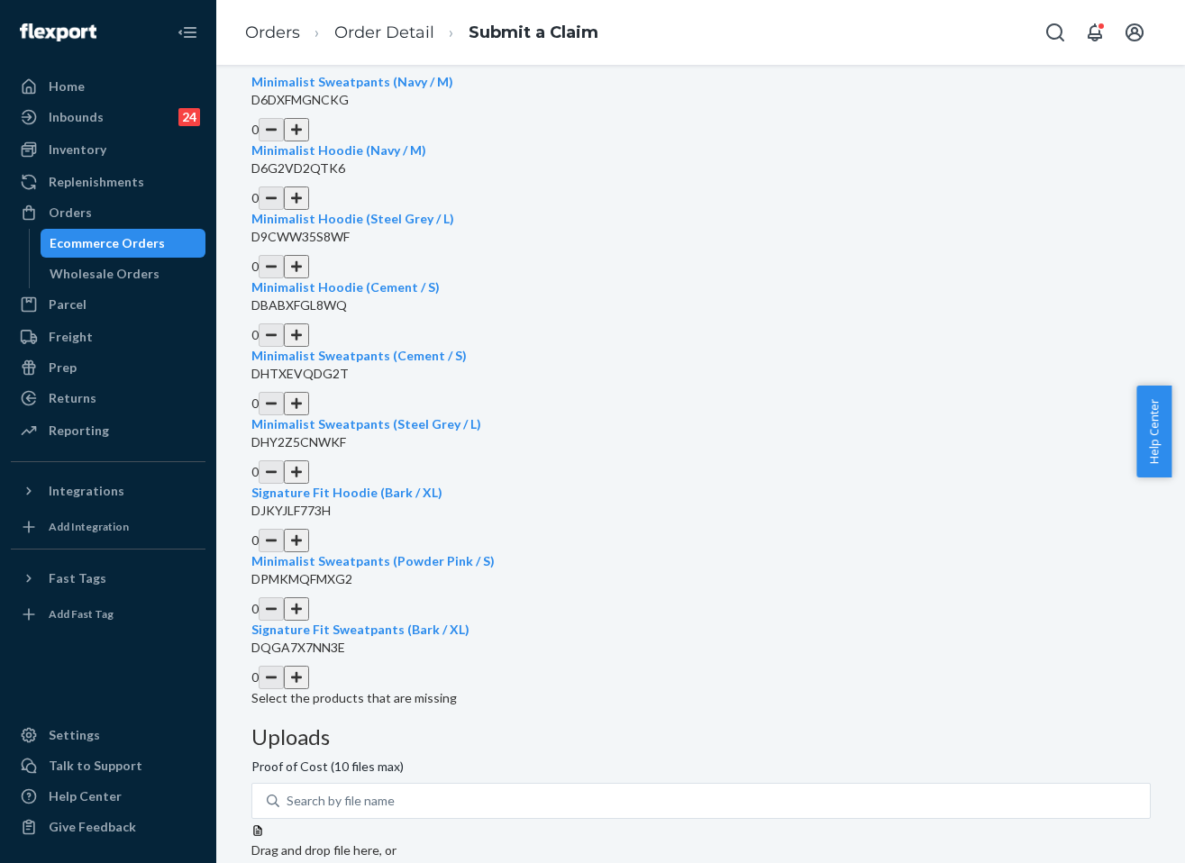
scroll to position [450, 0]
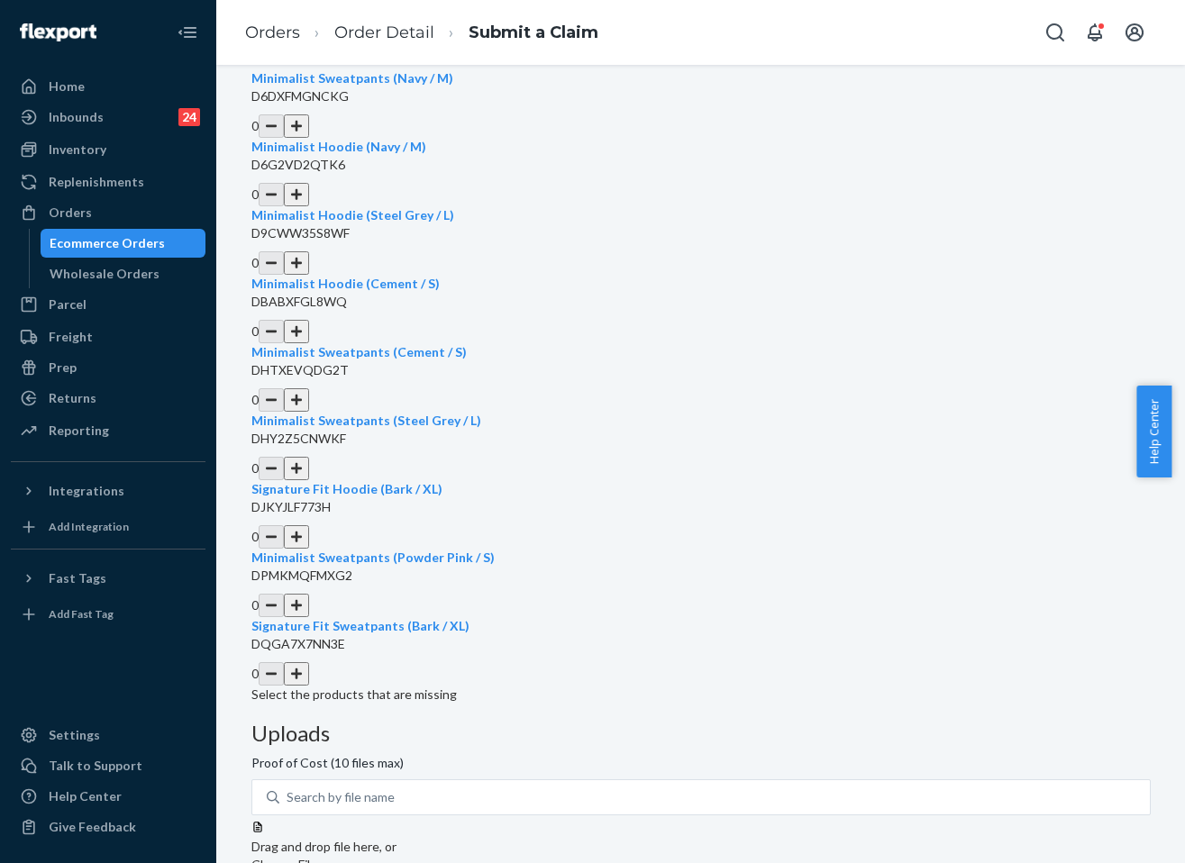
click at [309, 206] on button "button" at bounding box center [296, 194] width 25 height 23
click at [284, 206] on button "button" at bounding box center [271, 194] width 25 height 23
click at [309, 343] on button "button" at bounding box center [296, 331] width 25 height 23
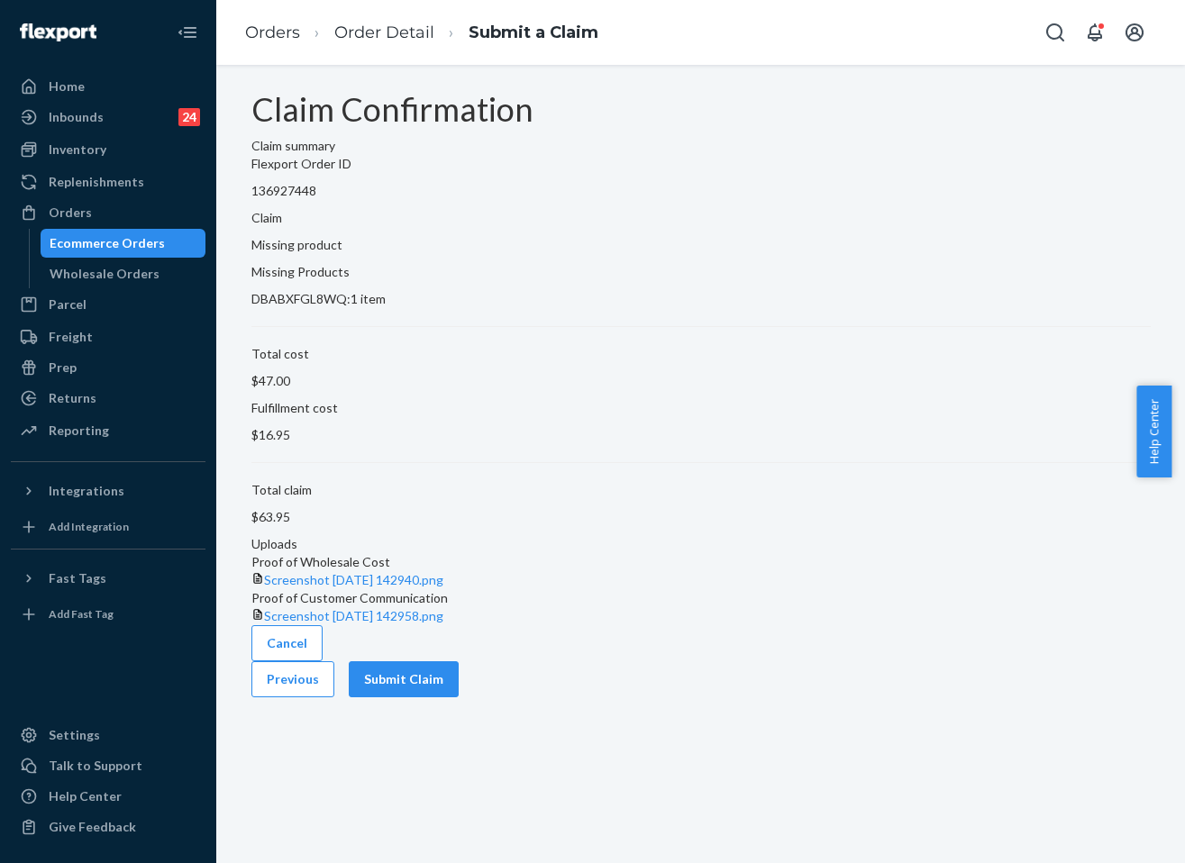
scroll to position [0, 0]
click at [459, 697] on button "Submit Claim" at bounding box center [404, 679] width 110 height 36
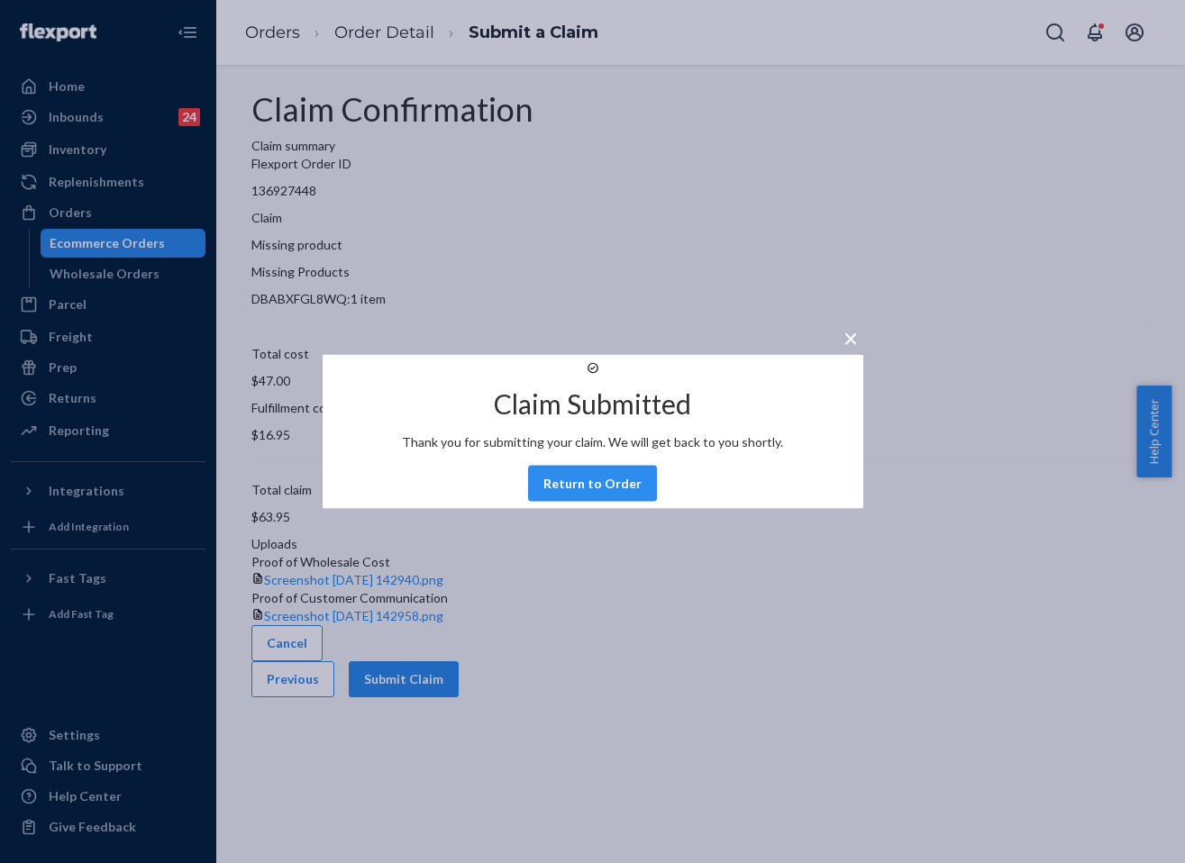
drag, startPoint x: 603, startPoint y: 510, endPoint x: 614, endPoint y: 514, distance: 12.3
click at [605, 502] on button "Return to Order" at bounding box center [592, 484] width 129 height 36
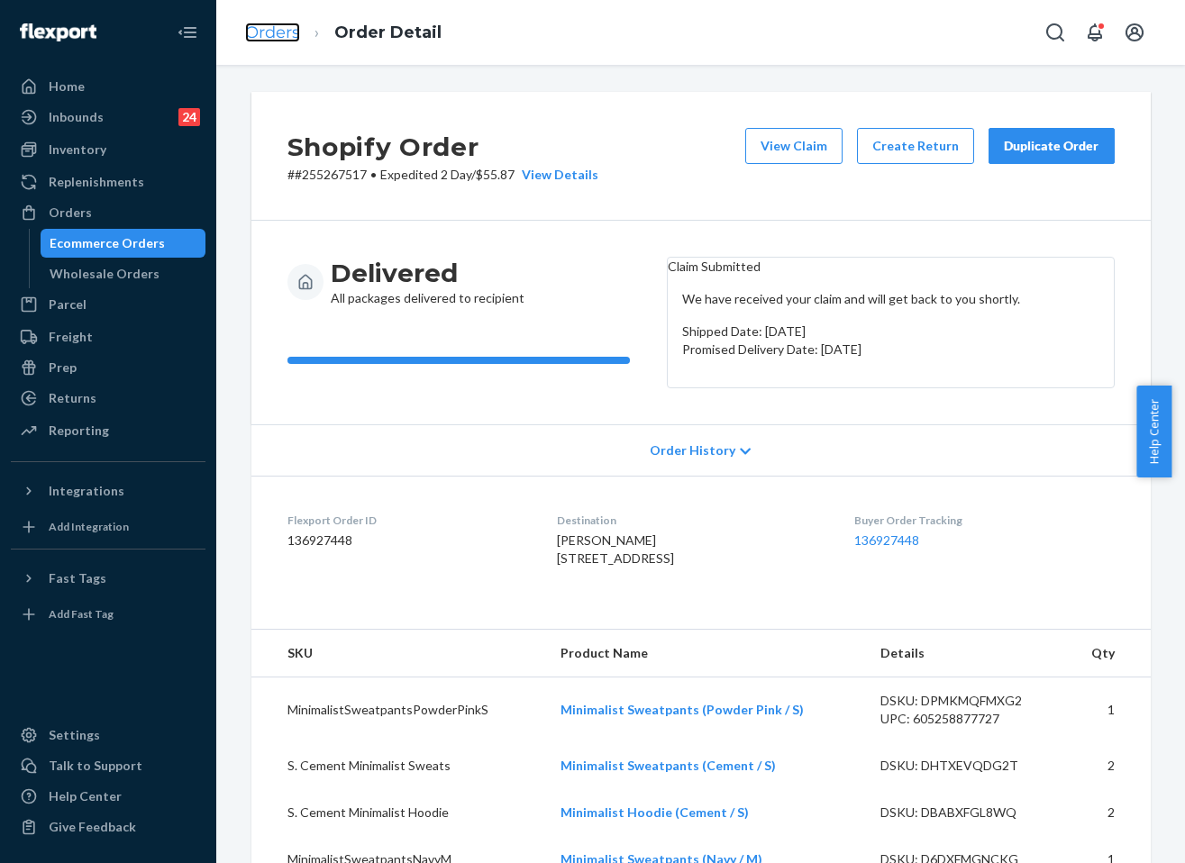
click at [289, 38] on link "Orders" at bounding box center [272, 33] width 55 height 20
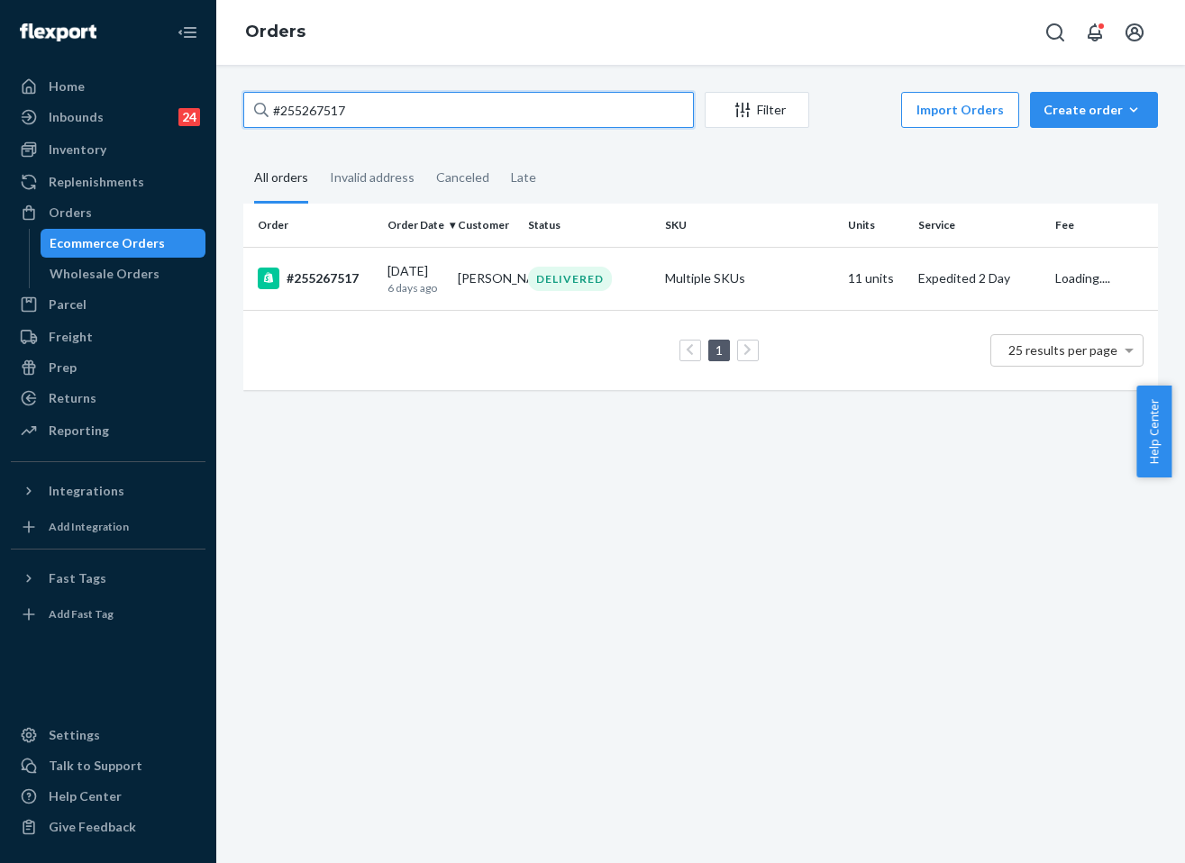
click at [405, 119] on input "#255267517" at bounding box center [468, 110] width 450 height 36
paste input "21355"
type input "#255221355"
click at [786, 291] on td "Multiple SKUs" at bounding box center [749, 278] width 183 height 63
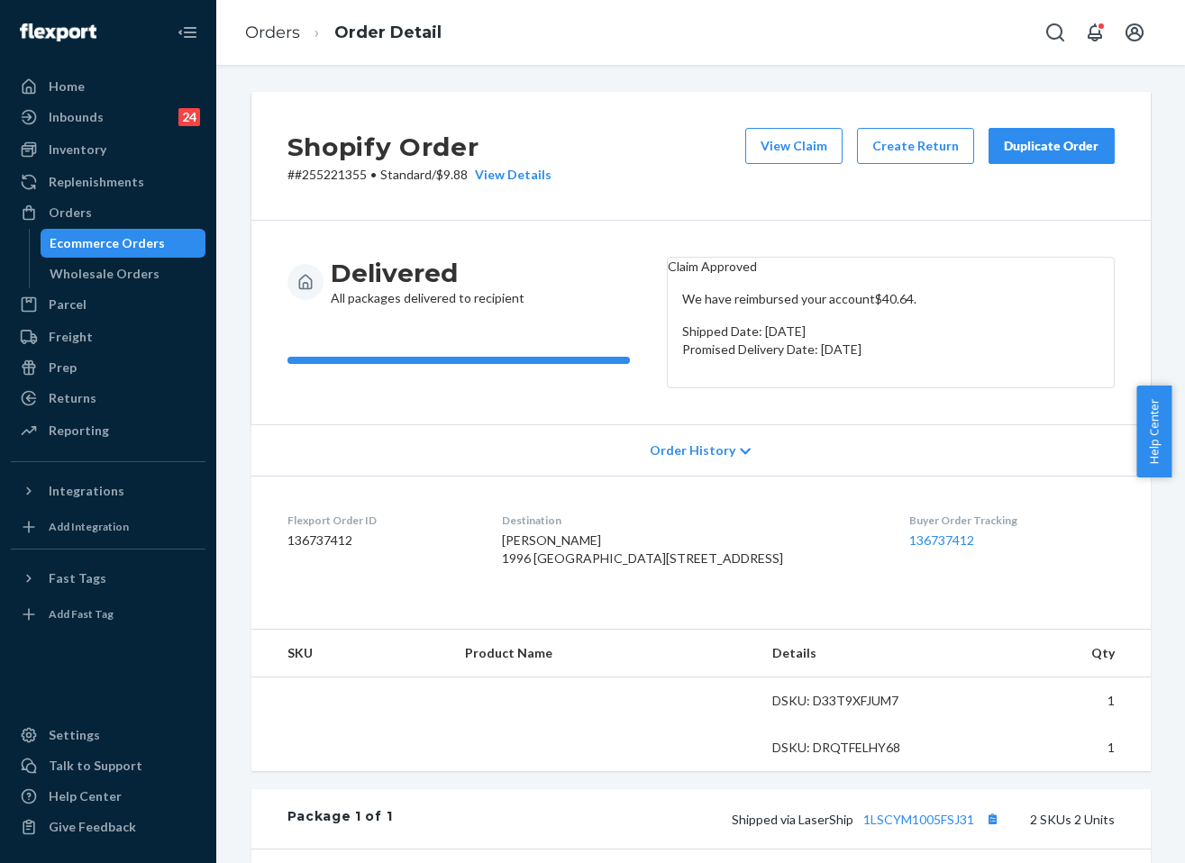
click at [1050, 159] on button "Duplicate Order" at bounding box center [1051, 146] width 126 height 36
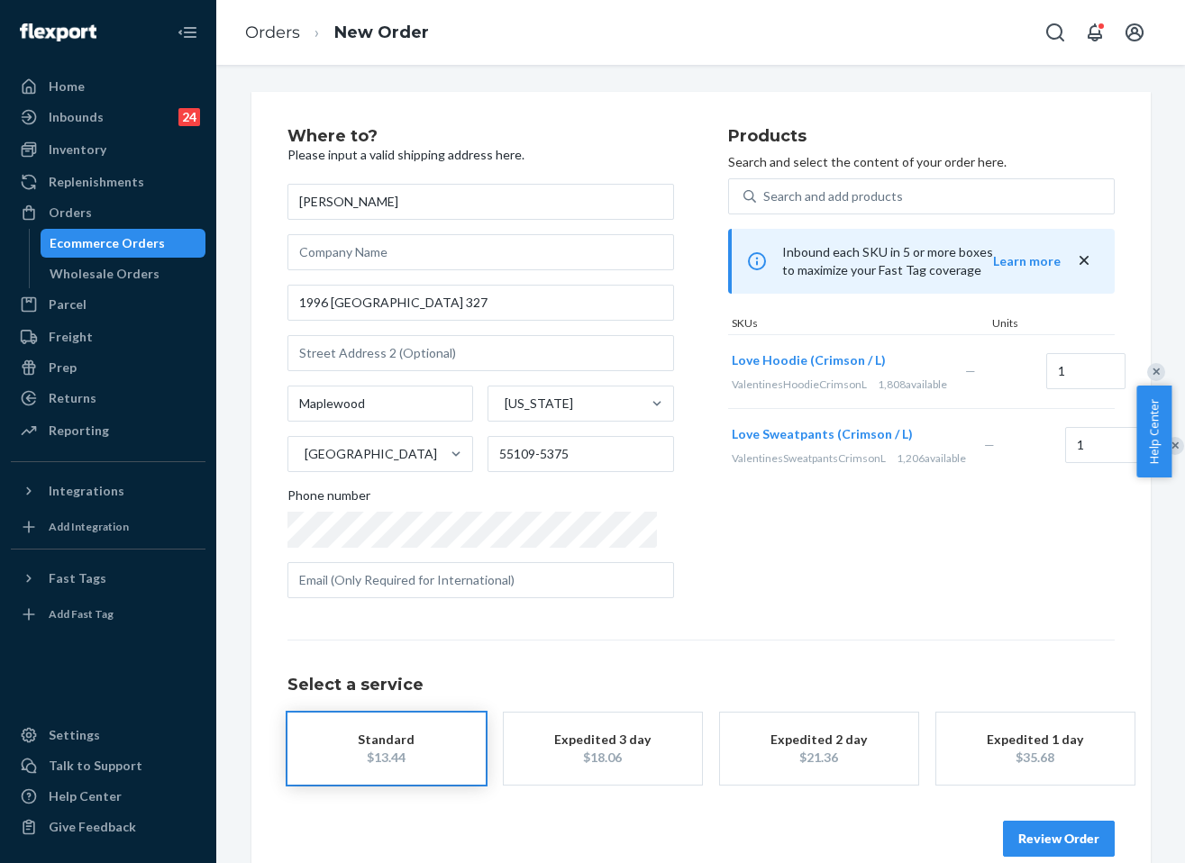
click at [1030, 838] on button "Review Order" at bounding box center [1059, 839] width 112 height 36
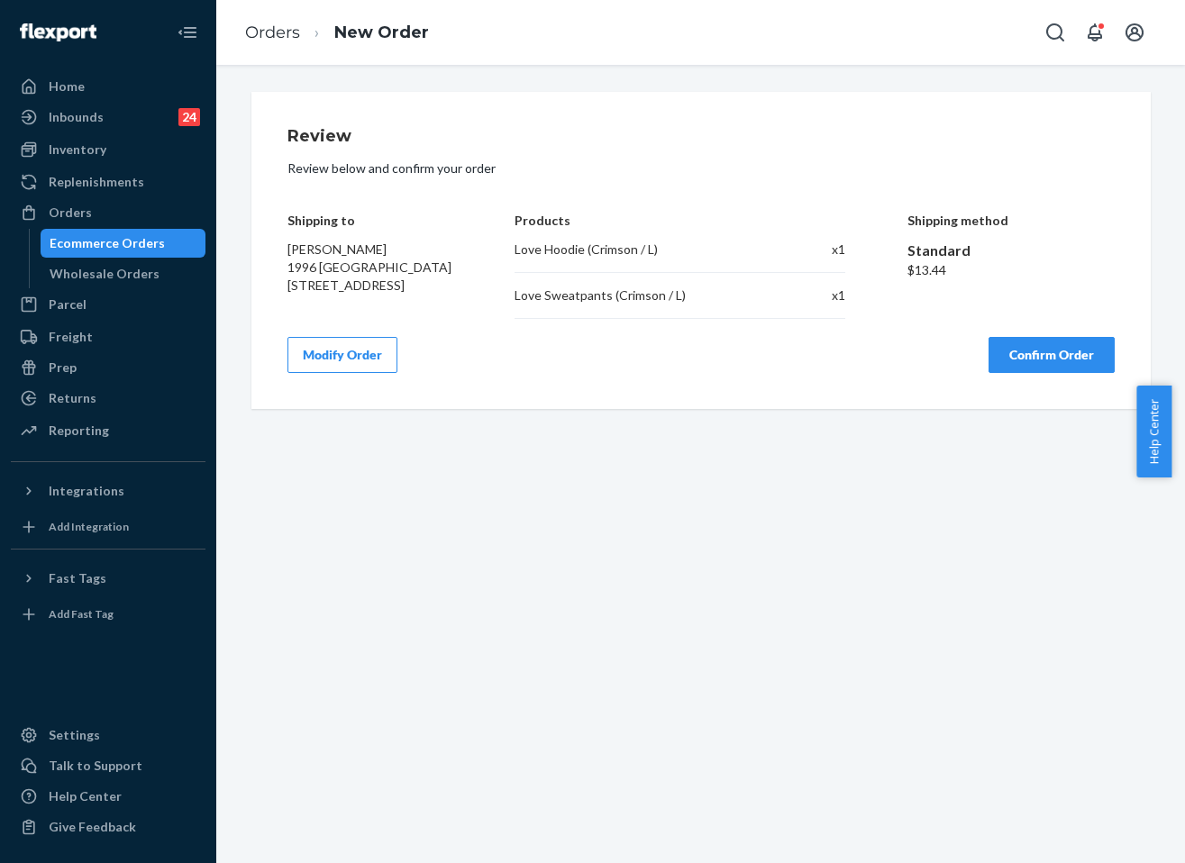
click at [1021, 369] on button "Confirm Order" at bounding box center [1051, 355] width 126 height 36
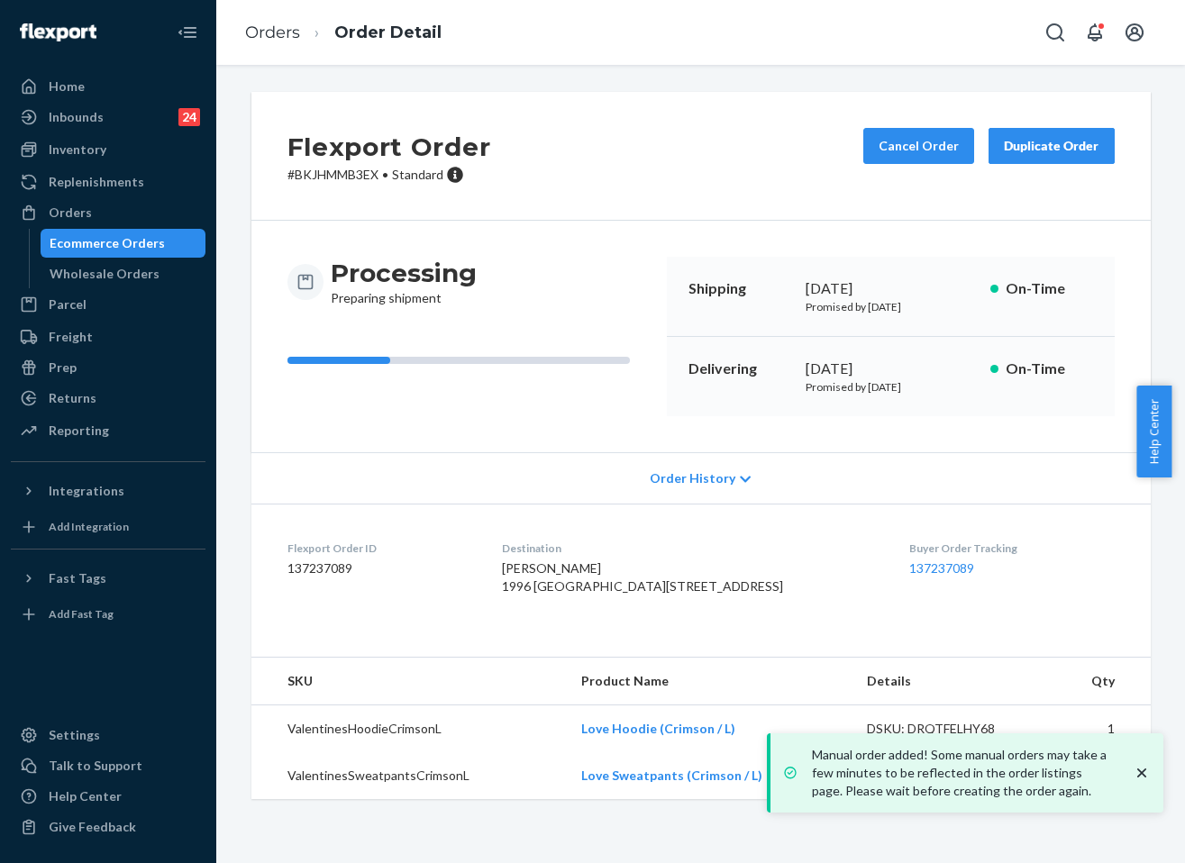
click at [850, 363] on div "[DATE]" at bounding box center [890, 369] width 170 height 21
copy div "[DATE]"
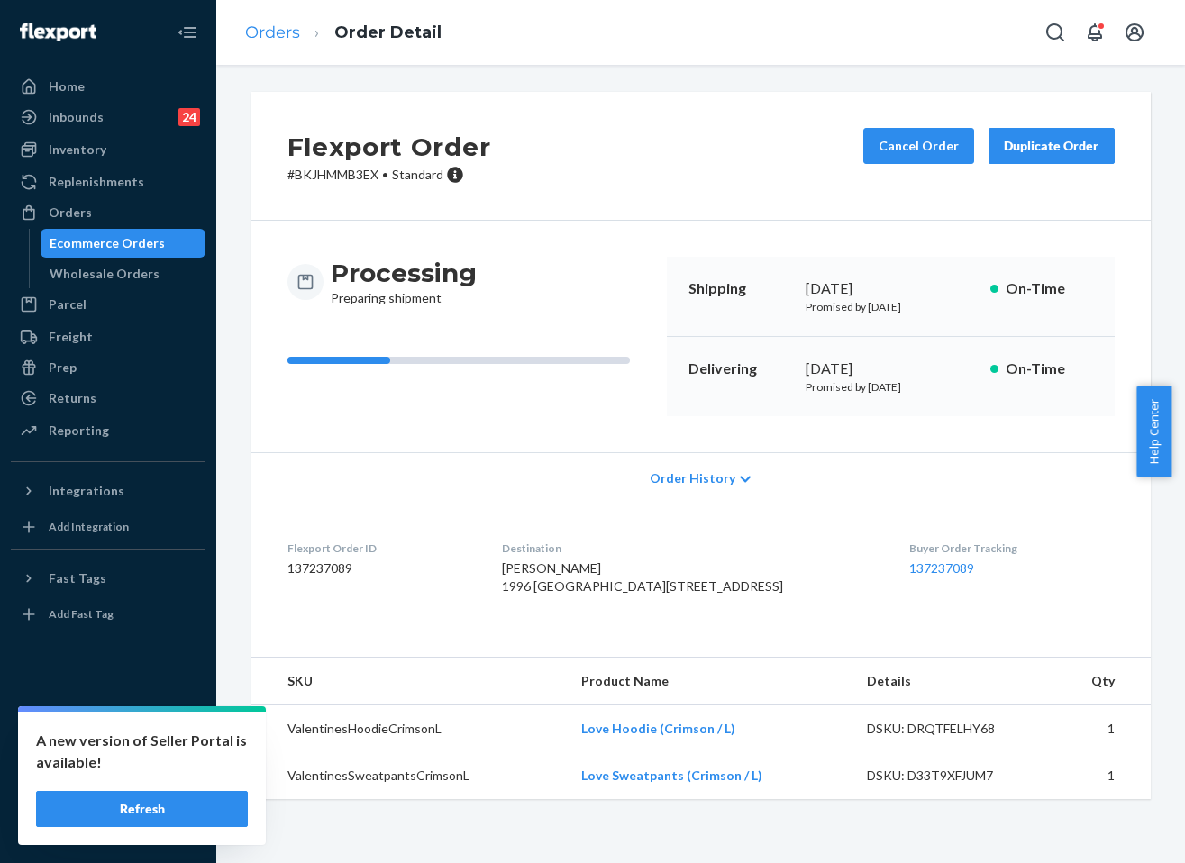
drag, startPoint x: 294, startPoint y: 12, endPoint x: 291, endPoint y: 32, distance: 20.0
click at [293, 14] on ol "Orders Order Detail" at bounding box center [343, 32] width 225 height 53
click at [291, 33] on link "Orders" at bounding box center [272, 33] width 55 height 20
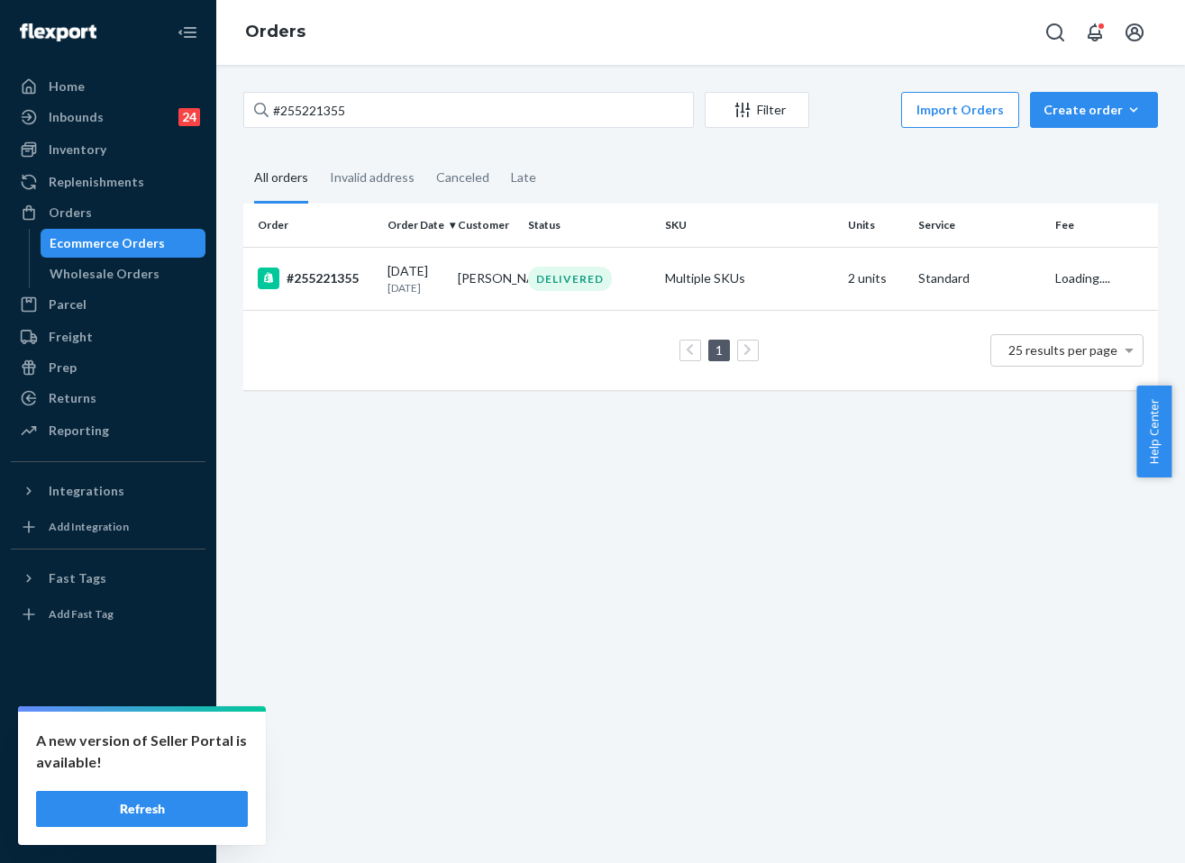
click at [399, 138] on div "#255221355 Filter Import Orders Create order Ecommerce order Removal order All …" at bounding box center [700, 250] width 941 height 316
click at [394, 114] on input "#255221355" at bounding box center [468, 110] width 450 height 36
paste input "255119698"
type input "255119698"
click at [673, 287] on div "DreamerBlanketFrost" at bounding box center [749, 278] width 168 height 18
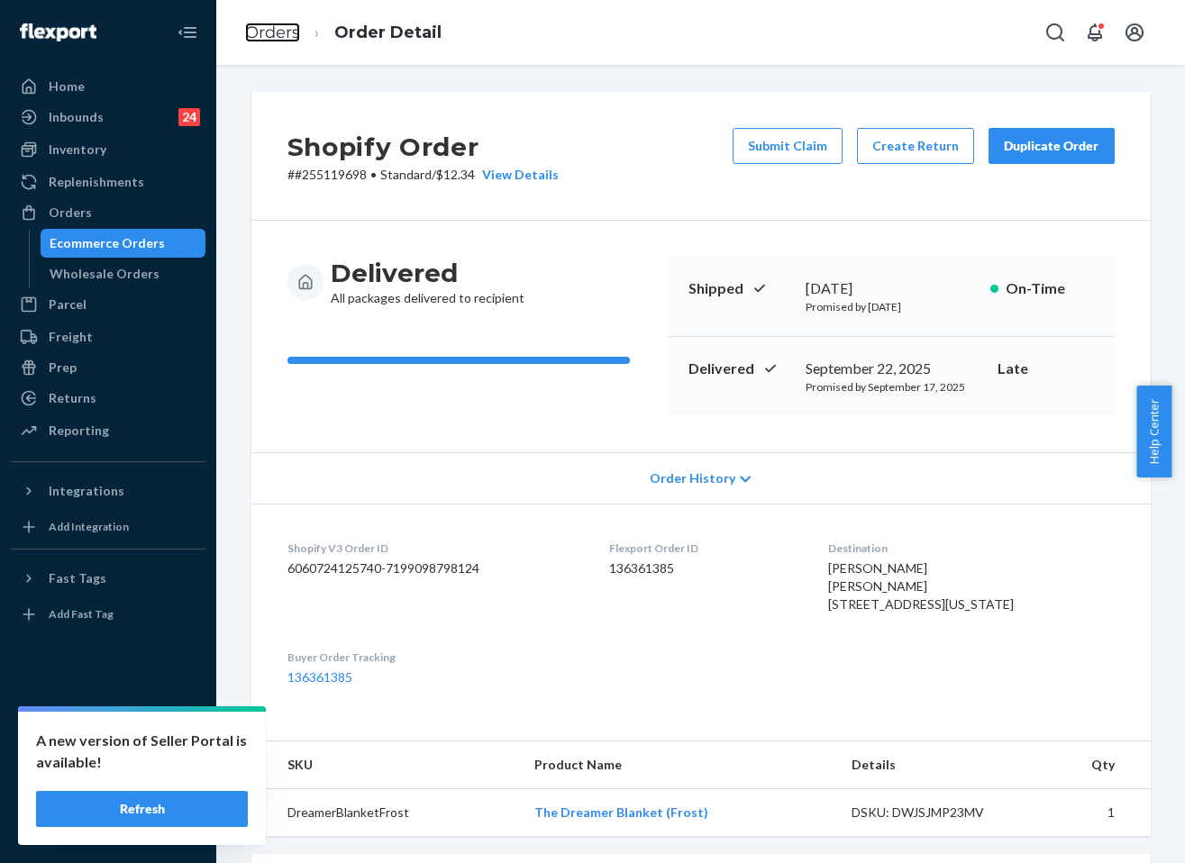
click at [254, 31] on link "Orders" at bounding box center [272, 33] width 55 height 20
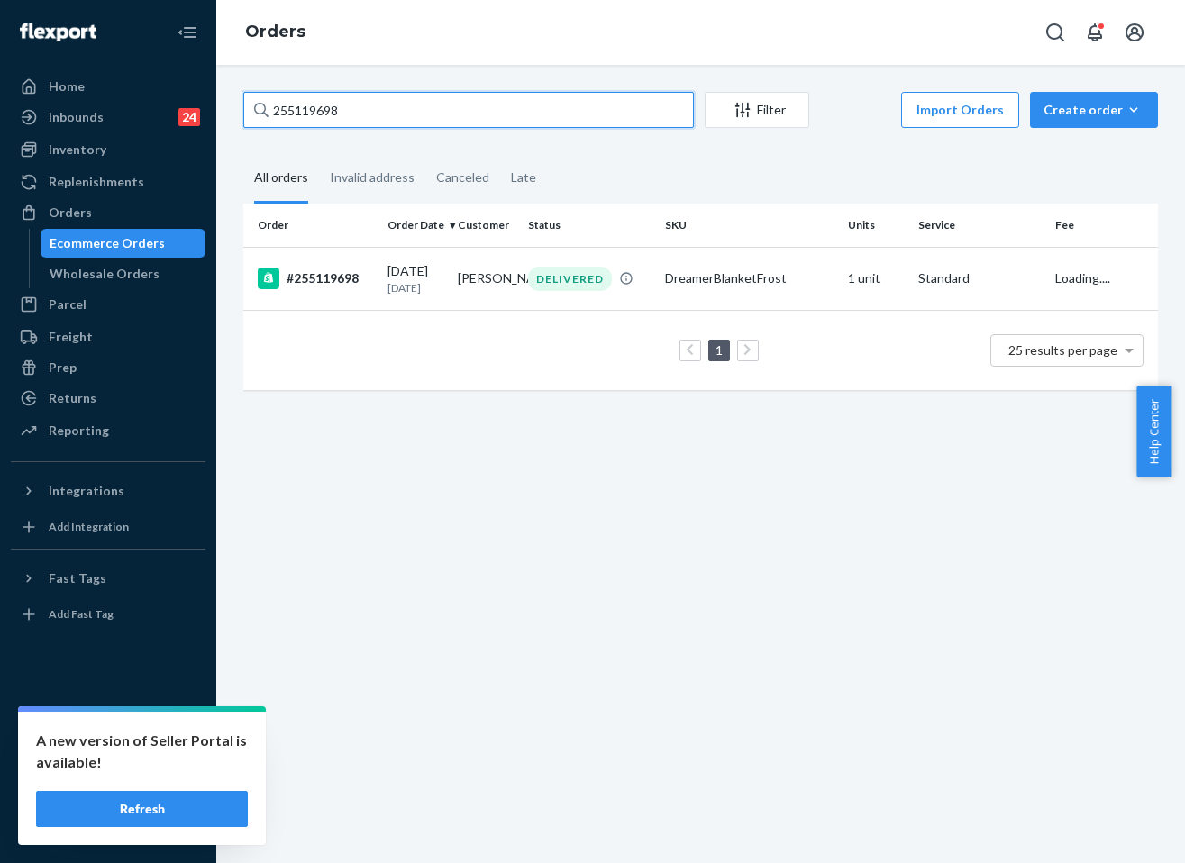
click at [407, 98] on input "255119698" at bounding box center [468, 110] width 450 height 36
paste input "#255136050"
click at [525, 123] on input "#255136050" at bounding box center [468, 110] width 450 height 36
paste input "Waffle Lounge Long Sleeve White Dove / L"
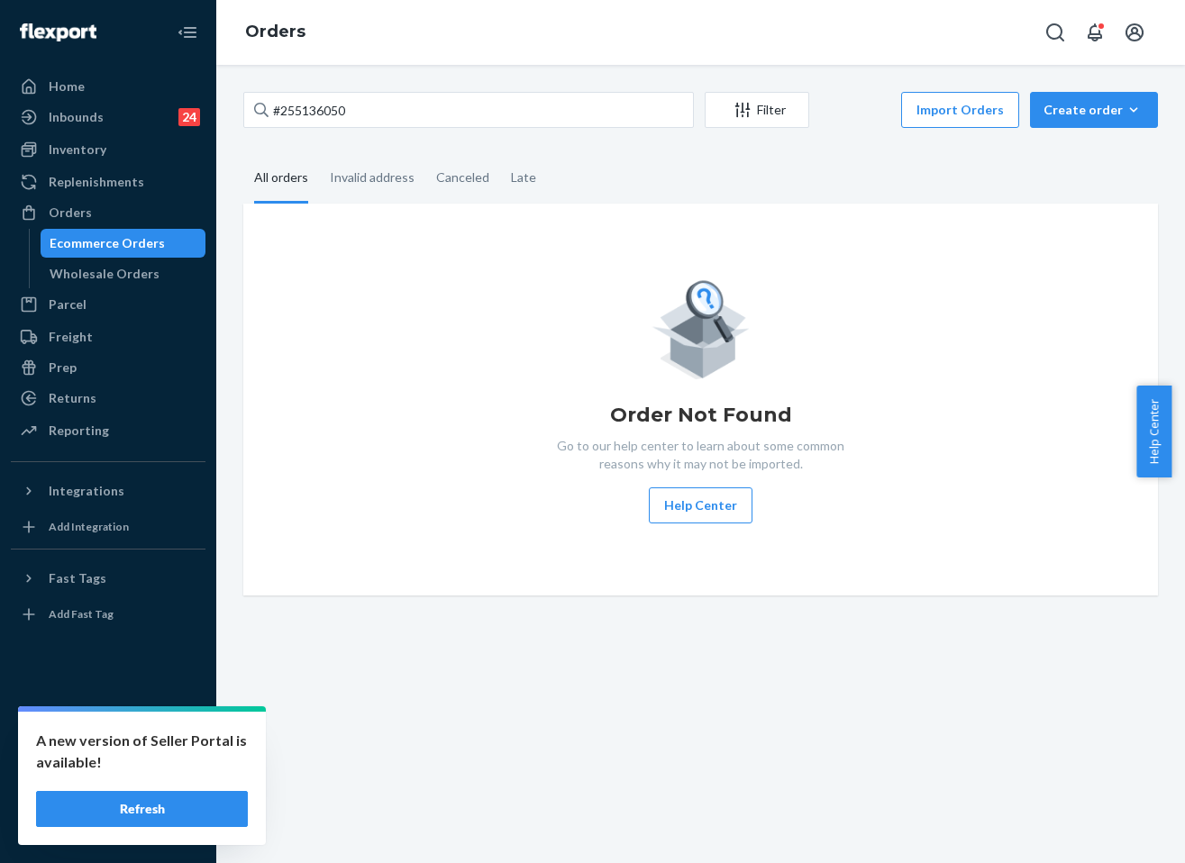
click at [383, 89] on div "#255136050 Filter Import Orders Create order Ecommerce order Removal order All …" at bounding box center [700, 464] width 968 height 798
click at [393, 117] on input "#255136050" at bounding box center [468, 110] width 450 height 36
paste input "text"
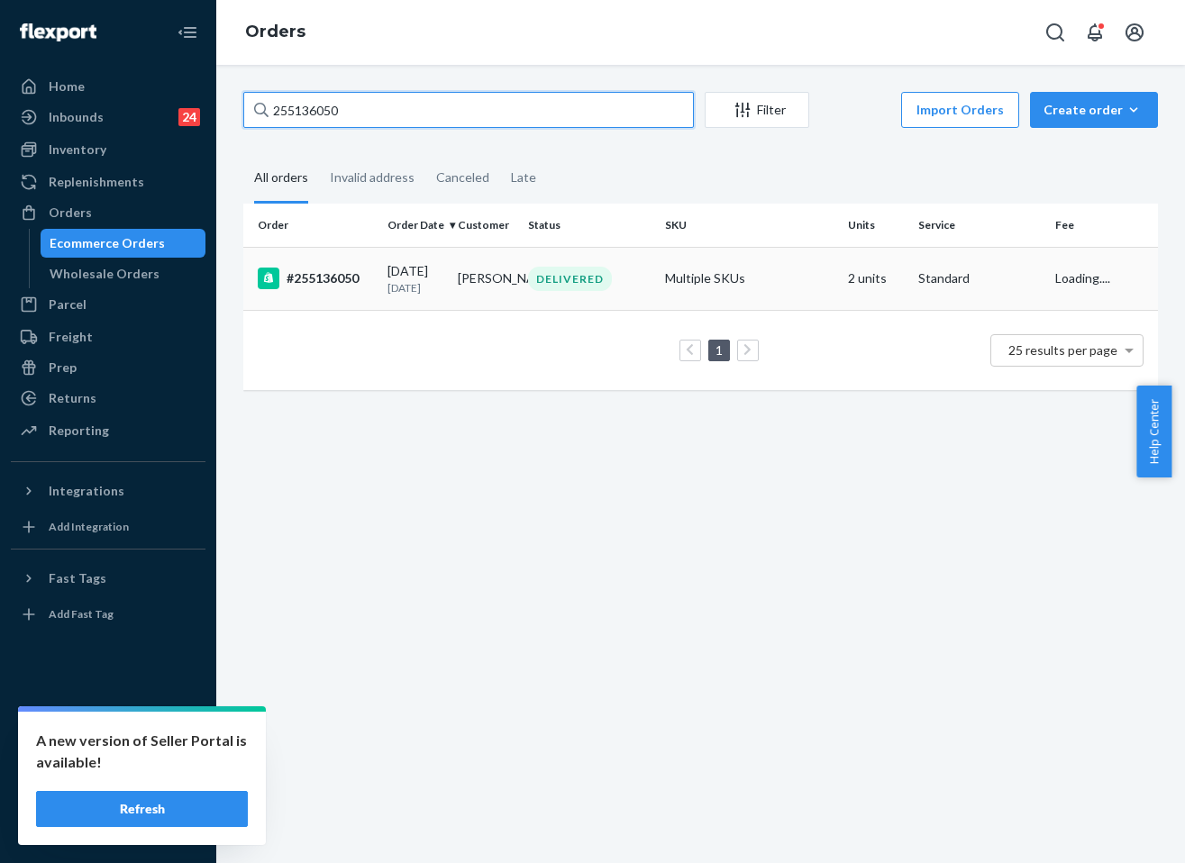
type input "255136050"
click at [572, 301] on td "DELIVERED" at bounding box center [589, 278] width 137 height 63
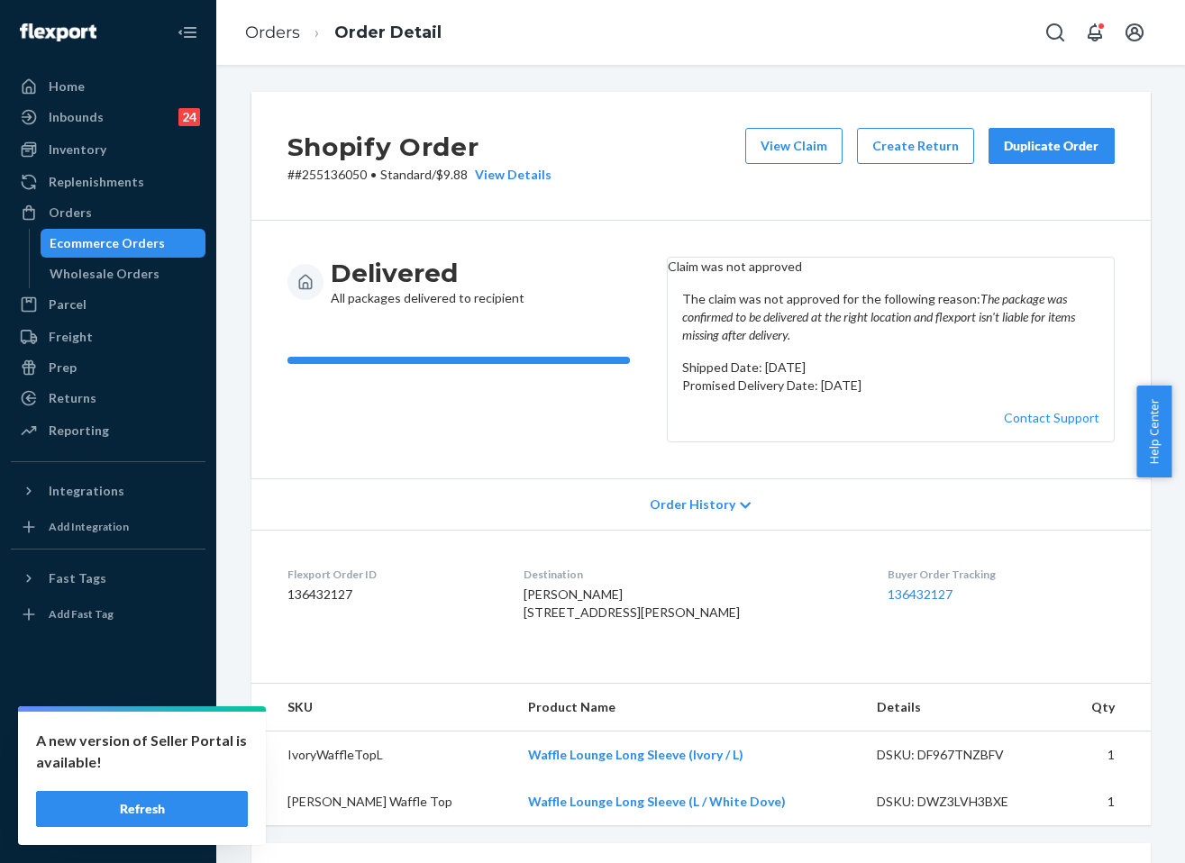
click at [1035, 149] on div "Duplicate Order" at bounding box center [1051, 146] width 95 height 18
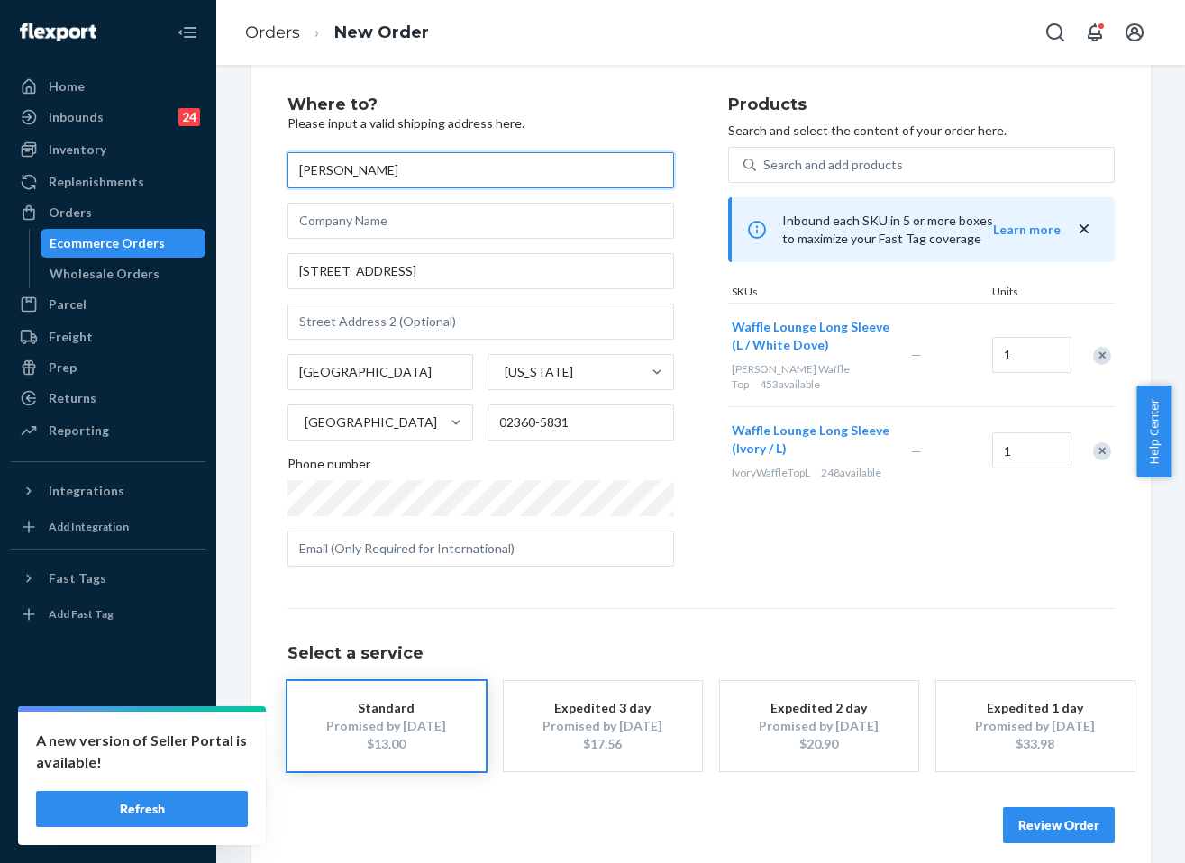
scroll to position [48, 0]
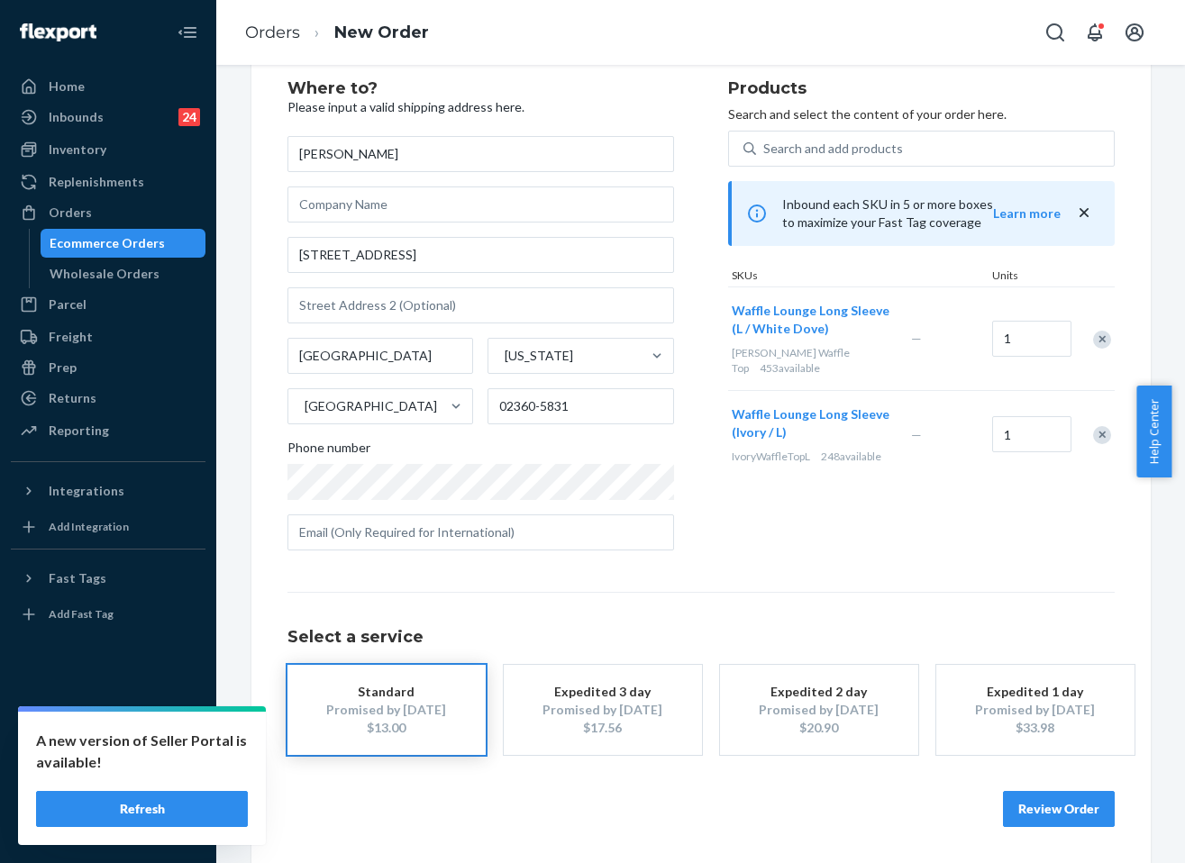
click at [1083, 801] on button "Review Order" at bounding box center [1059, 809] width 112 height 36
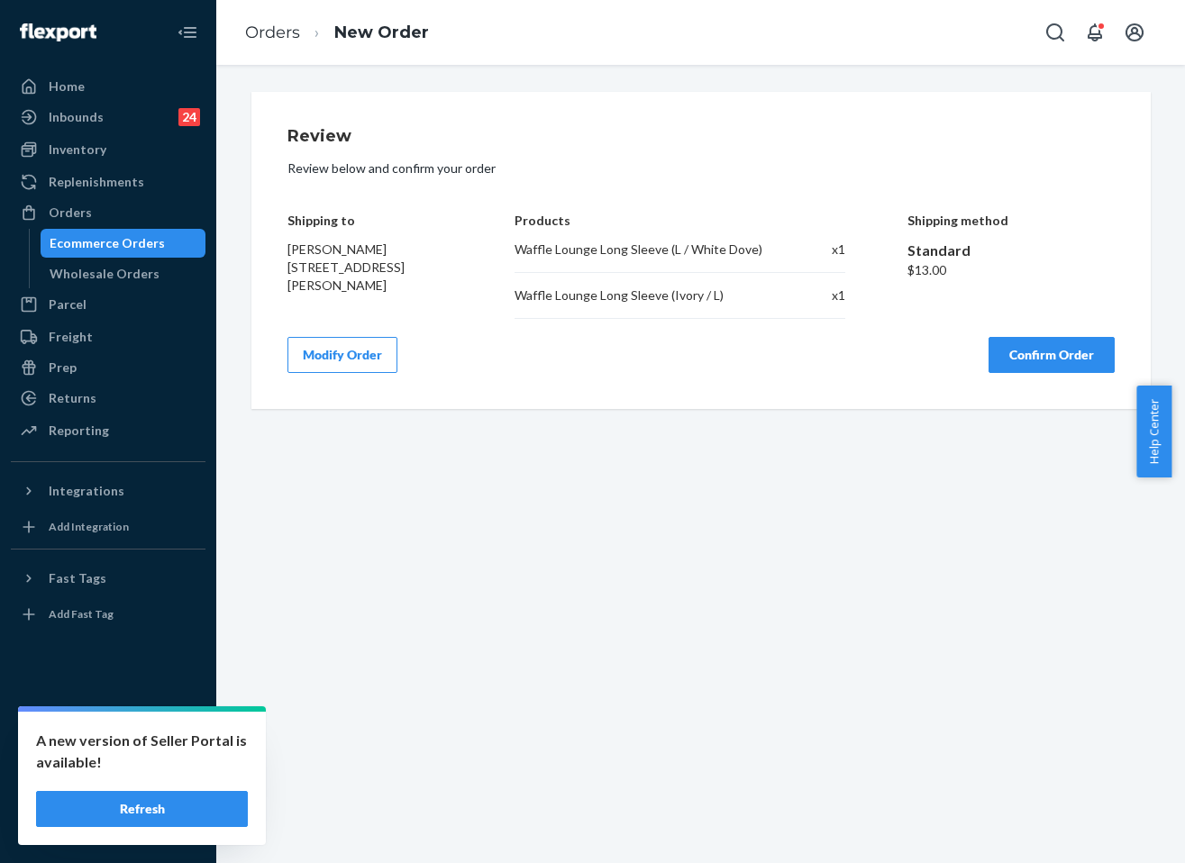
click at [1005, 346] on button "Confirm Order" at bounding box center [1051, 355] width 126 height 36
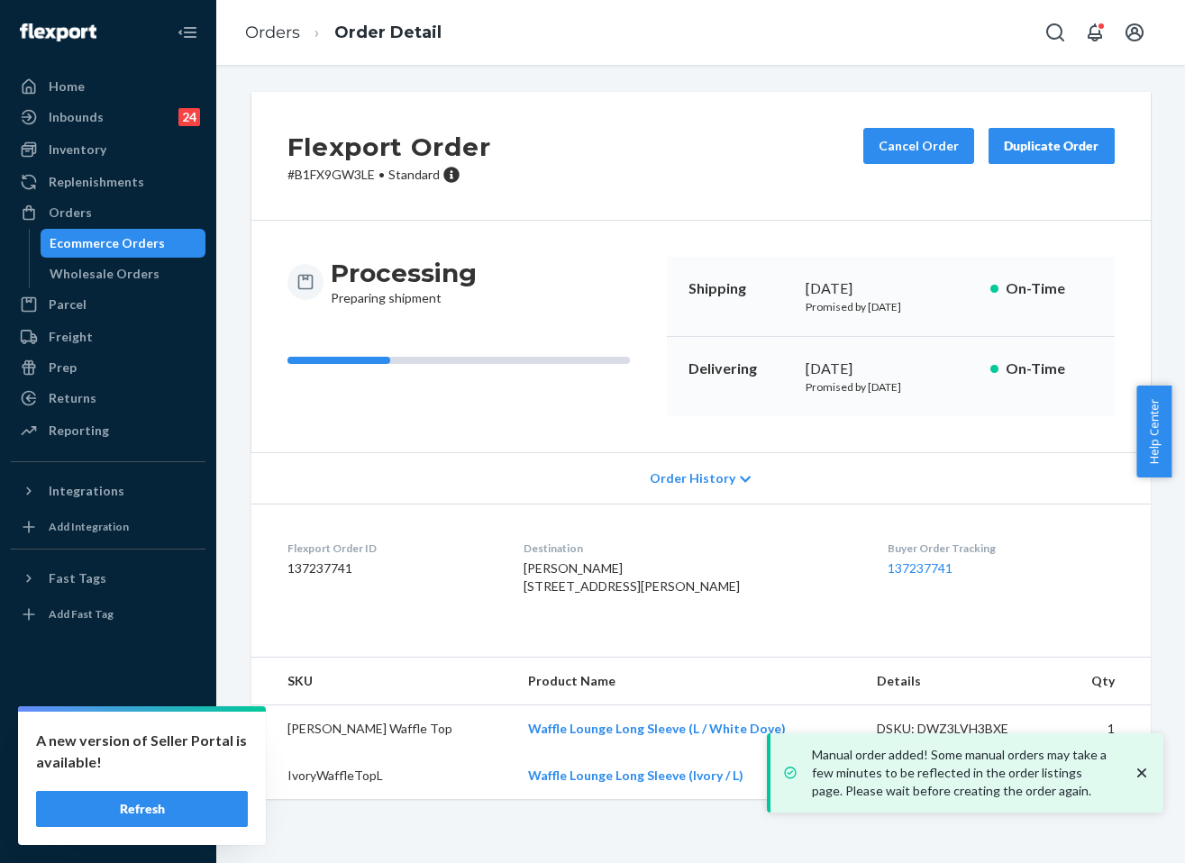
click at [849, 372] on div "[DATE]" at bounding box center [890, 369] width 170 height 21
copy div "[DATE]"
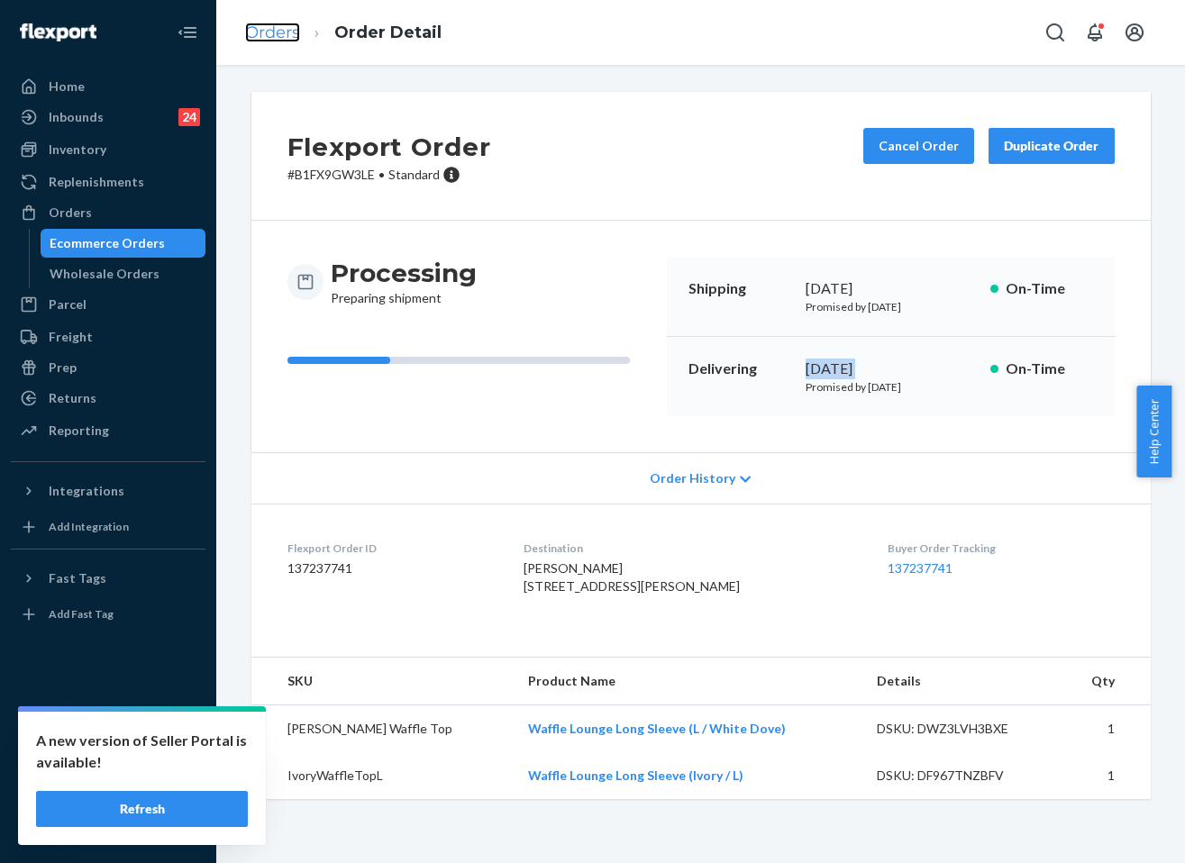
click at [273, 27] on link "Orders" at bounding box center [272, 33] width 55 height 20
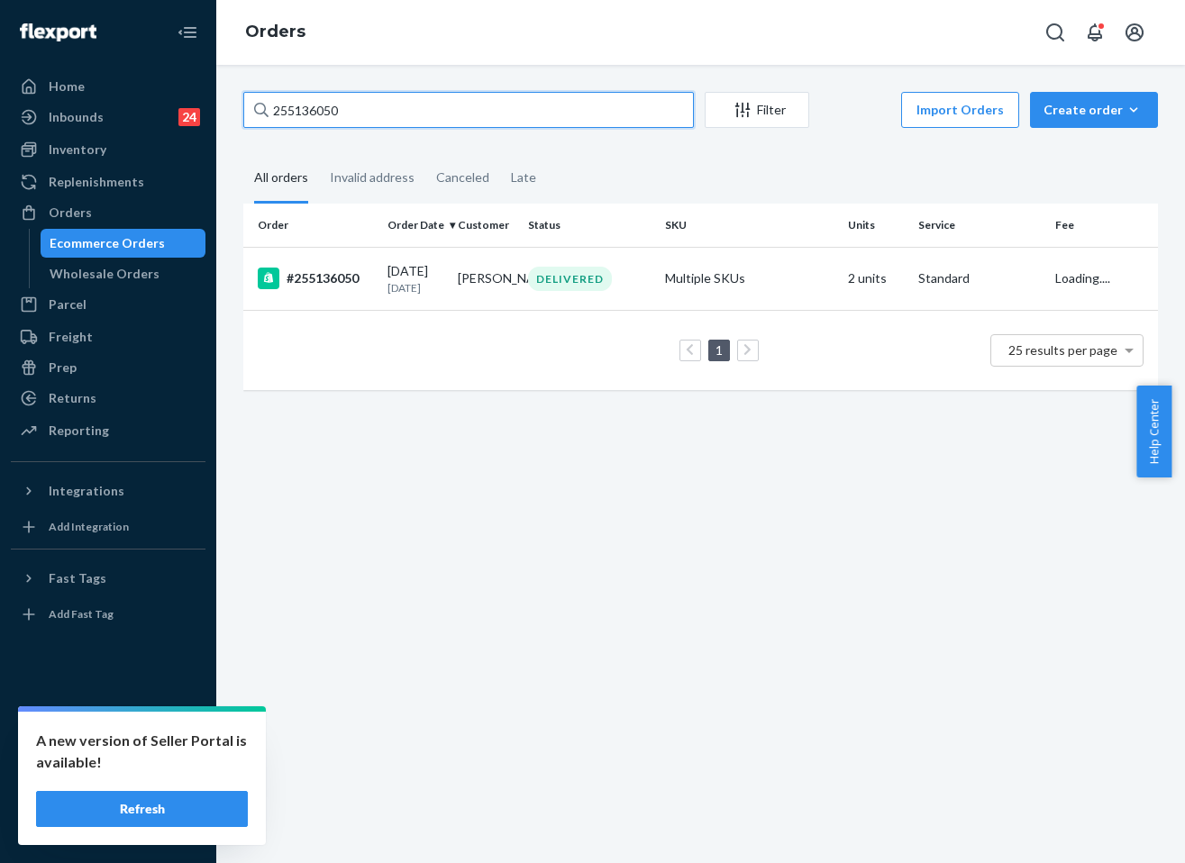
click at [385, 117] on input "255136050" at bounding box center [468, 110] width 450 height 36
paste input "#252977341"
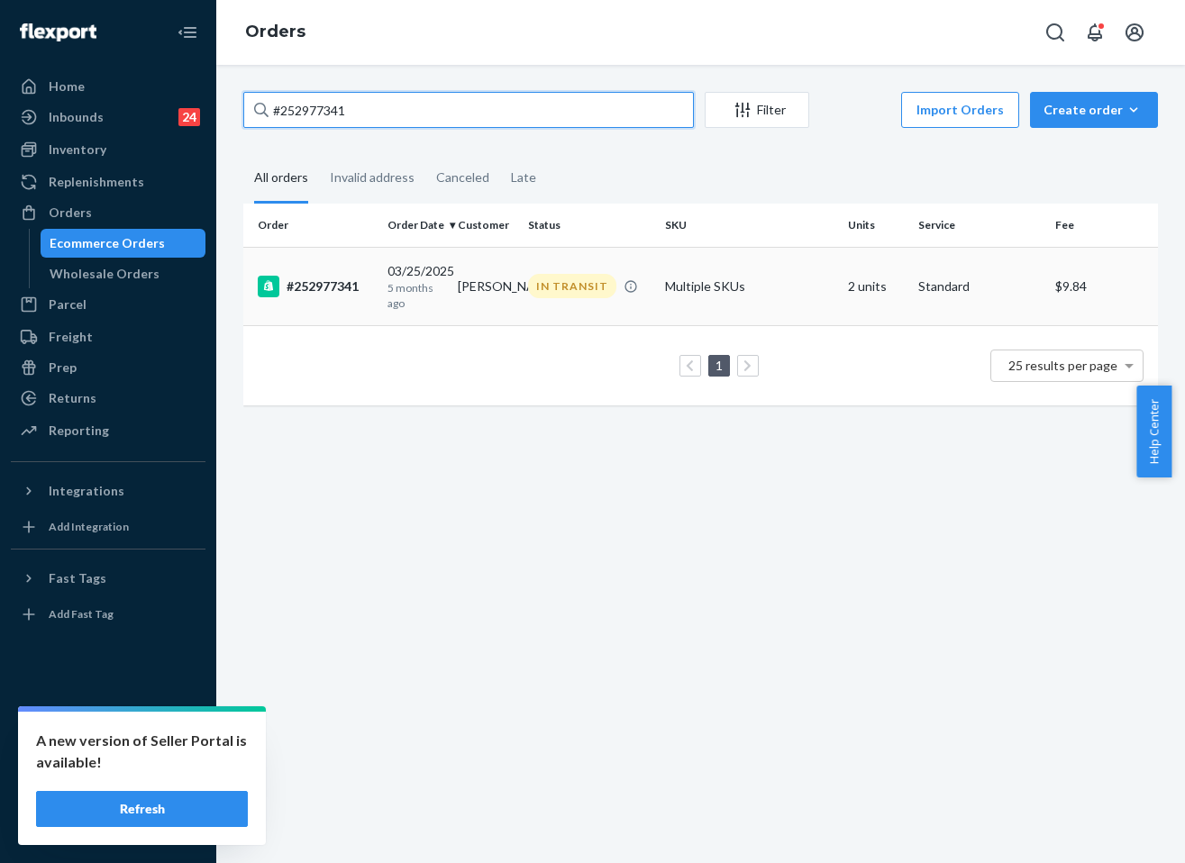
type input "#252977341"
click at [486, 254] on td "[PERSON_NAME]" at bounding box center [485, 286] width 70 height 78
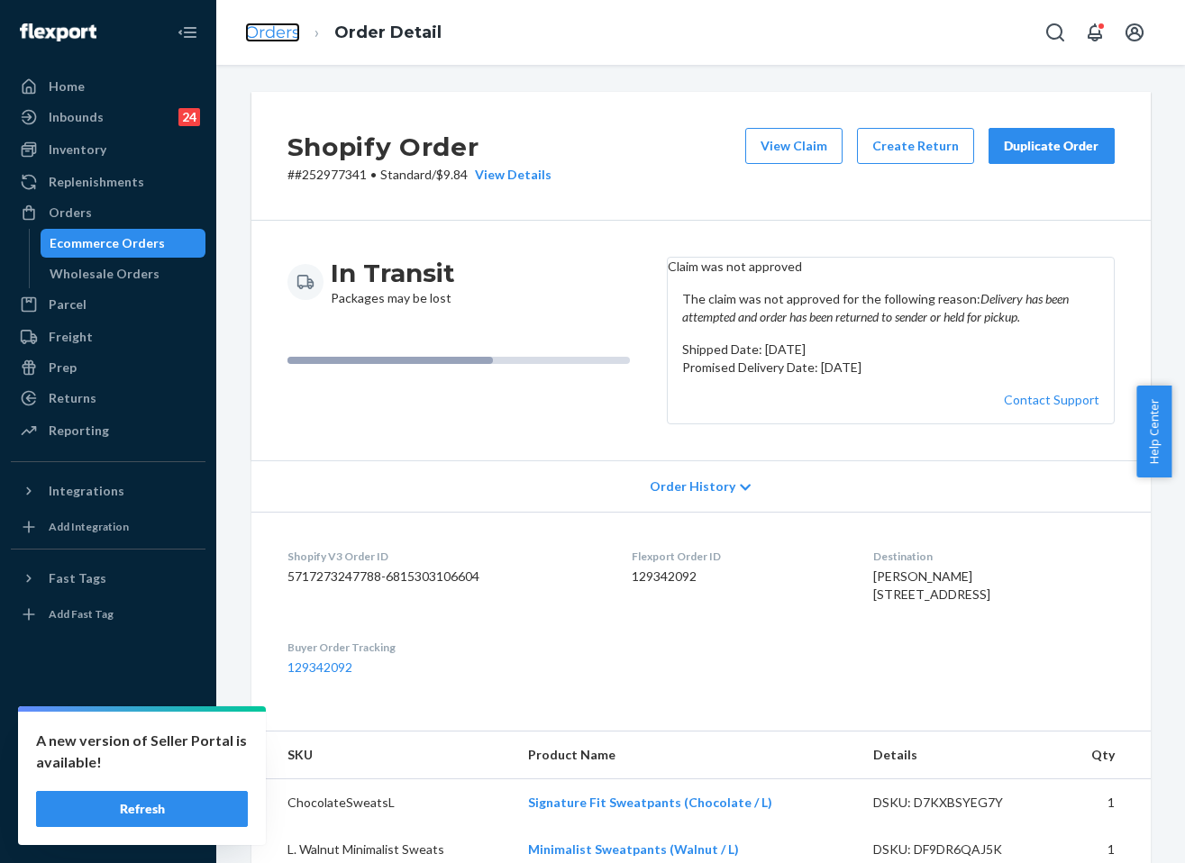
click at [253, 24] on link "Orders" at bounding box center [272, 33] width 55 height 20
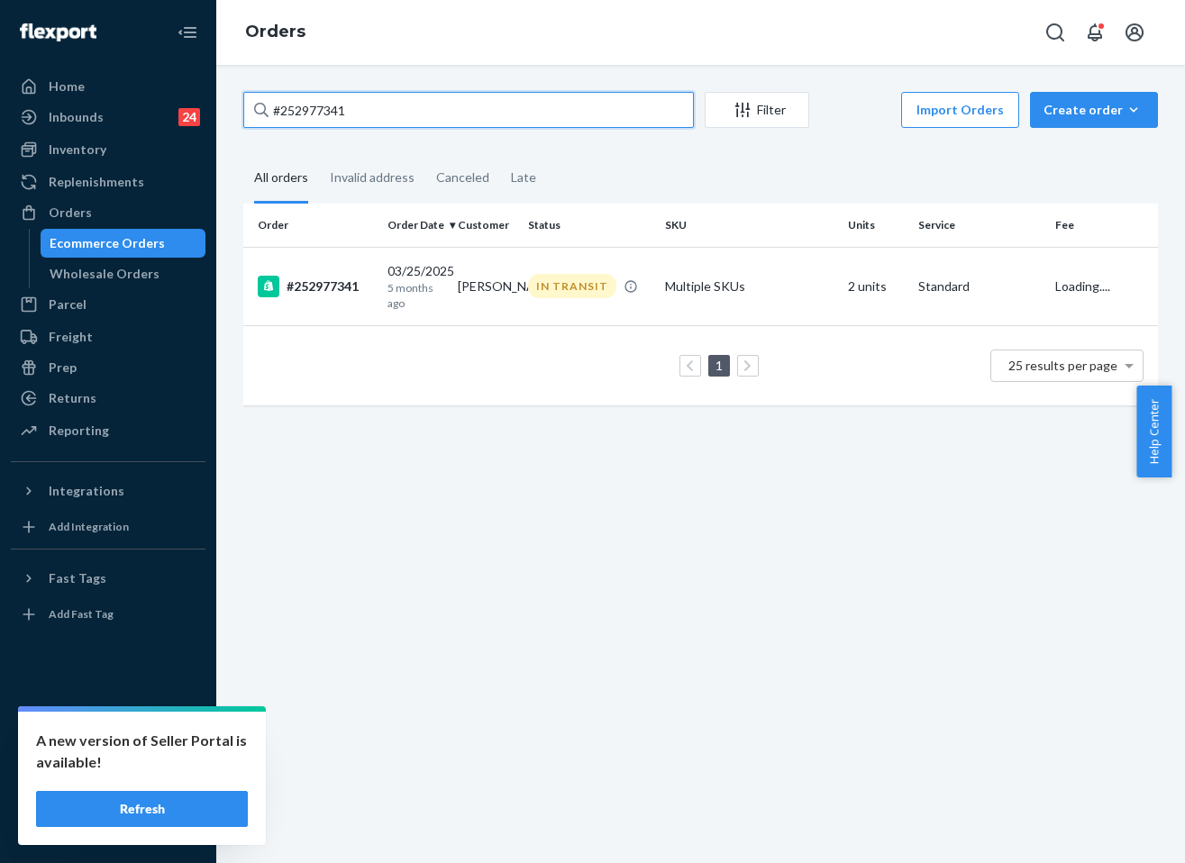
click at [454, 108] on input "#252977341" at bounding box center [468, 110] width 450 height 36
paste input "#255136594"
paste input "text"
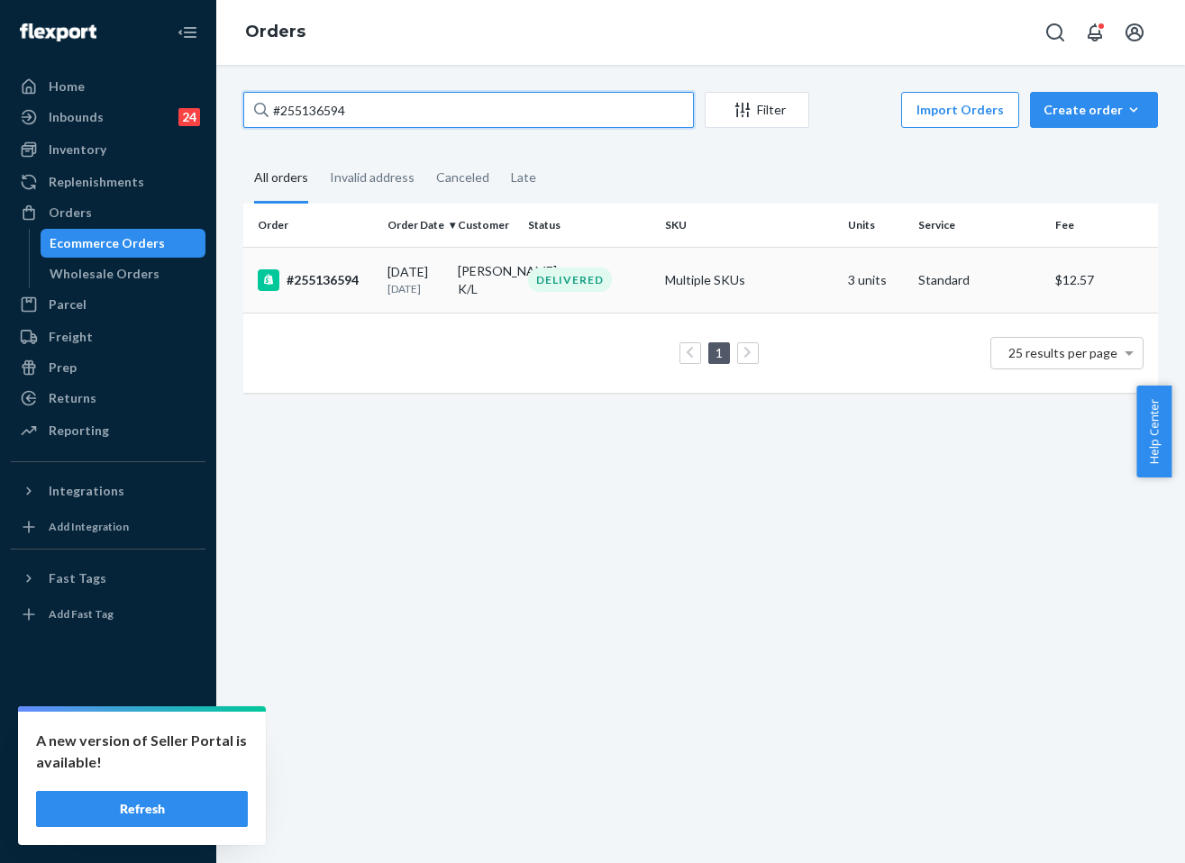
type input "#255136594"
click at [568, 289] on div "DELIVERED" at bounding box center [570, 280] width 84 height 24
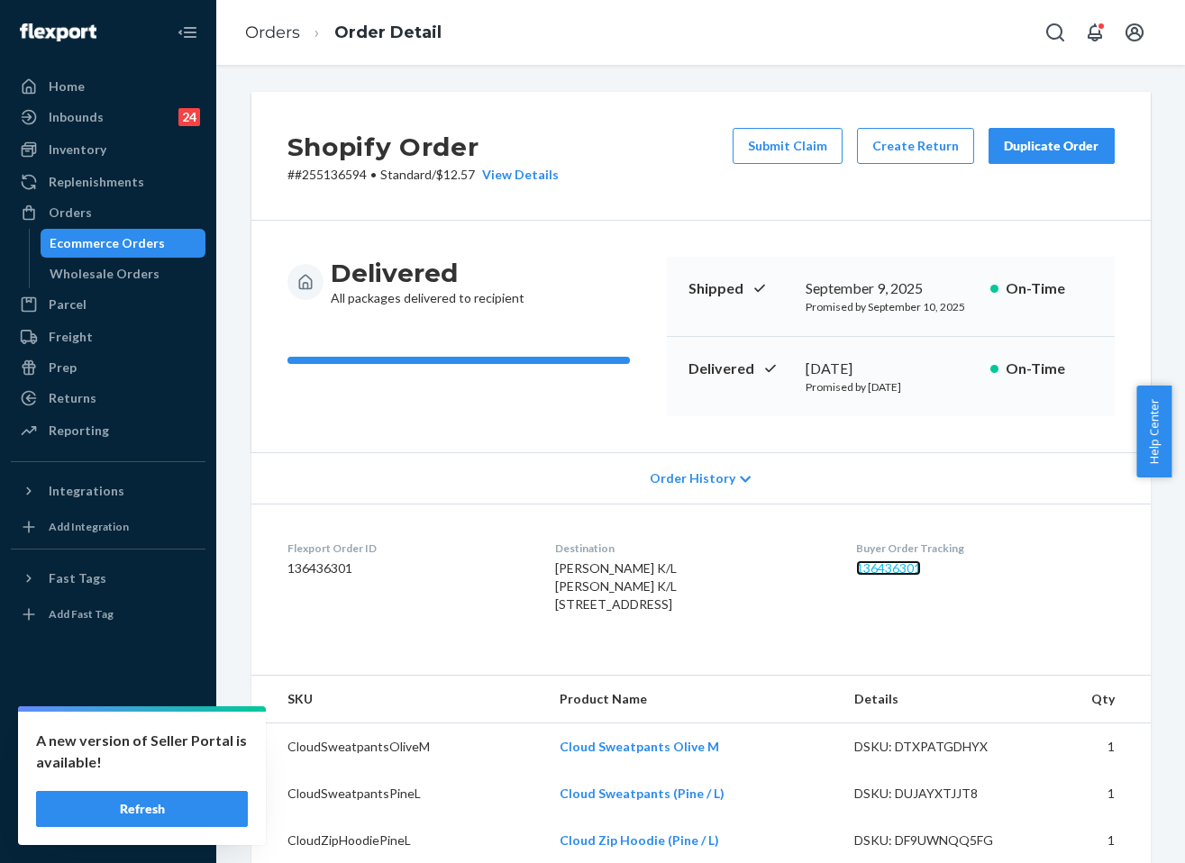
click at [913, 568] on link "136436301" at bounding box center [888, 567] width 65 height 15
click at [897, 573] on link "136436301" at bounding box center [888, 567] width 65 height 15
click at [288, 40] on link "Orders" at bounding box center [272, 33] width 55 height 20
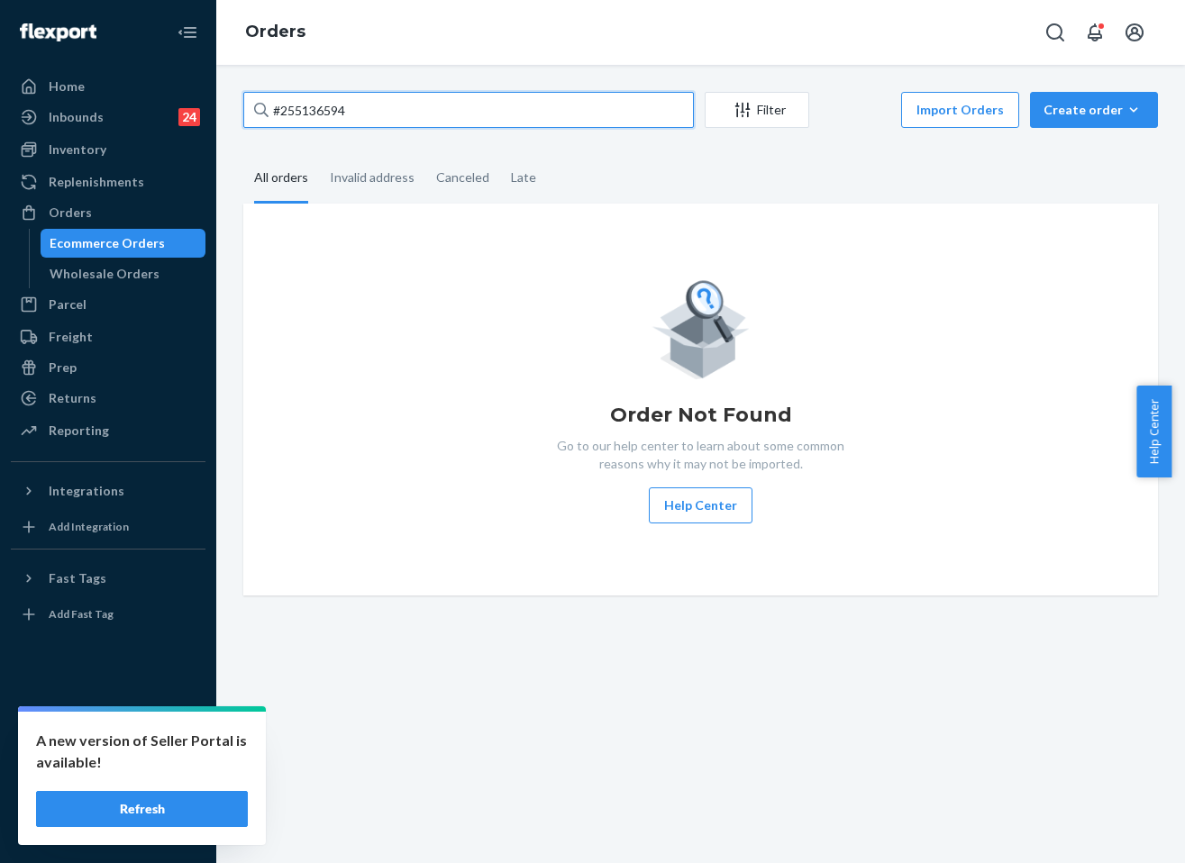
drag, startPoint x: 393, startPoint y: 105, endPoint x: 403, endPoint y: 113, distance: 12.8
click at [393, 105] on input "#255136594" at bounding box center [468, 110] width 450 height 36
paste input "08451"
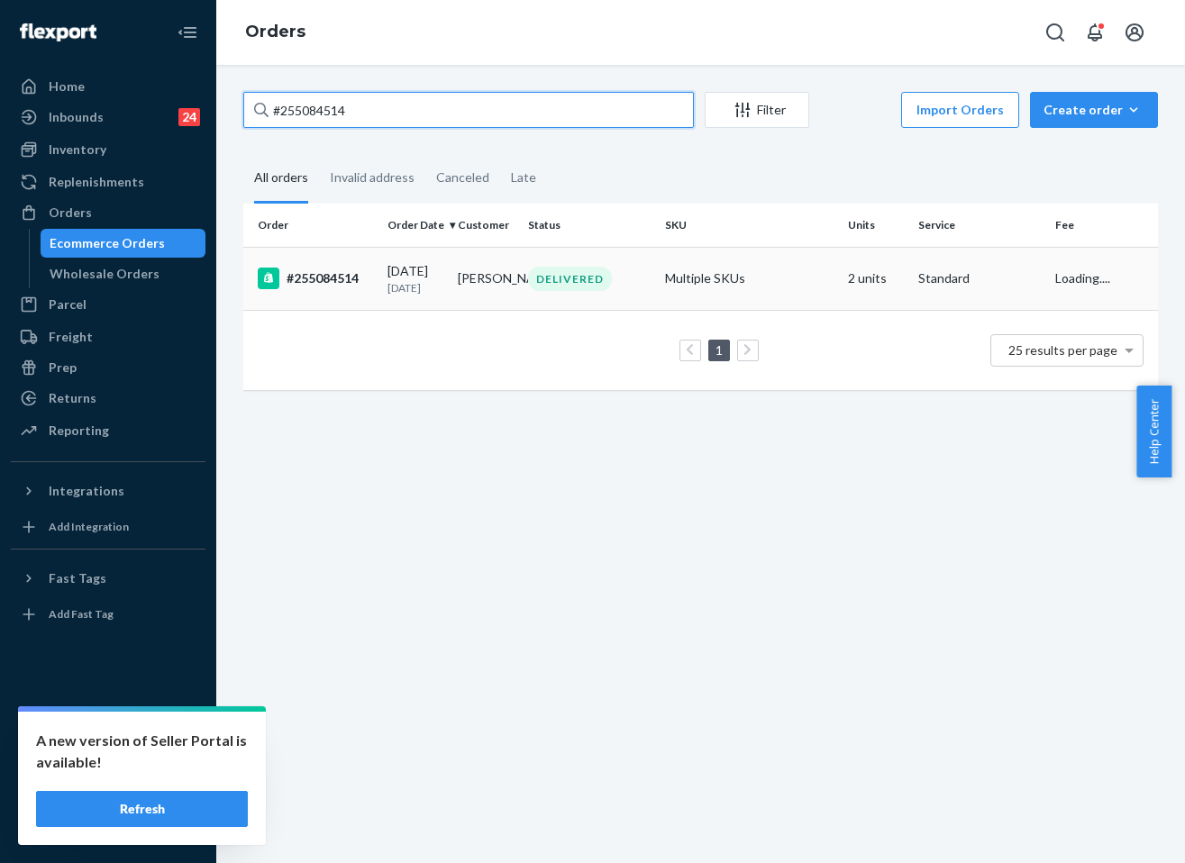
type input "#255084514"
click at [557, 278] on div "DELIVERED" at bounding box center [570, 279] width 84 height 24
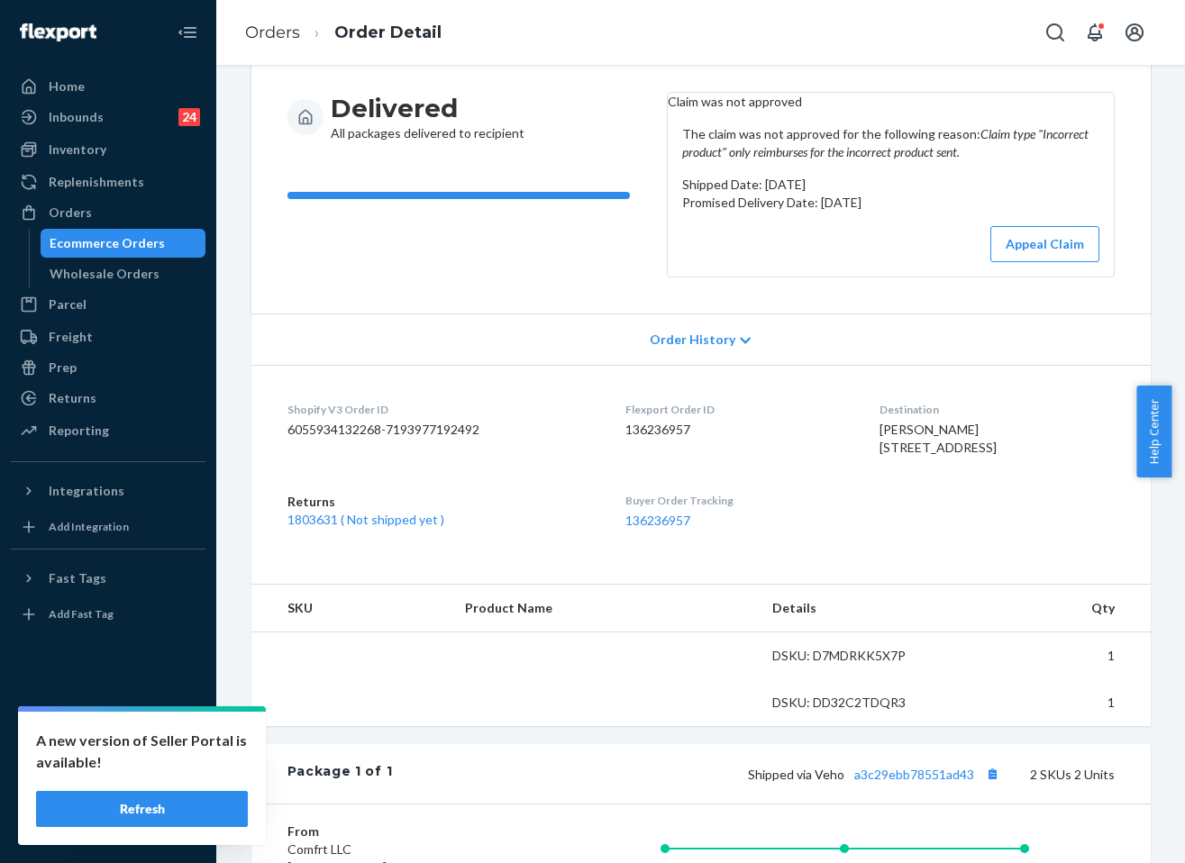
scroll to position [180, 0]
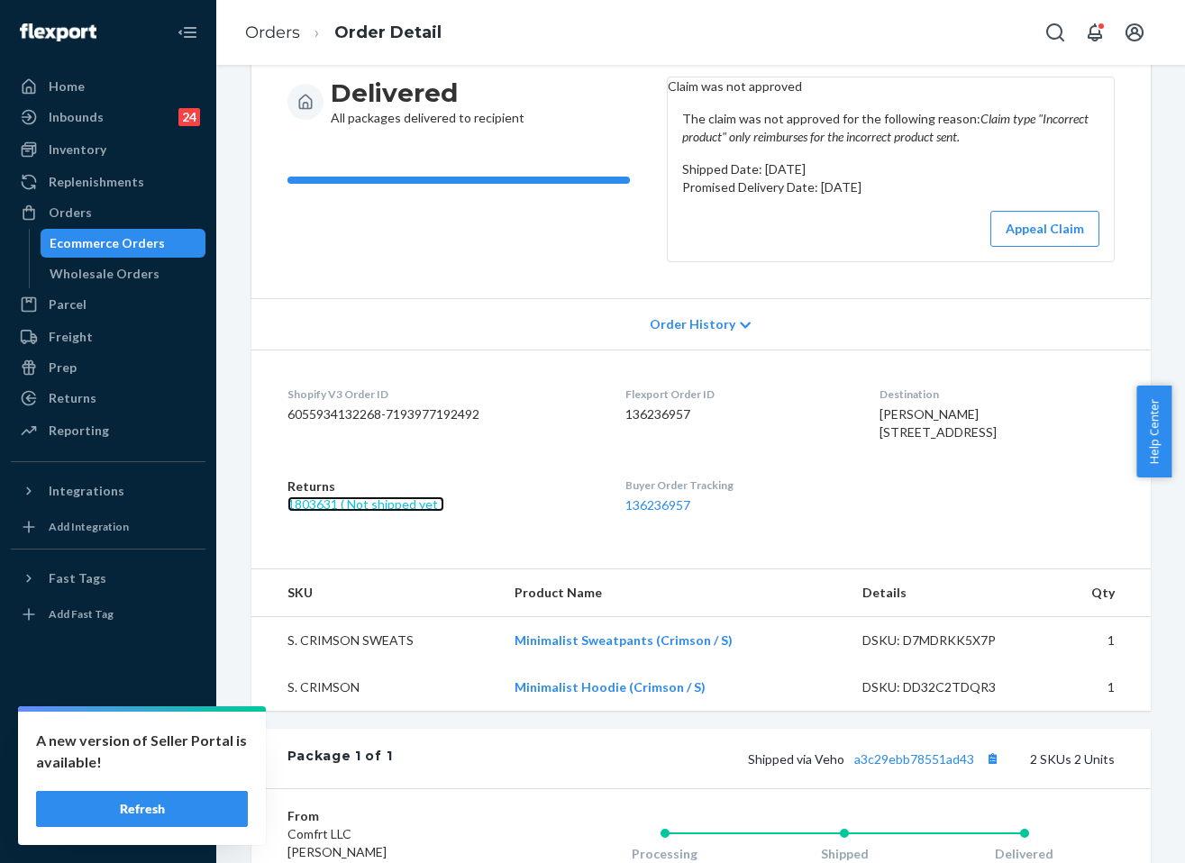
click at [287, 512] on link "1803631 ( Not shipped yet )" at bounding box center [365, 503] width 157 height 15
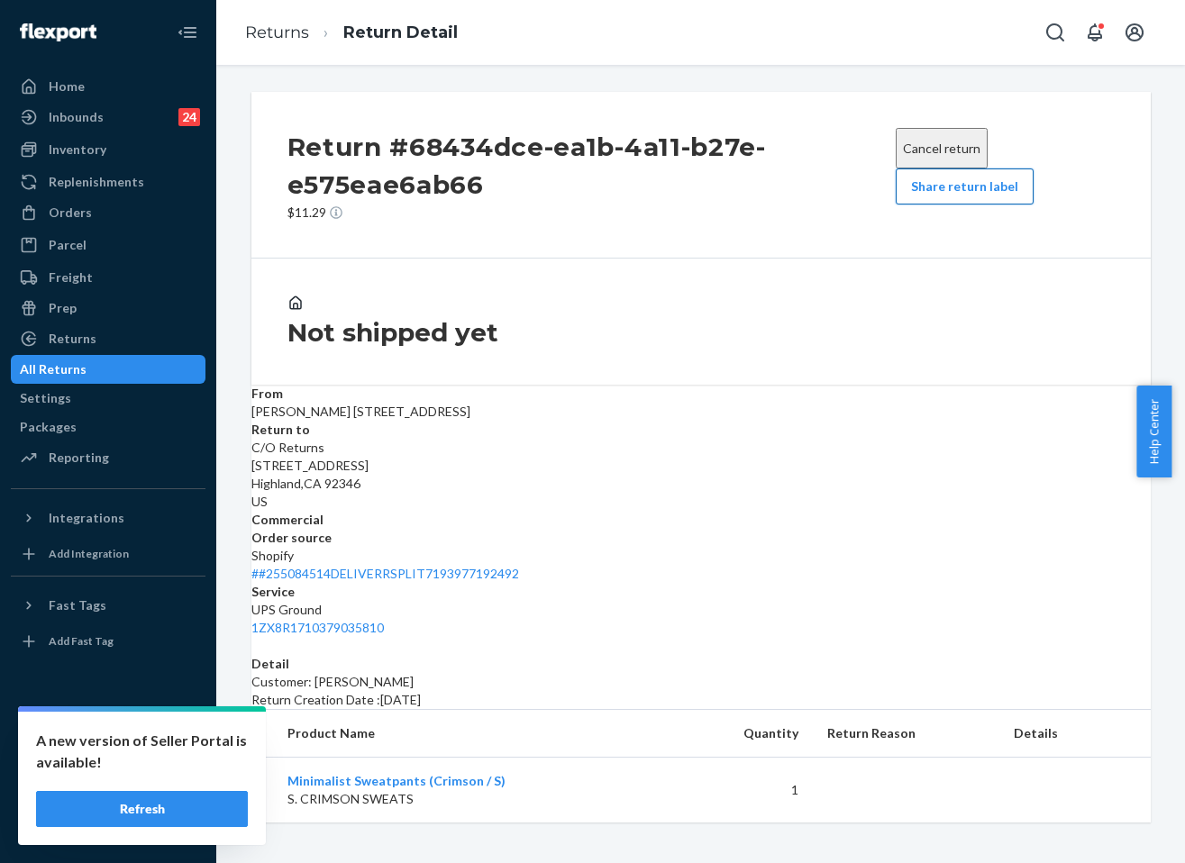
click at [962, 189] on button "Share return label" at bounding box center [965, 186] width 138 height 36
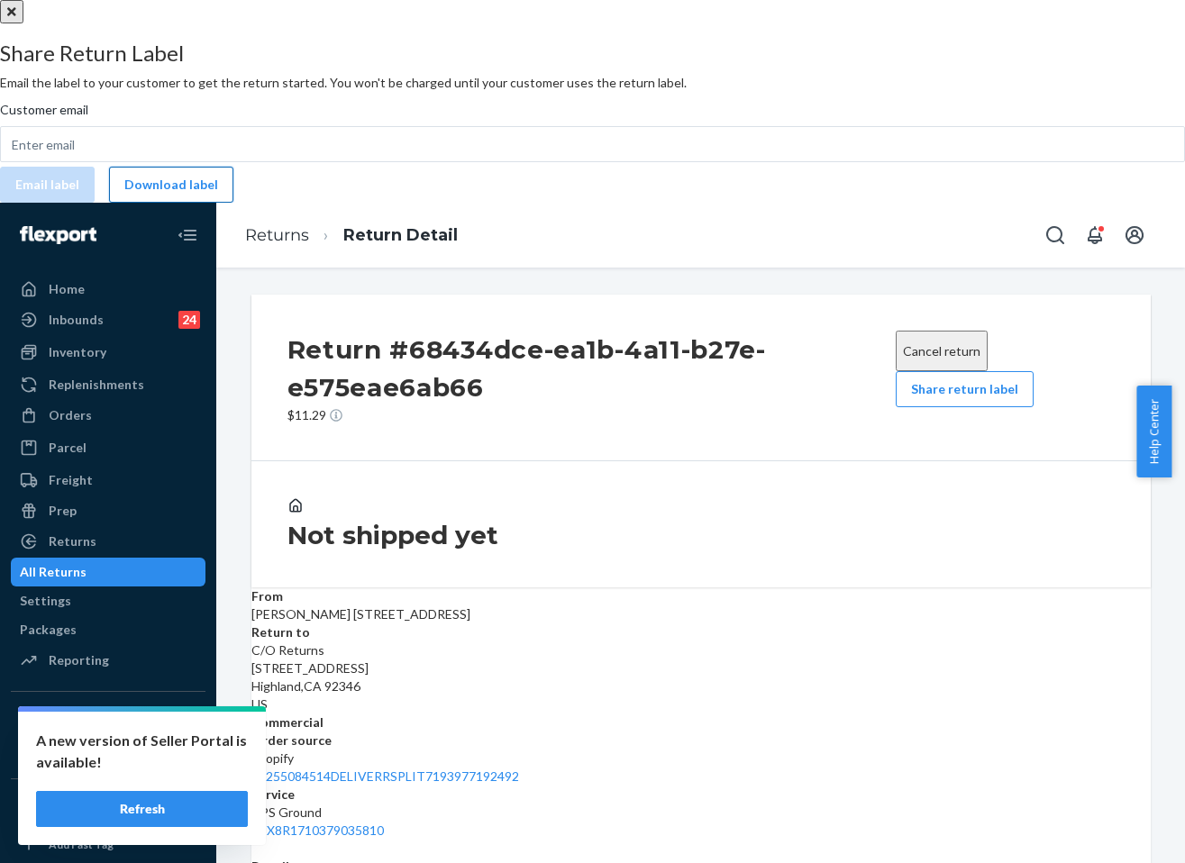
click at [233, 203] on button "Download label" at bounding box center [171, 185] width 124 height 36
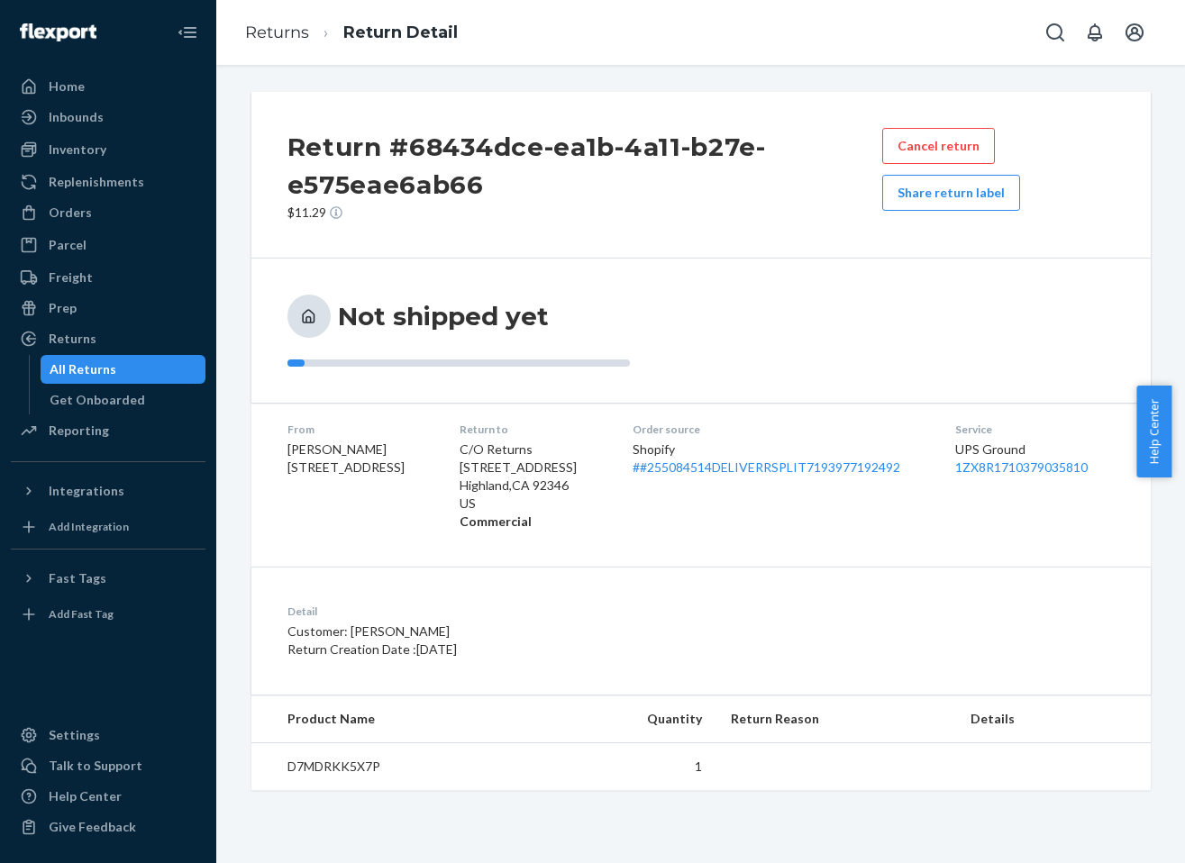
click at [295, 45] on ol "Returns Return Detail" at bounding box center [351, 32] width 241 height 53
click at [290, 37] on link "Returns" at bounding box center [277, 33] width 64 height 20
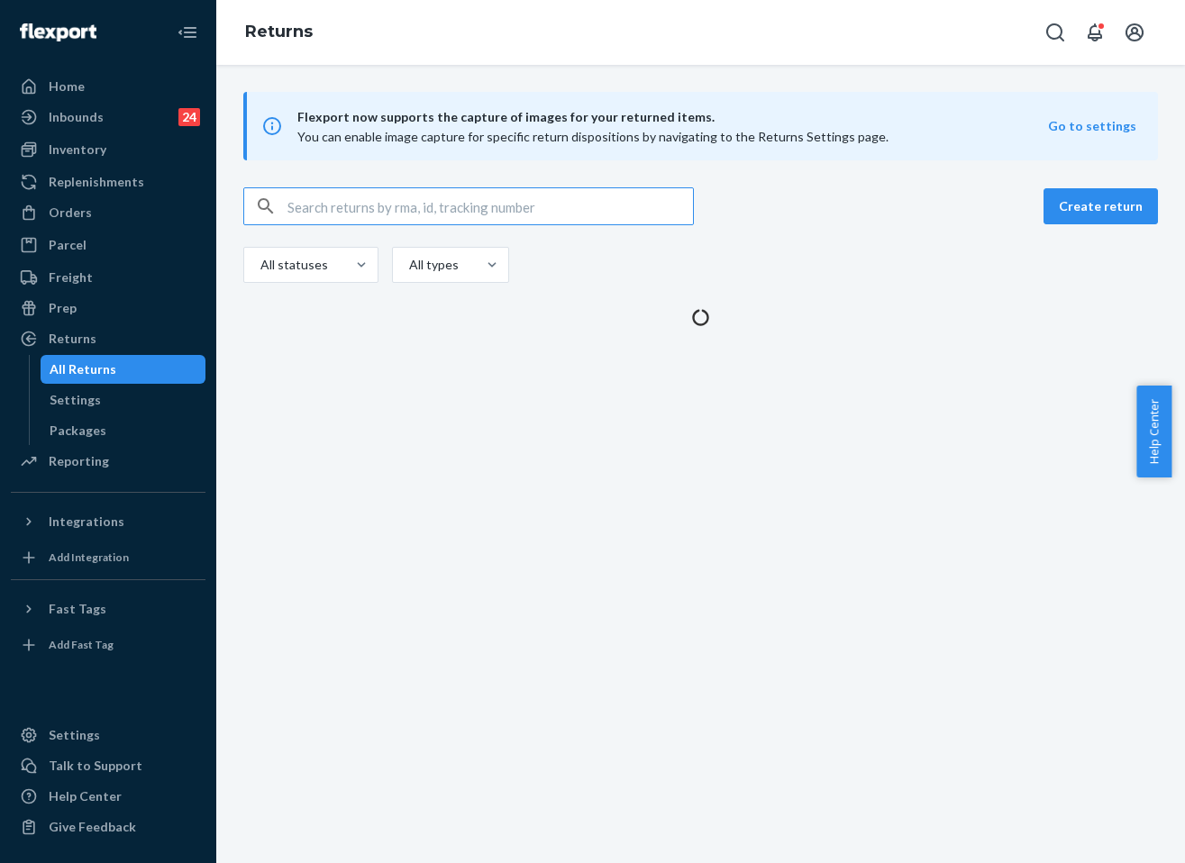
click at [452, 207] on input "text" at bounding box center [489, 206] width 405 height 36
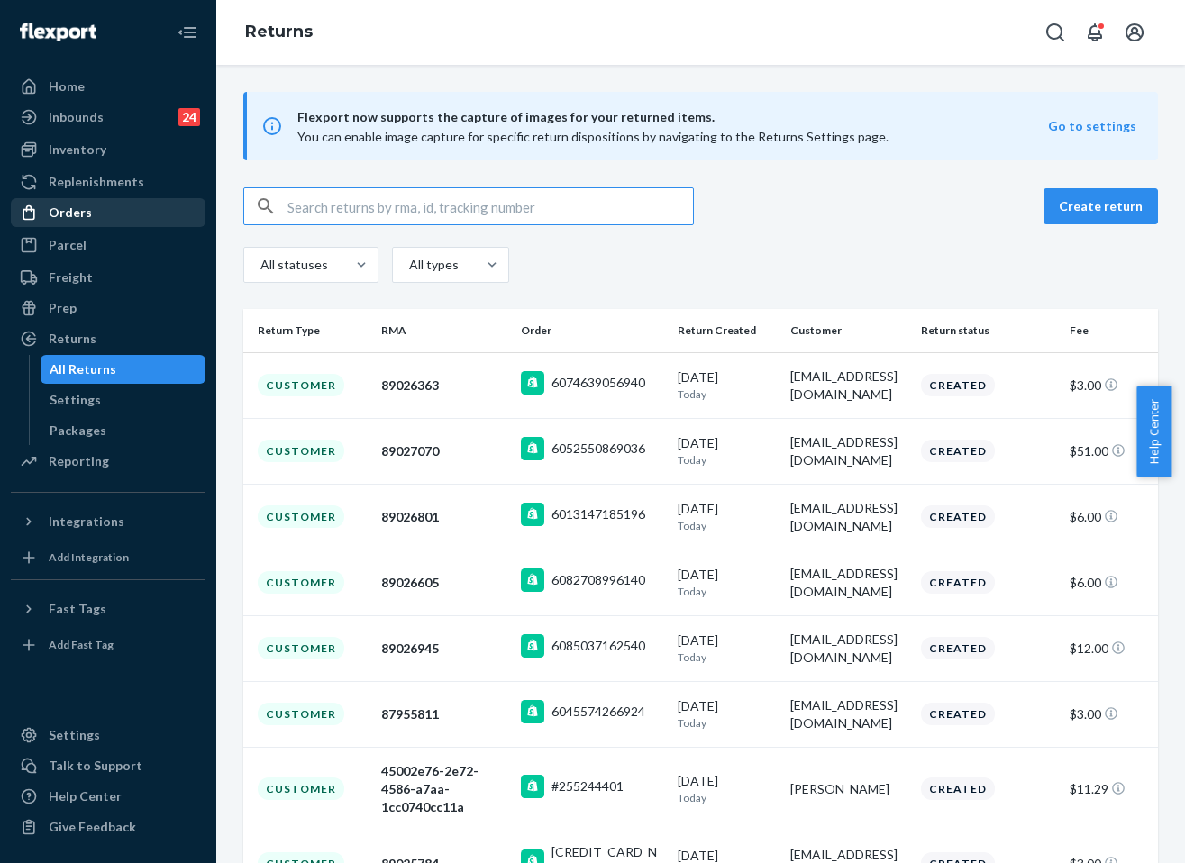
click at [89, 223] on div "Orders" at bounding box center [108, 212] width 191 height 25
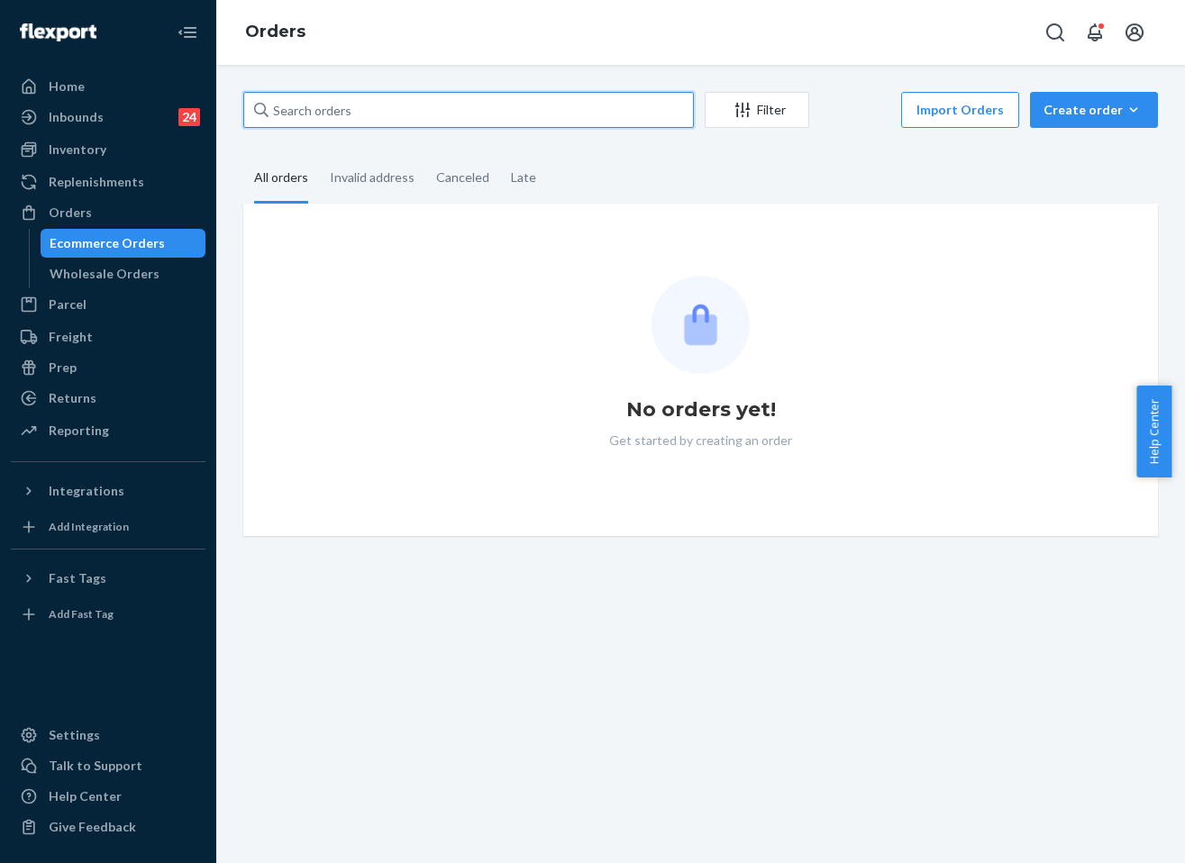
click at [410, 113] on input "text" at bounding box center [468, 110] width 450 height 36
paste input "255052836"
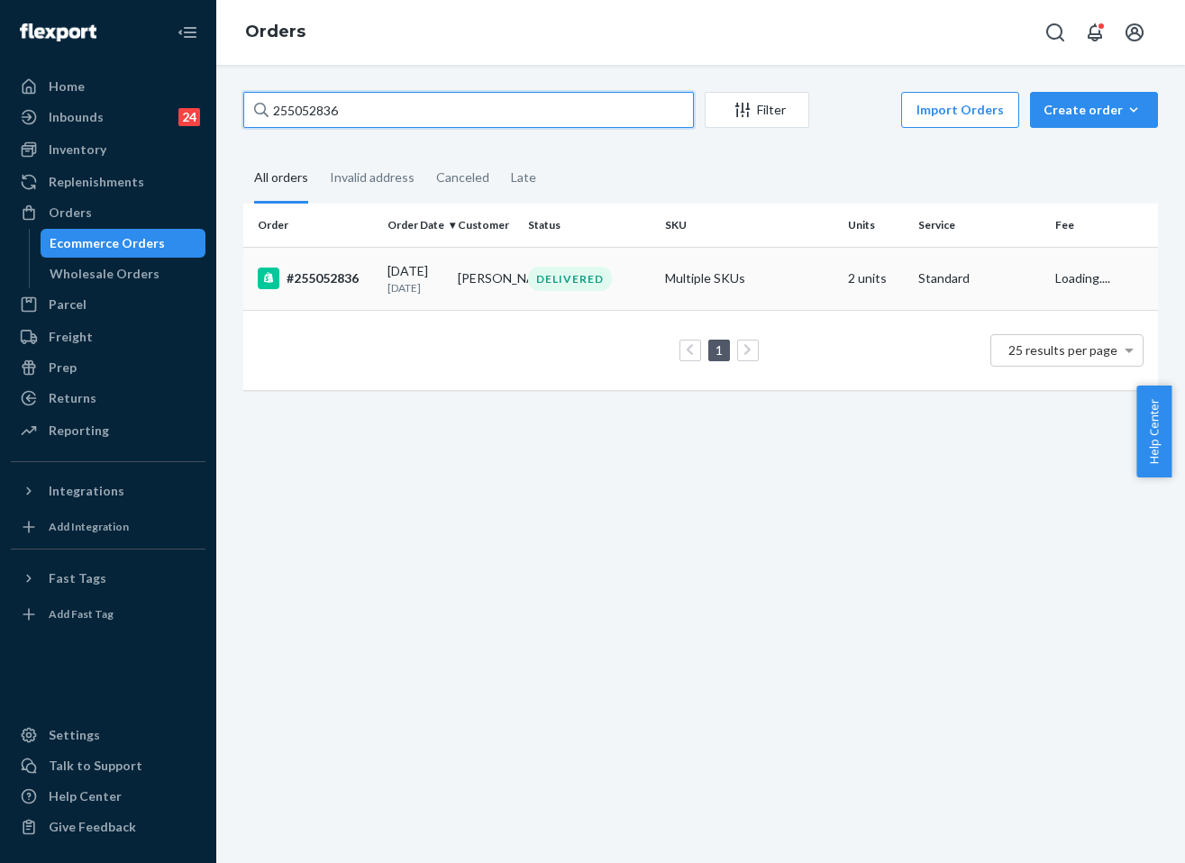
type input "255052836"
click at [565, 291] on div "DELIVERED" at bounding box center [570, 279] width 84 height 24
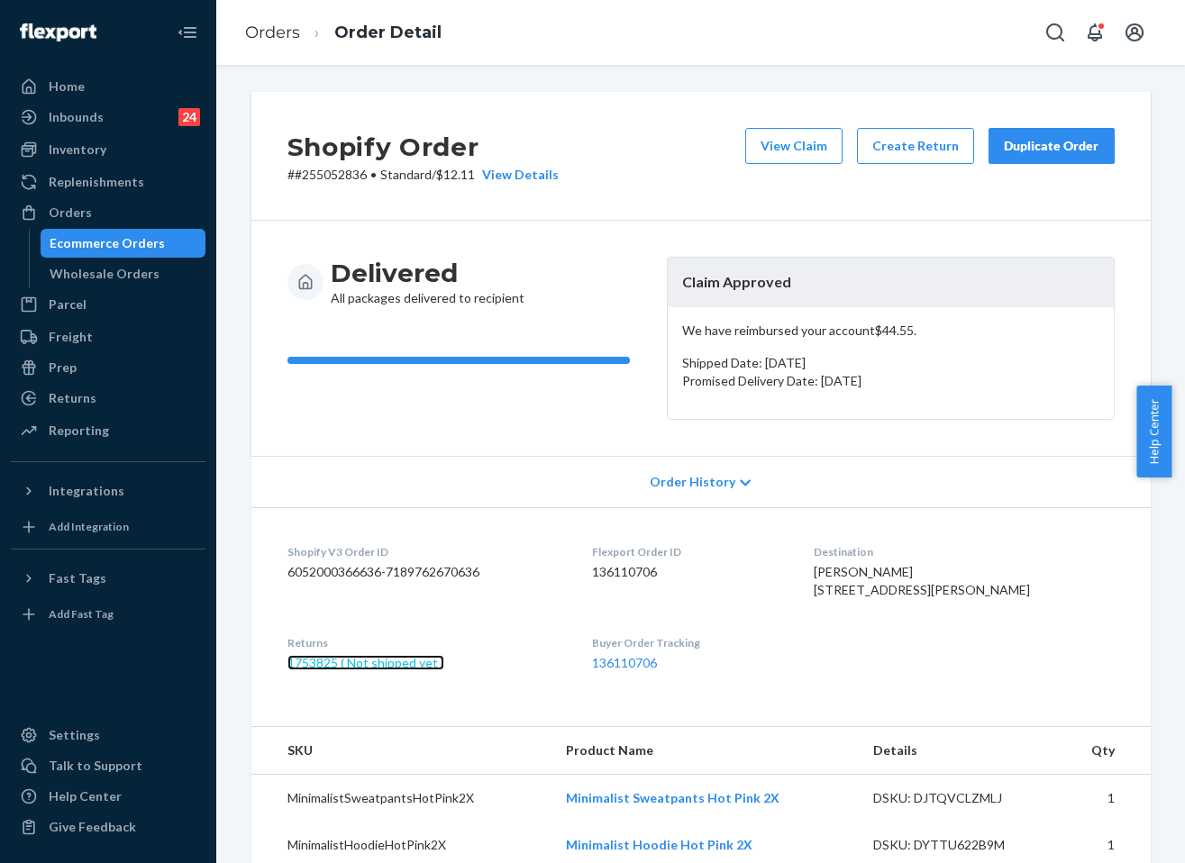
click at [368, 670] on link "1753825 ( Not shipped yet )" at bounding box center [365, 662] width 157 height 15
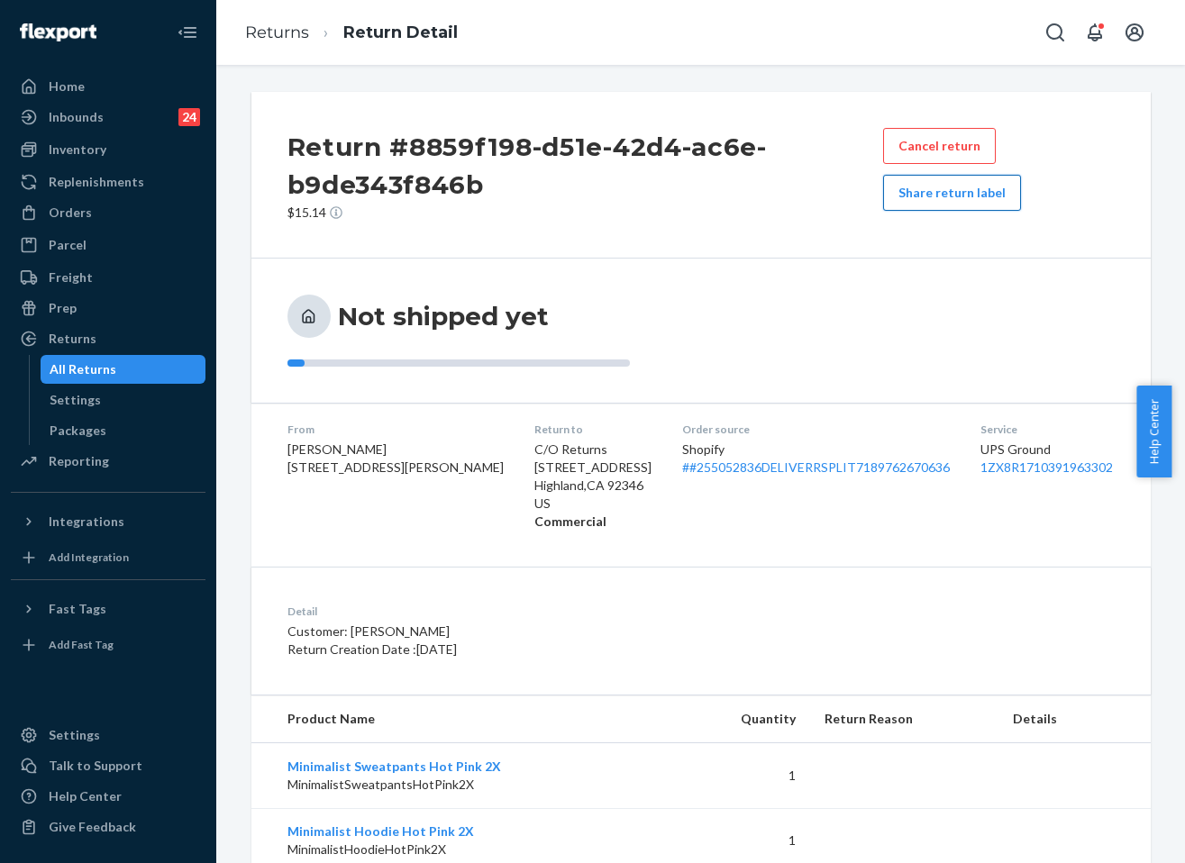
click at [962, 199] on button "Share return label" at bounding box center [952, 193] width 138 height 36
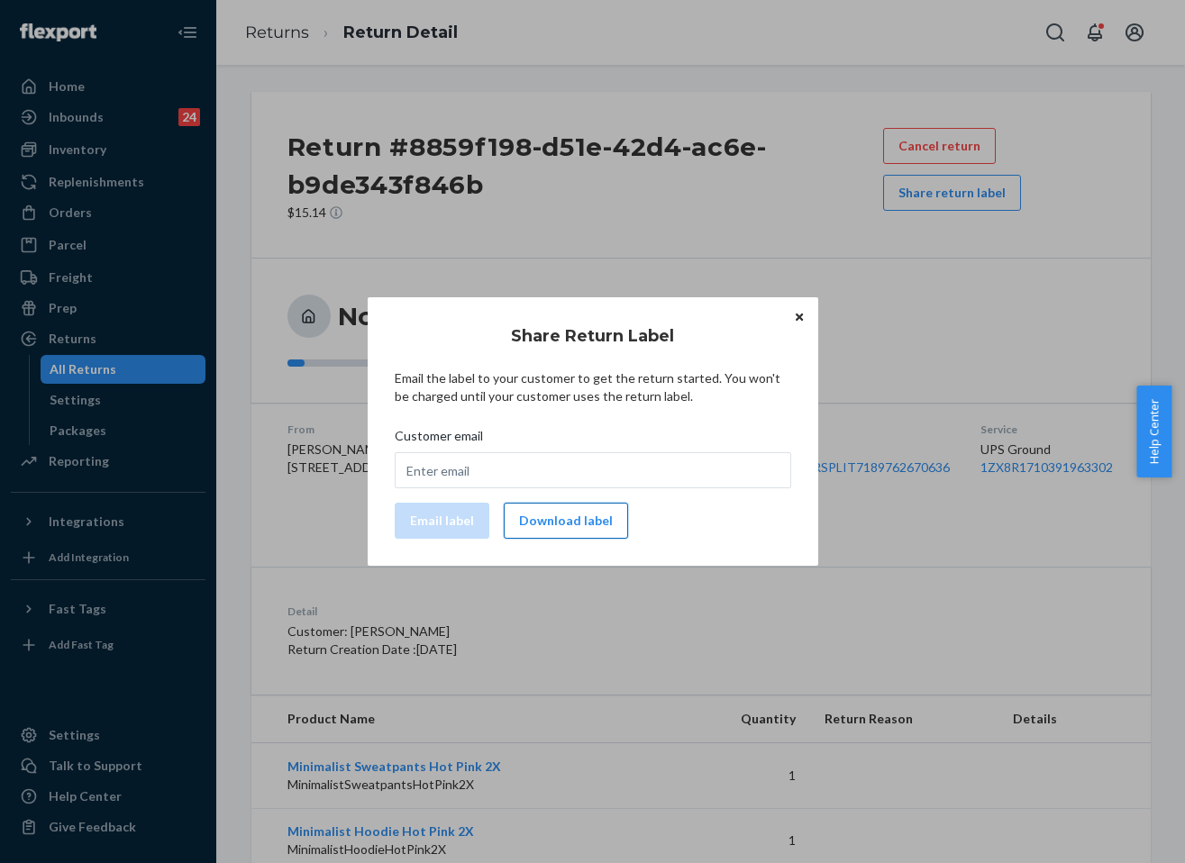
click at [590, 518] on button "Download label" at bounding box center [566, 521] width 124 height 36
